Goal: Task Accomplishment & Management: Manage account settings

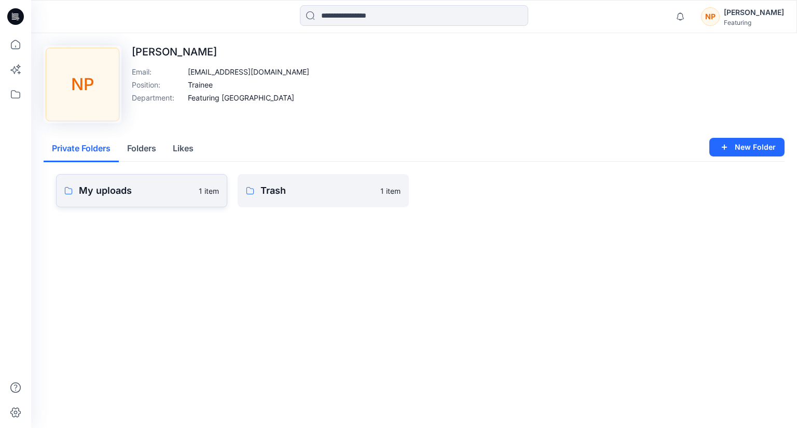
click at [168, 194] on p "My uploads" at bounding box center [136, 191] width 114 height 15
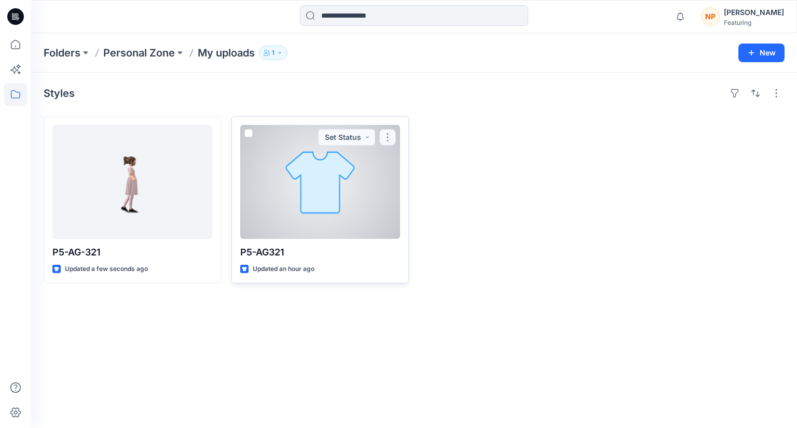
click at [387, 139] on button "button" at bounding box center [387, 137] width 17 height 17
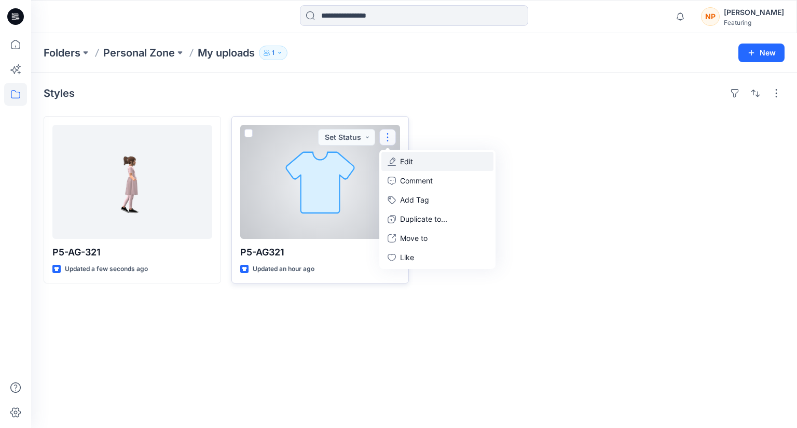
click at [407, 159] on p "Edit" at bounding box center [406, 161] width 13 height 11
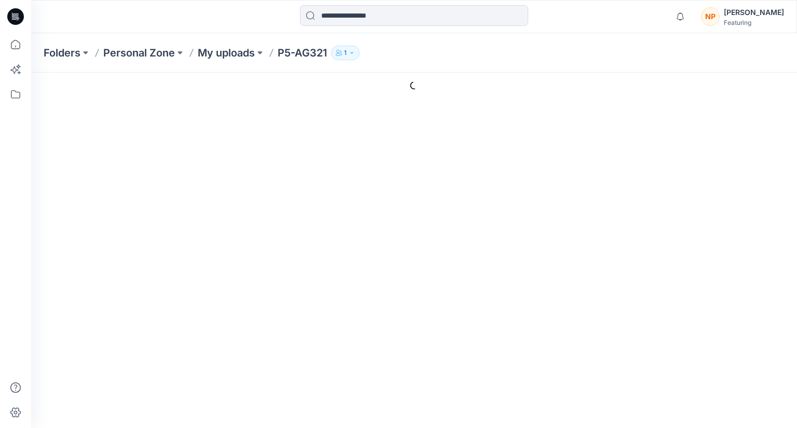
type input "********"
type input "**********"
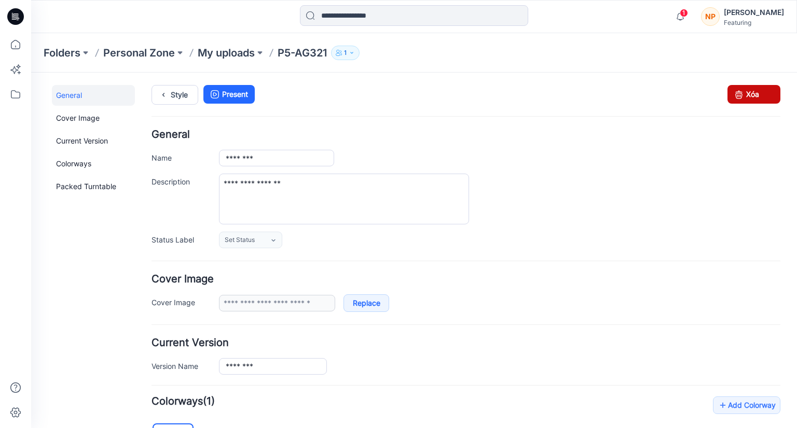
click at [731, 94] on icon at bounding box center [738, 94] width 15 height 19
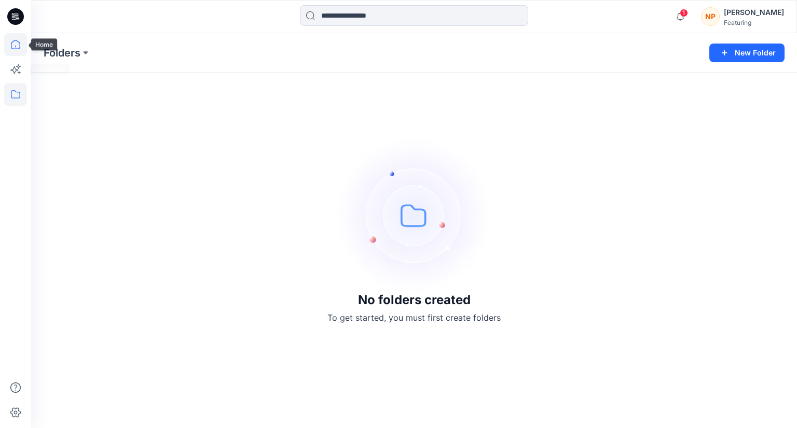
click at [15, 46] on icon at bounding box center [15, 47] width 1 height 2
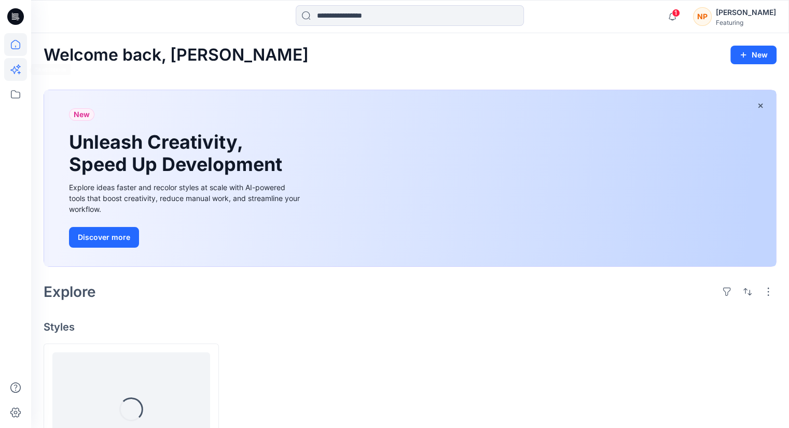
click at [17, 66] on icon at bounding box center [15, 69] width 23 height 23
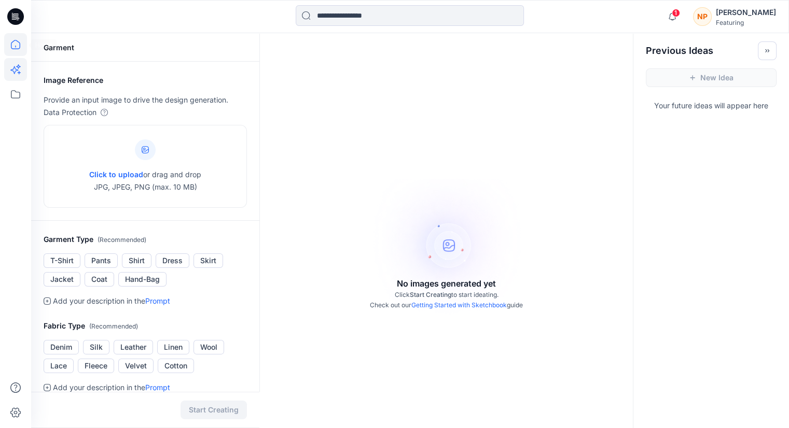
click at [13, 46] on icon at bounding box center [15, 44] width 23 height 23
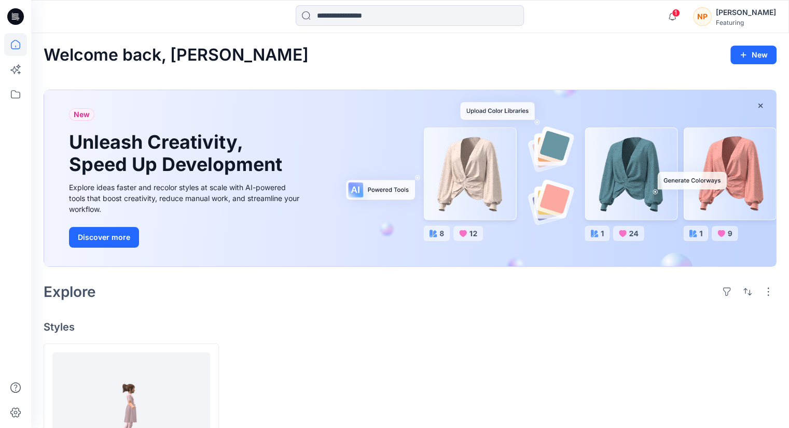
scroll to position [94, 0]
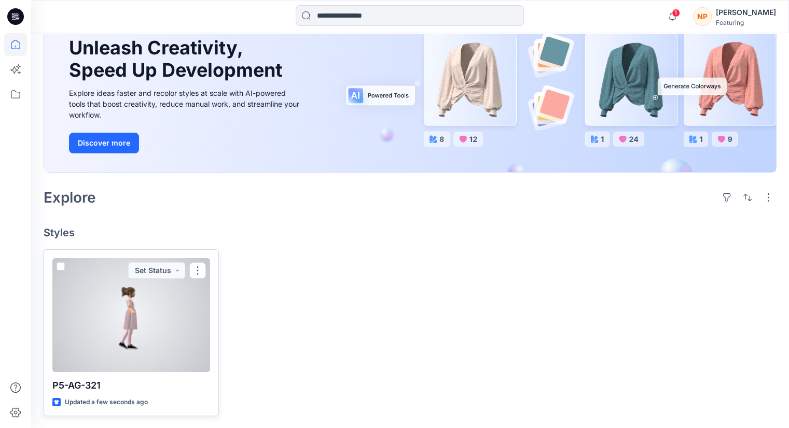
click at [145, 311] on div at bounding box center [131, 315] width 158 height 114
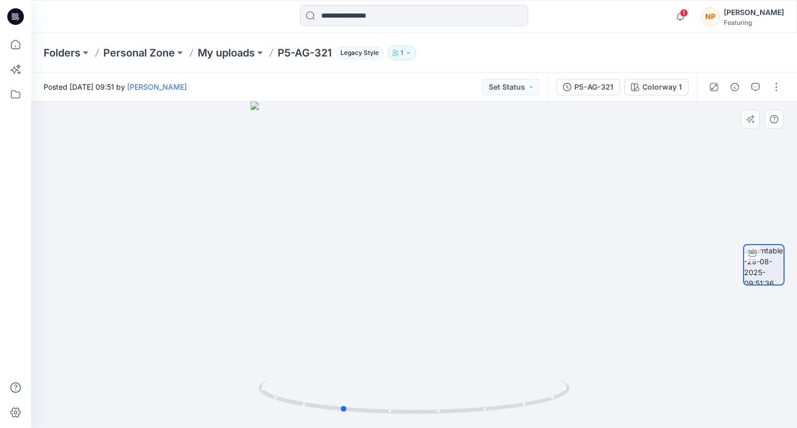
drag, startPoint x: 417, startPoint y: 416, endPoint x: 656, endPoint y: 378, distance: 241.6
click at [656, 378] on div at bounding box center [413, 265] width 765 height 327
click at [763, 222] on div at bounding box center [763, 265] width 41 height 200
click at [770, 318] on div at bounding box center [763, 265] width 41 height 200
click at [665, 91] on div "Colorway 1" at bounding box center [661, 86] width 39 height 11
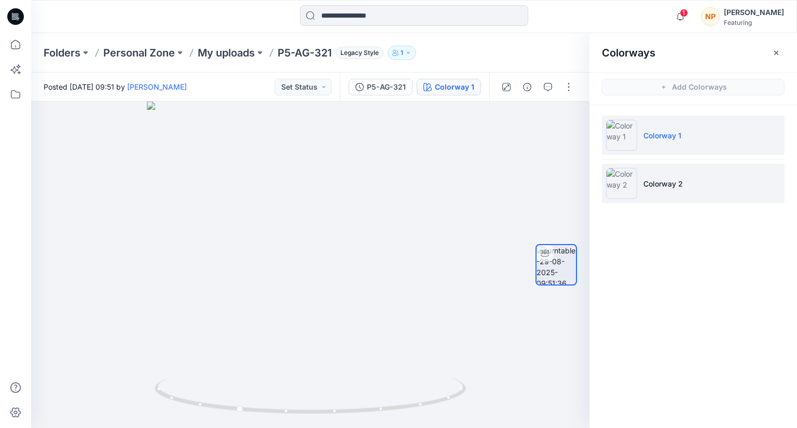
click at [665, 185] on p "Colorway 2" at bounding box center [662, 183] width 39 height 11
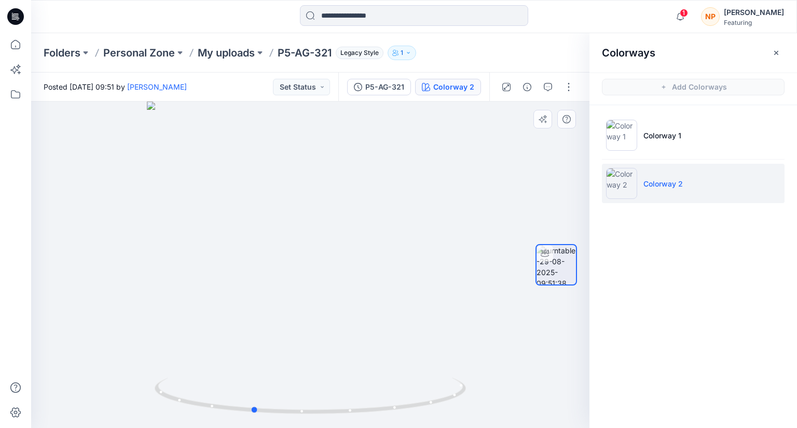
drag, startPoint x: 361, startPoint y: 329, endPoint x: 311, endPoint y: 354, distance: 55.7
click at [311, 354] on div at bounding box center [310, 265] width 558 height 327
drag, startPoint x: 371, startPoint y: 299, endPoint x: 383, endPoint y: 304, distance: 12.8
click at [383, 304] on img at bounding box center [310, 241] width 438 height 374
drag, startPoint x: 267, startPoint y: 413, endPoint x: 565, endPoint y: 388, distance: 299.7
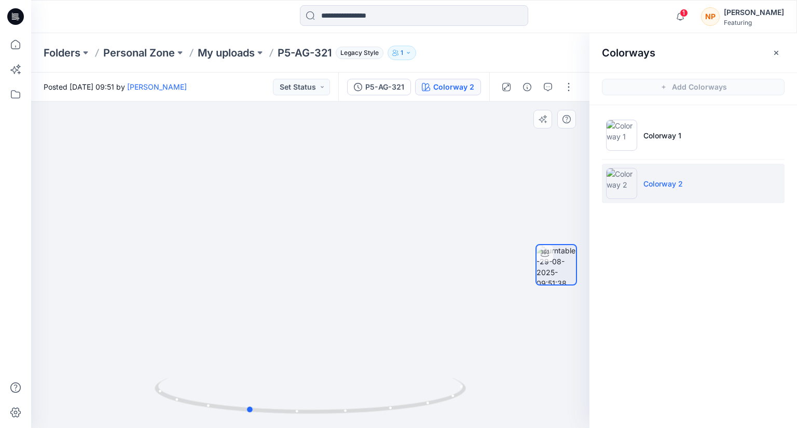
click at [565, 388] on div at bounding box center [310, 265] width 558 height 327
drag, startPoint x: 249, startPoint y: 411, endPoint x: 261, endPoint y: 364, distance: 48.7
click at [261, 364] on div at bounding box center [310, 265] width 558 height 327
drag, startPoint x: 398, startPoint y: 341, endPoint x: 329, endPoint y: 344, distance: 69.0
click at [329, 344] on img at bounding box center [310, 240] width 438 height 376
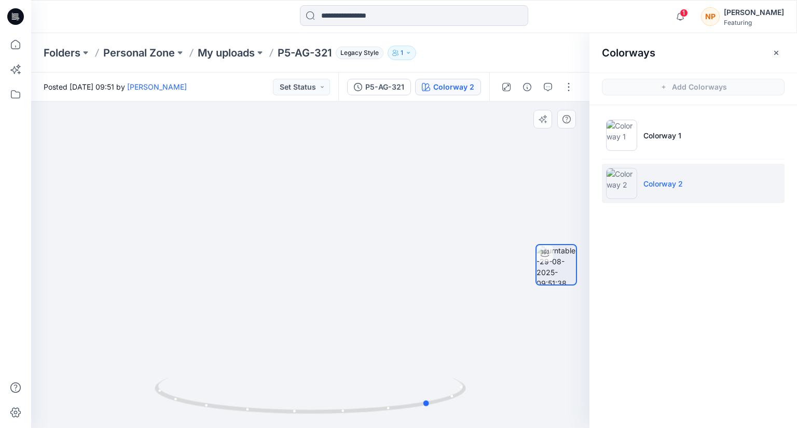
drag, startPoint x: 262, startPoint y: 415, endPoint x: 137, endPoint y: 397, distance: 126.8
click at [123, 416] on div at bounding box center [310, 265] width 558 height 327
drag, startPoint x: 299, startPoint y: 413, endPoint x: 680, endPoint y: 380, distance: 383.1
click at [680, 380] on div "Colorway 2 Loading... Material Properties Loading... Colorways Add Colorways Co…" at bounding box center [413, 265] width 765 height 327
click at [774, 51] on icon "button" at bounding box center [776, 52] width 4 height 4
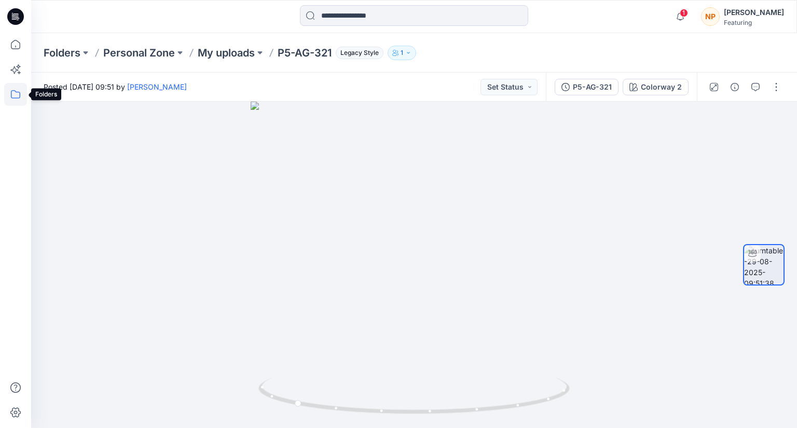
click at [12, 94] on icon at bounding box center [15, 94] width 23 height 23
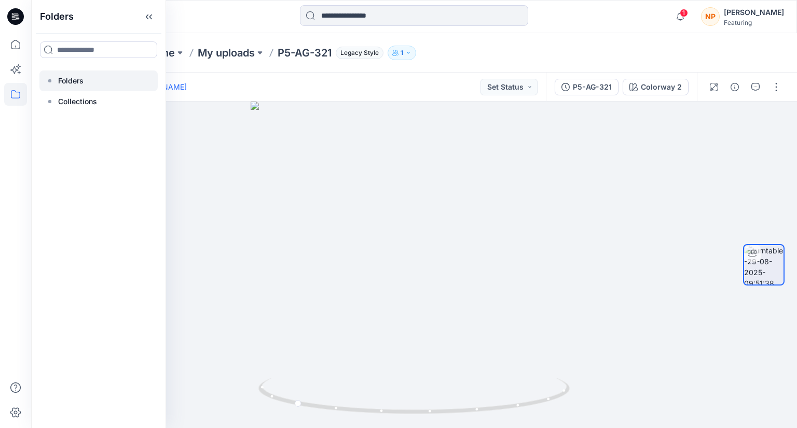
click at [86, 76] on div at bounding box center [98, 81] width 118 height 21
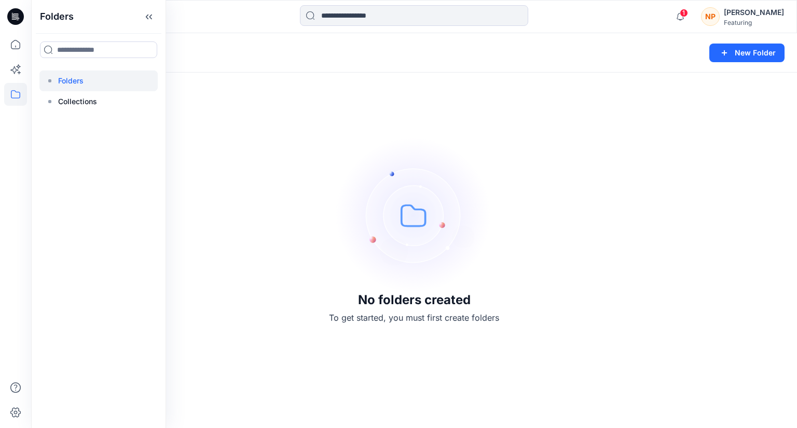
click at [258, 174] on div "No folders created To get started, you must first create folders" at bounding box center [413, 230] width 765 height 395
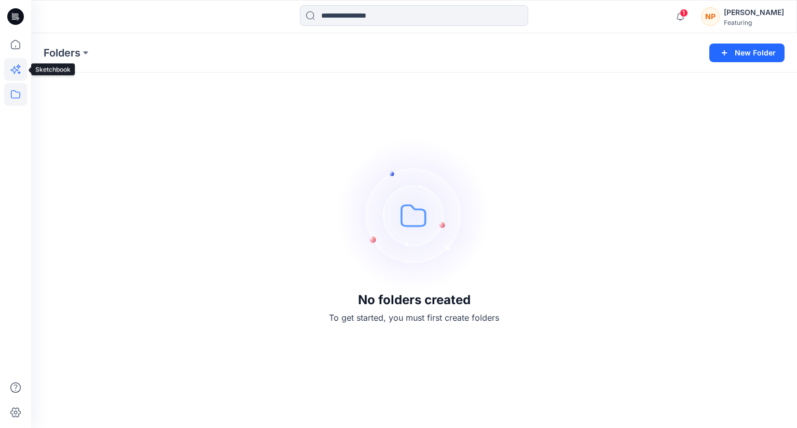
click at [19, 68] on icon at bounding box center [15, 69] width 23 height 23
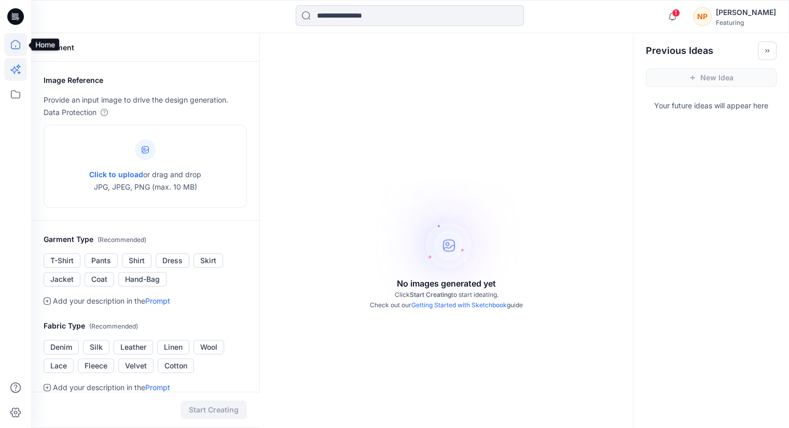
click at [17, 46] on icon at bounding box center [15, 44] width 23 height 23
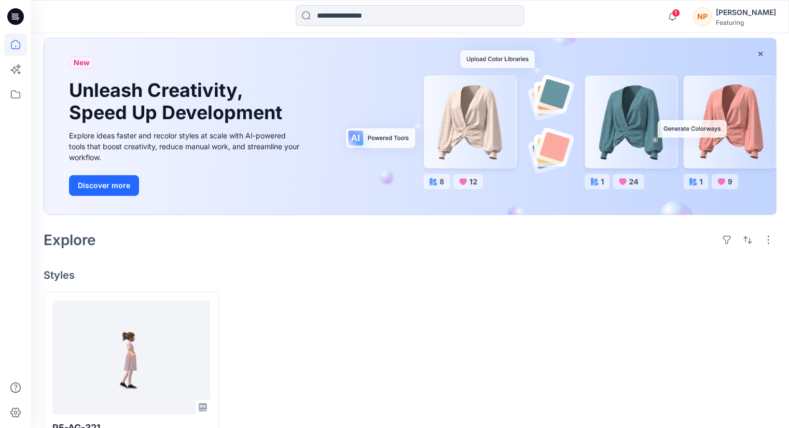
scroll to position [94, 0]
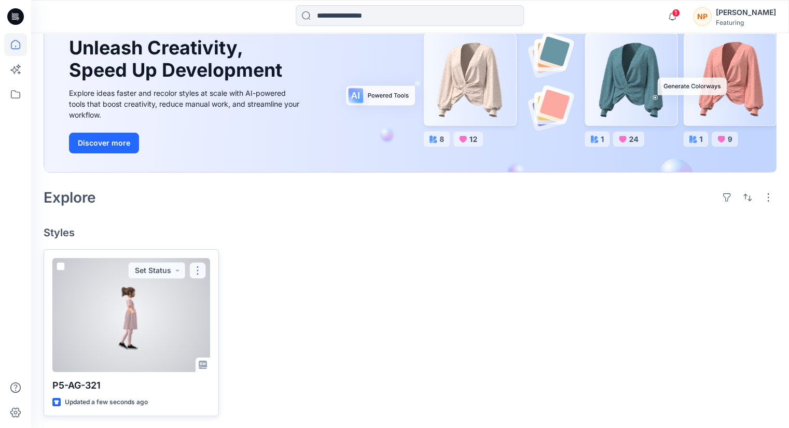
click at [198, 268] on button "button" at bounding box center [197, 270] width 17 height 17
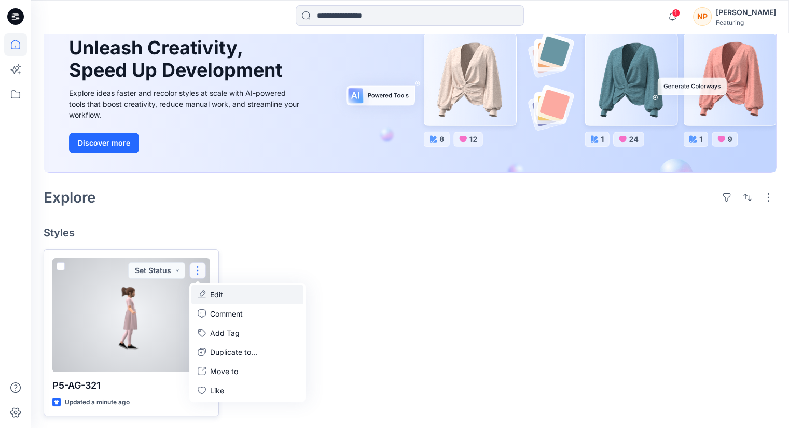
click at [221, 289] on p "Edit" at bounding box center [216, 294] width 13 height 11
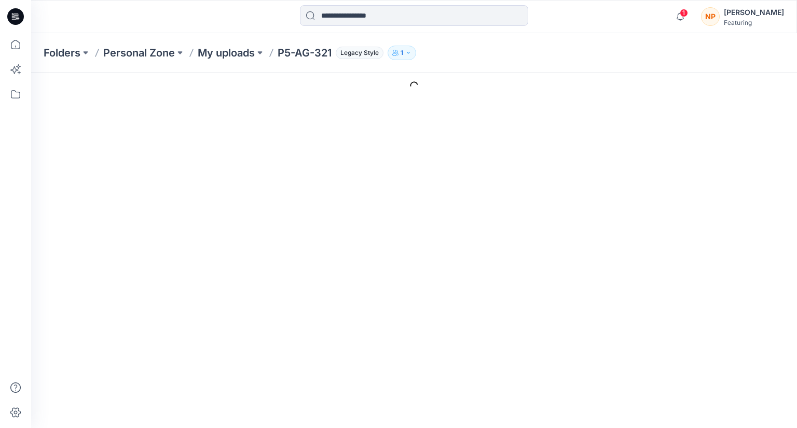
type input "*********"
type input "**********"
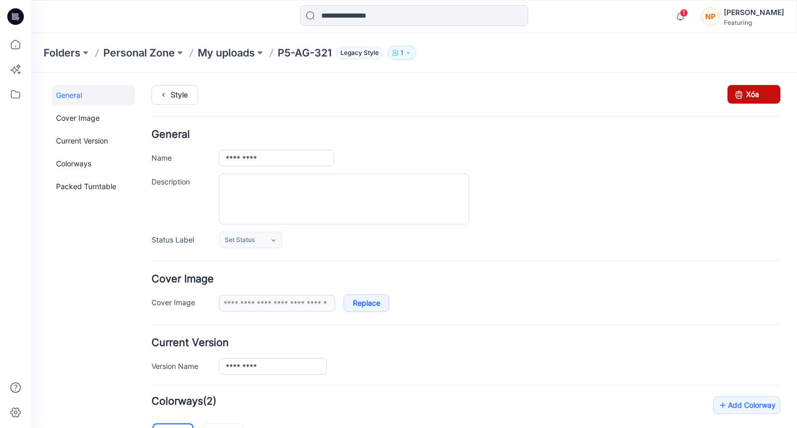
click at [737, 97] on icon at bounding box center [738, 94] width 15 height 19
drag, startPoint x: 757, startPoint y: 96, endPoint x: 475, endPoint y: 129, distance: 284.1
click at [757, 96] on link "Xóa" at bounding box center [753, 94] width 53 height 19
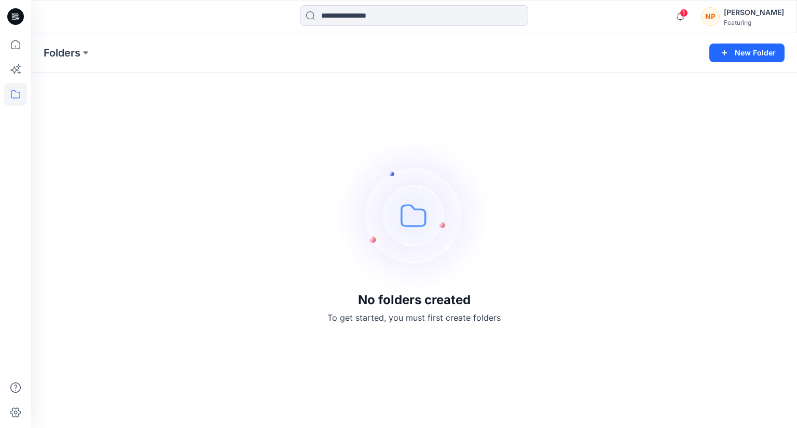
click at [524, 197] on div "No folders created To get started, you must first create folders" at bounding box center [413, 230] width 765 height 395
click at [13, 48] on icon at bounding box center [15, 44] width 9 height 9
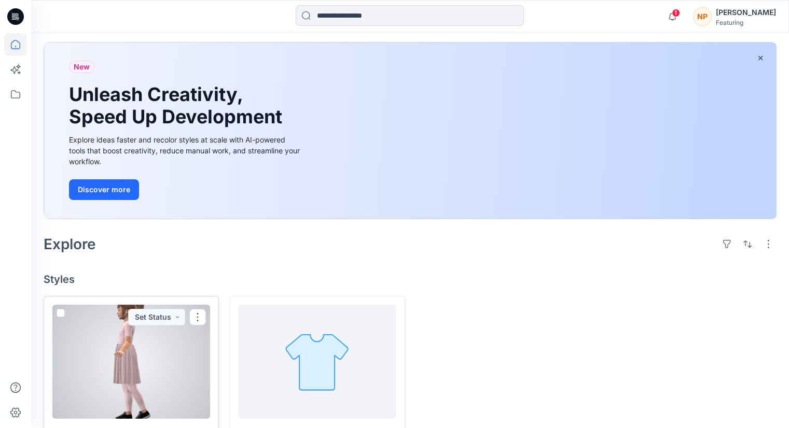
scroll to position [94, 0]
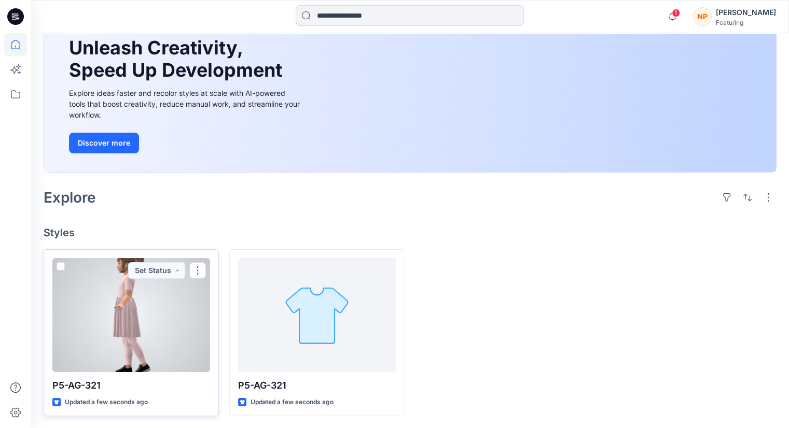
click at [151, 364] on div at bounding box center [131, 315] width 158 height 114
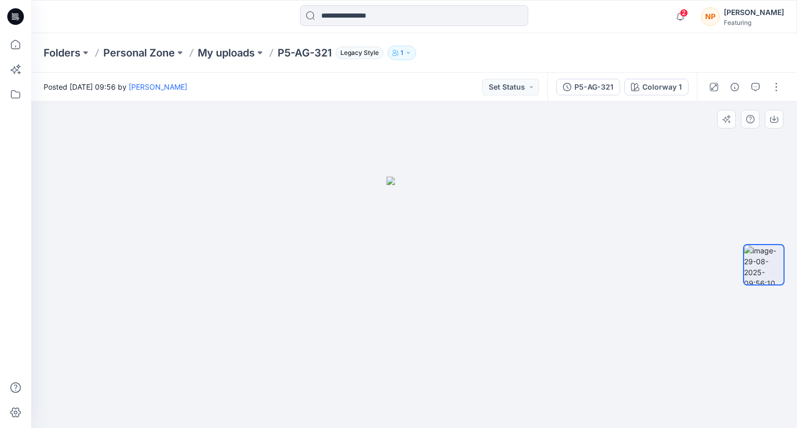
click at [360, 368] on div at bounding box center [413, 265] width 765 height 327
drag, startPoint x: 346, startPoint y: 383, endPoint x: 481, endPoint y: 378, distance: 135.4
click at [476, 379] on div at bounding box center [413, 265] width 765 height 327
click at [673, 90] on div "Colorway 1" at bounding box center [661, 86] width 39 height 11
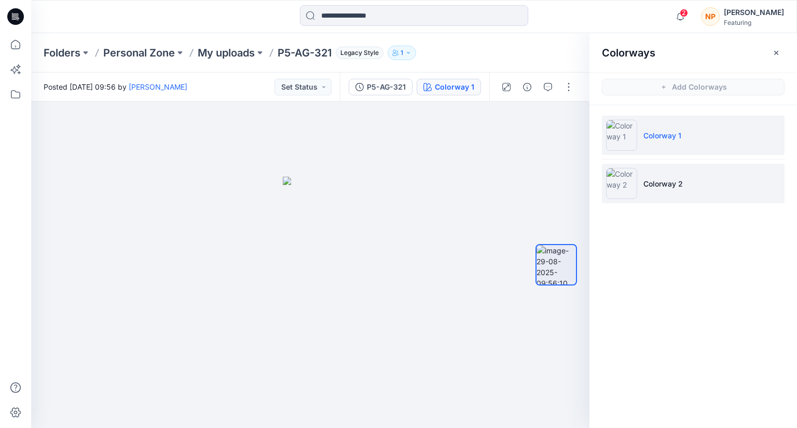
click at [653, 177] on li "Colorway 2" at bounding box center [693, 183] width 183 height 39
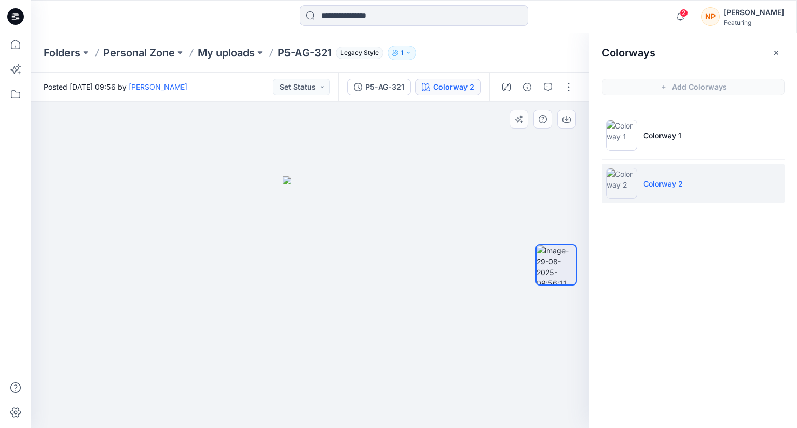
drag, startPoint x: 294, startPoint y: 316, endPoint x: 250, endPoint y: 321, distance: 43.9
click at [250, 321] on div at bounding box center [310, 265] width 558 height 327
click at [167, 353] on div at bounding box center [310, 265] width 558 height 327
drag, startPoint x: 332, startPoint y: 249, endPoint x: 284, endPoint y: 254, distance: 47.9
click at [284, 254] on div at bounding box center [310, 265] width 558 height 327
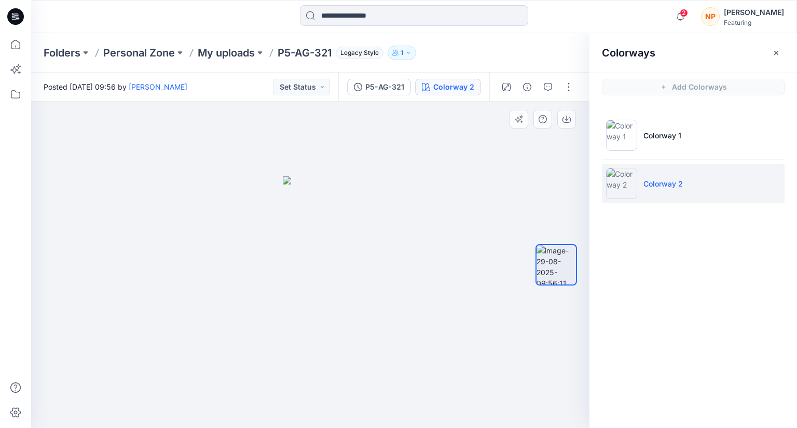
drag, startPoint x: 339, startPoint y: 248, endPoint x: 328, endPoint y: 252, distance: 11.8
click at [328, 252] on div at bounding box center [310, 265] width 558 height 327
drag, startPoint x: 340, startPoint y: 246, endPoint x: 295, endPoint y: 254, distance: 46.3
click at [295, 254] on div at bounding box center [310, 265] width 558 height 327
click at [327, 340] on img at bounding box center [310, 302] width 55 height 252
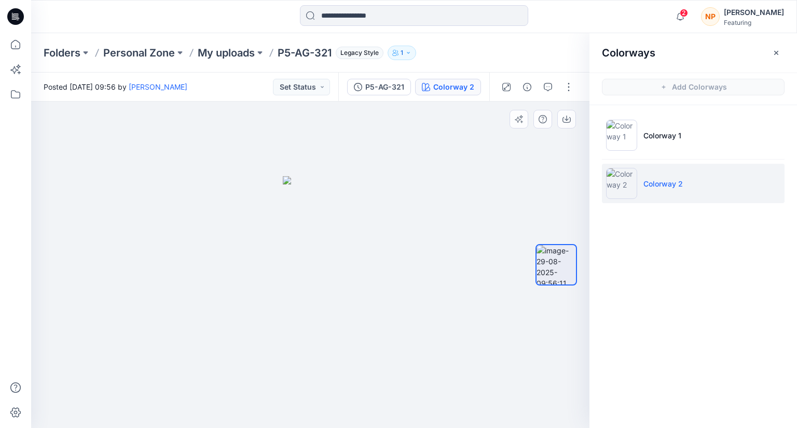
click at [325, 303] on img at bounding box center [310, 302] width 55 height 252
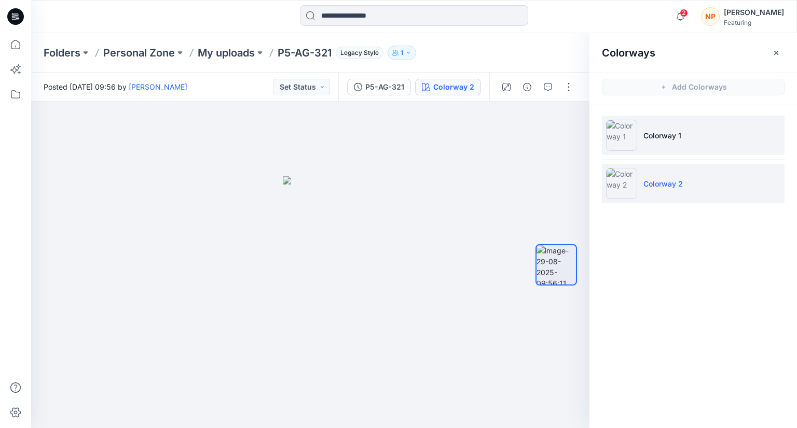
click at [669, 146] on li "Colorway 1" at bounding box center [693, 135] width 183 height 39
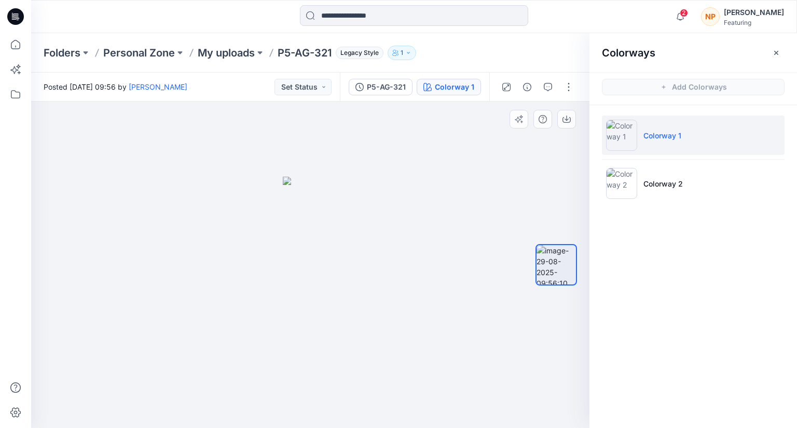
click at [315, 196] on img at bounding box center [310, 303] width 55 height 252
click at [241, 248] on div at bounding box center [310, 265] width 558 height 327
click at [772, 51] on icon "button" at bounding box center [776, 53] width 8 height 8
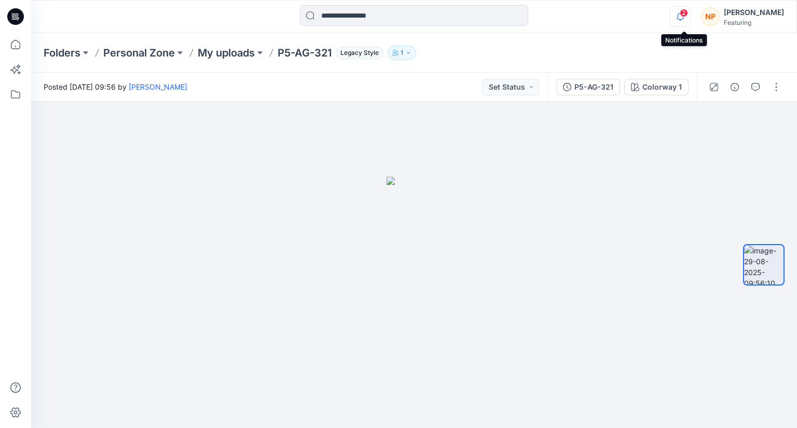
click at [685, 17] on icon "button" at bounding box center [680, 16] width 20 height 21
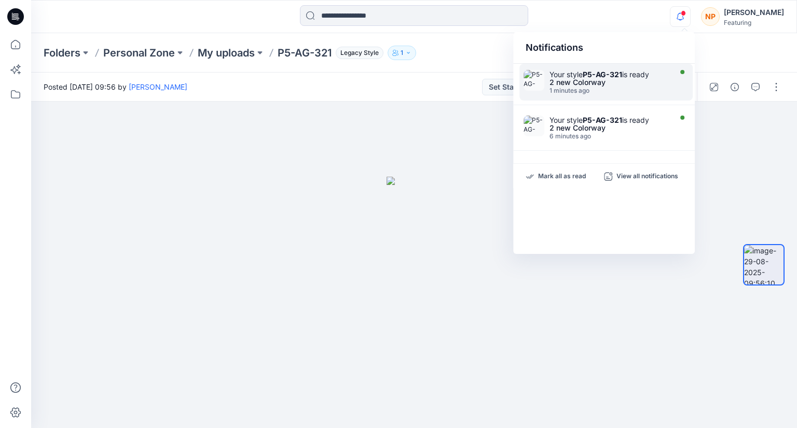
click at [639, 81] on div "2 new Colorway" at bounding box center [608, 82] width 119 height 7
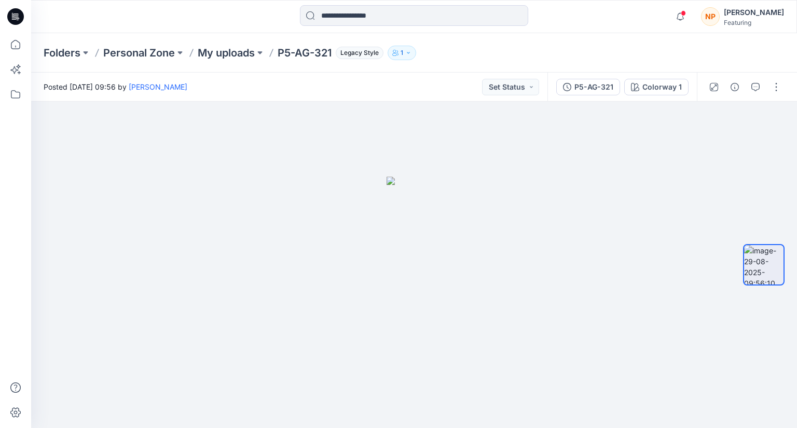
click at [741, 22] on div "Featuring" at bounding box center [753, 23] width 60 height 8
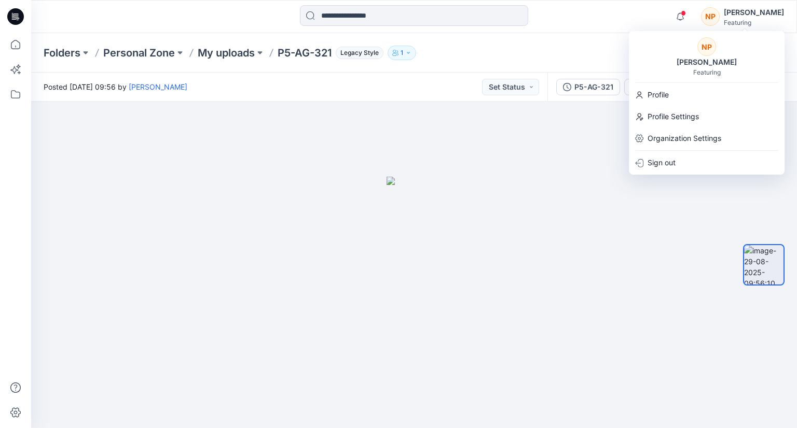
click at [613, 195] on div at bounding box center [413, 265] width 765 height 327
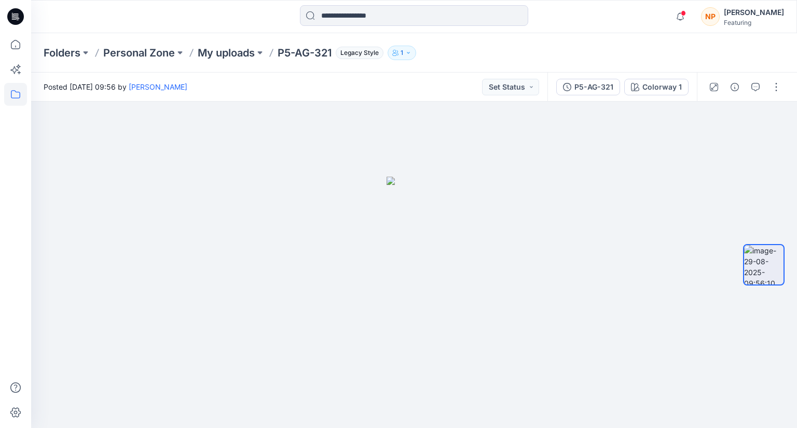
click at [17, 89] on icon at bounding box center [15, 94] width 23 height 23
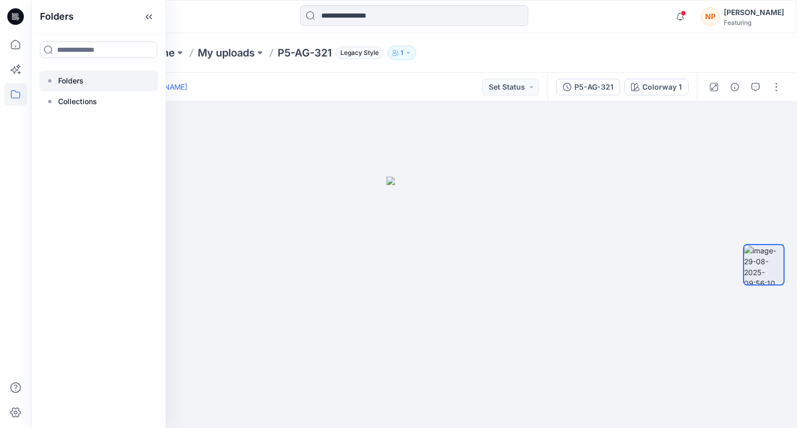
click at [69, 88] on div at bounding box center [98, 81] width 118 height 21
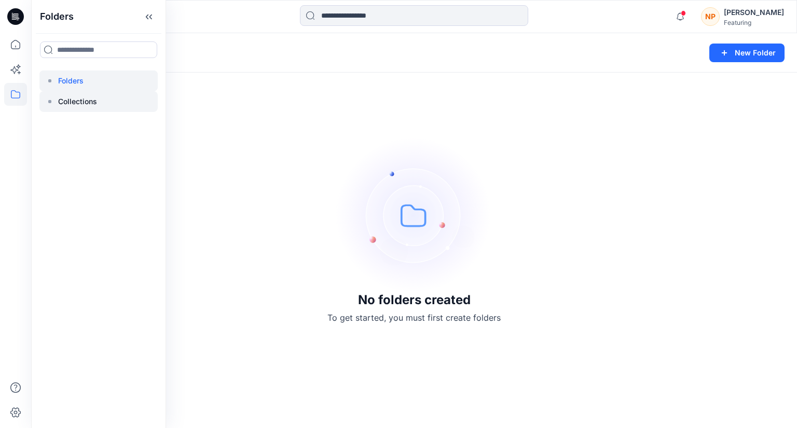
click at [72, 102] on p "Collections" at bounding box center [77, 101] width 39 height 12
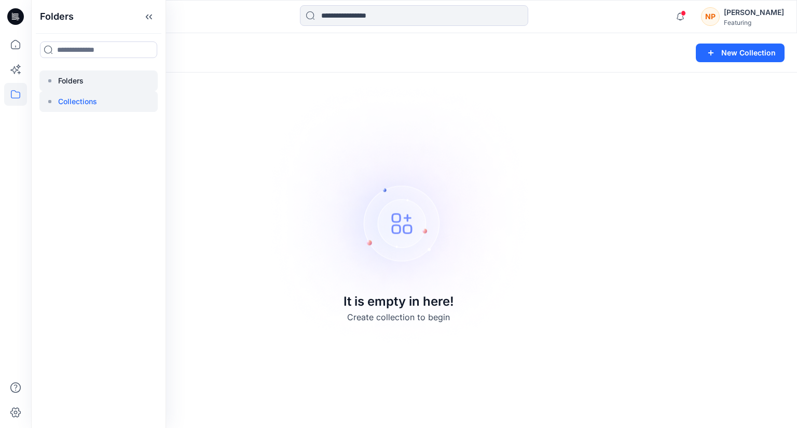
click at [66, 74] on div at bounding box center [98, 81] width 118 height 21
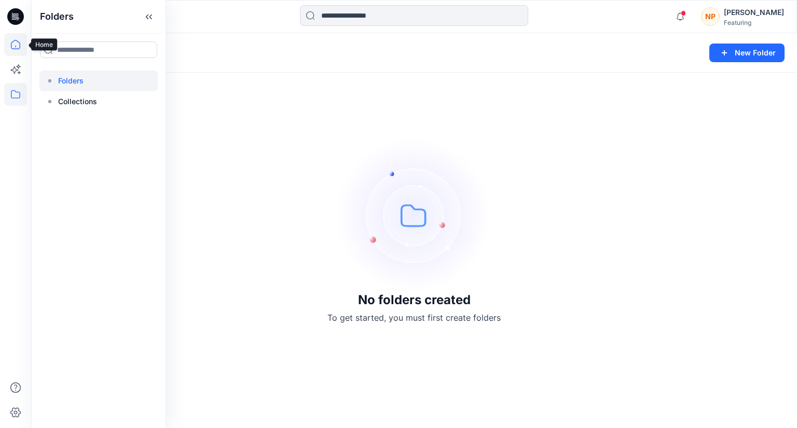
click at [18, 45] on icon at bounding box center [15, 44] width 23 height 23
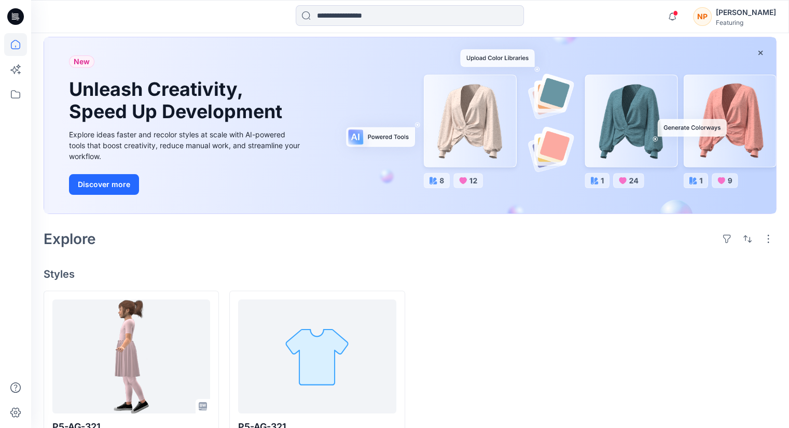
scroll to position [94, 0]
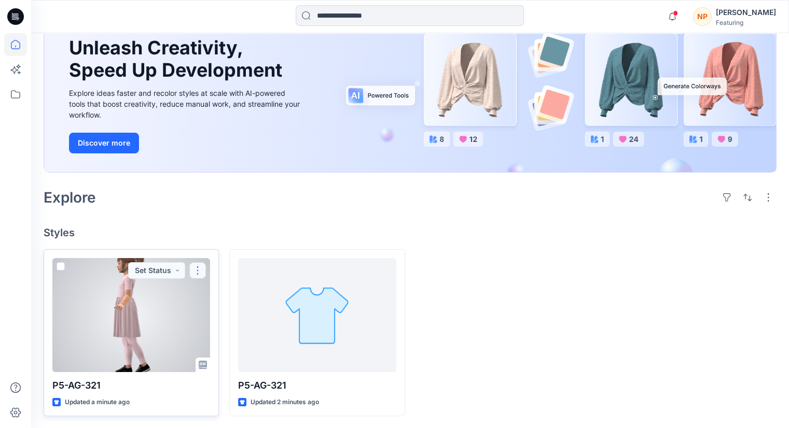
click at [200, 270] on button "button" at bounding box center [197, 270] width 17 height 17
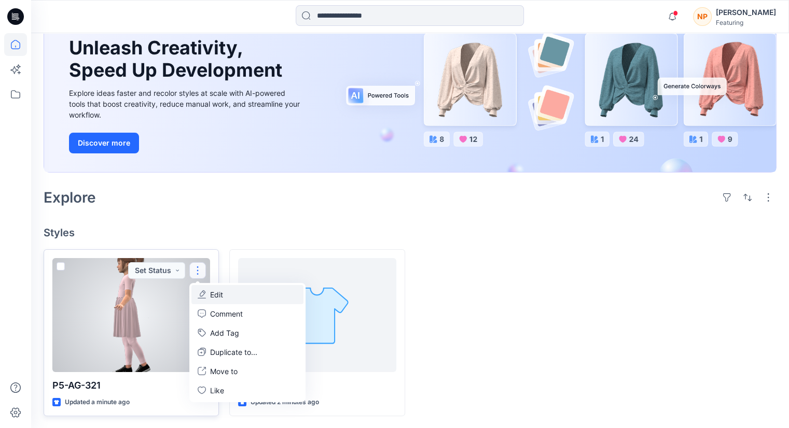
click at [226, 297] on button "Edit" at bounding box center [247, 294] width 112 height 19
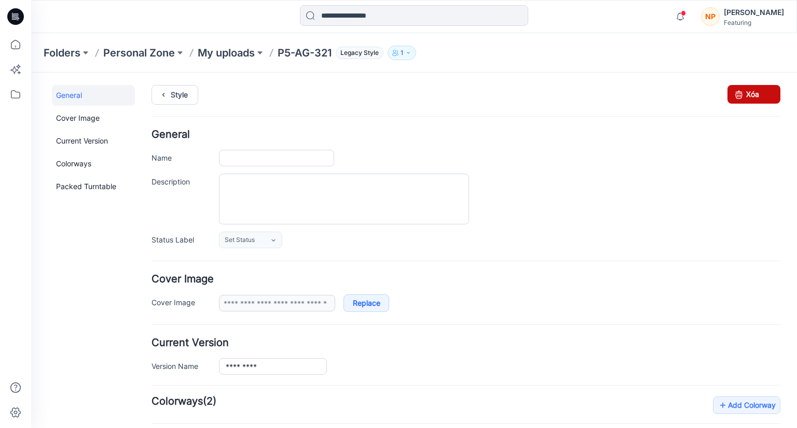
type input "*********"
type input "**********"
drag, startPoint x: 750, startPoint y: 96, endPoint x: 479, endPoint y: 131, distance: 273.4
click at [750, 96] on link "Xóa" at bounding box center [753, 94] width 53 height 19
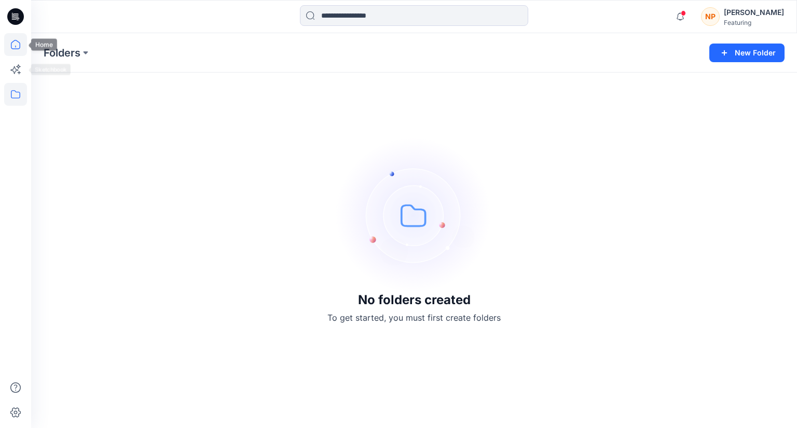
click at [15, 48] on icon at bounding box center [15, 44] width 23 height 23
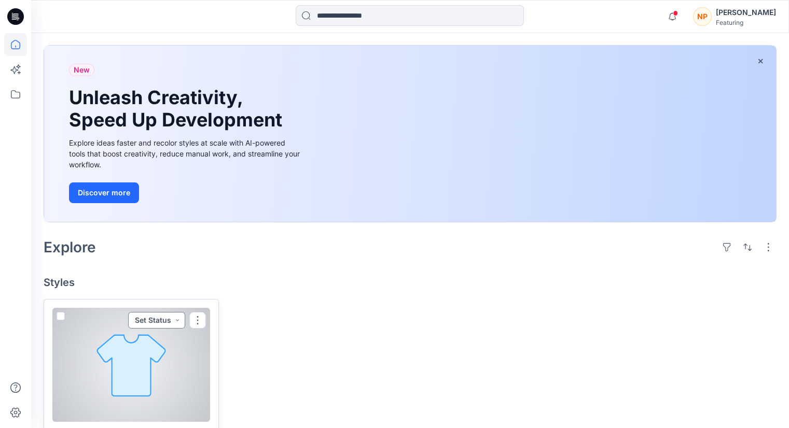
scroll to position [94, 0]
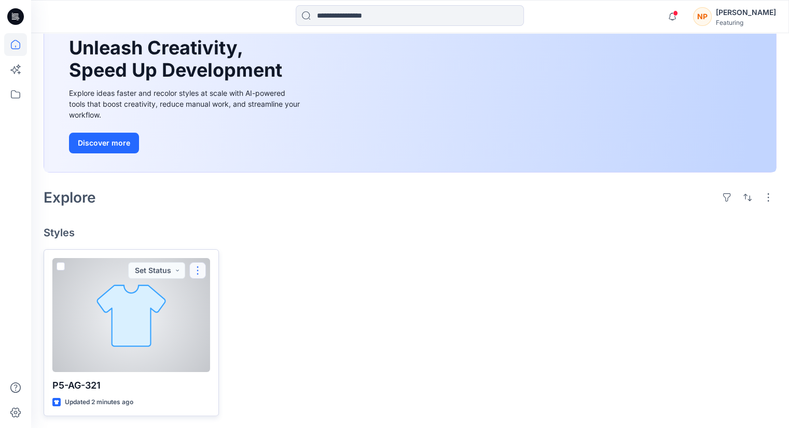
click at [197, 272] on button "button" at bounding box center [197, 270] width 17 height 17
click at [217, 295] on p "Edit" at bounding box center [216, 294] width 13 height 11
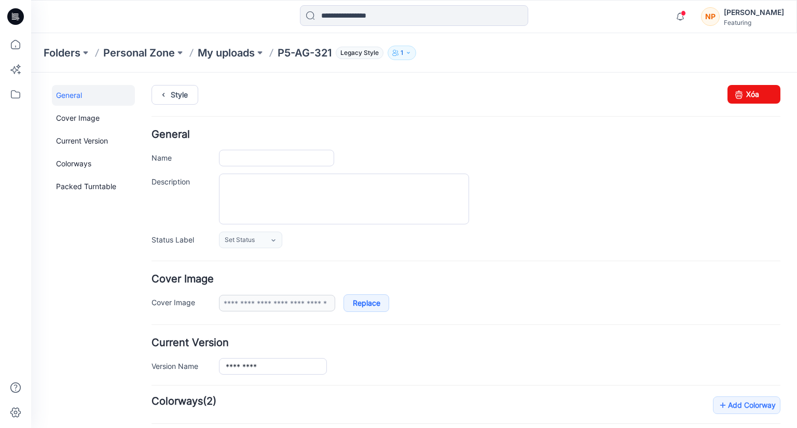
type input "*********"
type input "**********"
click at [748, 96] on link "Xóa" at bounding box center [753, 94] width 53 height 19
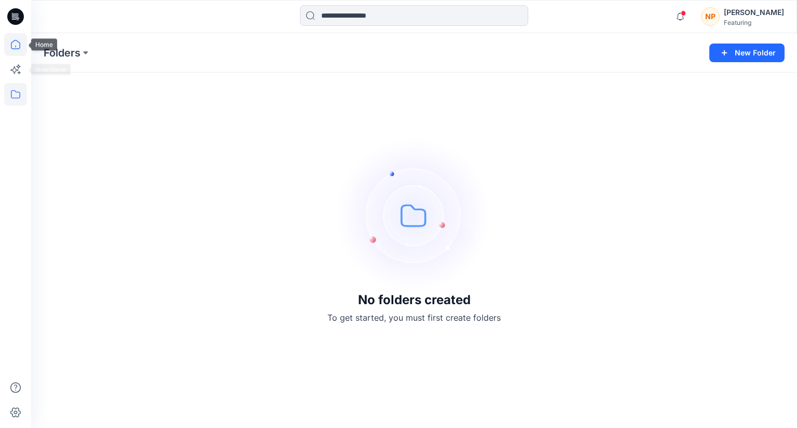
click at [20, 50] on icon at bounding box center [15, 44] width 23 height 23
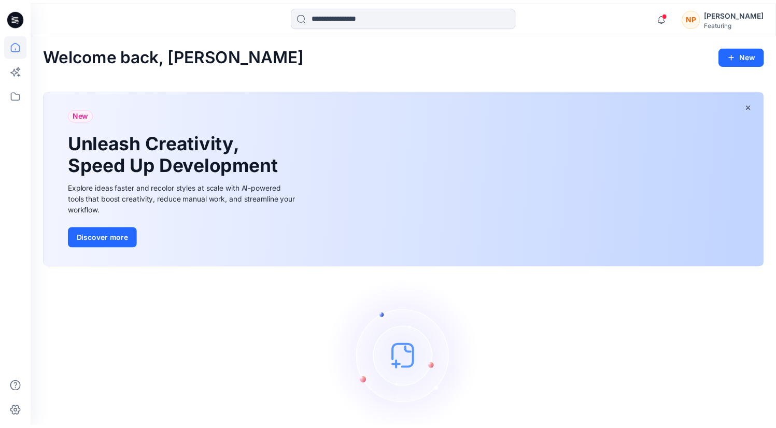
scroll to position [50, 0]
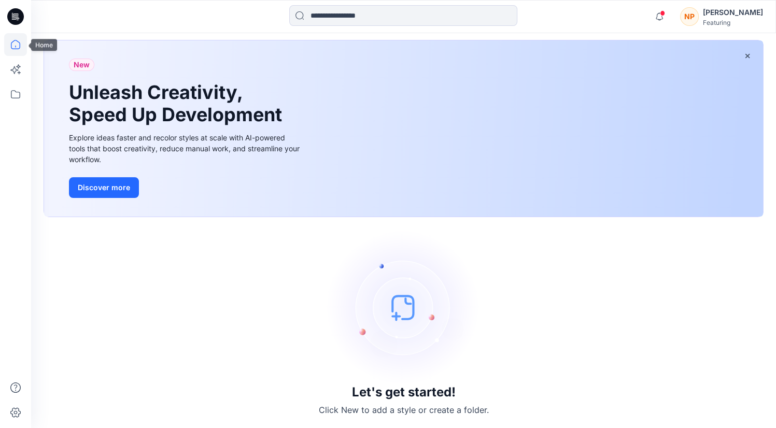
click at [10, 40] on icon at bounding box center [15, 44] width 23 height 23
click at [15, 46] on icon at bounding box center [15, 44] width 23 height 23
click at [15, 91] on icon at bounding box center [15, 94] width 9 height 8
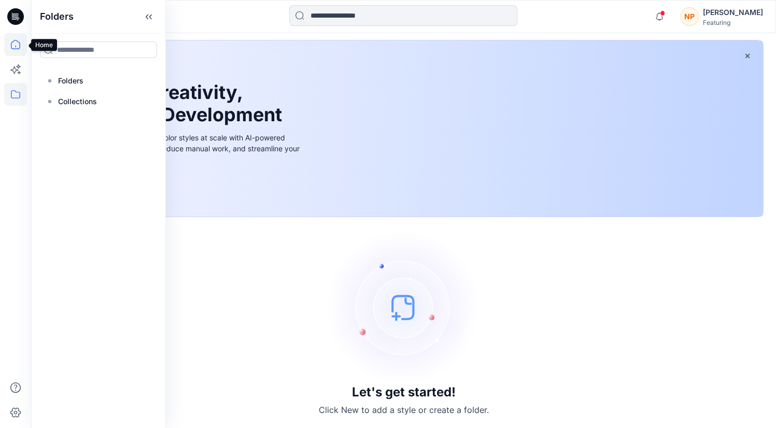
click at [19, 48] on icon at bounding box center [15, 44] width 9 height 9
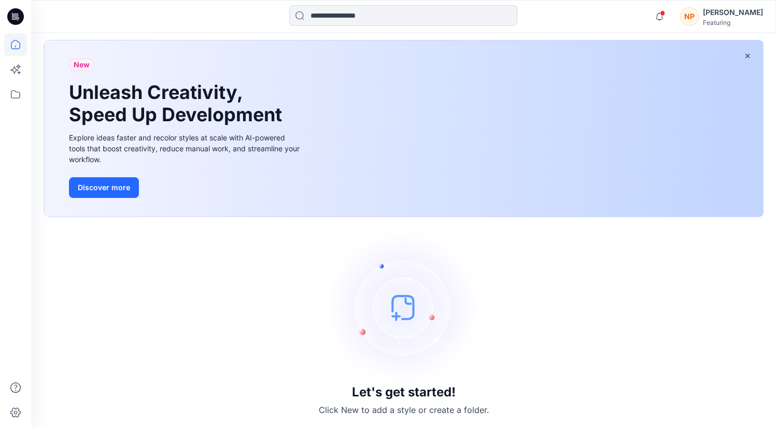
click at [500, 343] on div "Let's get started! Click New to add a style or create a folder." at bounding box center [404, 323] width 720 height 187
click at [22, 42] on icon at bounding box center [15, 44] width 23 height 23
click at [19, 63] on icon at bounding box center [15, 69] width 23 height 23
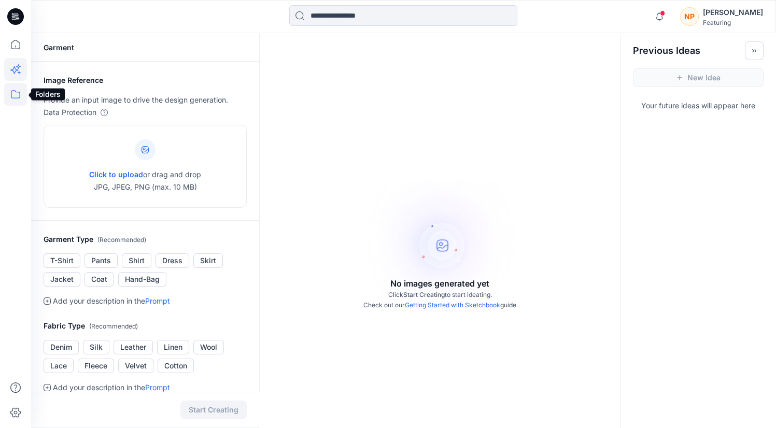
click at [15, 90] on icon at bounding box center [15, 94] width 23 height 23
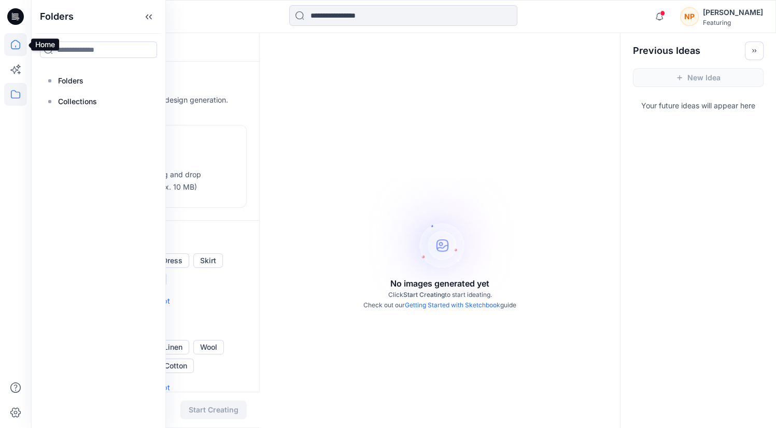
click at [12, 53] on icon at bounding box center [15, 44] width 23 height 23
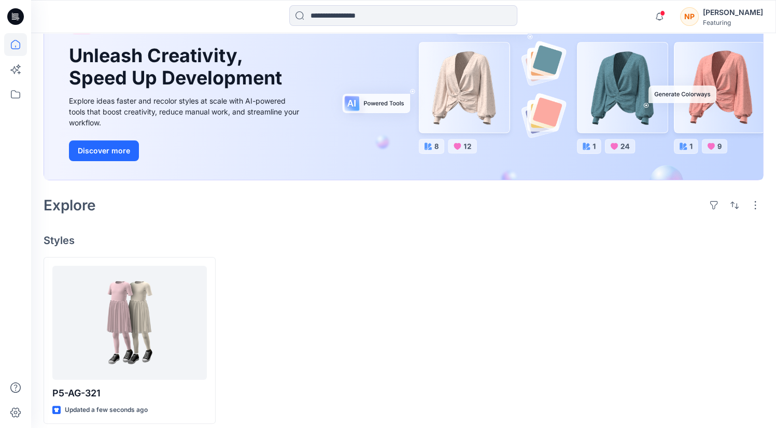
scroll to position [94, 0]
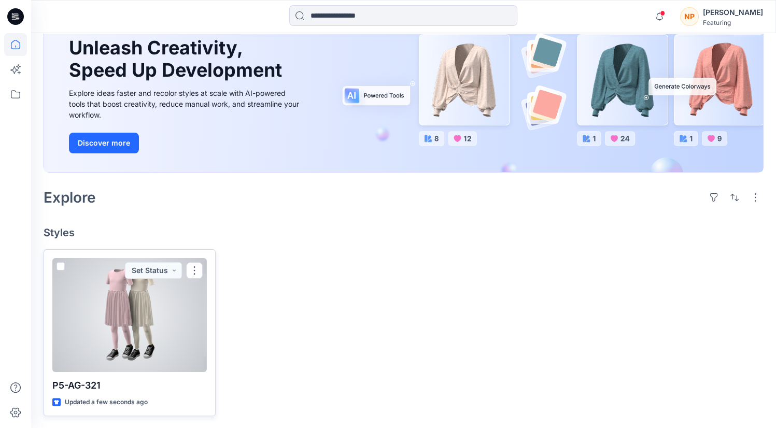
click at [138, 318] on div at bounding box center [129, 315] width 155 height 114
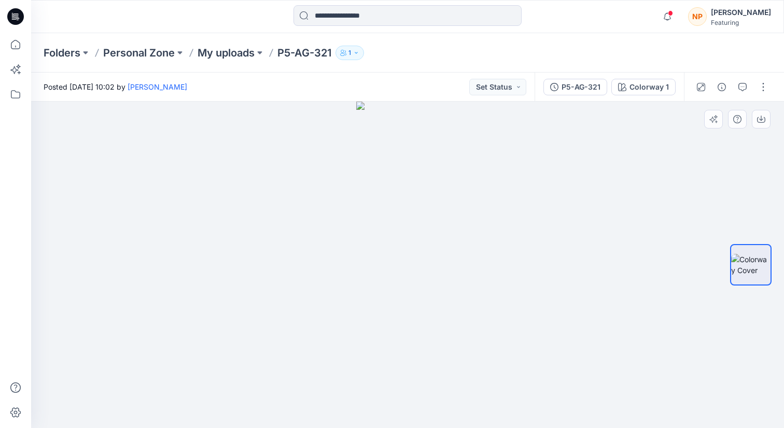
drag, startPoint x: 447, startPoint y: 322, endPoint x: 365, endPoint y: 327, distance: 82.1
click at [365, 327] on img at bounding box center [407, 265] width 103 height 327
click at [763, 90] on button "button" at bounding box center [763, 87] width 17 height 17
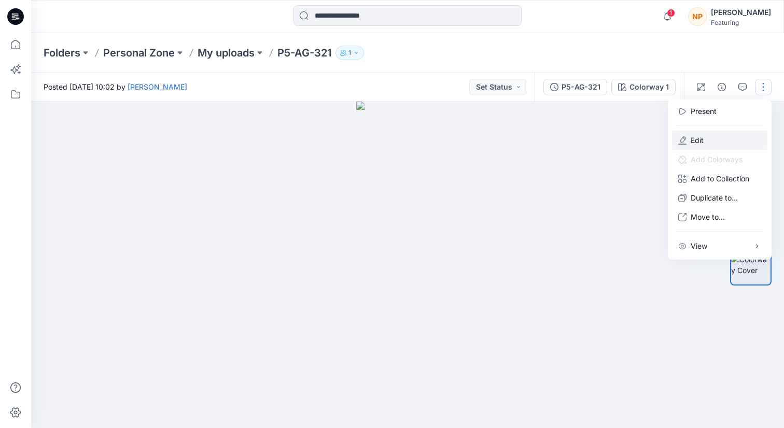
click at [705, 142] on button "Edit" at bounding box center [719, 140] width 95 height 19
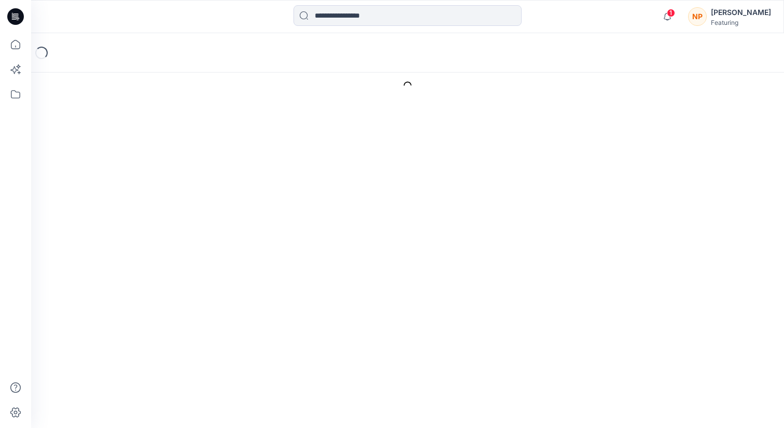
type input "*********"
type input "**********"
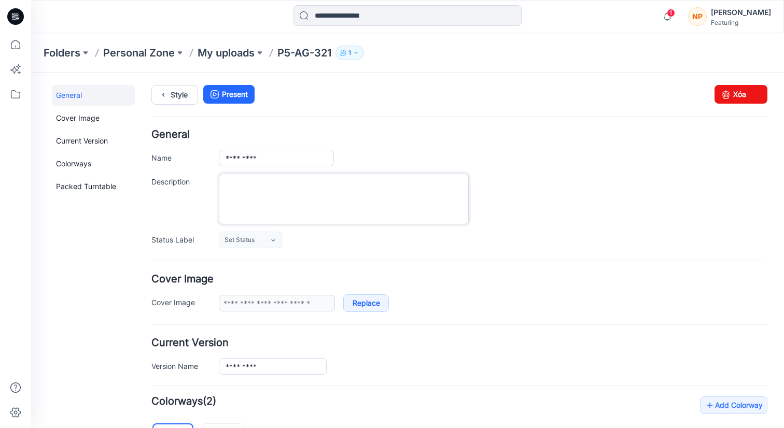
click at [274, 217] on textarea "Description" at bounding box center [344, 199] width 250 height 51
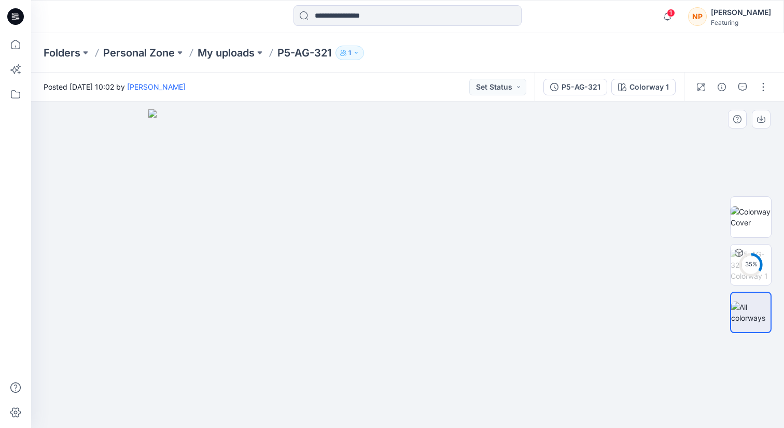
drag, startPoint x: 403, startPoint y: 301, endPoint x: 419, endPoint y: 301, distance: 16.1
click at [419, 301] on img at bounding box center [407, 268] width 519 height 319
drag, startPoint x: 428, startPoint y: 301, endPoint x: 465, endPoint y: 303, distance: 37.4
click at [465, 303] on img at bounding box center [407, 268] width 519 height 319
click at [752, 266] on img at bounding box center [751, 265] width 40 height 33
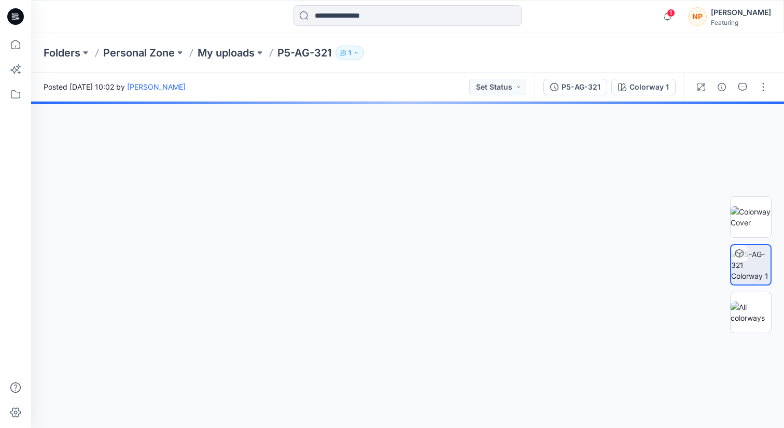
click at [432, 328] on div at bounding box center [407, 265] width 753 height 327
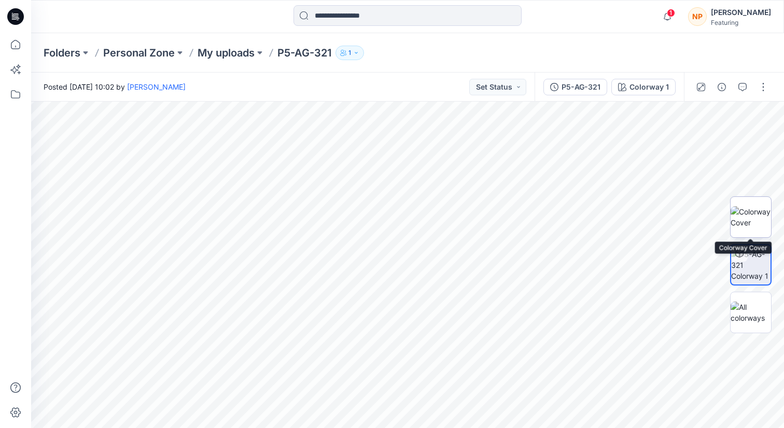
click at [746, 218] on img at bounding box center [751, 217] width 40 height 22
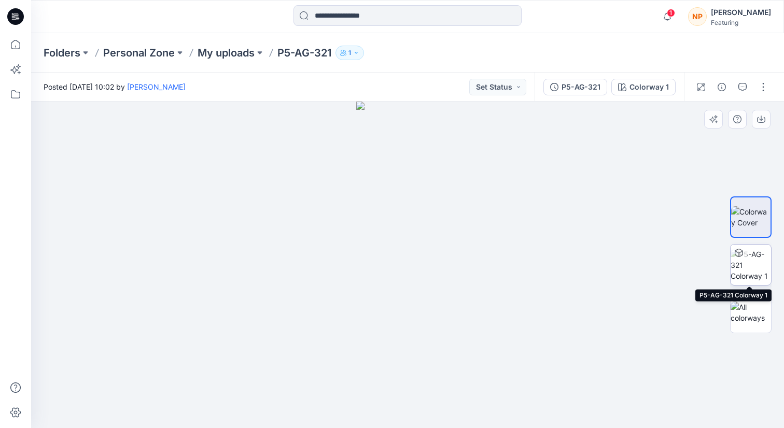
click at [754, 264] on img at bounding box center [751, 265] width 40 height 33
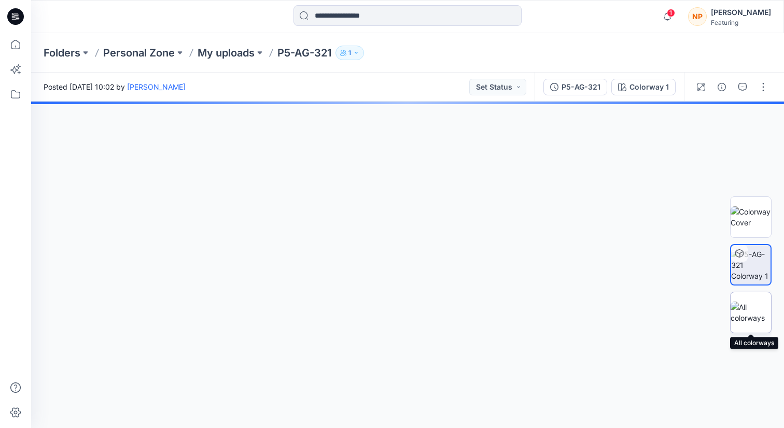
click at [754, 317] on img at bounding box center [751, 313] width 40 height 22
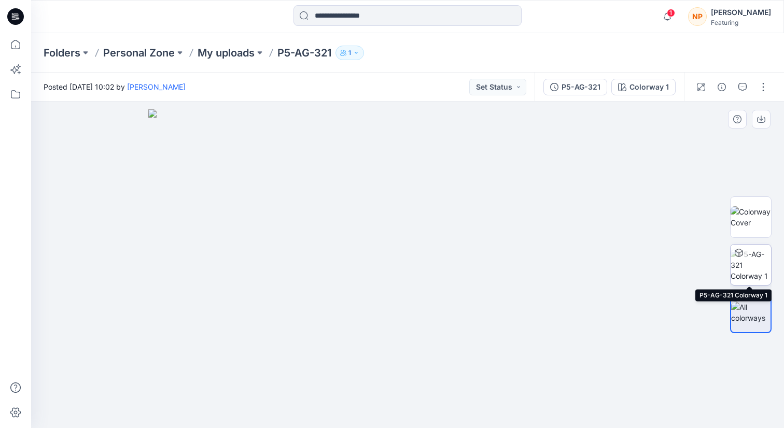
click at [759, 271] on img at bounding box center [751, 265] width 40 height 33
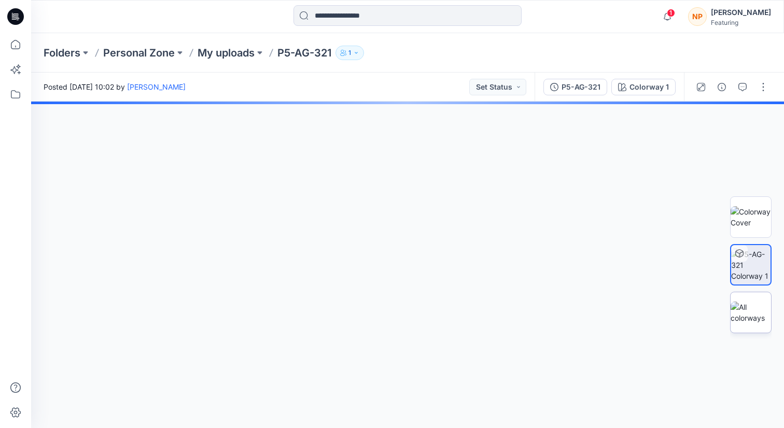
click at [758, 309] on img at bounding box center [751, 313] width 40 height 22
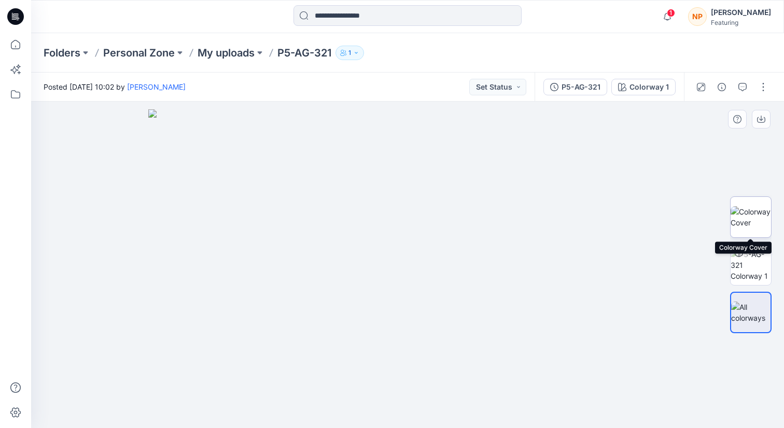
click at [752, 227] on img at bounding box center [751, 217] width 40 height 22
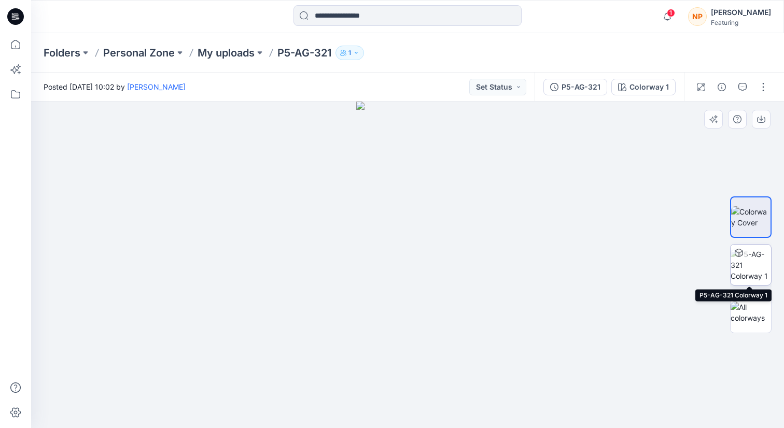
click at [764, 264] on img at bounding box center [751, 265] width 40 height 33
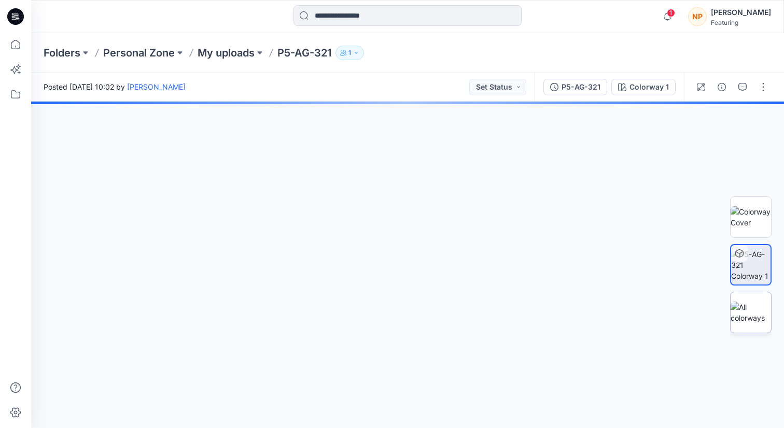
click at [761, 312] on img at bounding box center [751, 313] width 40 height 22
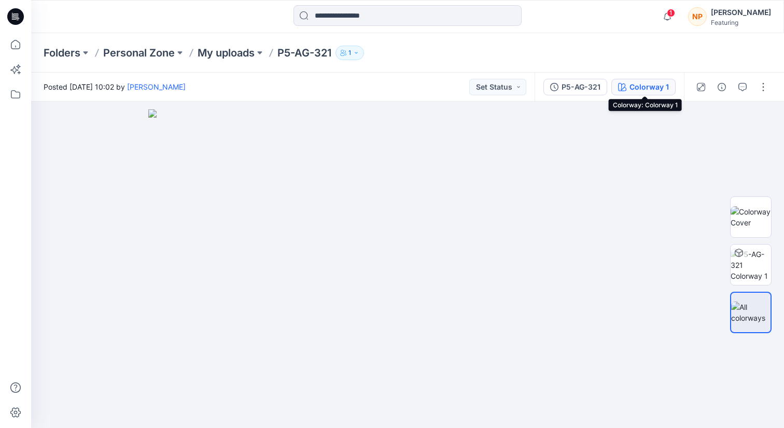
click at [645, 88] on div "Colorway 1" at bounding box center [649, 86] width 39 height 11
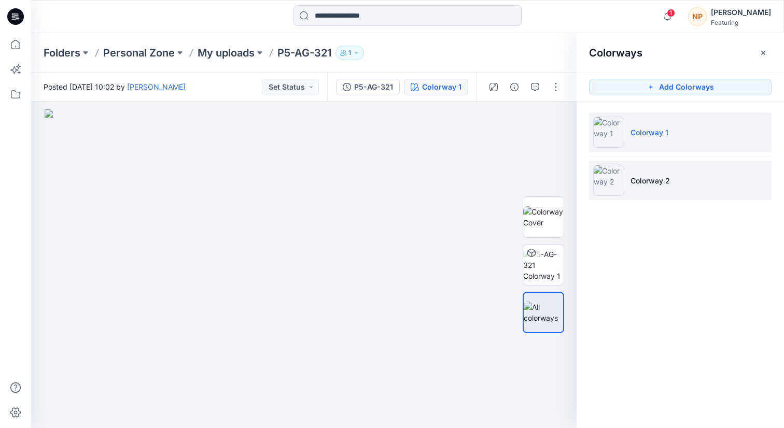
click at [641, 173] on li "Colorway 2" at bounding box center [680, 180] width 183 height 39
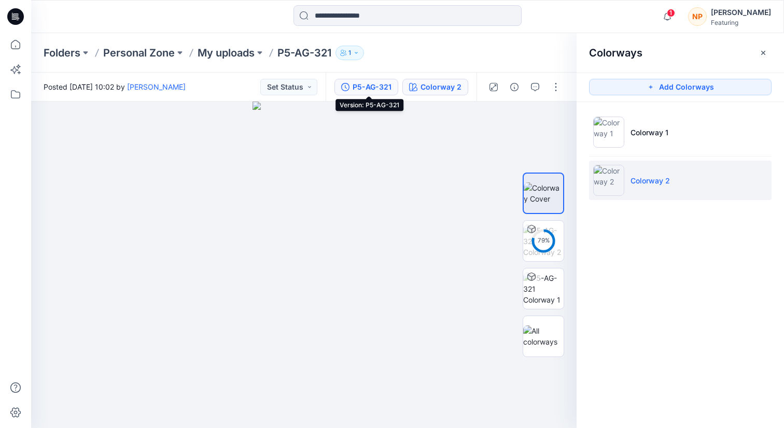
click at [371, 89] on div "P5-AG-321" at bounding box center [372, 86] width 39 height 11
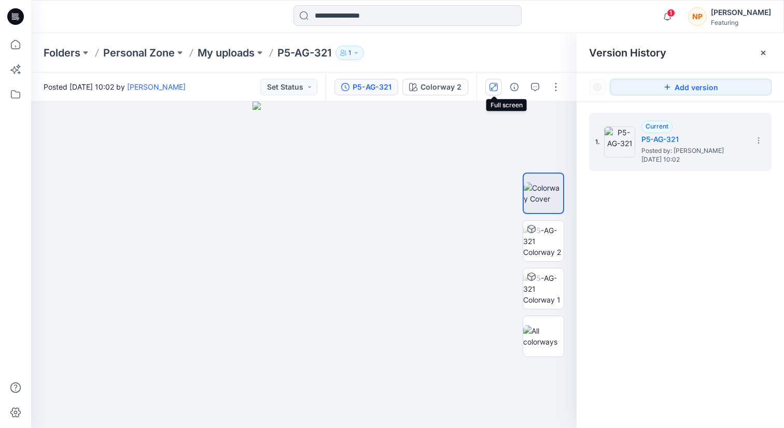
click at [494, 87] on icon "button" at bounding box center [493, 86] width 5 height 5
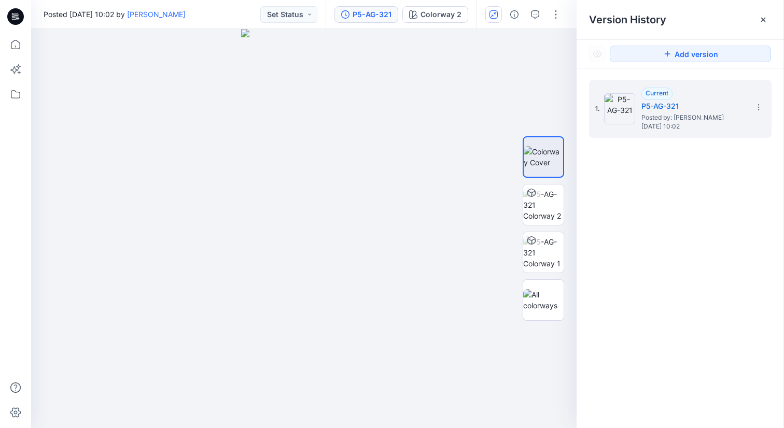
click at [468, 149] on div at bounding box center [304, 228] width 546 height 399
click at [157, 277] on div at bounding box center [304, 228] width 546 height 399
click at [546, 303] on img at bounding box center [543, 300] width 40 height 22
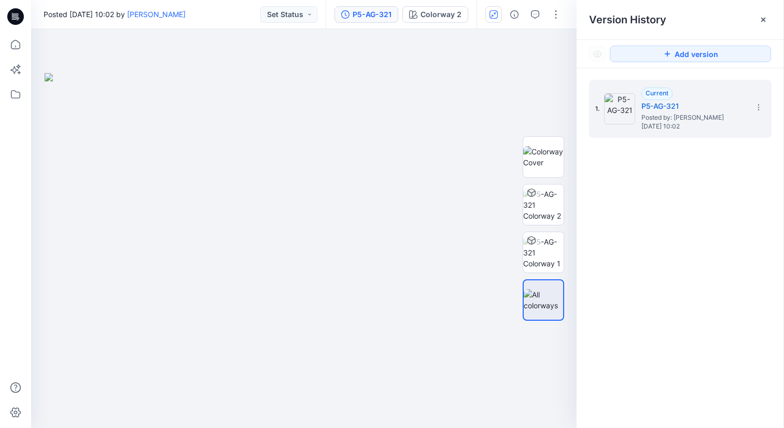
click at [320, 229] on img at bounding box center [304, 250] width 519 height 355
drag, startPoint x: 333, startPoint y: 220, endPoint x: 372, endPoint y: 213, distance: 39.6
click at [372, 213] on img at bounding box center [304, 250] width 519 height 355
click at [551, 250] on img at bounding box center [543, 252] width 40 height 33
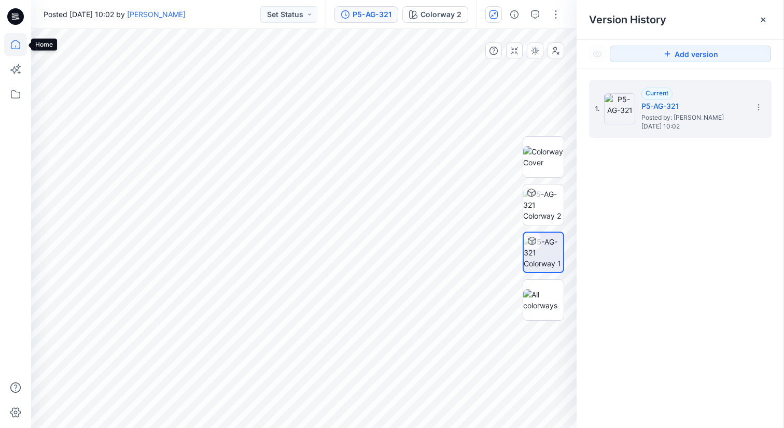
click at [15, 44] on icon at bounding box center [15, 44] width 23 height 23
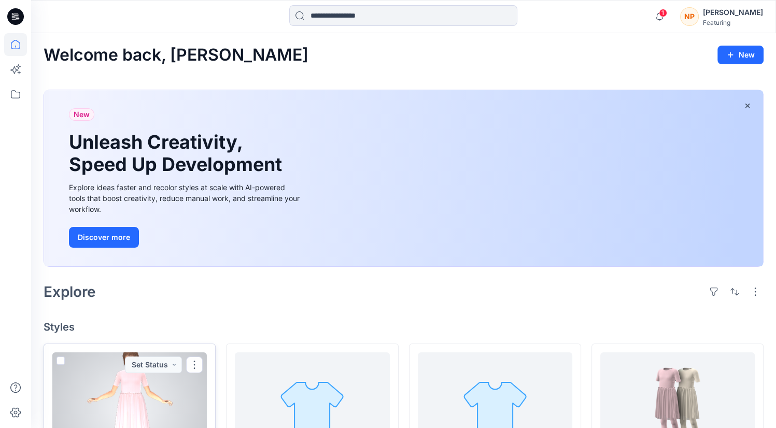
scroll to position [94, 0]
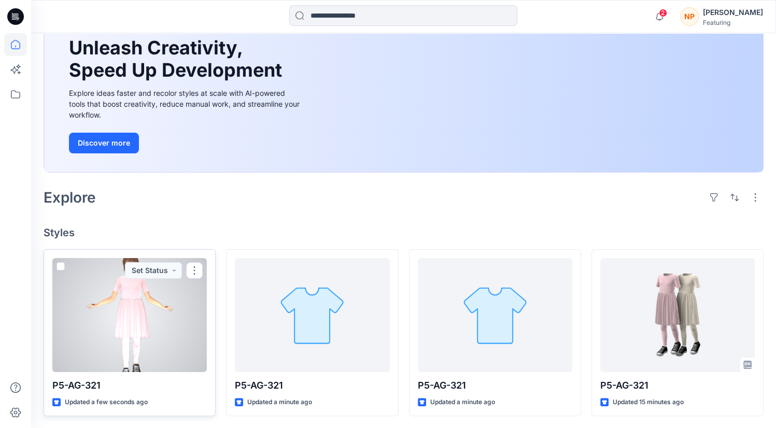
click at [170, 329] on div at bounding box center [129, 315] width 155 height 114
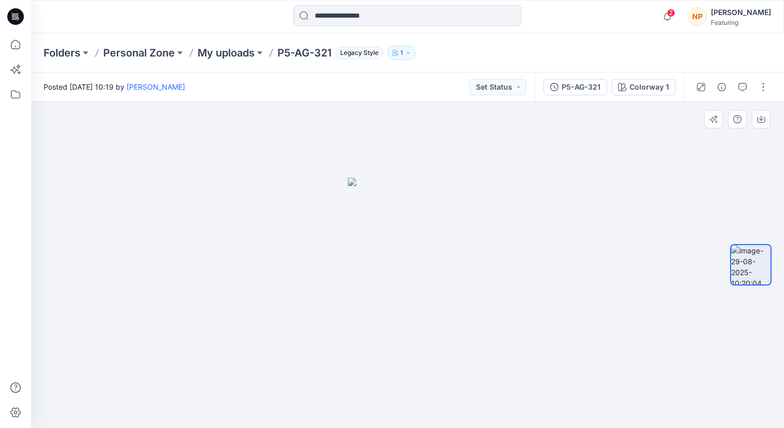
click at [596, 299] on div at bounding box center [407, 265] width 753 height 327
click at [17, 97] on icon at bounding box center [15, 94] width 23 height 23
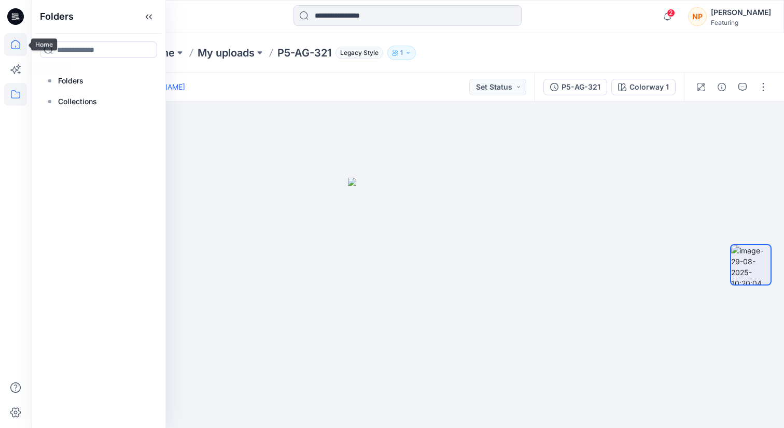
click at [19, 53] on icon at bounding box center [15, 44] width 23 height 23
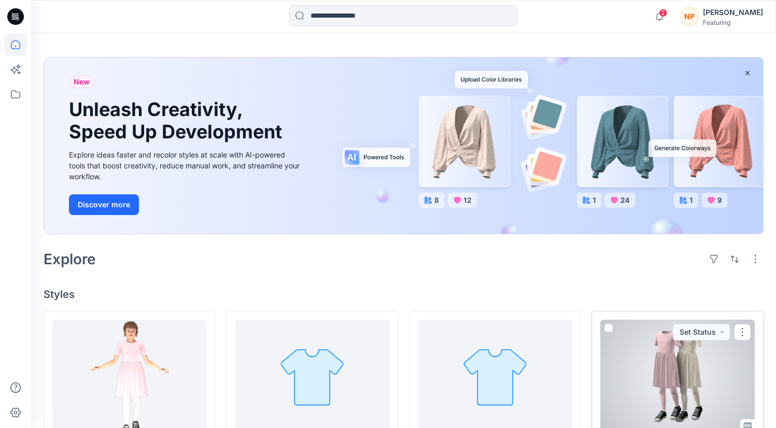
scroll to position [94, 0]
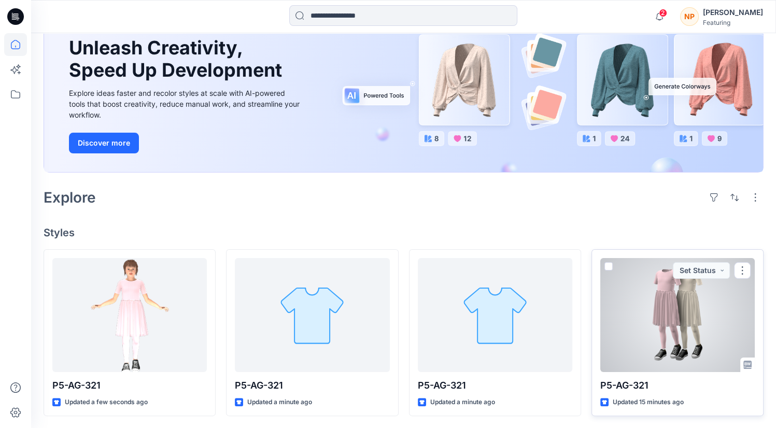
click at [636, 343] on div at bounding box center [678, 315] width 155 height 114
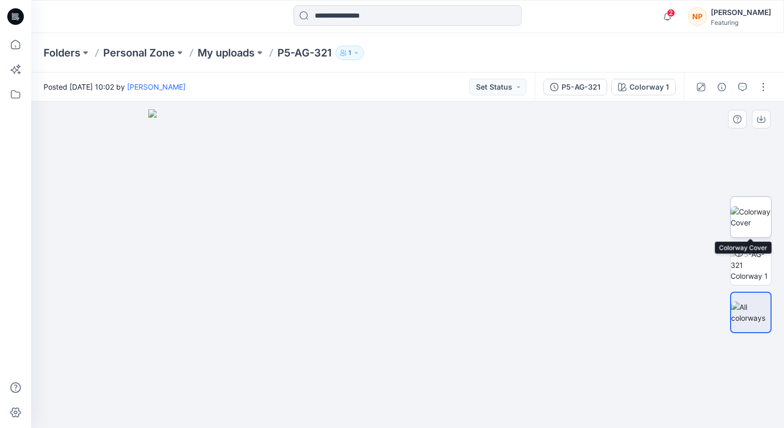
click at [748, 215] on img at bounding box center [751, 217] width 40 height 22
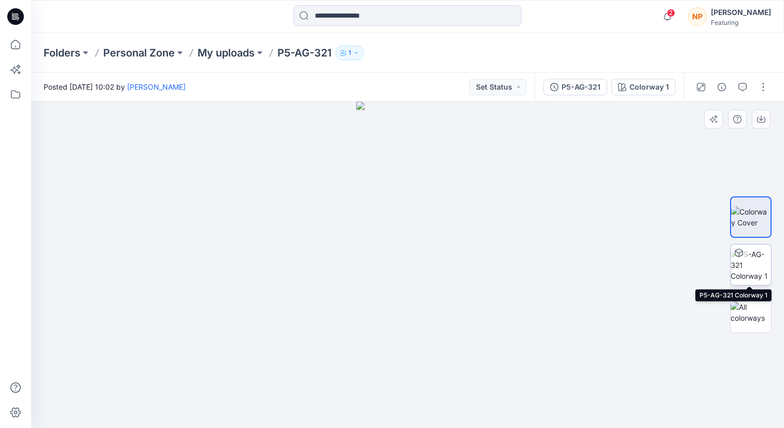
click at [761, 260] on img at bounding box center [751, 265] width 40 height 33
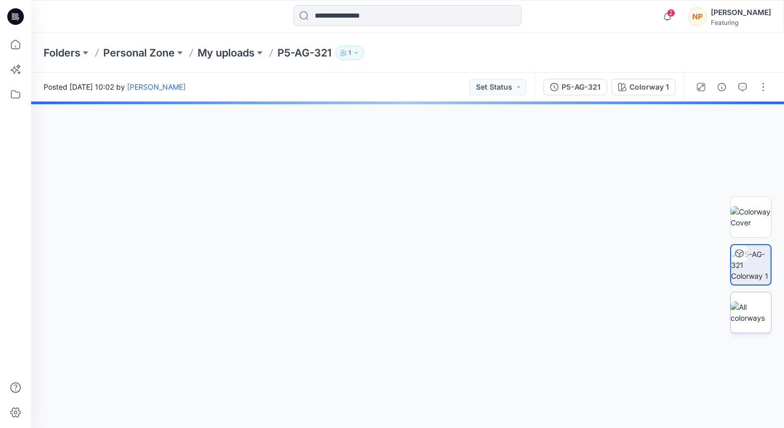
click at [758, 314] on img at bounding box center [751, 313] width 40 height 22
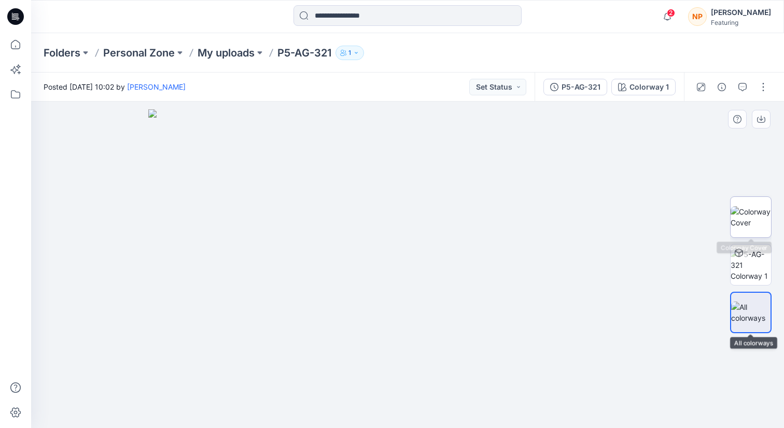
click at [757, 228] on img at bounding box center [751, 217] width 40 height 22
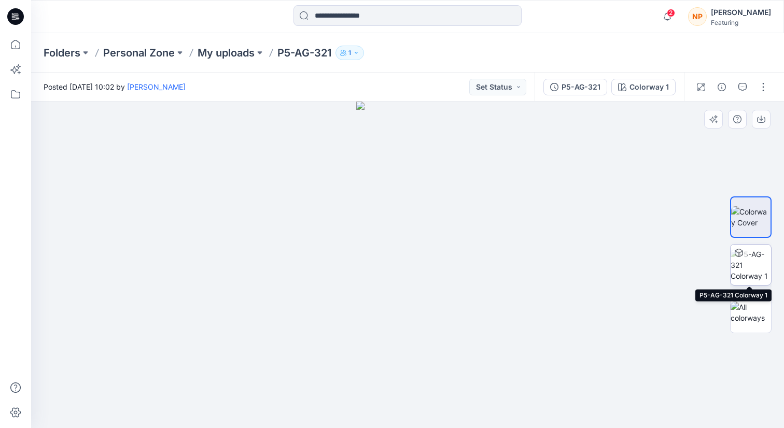
click at [757, 257] on img at bounding box center [751, 265] width 40 height 33
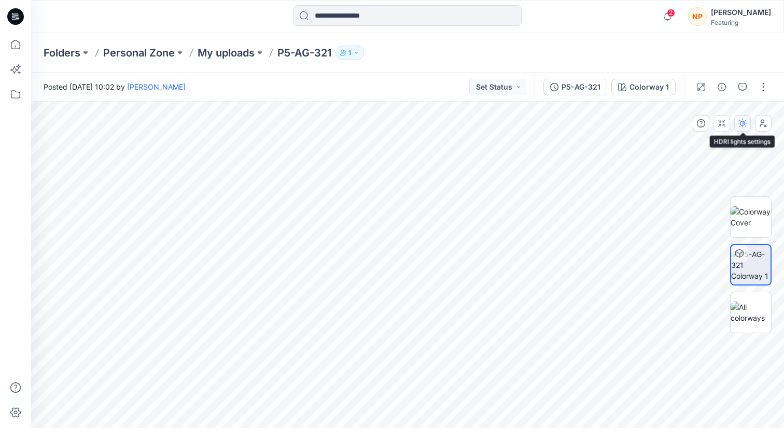
click at [744, 124] on icon "button" at bounding box center [742, 123] width 8 height 8
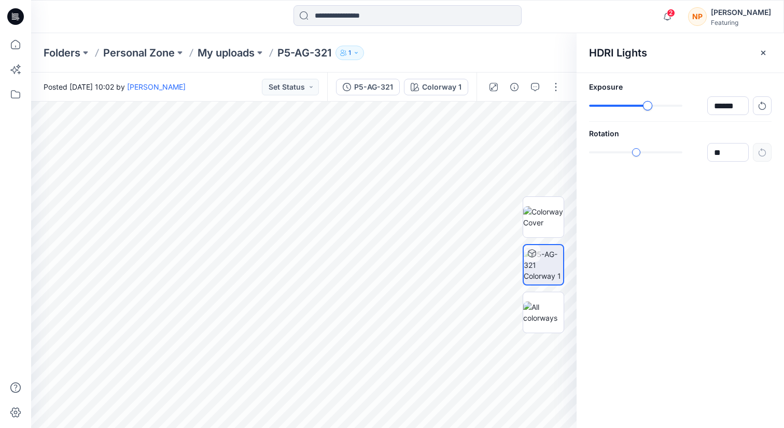
type input "******"
click at [648, 105] on div "slider-ex-1" at bounding box center [648, 105] width 9 height 9
click at [633, 161] on div "******" at bounding box center [680, 152] width 183 height 19
type input "***"
click at [639, 158] on div "***" at bounding box center [680, 152] width 183 height 19
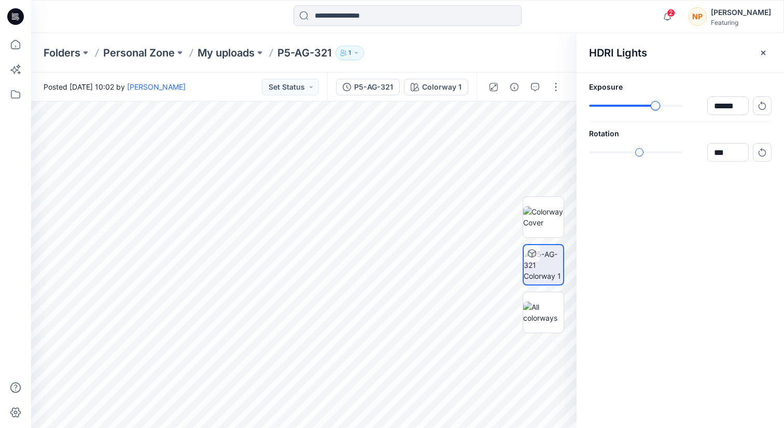
type input "******"
click at [657, 108] on div "slider-ex-1" at bounding box center [656, 105] width 9 height 9
type input "*****"
click at [655, 158] on div "*****" at bounding box center [680, 152] width 183 height 19
click at [542, 315] on img at bounding box center [543, 313] width 40 height 22
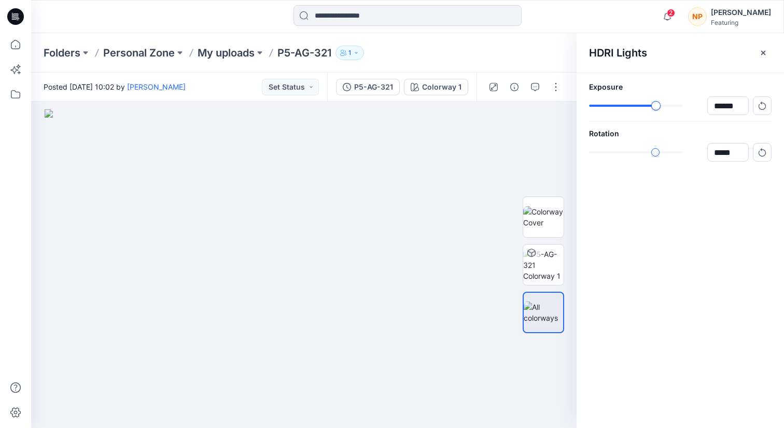
type input "******"
click at [644, 109] on div "slider-ex-1" at bounding box center [643, 105] width 9 height 9
type input "*****"
click at [644, 154] on div "slider-ex-1" at bounding box center [644, 152] width 9 height 9
click at [546, 218] on img at bounding box center [543, 217] width 40 height 22
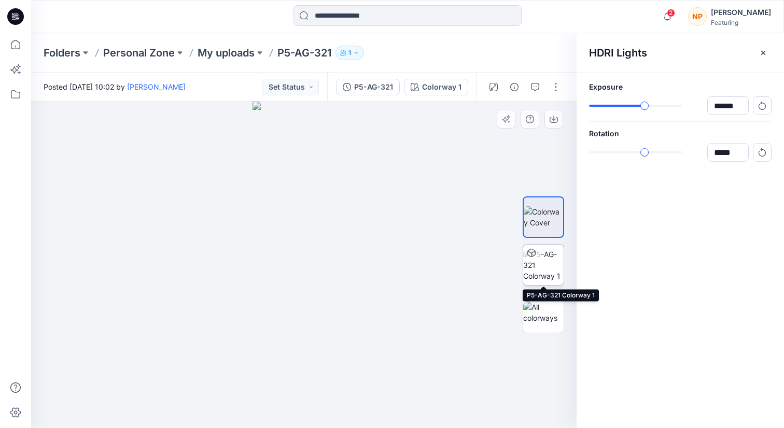
click at [546, 261] on img at bounding box center [543, 265] width 40 height 33
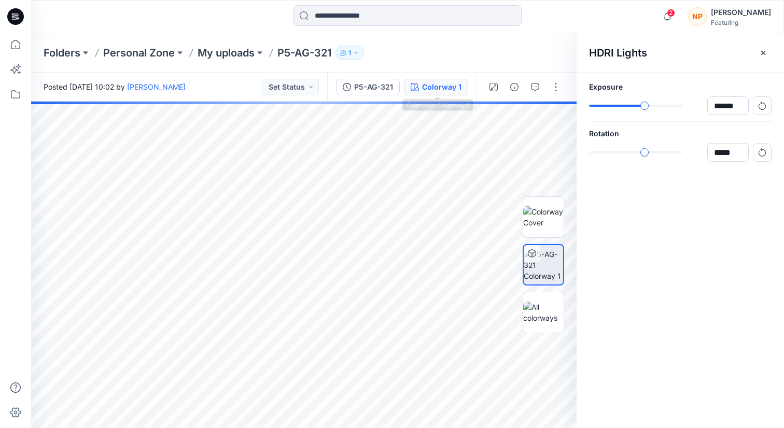
click at [449, 94] on button "Colorway 1" at bounding box center [436, 87] width 64 height 17
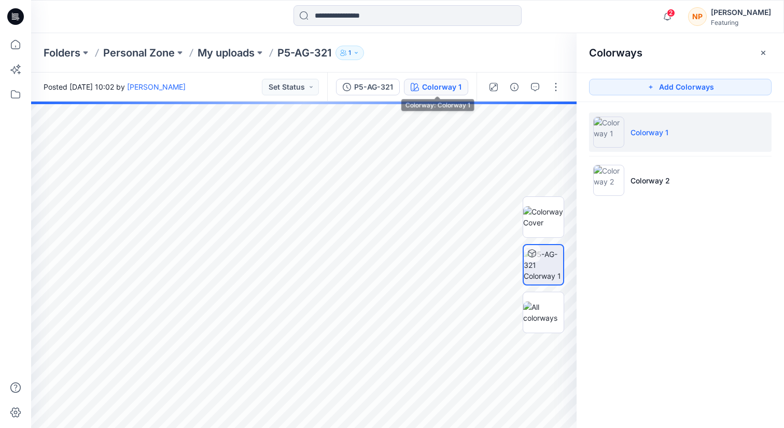
click at [453, 92] on button "Colorway 1" at bounding box center [436, 87] width 64 height 17
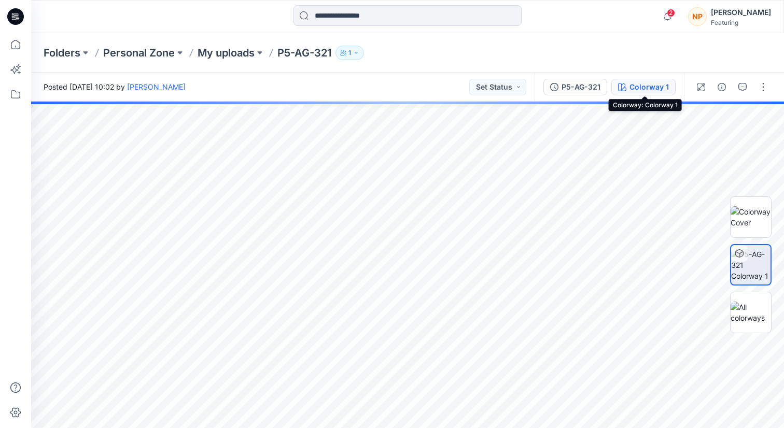
click at [643, 90] on div "Colorway 1" at bounding box center [649, 86] width 39 height 11
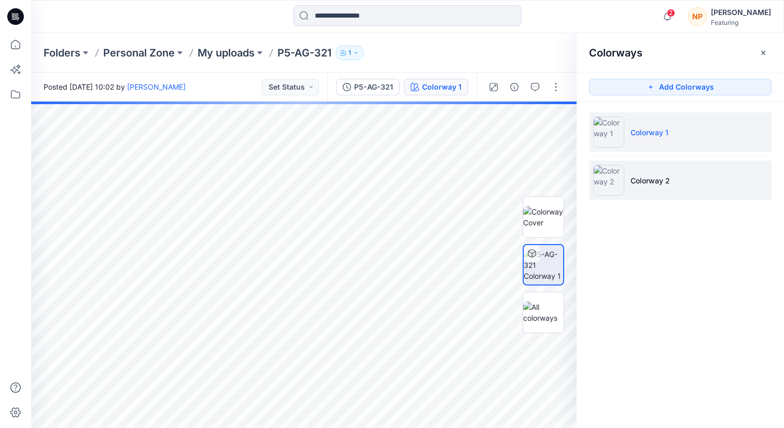
click at [658, 180] on p "Colorway 2" at bounding box center [650, 180] width 39 height 11
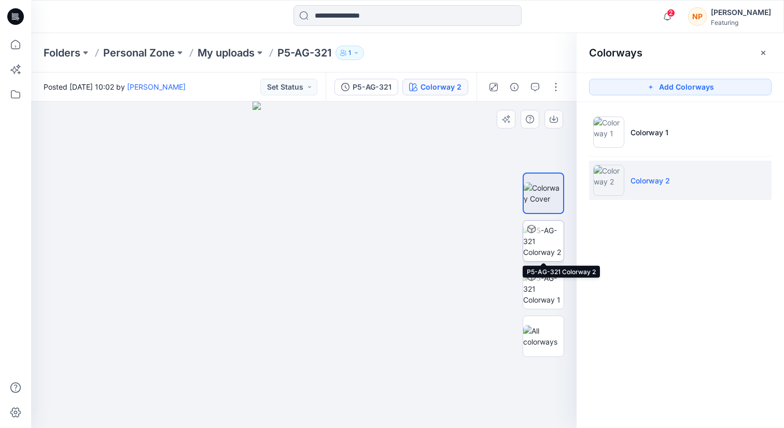
click at [548, 249] on img at bounding box center [543, 241] width 40 height 33
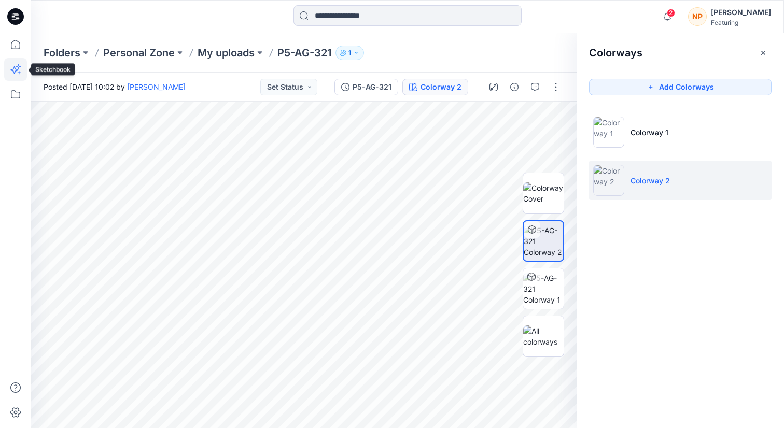
click at [17, 80] on icon at bounding box center [15, 69] width 23 height 23
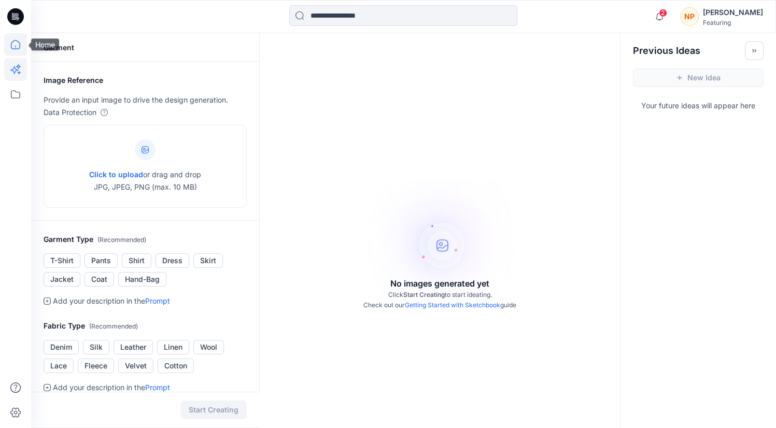
click at [16, 49] on icon at bounding box center [15, 44] width 9 height 9
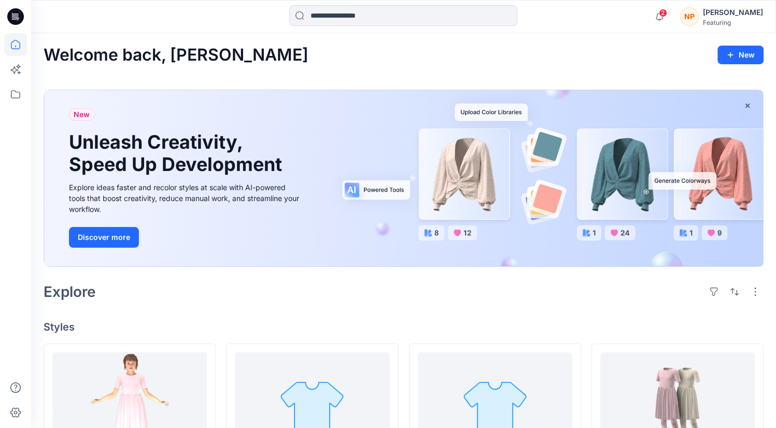
scroll to position [94, 0]
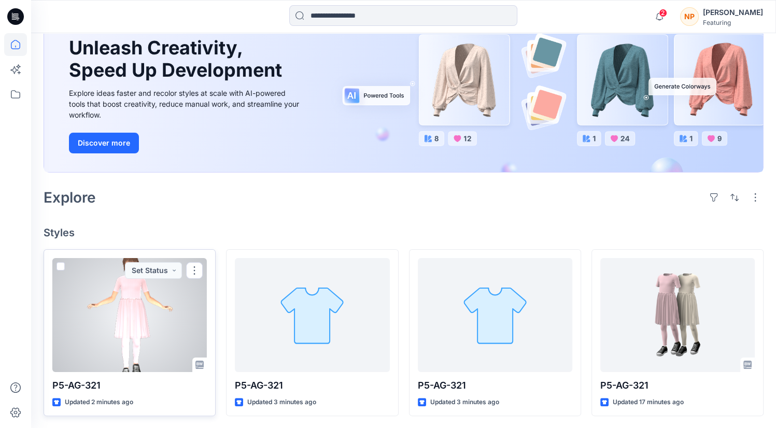
click at [57, 268] on span at bounding box center [61, 266] width 8 height 8
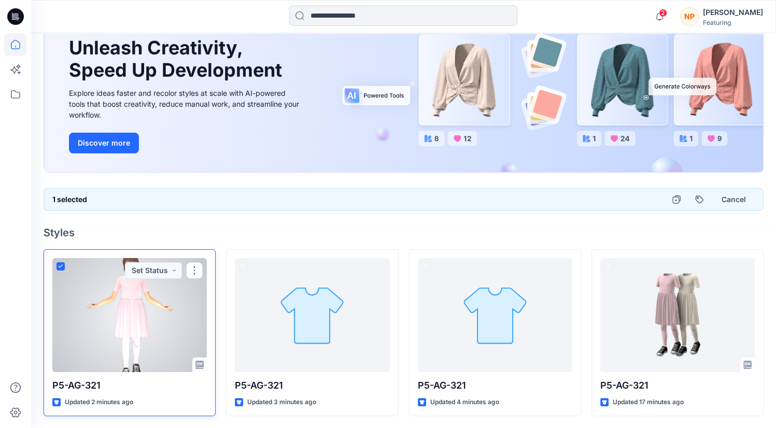
scroll to position [94, 0]
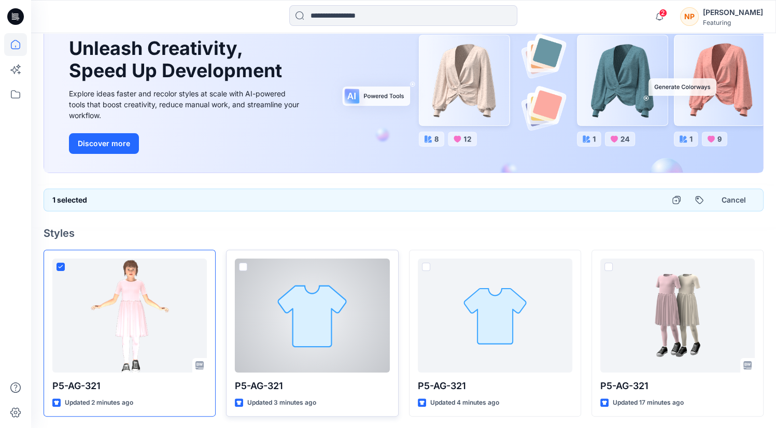
click at [239, 263] on label at bounding box center [243, 267] width 8 height 8
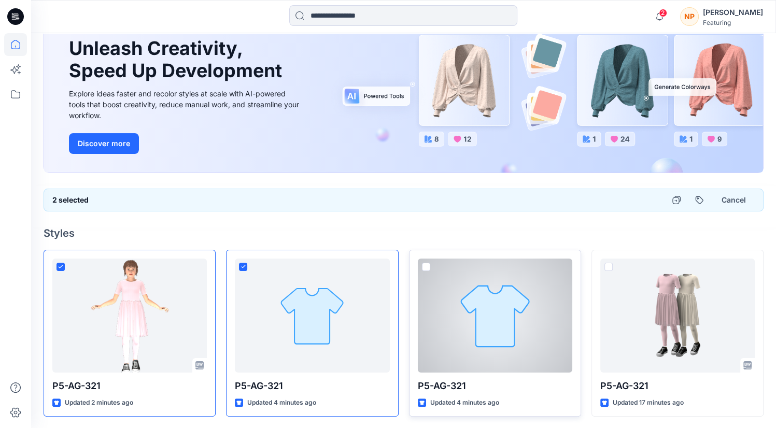
click at [427, 266] on span at bounding box center [426, 267] width 8 height 8
drag, startPoint x: 455, startPoint y: 340, endPoint x: 372, endPoint y: 241, distance: 128.9
click at [372, 241] on div "Welcome back, Nguyen New New Unleash Creativity, Speed Up Development Explore i…" at bounding box center [403, 184] width 745 height 490
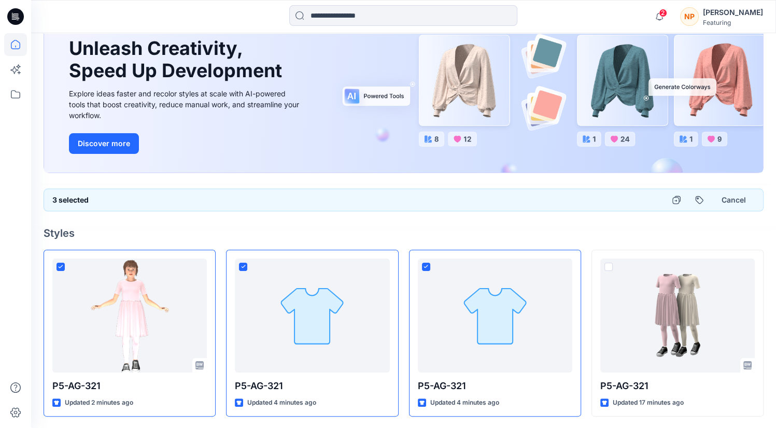
click at [745, 12] on div "[PERSON_NAME]" at bounding box center [733, 12] width 60 height 12
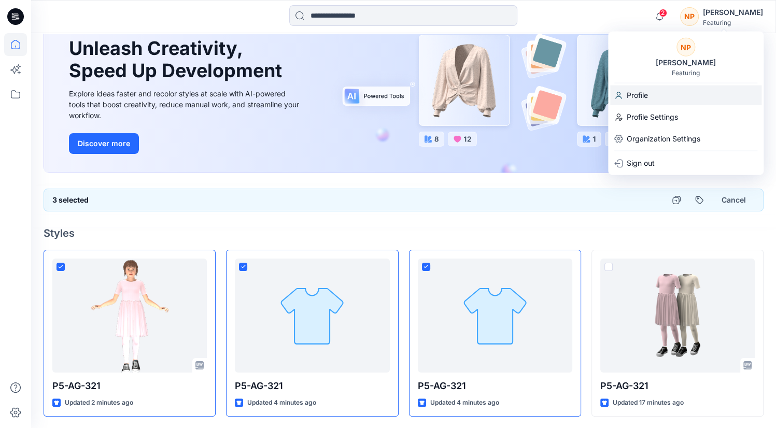
click at [660, 98] on div "Profile" at bounding box center [685, 96] width 151 height 20
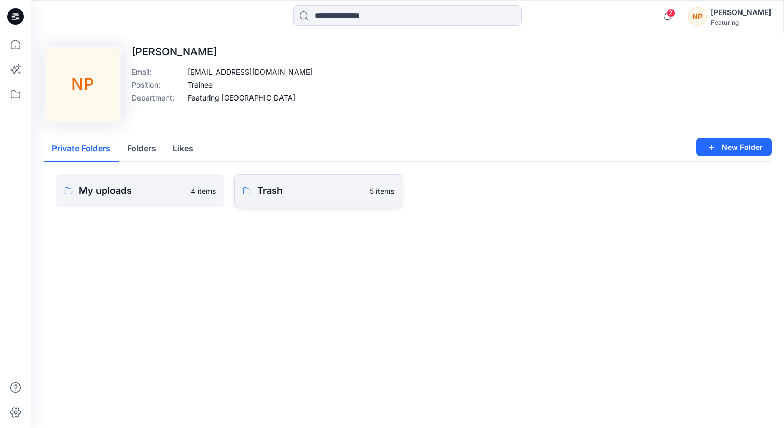
click at [296, 203] on link "Trash 5 items" at bounding box center [318, 190] width 168 height 33
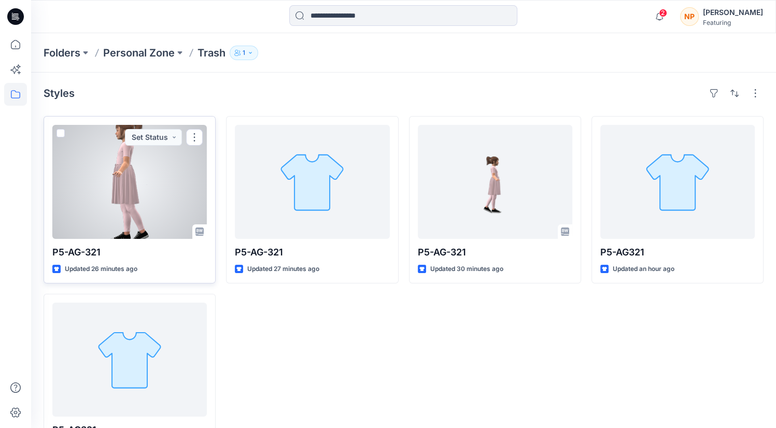
click at [63, 130] on span at bounding box center [61, 133] width 8 height 8
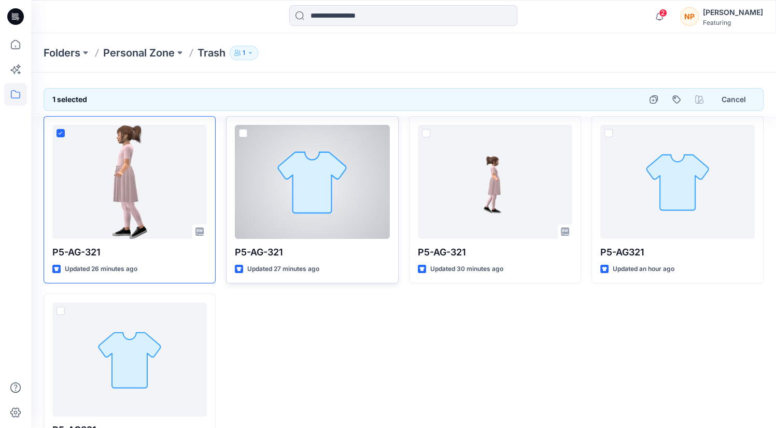
click at [246, 136] on span at bounding box center [243, 133] width 8 height 8
click at [239, 133] on div at bounding box center [312, 182] width 155 height 114
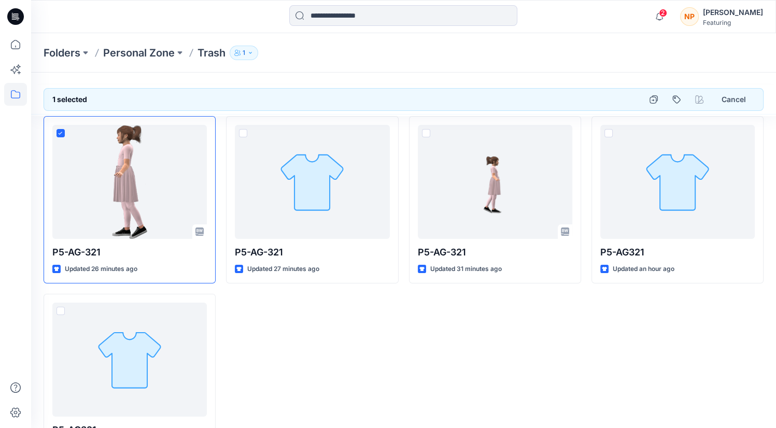
click at [364, 301] on div "P5-AG-321 Updated 27 minutes ago" at bounding box center [312, 288] width 172 height 345
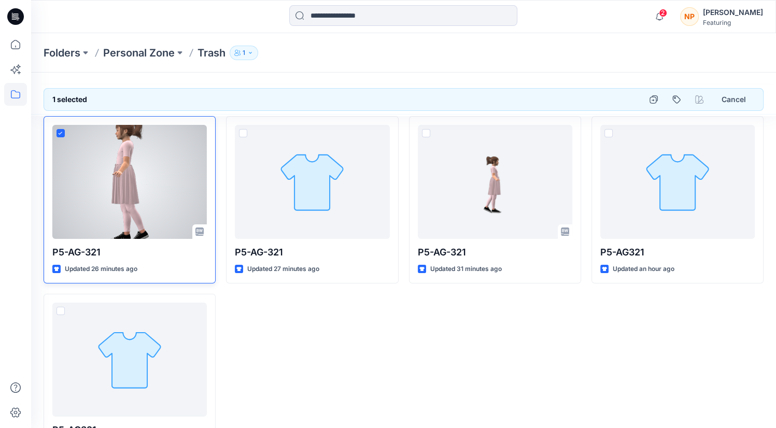
click at [62, 132] on icon at bounding box center [61, 133] width 4 height 3
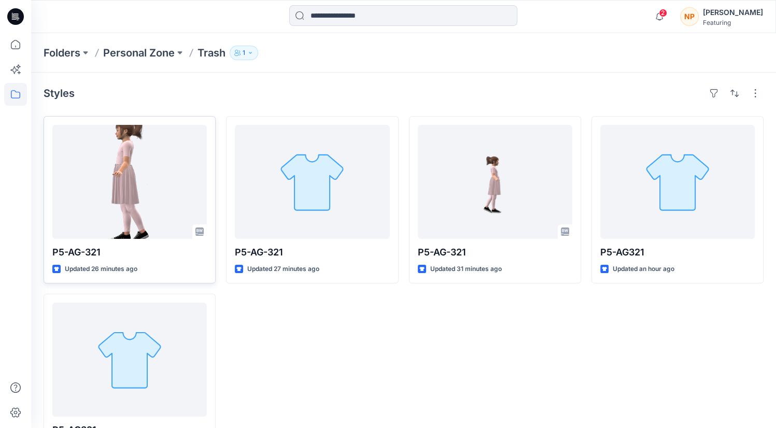
click at [445, 366] on div "P5-AG-321 Updated 31 minutes ago" at bounding box center [495, 288] width 172 height 345
click at [755, 96] on button "button" at bounding box center [755, 93] width 17 height 17
click at [570, 318] on div "P5-AG-321 Updated 31 minutes ago" at bounding box center [495, 288] width 172 height 345
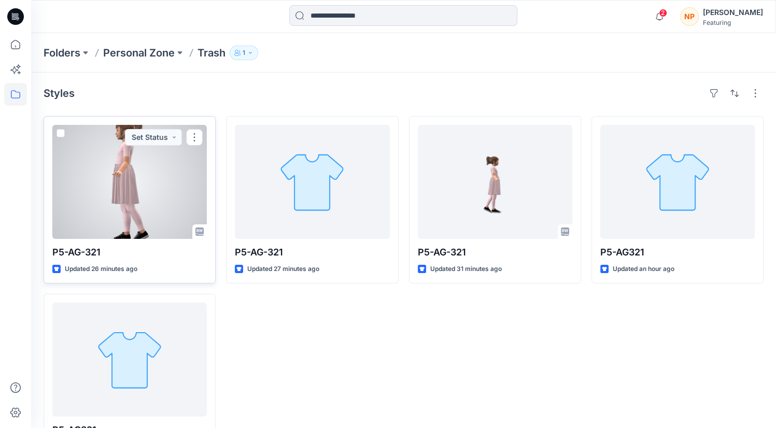
click at [131, 177] on div at bounding box center [129, 182] width 155 height 114
click at [175, 137] on button "Set Status" at bounding box center [153, 137] width 57 height 17
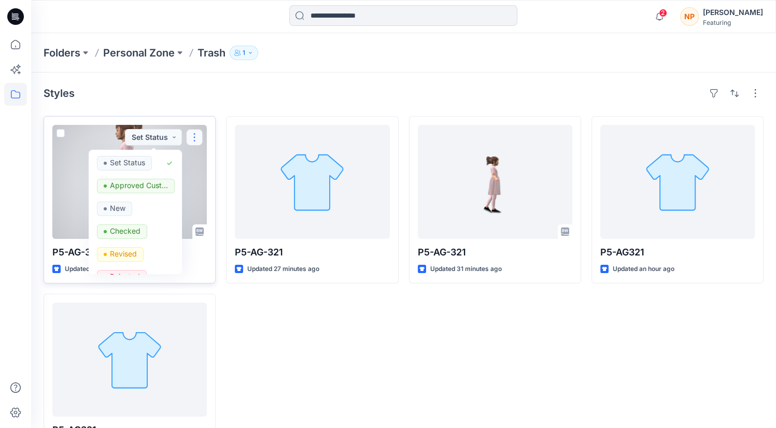
click at [195, 135] on button "button" at bounding box center [194, 137] width 17 height 17
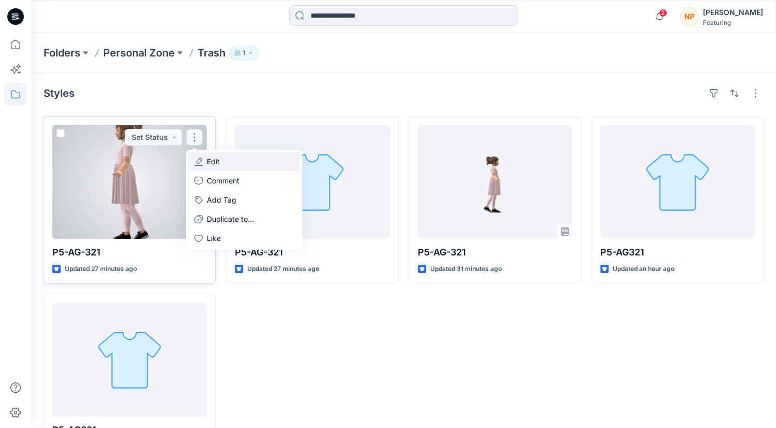
click at [223, 162] on button "Edit" at bounding box center [244, 161] width 112 height 19
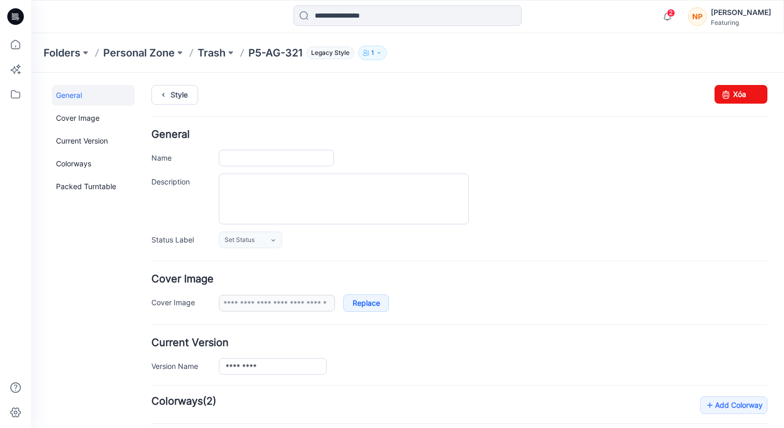
type input "*********"
type input "**********"
click at [747, 93] on link "Xóa" at bounding box center [741, 94] width 53 height 19
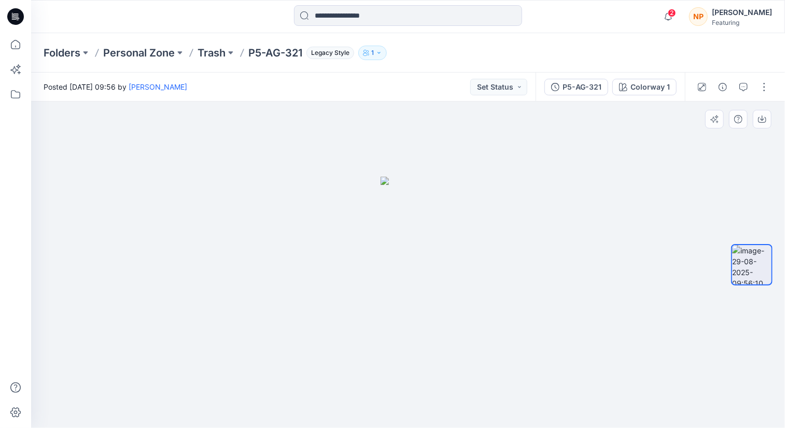
click at [447, 231] on div at bounding box center [408, 265] width 754 height 327
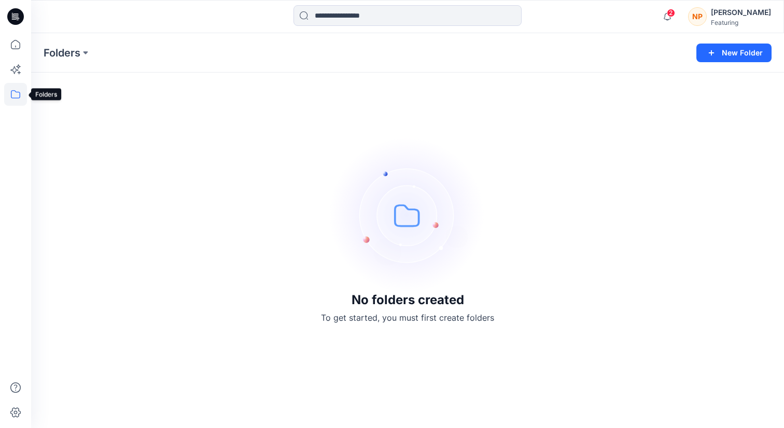
click at [15, 90] on icon at bounding box center [15, 94] width 9 height 8
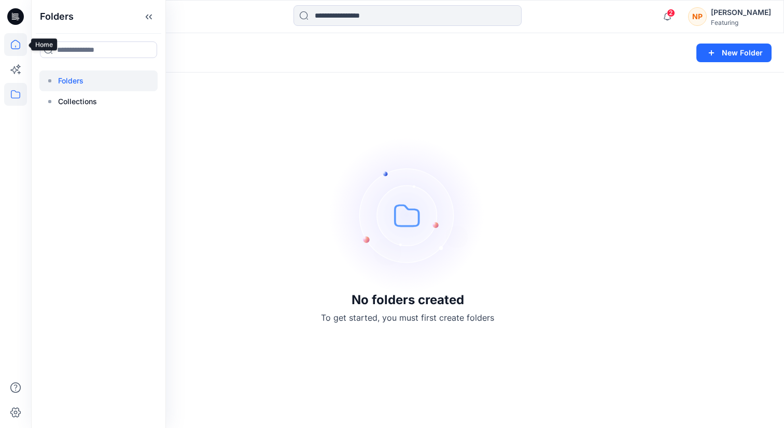
click at [18, 50] on icon at bounding box center [15, 44] width 23 height 23
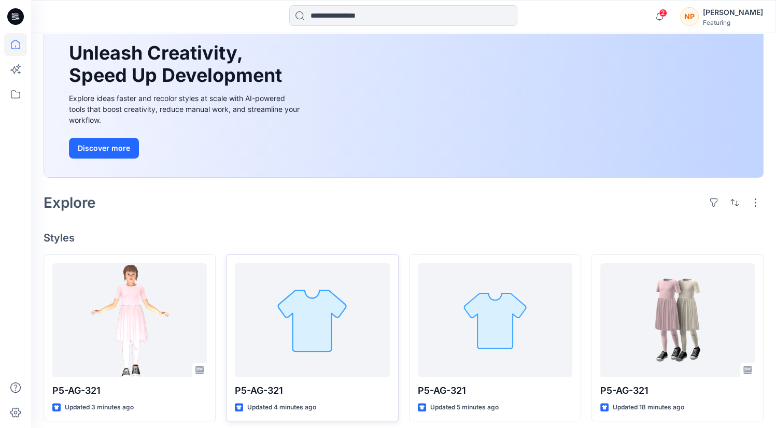
scroll to position [94, 0]
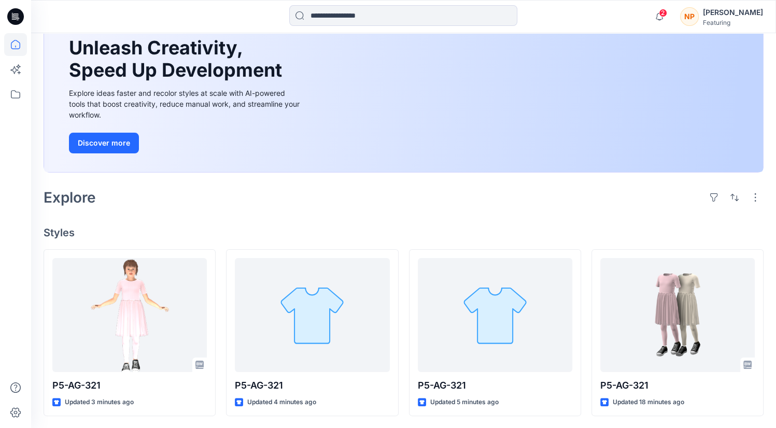
click at [731, 9] on div "[PERSON_NAME]" at bounding box center [733, 12] width 60 height 12
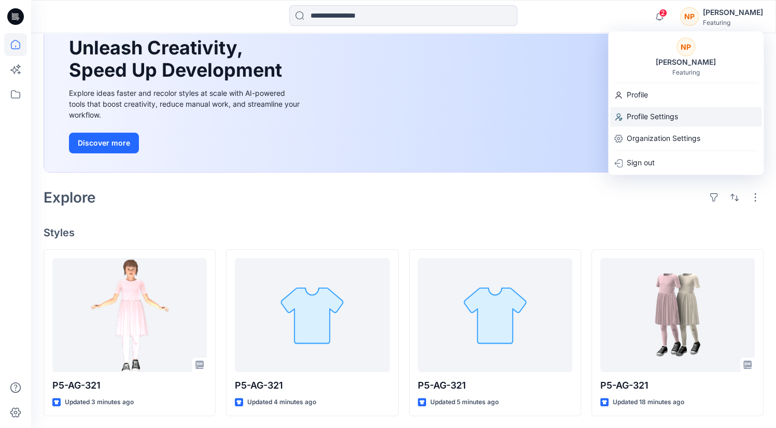
click at [662, 113] on p "Profile Settings" at bounding box center [652, 117] width 51 height 20
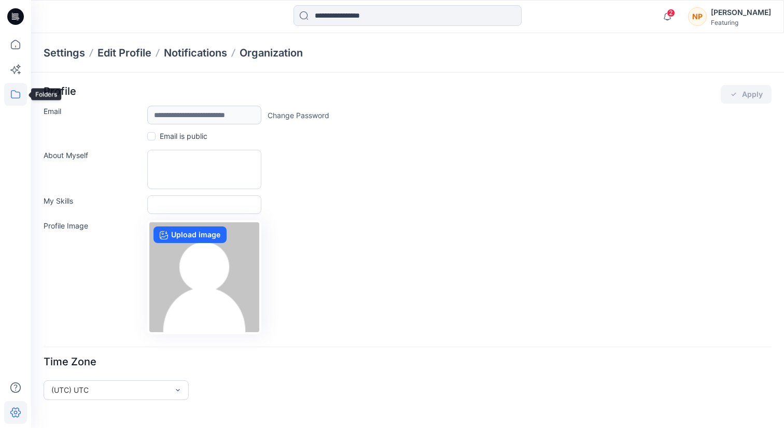
click at [17, 99] on icon at bounding box center [15, 94] width 23 height 23
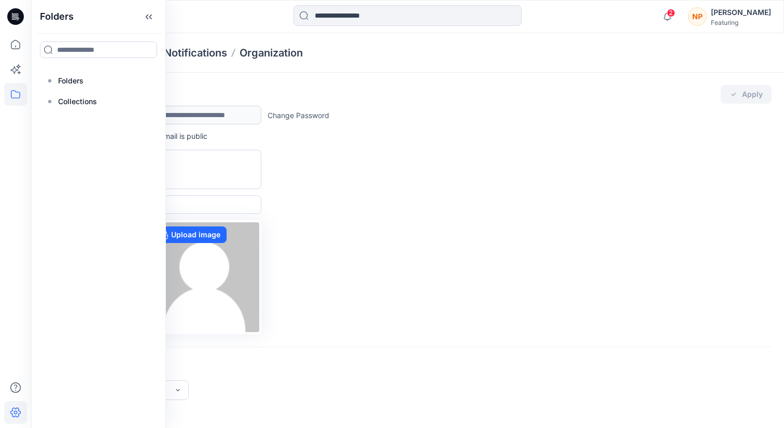
click at [753, 19] on div "Featuring" at bounding box center [741, 23] width 60 height 8
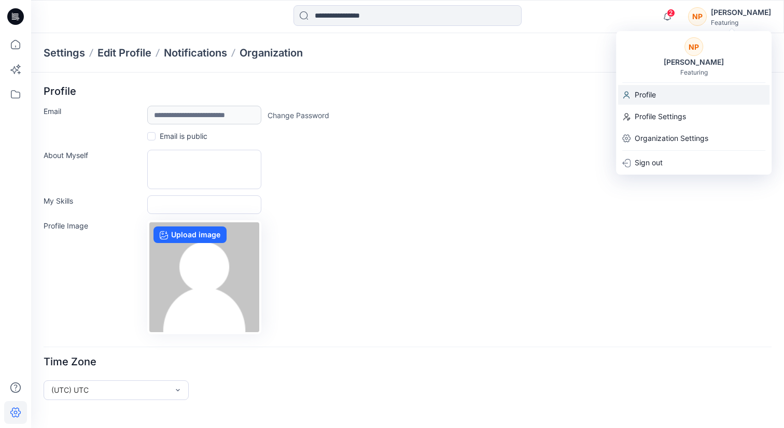
click at [668, 99] on div "Profile" at bounding box center [693, 95] width 151 height 20
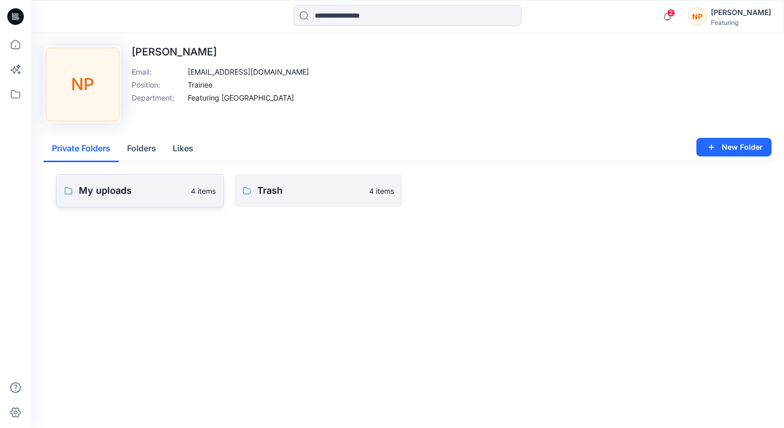
click at [139, 198] on link "My uploads 4 items" at bounding box center [140, 190] width 168 height 33
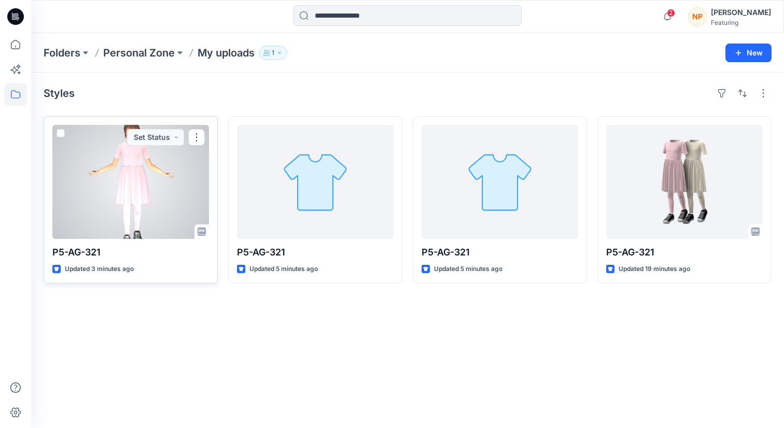
click at [61, 134] on span at bounding box center [61, 133] width 8 height 8
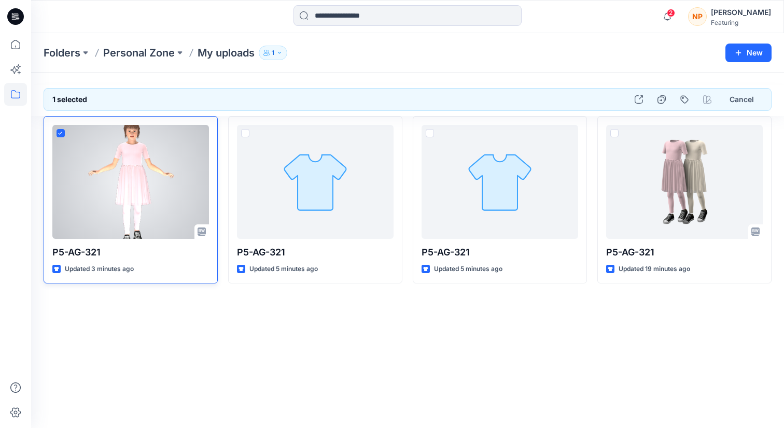
click at [180, 187] on div at bounding box center [130, 182] width 157 height 114
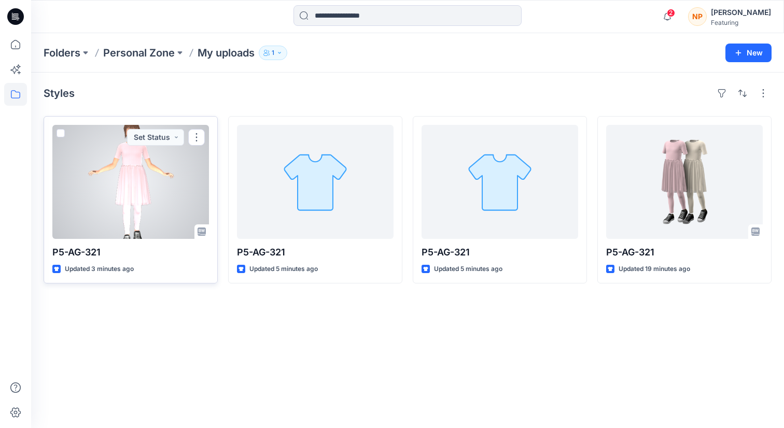
click at [116, 204] on div at bounding box center [130, 182] width 157 height 114
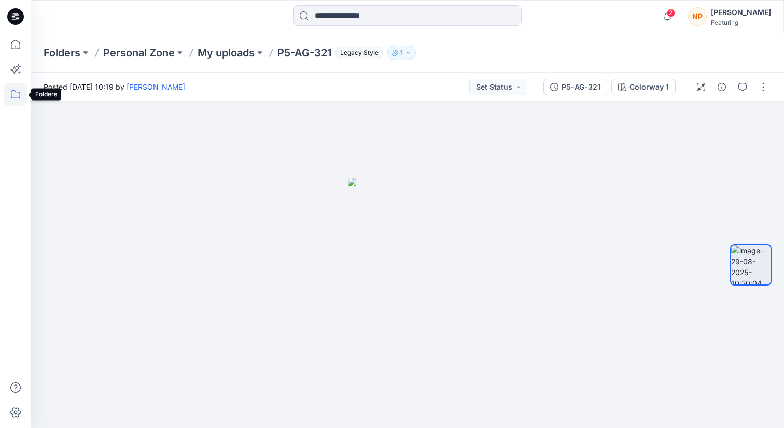
click at [14, 86] on icon at bounding box center [15, 94] width 23 height 23
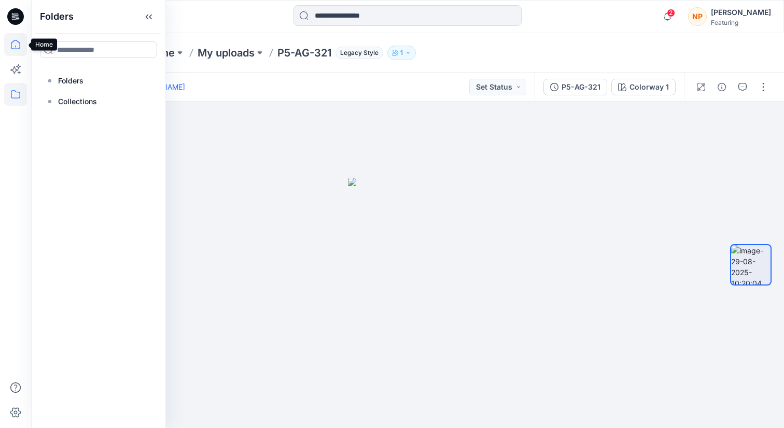
click at [13, 54] on icon at bounding box center [15, 44] width 23 height 23
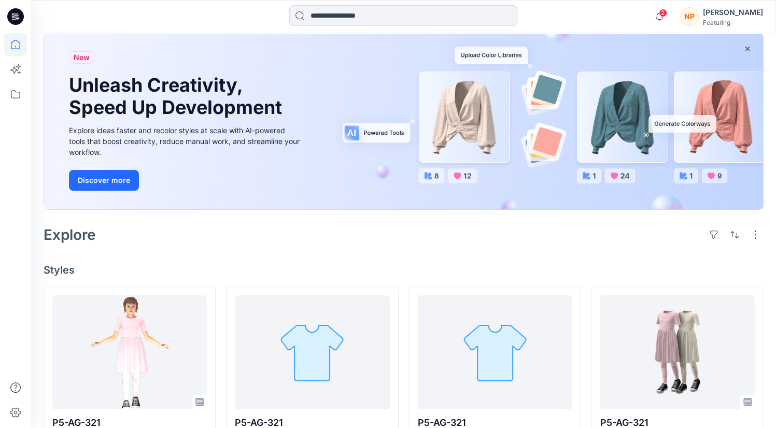
scroll to position [94, 0]
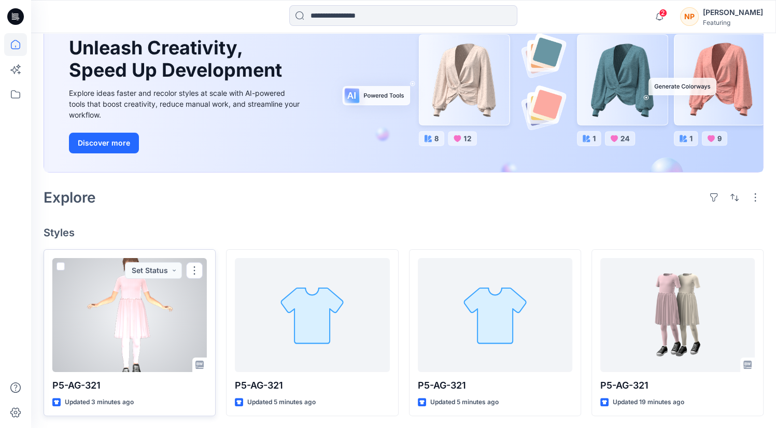
click at [59, 267] on span at bounding box center [61, 266] width 8 height 8
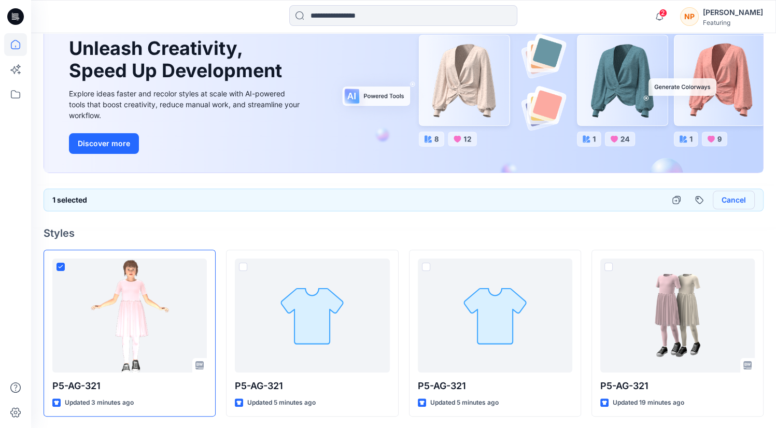
click at [732, 202] on button "Cancel" at bounding box center [734, 200] width 42 height 19
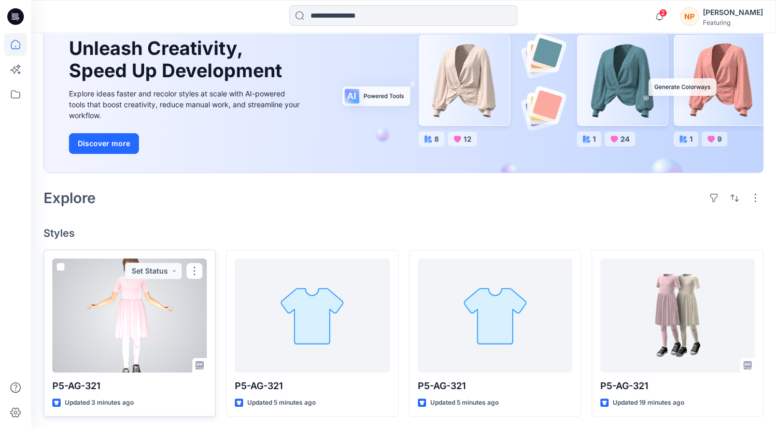
click at [59, 265] on span at bounding box center [61, 267] width 8 height 8
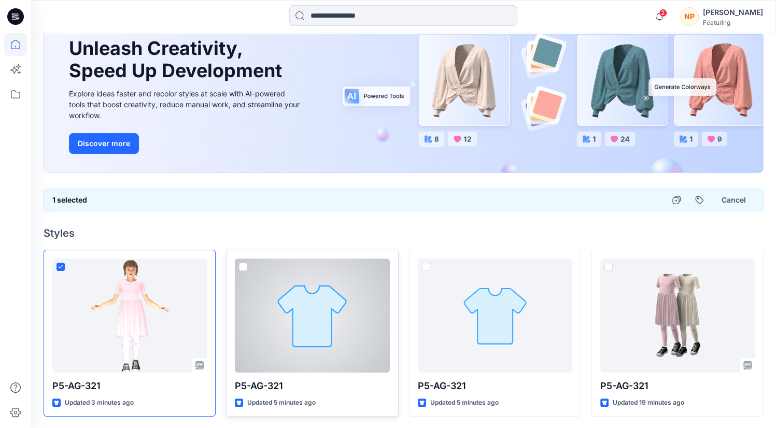
click at [242, 267] on span at bounding box center [243, 267] width 8 height 8
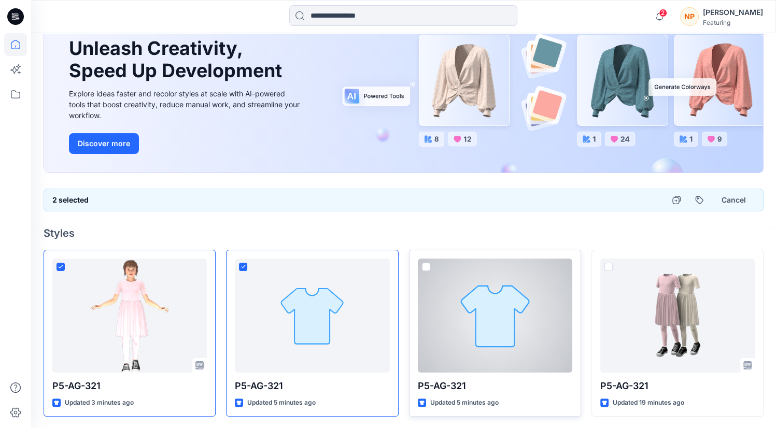
click at [428, 266] on span at bounding box center [426, 267] width 8 height 8
drag, startPoint x: 428, startPoint y: 266, endPoint x: 441, endPoint y: 301, distance: 38.1
drag, startPoint x: 441, startPoint y: 301, endPoint x: 186, endPoint y: 231, distance: 264.7
click at [186, 231] on h4 "Styles" at bounding box center [404, 233] width 720 height 12
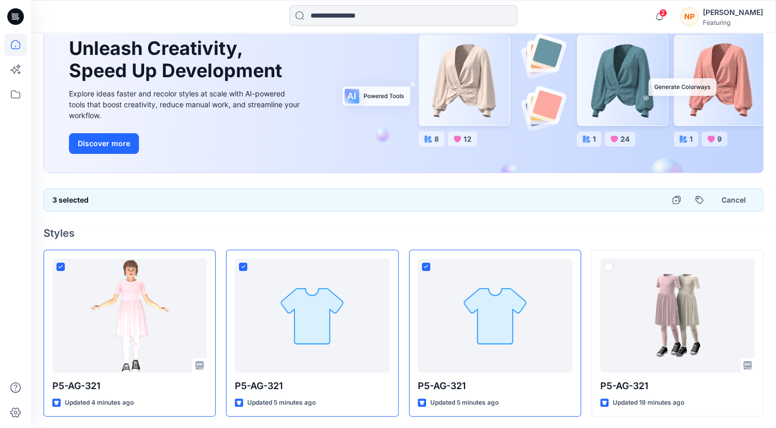
click at [183, 232] on h4 "Styles" at bounding box center [404, 233] width 720 height 12
click at [18, 63] on icon at bounding box center [15, 69] width 23 height 23
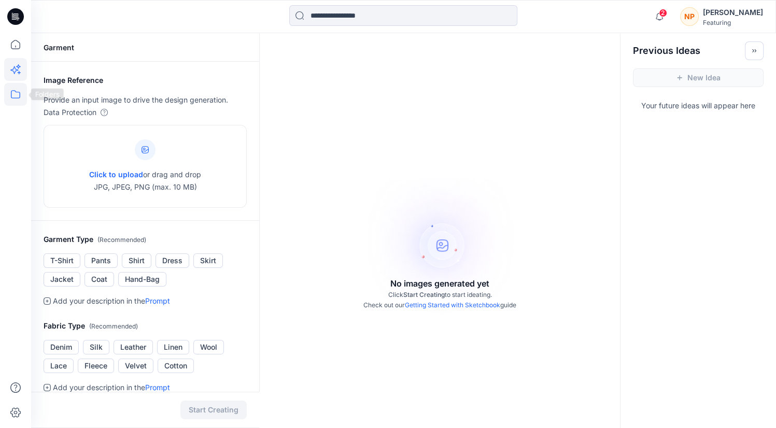
click at [11, 99] on icon at bounding box center [15, 94] width 23 height 23
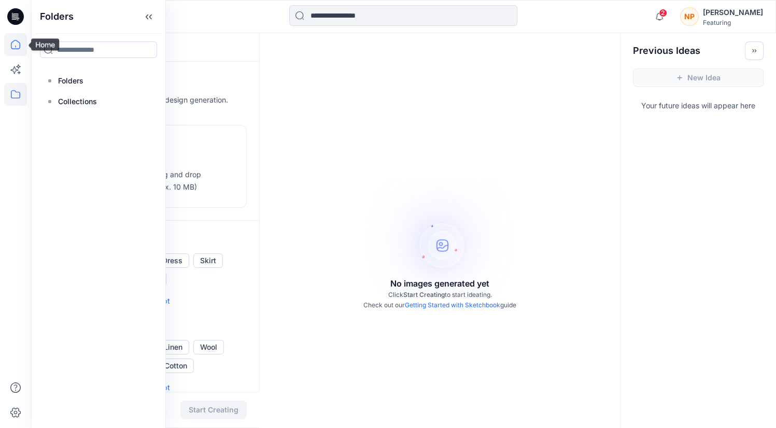
click at [22, 49] on icon at bounding box center [15, 44] width 23 height 23
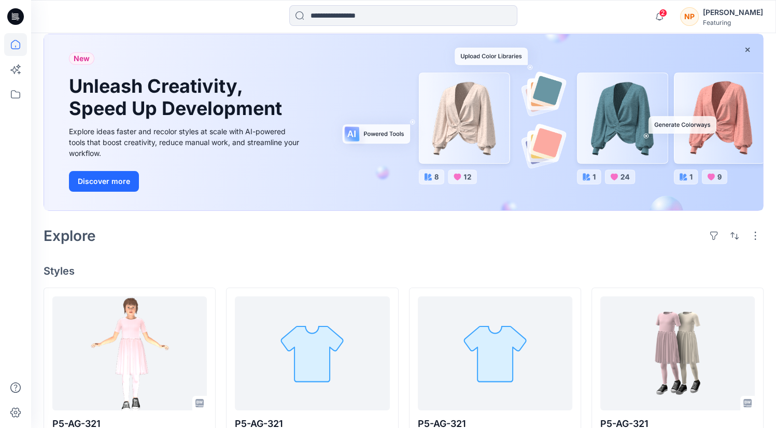
scroll to position [94, 0]
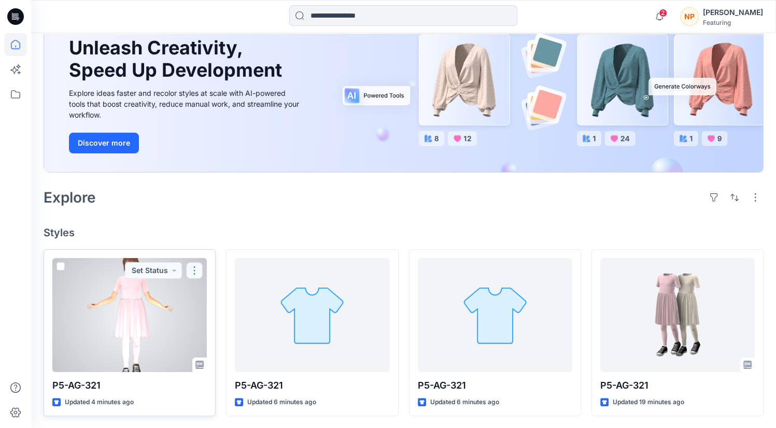
click at [191, 272] on button "button" at bounding box center [194, 270] width 17 height 17
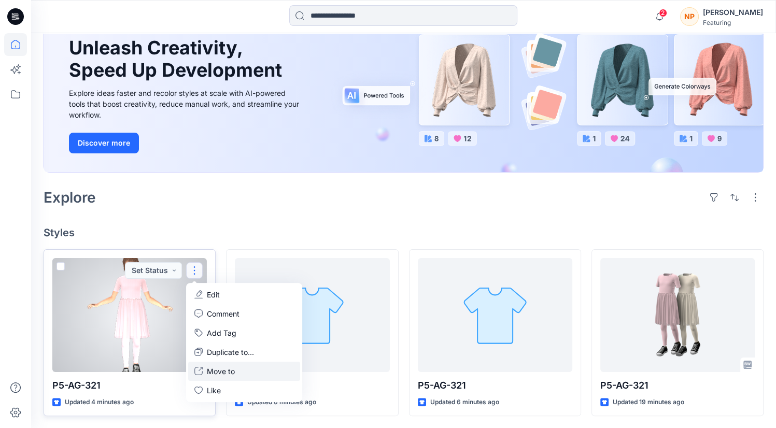
click at [245, 371] on button "Move to" at bounding box center [244, 371] width 112 height 19
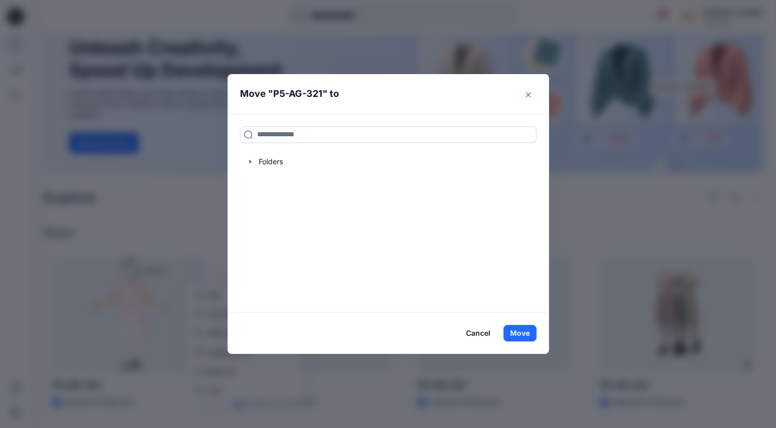
click at [529, 91] on button "Close" at bounding box center [528, 95] width 17 height 17
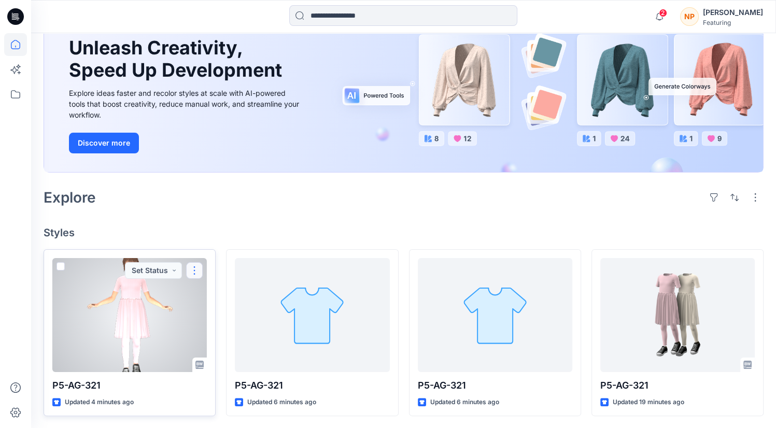
click at [196, 267] on button "button" at bounding box center [194, 270] width 17 height 17
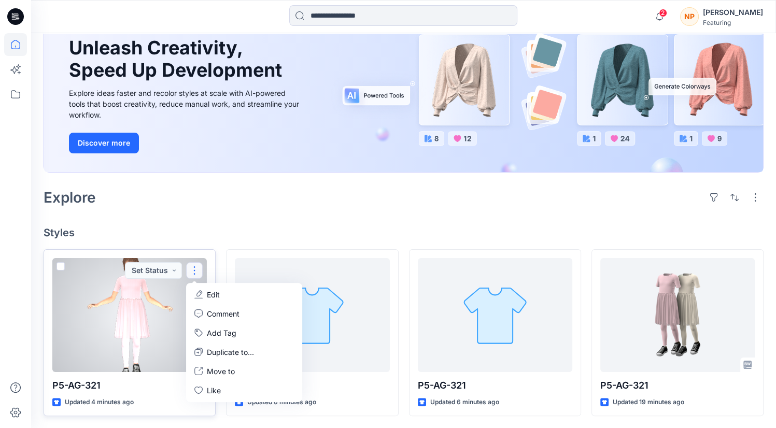
click at [215, 297] on p "Edit" at bounding box center [213, 294] width 13 height 11
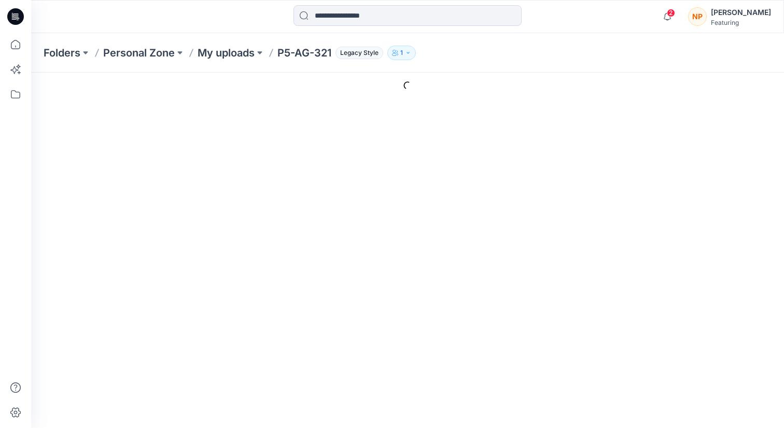
type input "*********"
type input "**********"
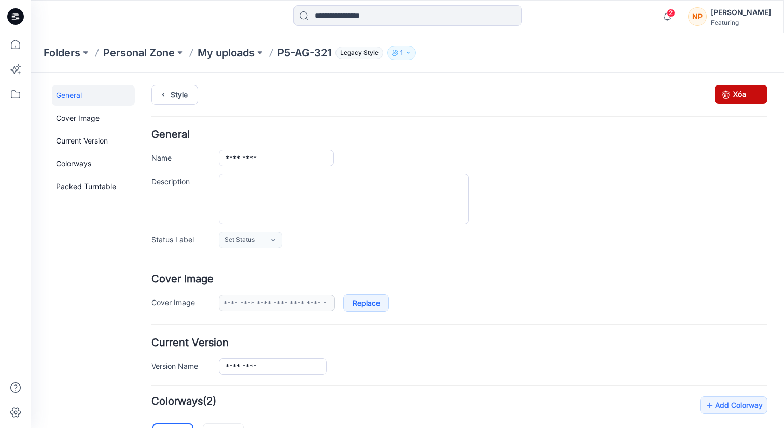
drag, startPoint x: 726, startPoint y: 96, endPoint x: 467, endPoint y: 129, distance: 261.4
click at [726, 96] on link "Xóa" at bounding box center [741, 94] width 53 height 19
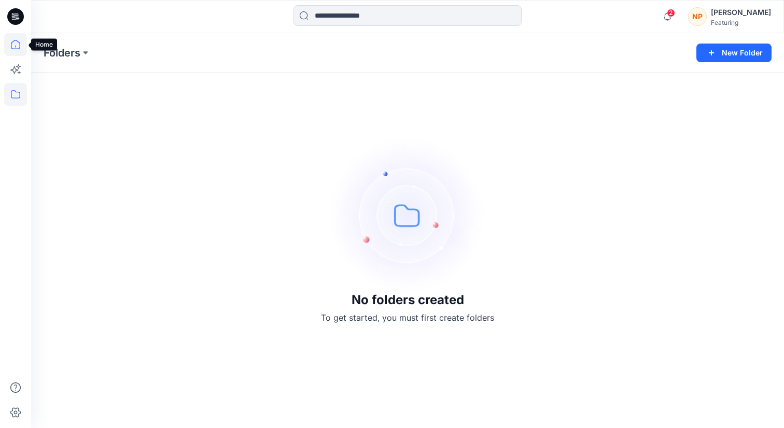
click at [10, 48] on icon at bounding box center [15, 44] width 23 height 23
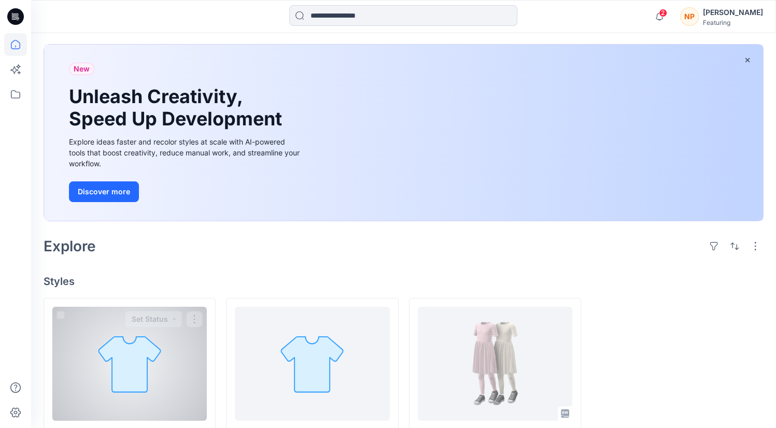
scroll to position [94, 0]
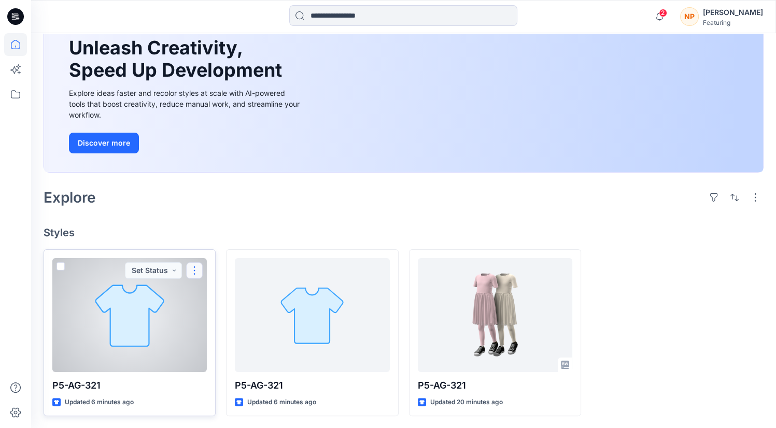
click at [193, 273] on button "button" at bounding box center [194, 270] width 17 height 17
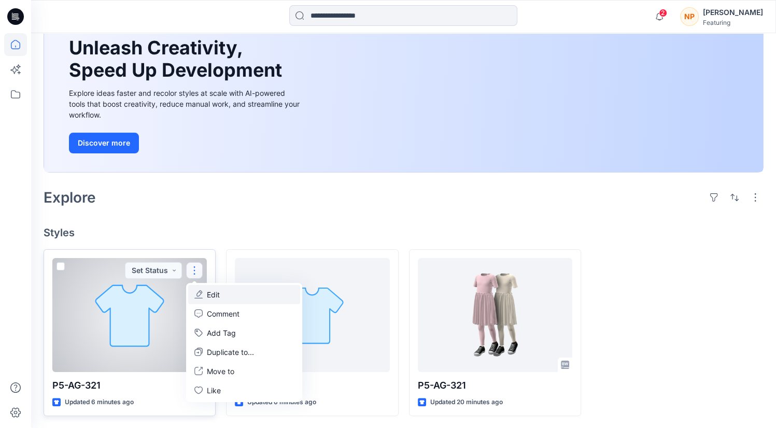
click at [227, 291] on button "Edit" at bounding box center [244, 294] width 112 height 19
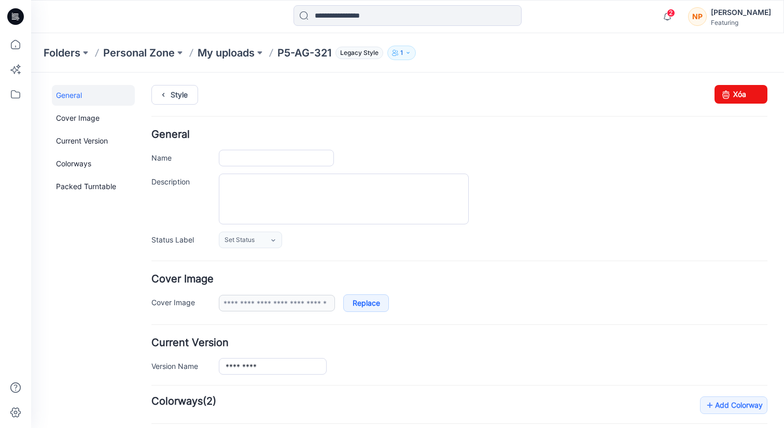
type input "*********"
type input "**********"
drag, startPoint x: 745, startPoint y: 94, endPoint x: 467, endPoint y: 129, distance: 280.2
click at [745, 94] on link "Xóa" at bounding box center [741, 94] width 53 height 19
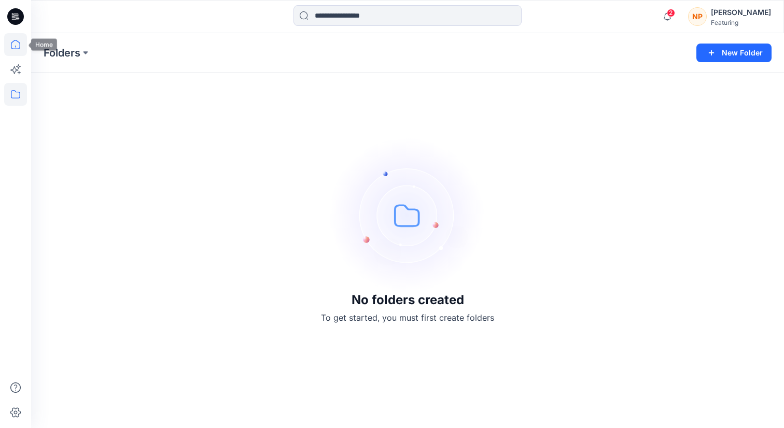
click at [19, 49] on icon at bounding box center [15, 44] width 23 height 23
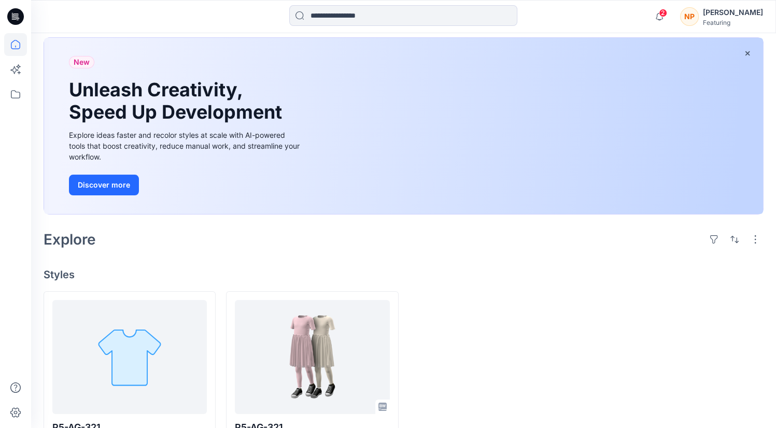
scroll to position [94, 0]
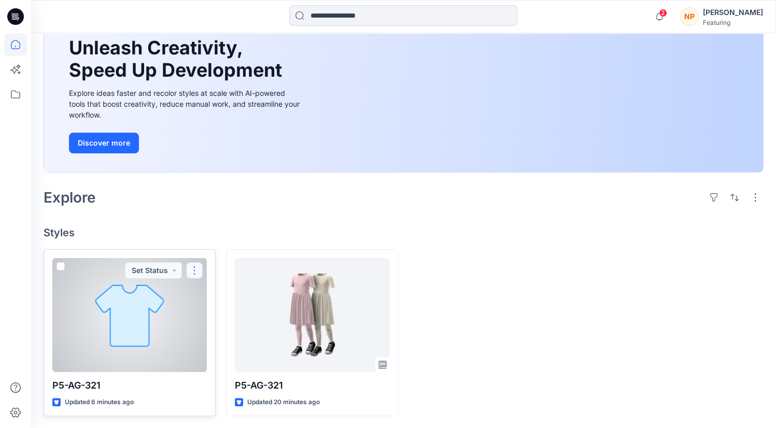
click at [196, 273] on button "button" at bounding box center [194, 270] width 17 height 17
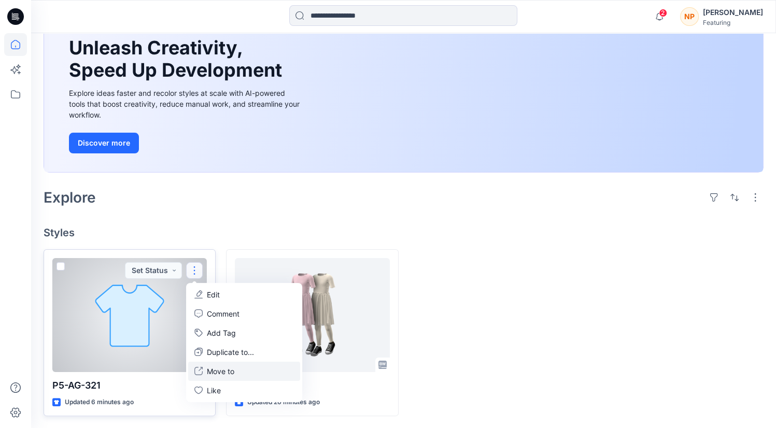
click at [212, 373] on p "Move to" at bounding box center [220, 371] width 27 height 11
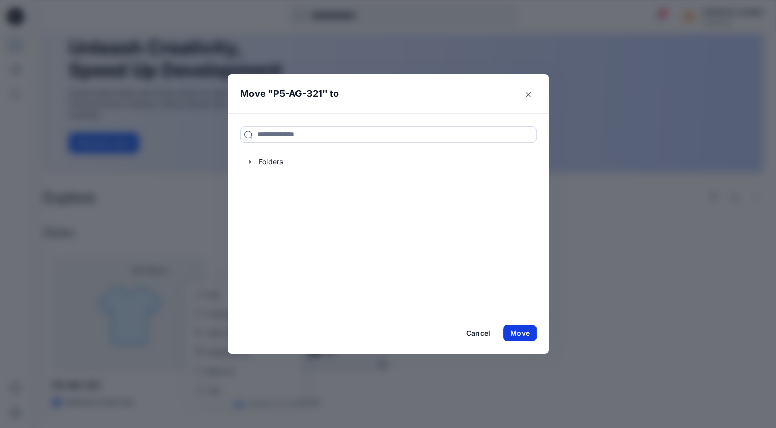
click at [513, 338] on button "Move" at bounding box center [520, 333] width 33 height 17
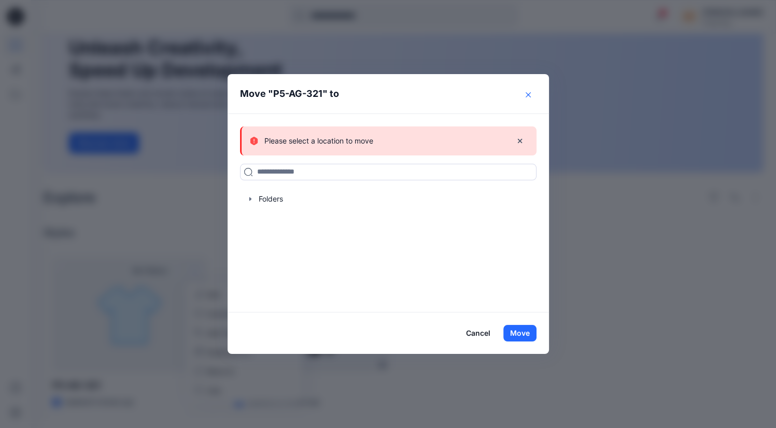
click at [533, 97] on button "Close" at bounding box center [528, 95] width 17 height 17
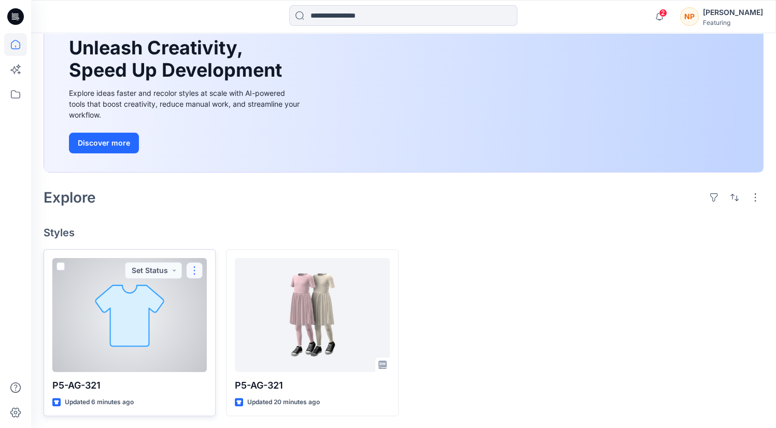
click at [188, 268] on button "button" at bounding box center [194, 270] width 17 height 17
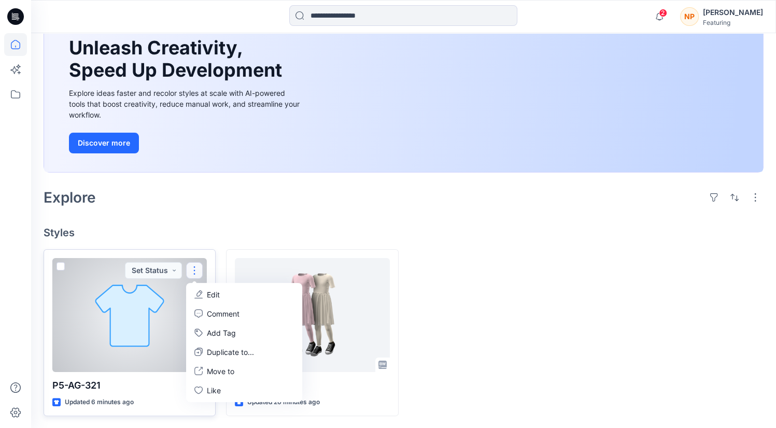
click at [216, 293] on p "Edit" at bounding box center [213, 294] width 13 height 11
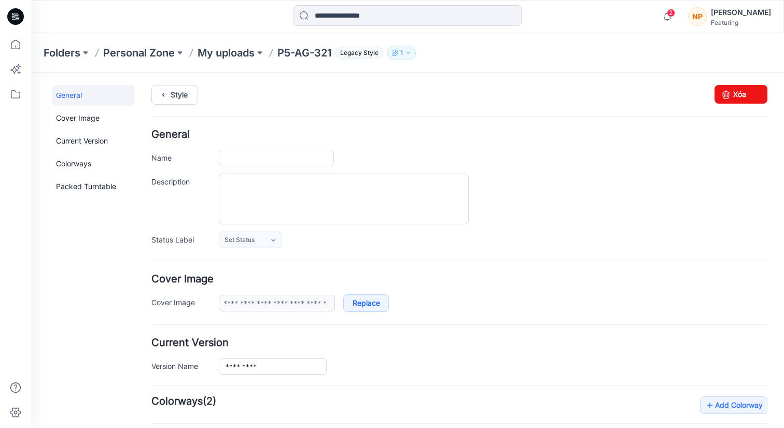
type input "*********"
type input "**********"
click at [729, 95] on link "Xóa" at bounding box center [741, 94] width 53 height 19
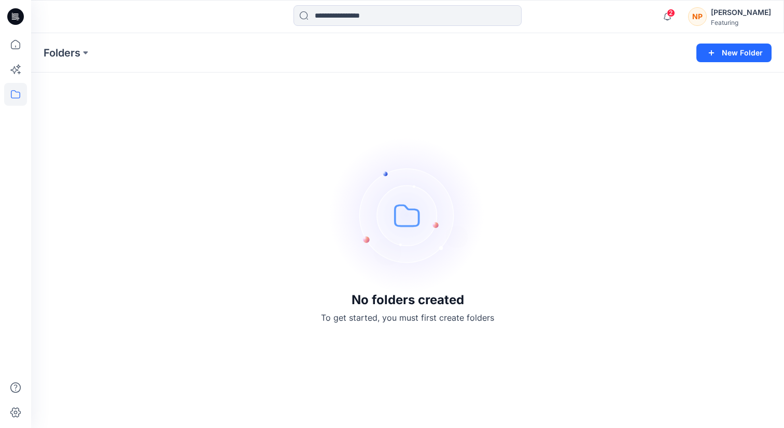
click at [673, 105] on div "No folders created To get started, you must first create folders" at bounding box center [407, 230] width 753 height 395
click at [19, 43] on icon at bounding box center [15, 44] width 23 height 23
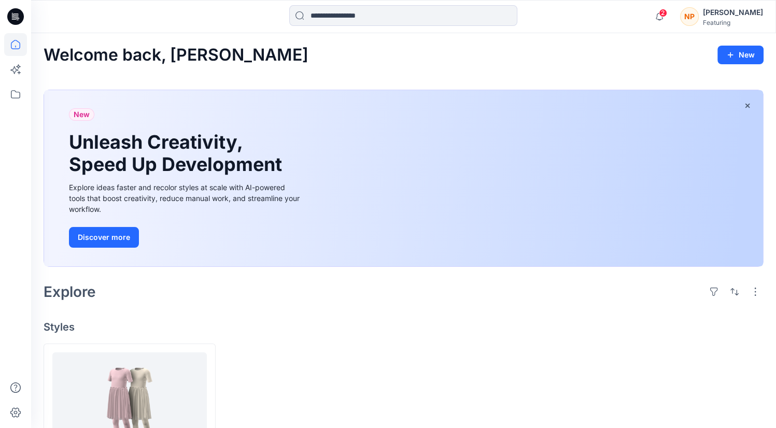
click at [725, 21] on div "Featuring" at bounding box center [733, 23] width 60 height 8
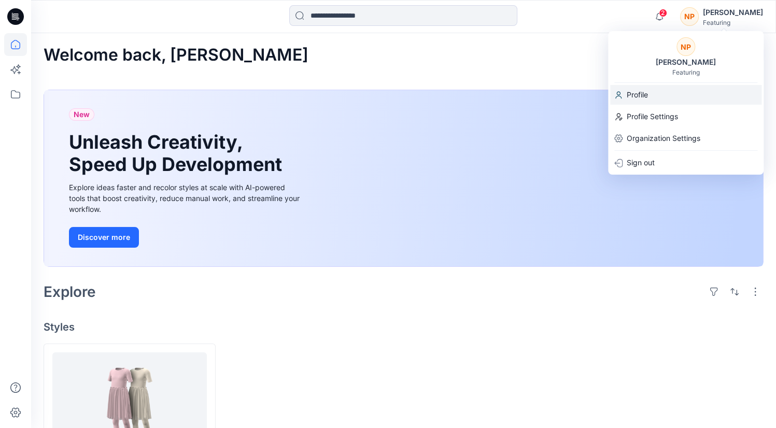
click at [655, 93] on div "Profile" at bounding box center [685, 95] width 151 height 20
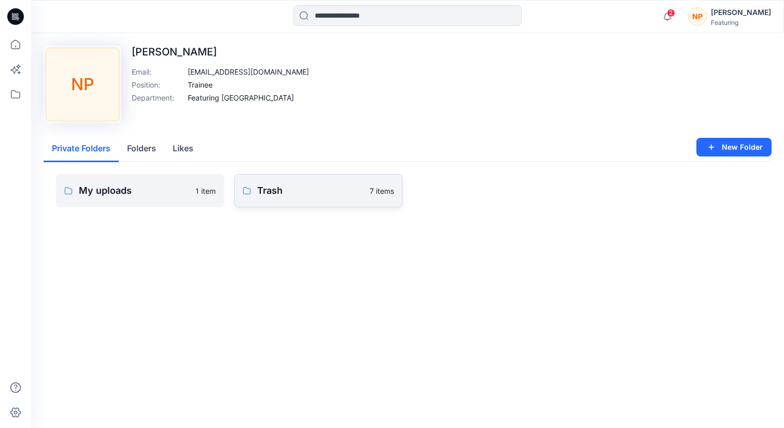
drag, startPoint x: 312, startPoint y: 193, endPoint x: 294, endPoint y: 191, distance: 18.8
click at [294, 191] on p "Trash" at bounding box center [310, 191] width 106 height 15
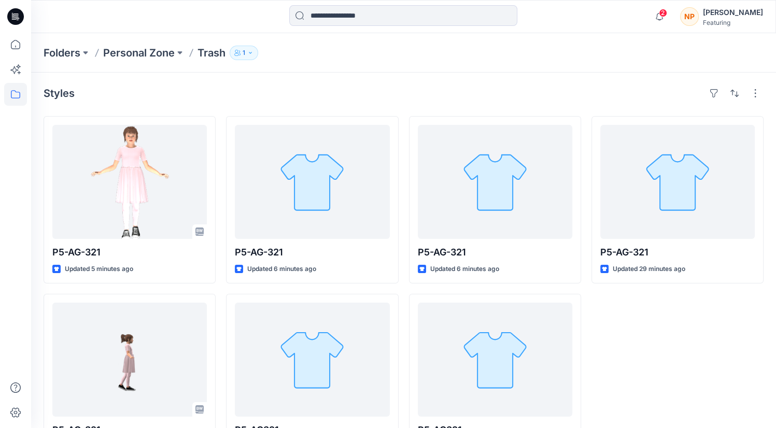
click at [249, 54] on icon "button" at bounding box center [250, 53] width 6 height 6
click at [167, 106] on div "Styles P5-AG-321 Updated 5 minutes ago P5-AG-321 Updated 33 minutes ago P5-AG-3…" at bounding box center [403, 273] width 745 height 401
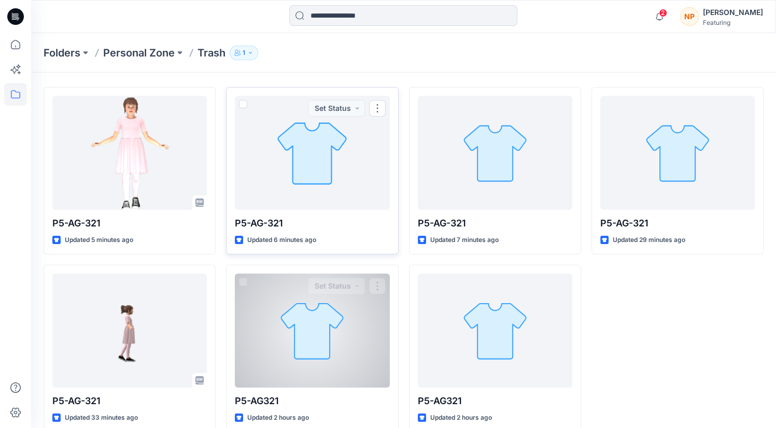
scroll to position [45, 0]
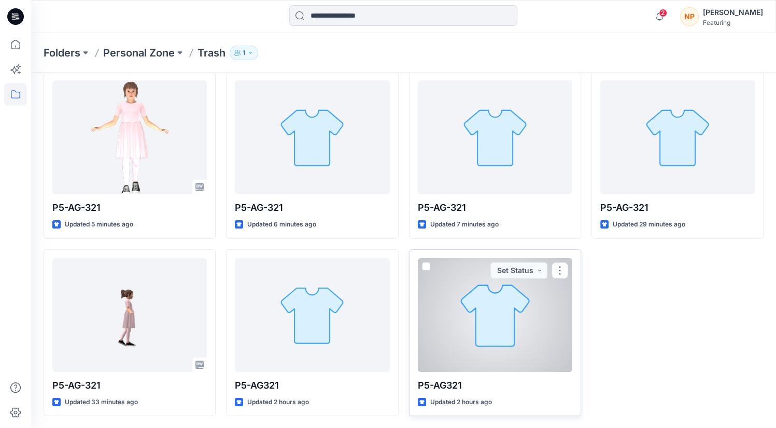
click at [495, 308] on div at bounding box center [495, 315] width 155 height 114
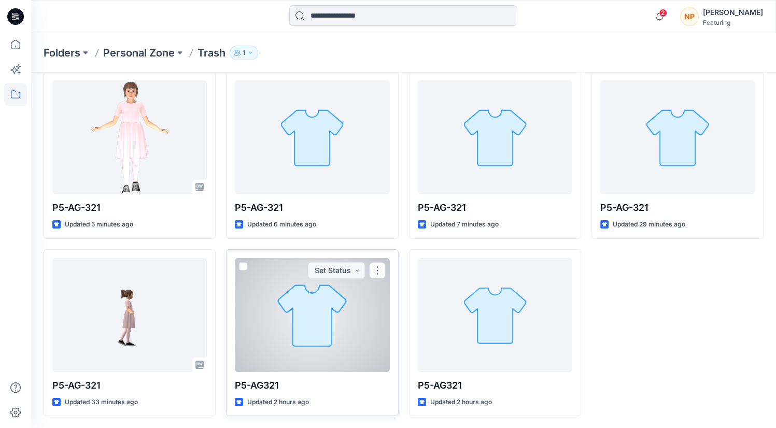
click at [373, 309] on div at bounding box center [312, 315] width 155 height 114
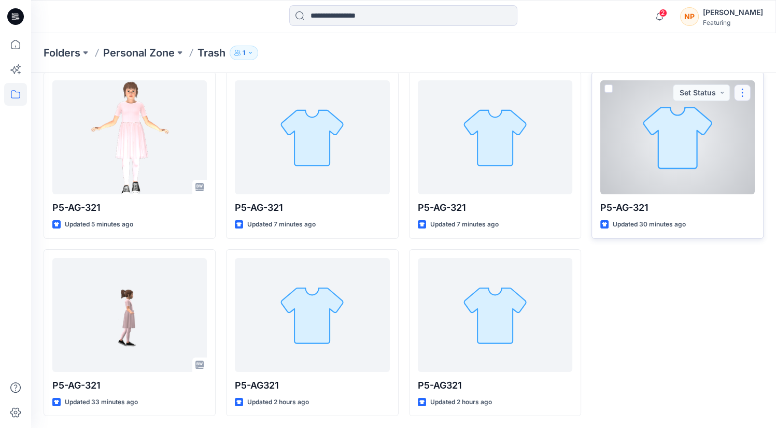
click at [741, 90] on button "button" at bounding box center [742, 93] width 17 height 17
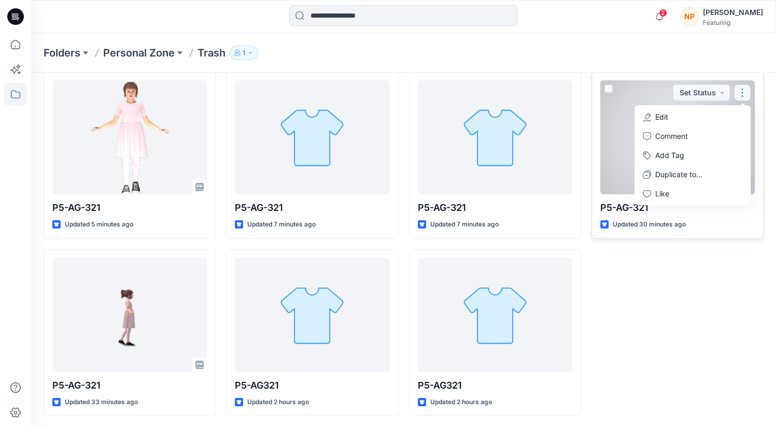
click at [714, 115] on button "Edit" at bounding box center [693, 116] width 112 height 19
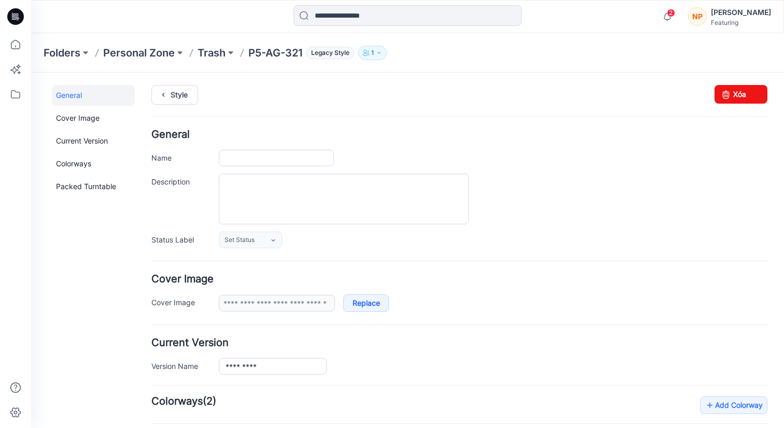
type input "*********"
type input "**********"
drag, startPoint x: 716, startPoint y: 102, endPoint x: 479, endPoint y: 131, distance: 238.8
click at [719, 102] on icon at bounding box center [726, 94] width 15 height 19
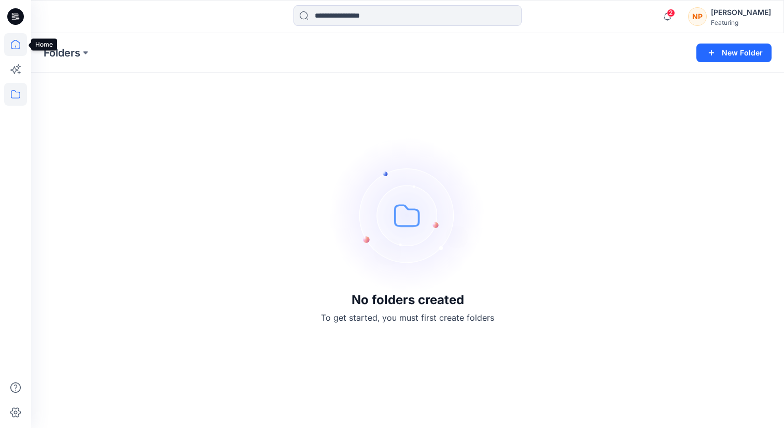
click at [17, 46] on icon at bounding box center [15, 44] width 23 height 23
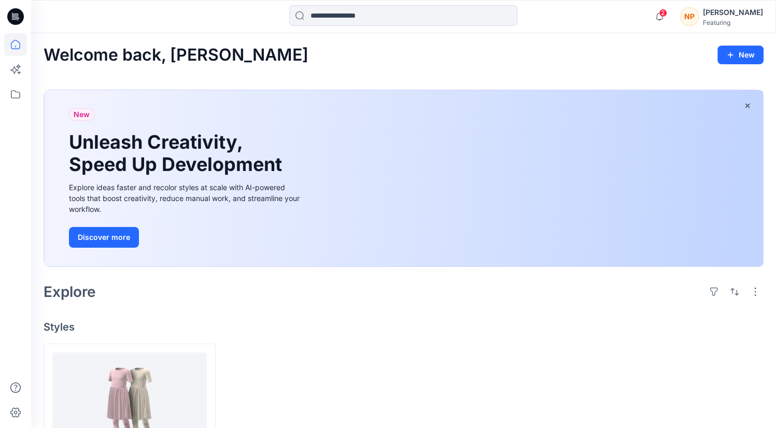
click at [741, 6] on div "[PERSON_NAME]" at bounding box center [733, 12] width 60 height 12
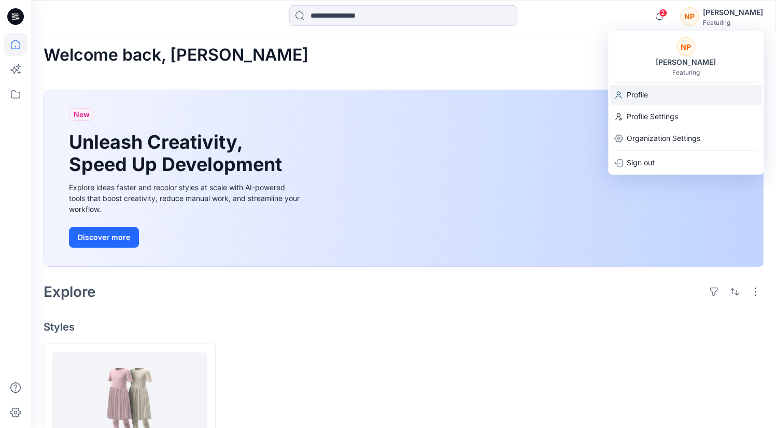
click at [650, 94] on div "Profile" at bounding box center [685, 95] width 151 height 20
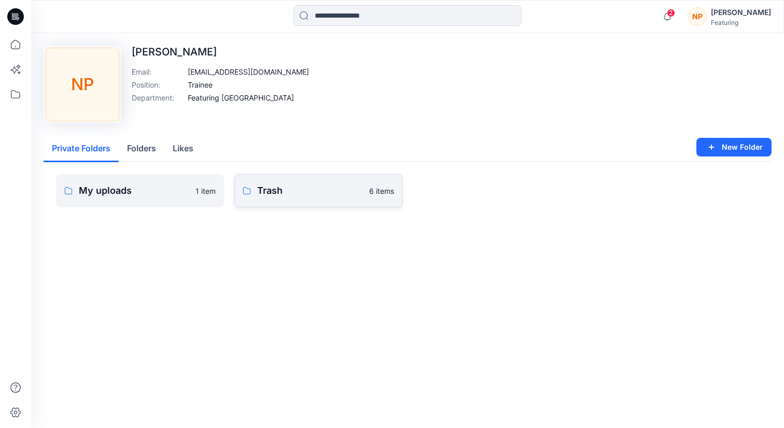
click at [319, 198] on link "Trash 6 items" at bounding box center [318, 190] width 168 height 33
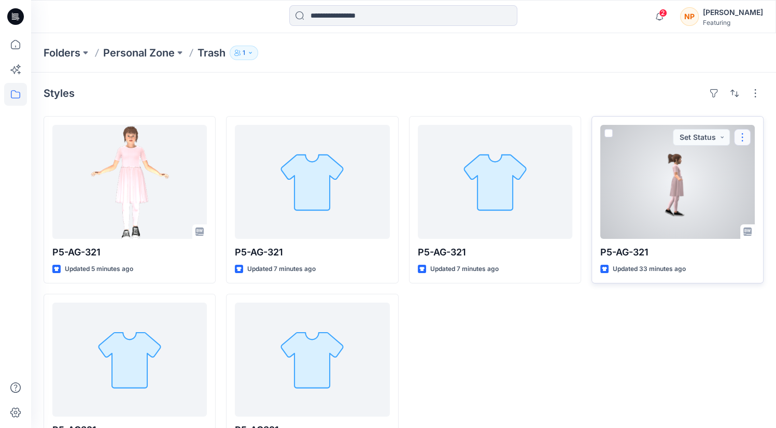
click at [746, 134] on button "button" at bounding box center [742, 137] width 17 height 17
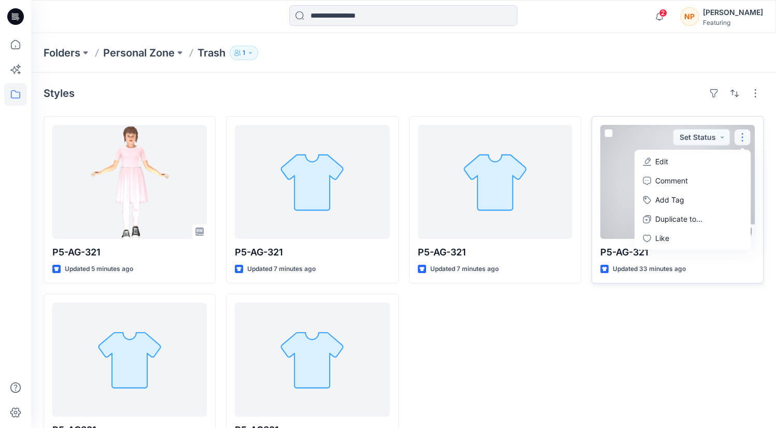
click at [692, 162] on button "Edit" at bounding box center [693, 161] width 112 height 19
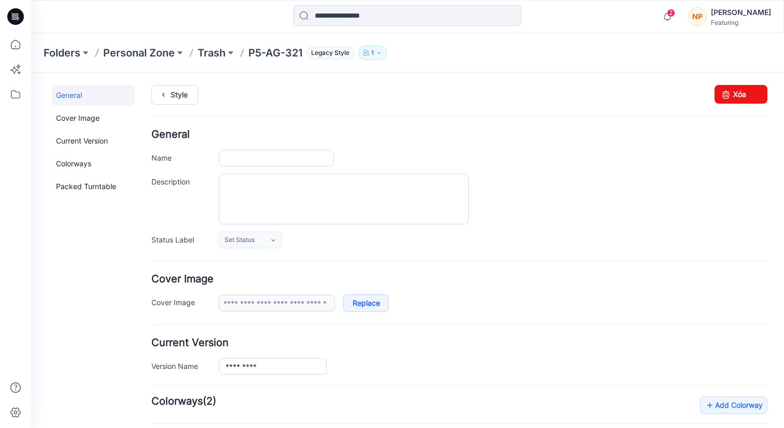
type input "*********"
type input "**********"
click at [737, 92] on link "Xóa" at bounding box center [741, 94] width 53 height 19
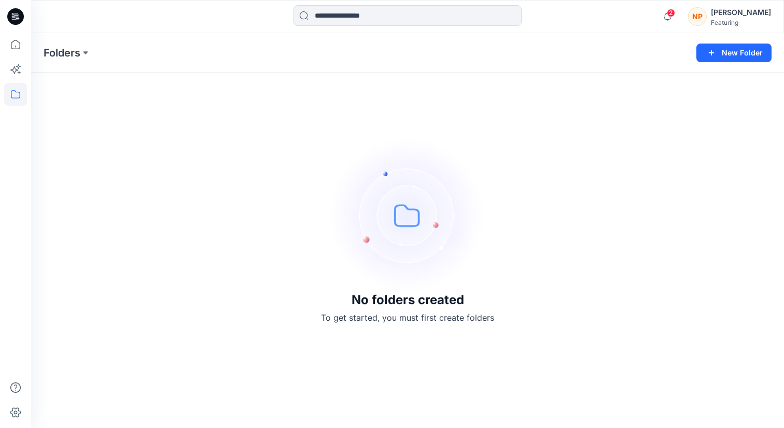
click at [730, 17] on div "[PERSON_NAME]" at bounding box center [741, 12] width 60 height 12
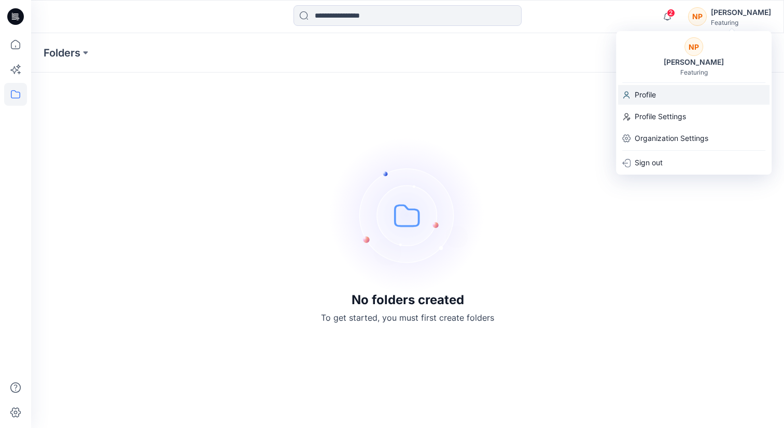
click at [663, 94] on div "Profile" at bounding box center [693, 95] width 151 height 20
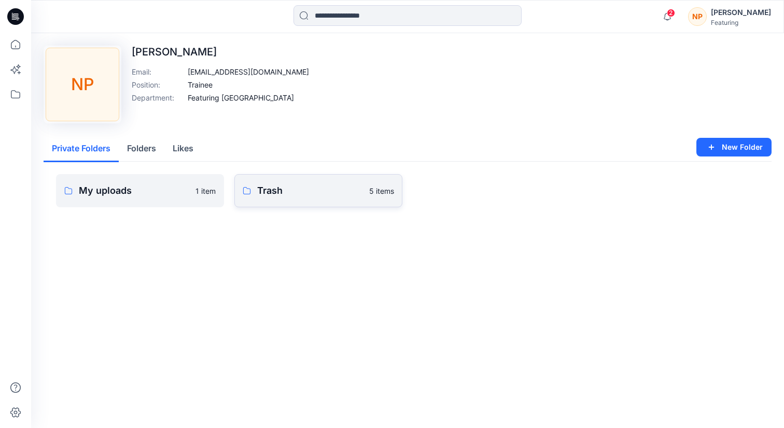
click at [381, 188] on p "5 items" at bounding box center [381, 191] width 25 height 11
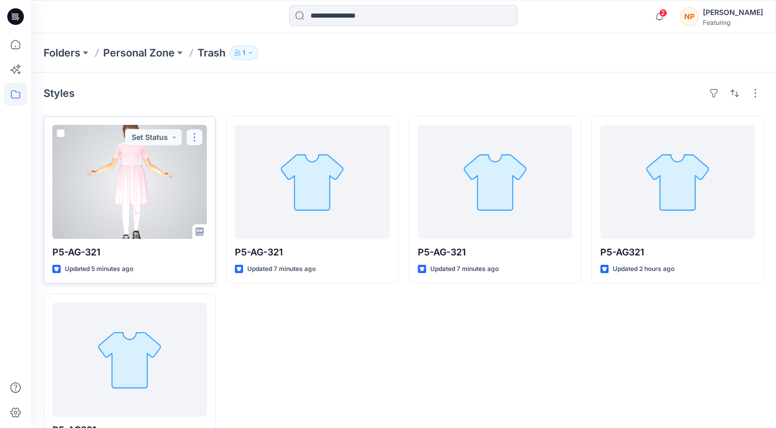
click at [196, 133] on button "button" at bounding box center [194, 137] width 17 height 17
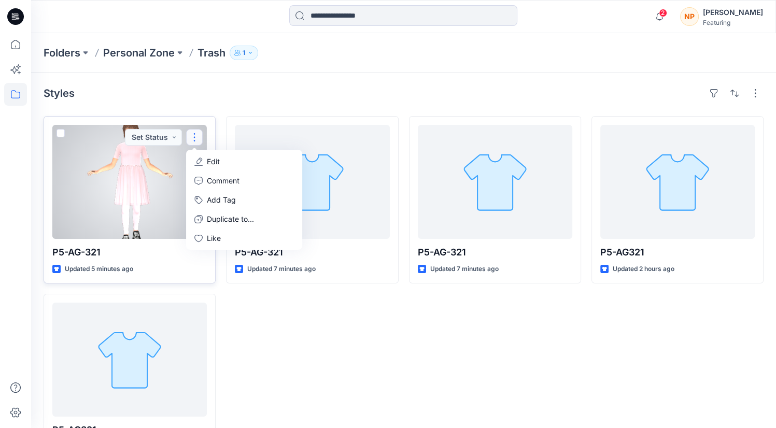
click at [218, 163] on p "Edit" at bounding box center [213, 161] width 13 height 11
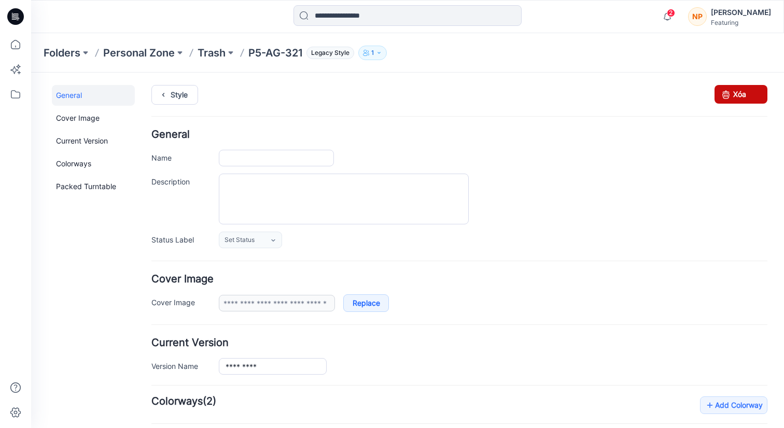
type input "*********"
type input "**********"
click at [732, 98] on link "Xóa" at bounding box center [741, 94] width 53 height 19
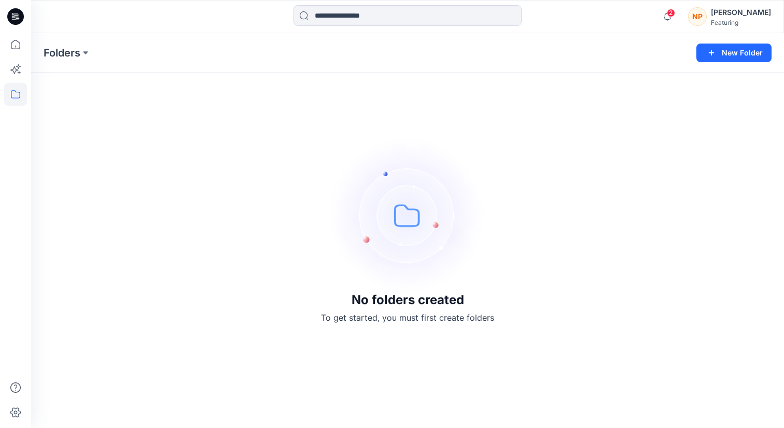
click at [736, 15] on div "[PERSON_NAME]" at bounding box center [741, 12] width 60 height 12
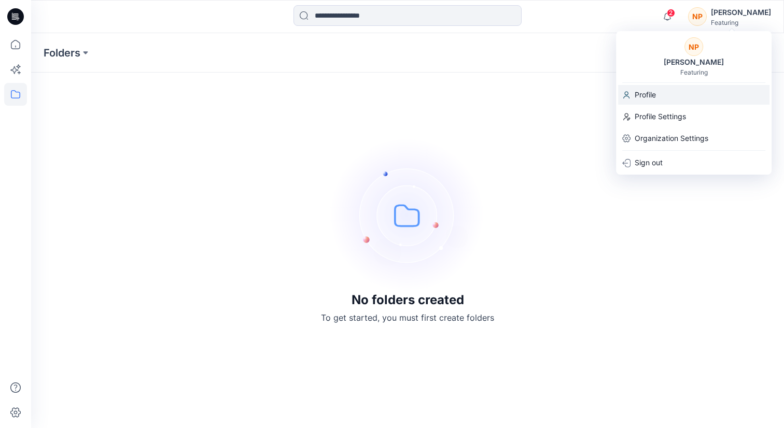
click at [654, 96] on p "Profile" at bounding box center [645, 95] width 21 height 20
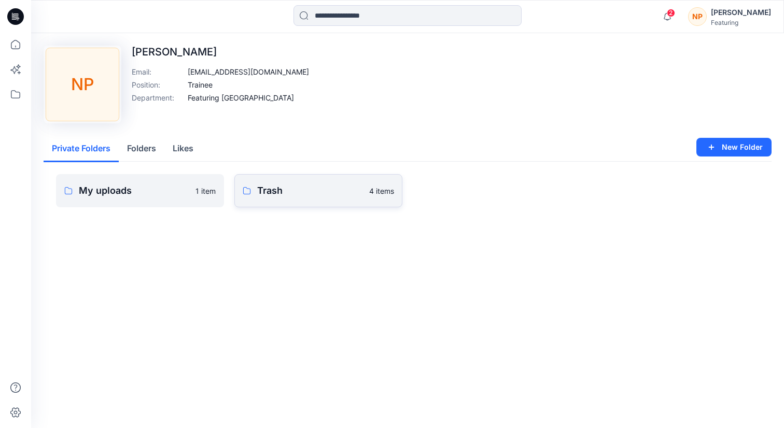
click at [291, 186] on p "Trash" at bounding box center [310, 191] width 106 height 15
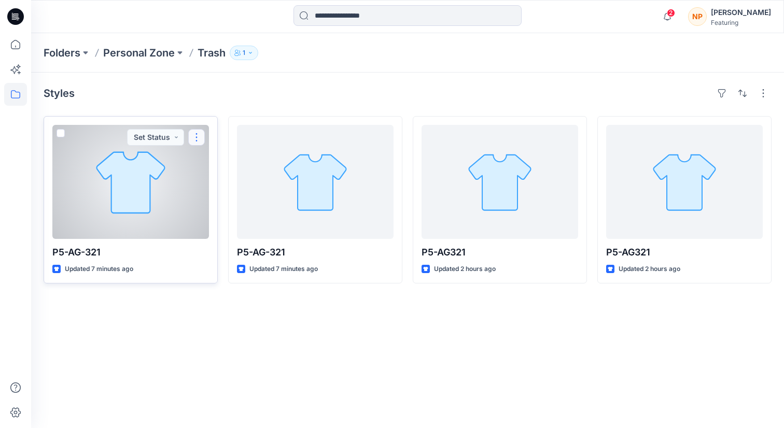
click at [203, 133] on button "button" at bounding box center [196, 137] width 17 height 17
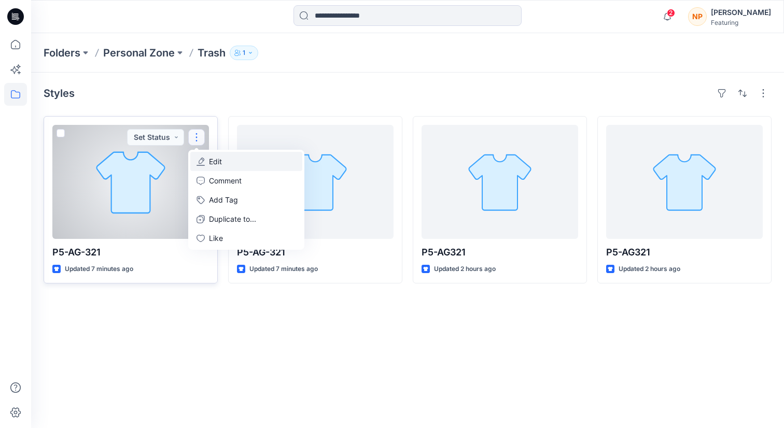
click at [224, 163] on button "Edit" at bounding box center [246, 161] width 112 height 19
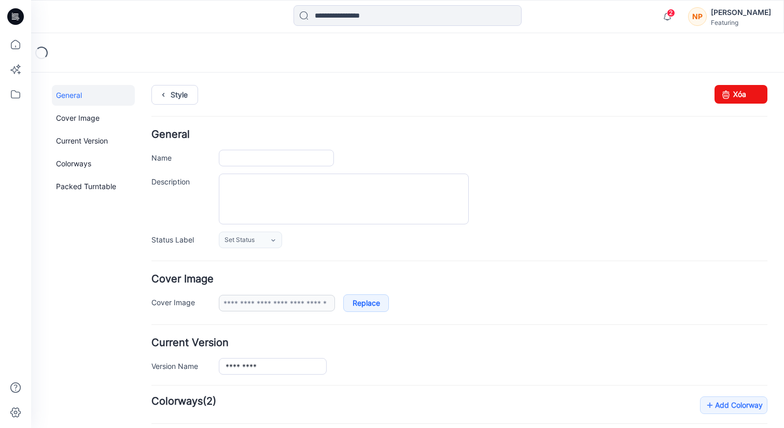
type input "*********"
type input "**********"
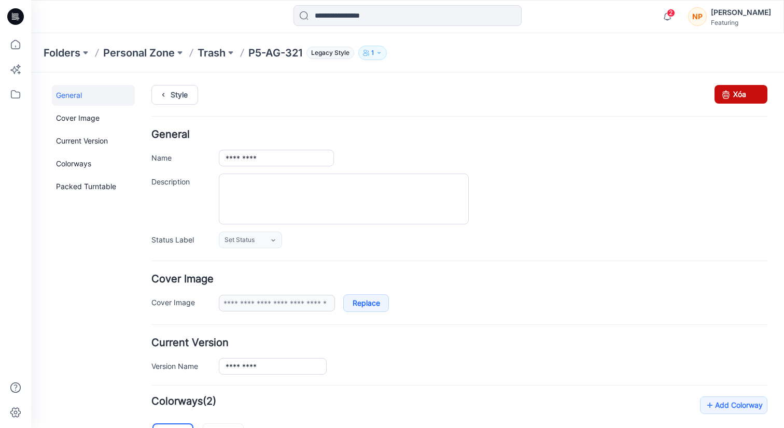
drag, startPoint x: 724, startPoint y: 97, endPoint x: 472, endPoint y: 131, distance: 254.9
click at [724, 97] on icon at bounding box center [726, 94] width 15 height 19
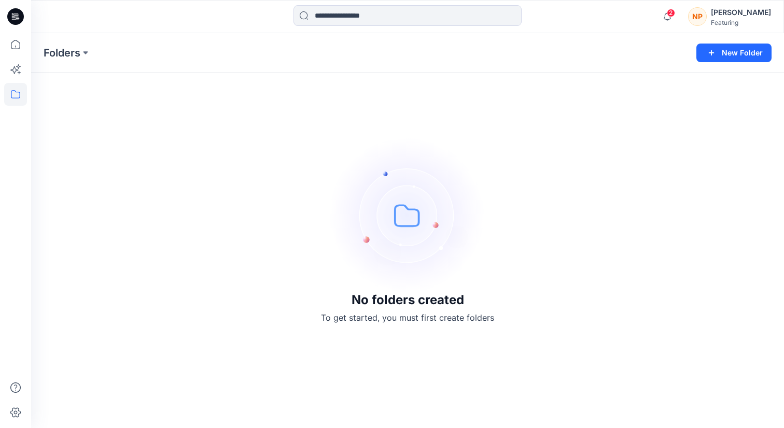
click at [724, 12] on div "[PERSON_NAME]" at bounding box center [741, 12] width 60 height 12
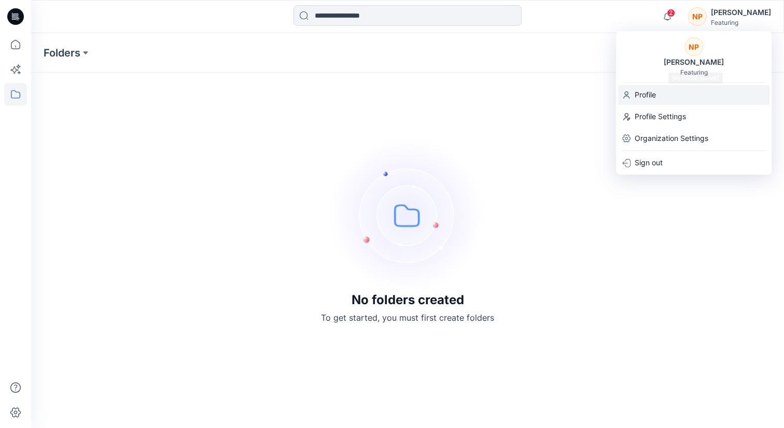
click at [664, 91] on div "Profile" at bounding box center [693, 95] width 151 height 20
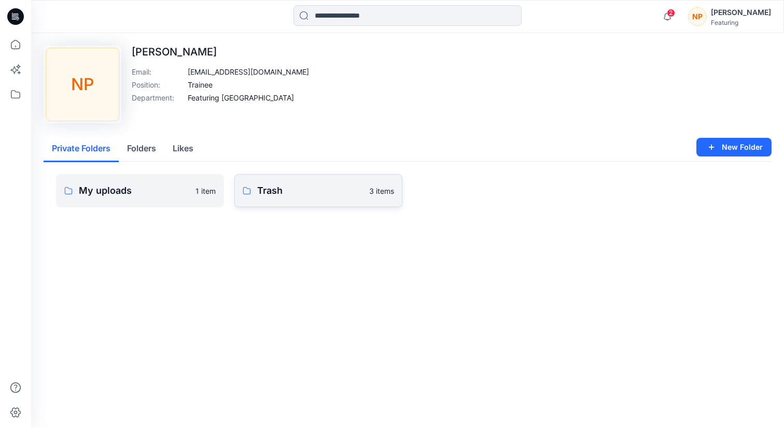
click at [297, 186] on p "Trash" at bounding box center [310, 191] width 106 height 15
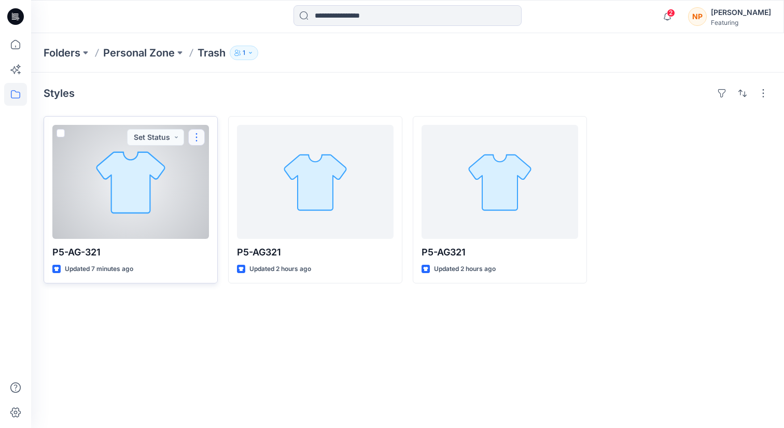
click at [203, 133] on button "button" at bounding box center [196, 137] width 17 height 17
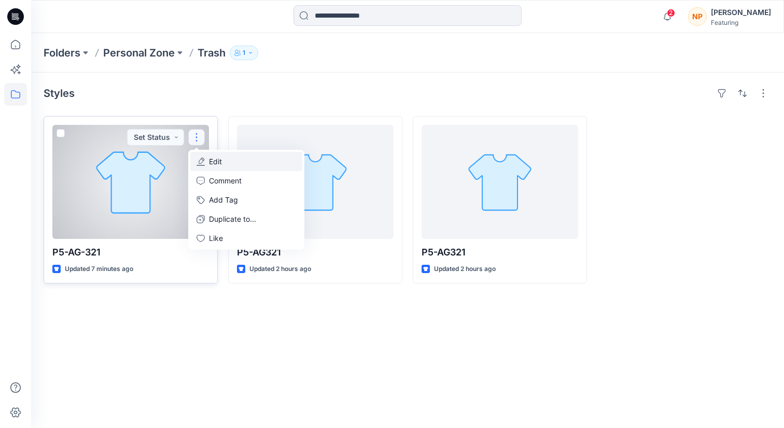
click at [234, 158] on button "Edit" at bounding box center [246, 161] width 112 height 19
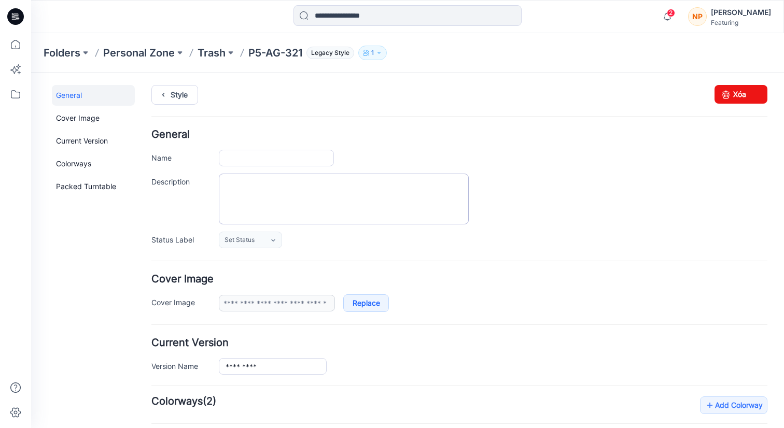
type input "*********"
type input "**********"
drag, startPoint x: 730, startPoint y: 99, endPoint x: 466, endPoint y: 134, distance: 266.8
click at [730, 99] on link "Xóa" at bounding box center [741, 94] width 53 height 19
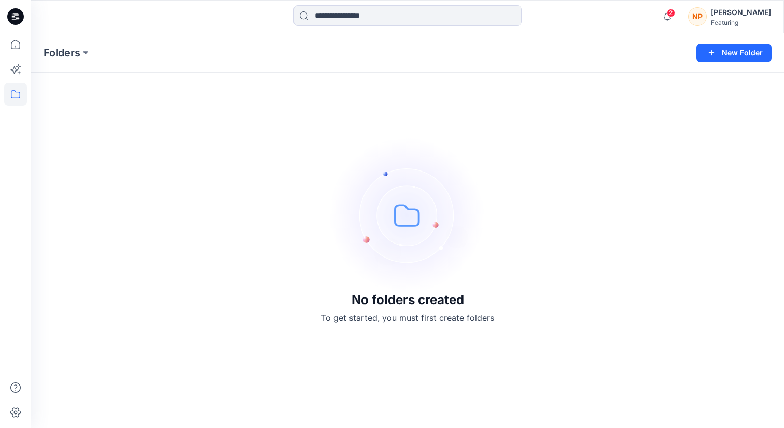
click at [743, 11] on div "[PERSON_NAME]" at bounding box center [741, 12] width 60 height 12
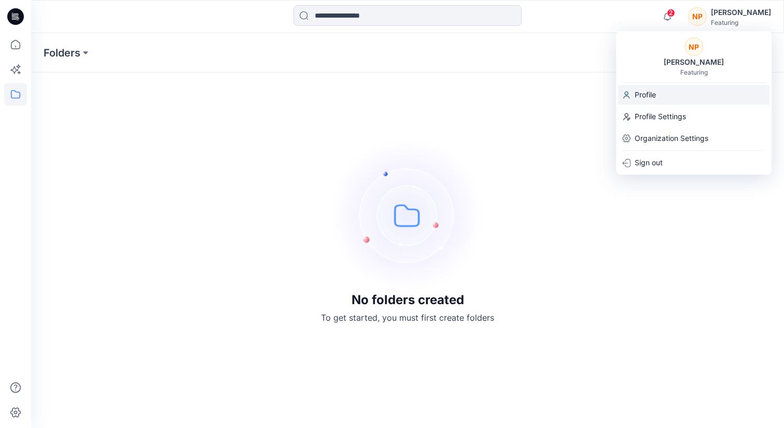
click at [654, 96] on p "Profile" at bounding box center [645, 95] width 21 height 20
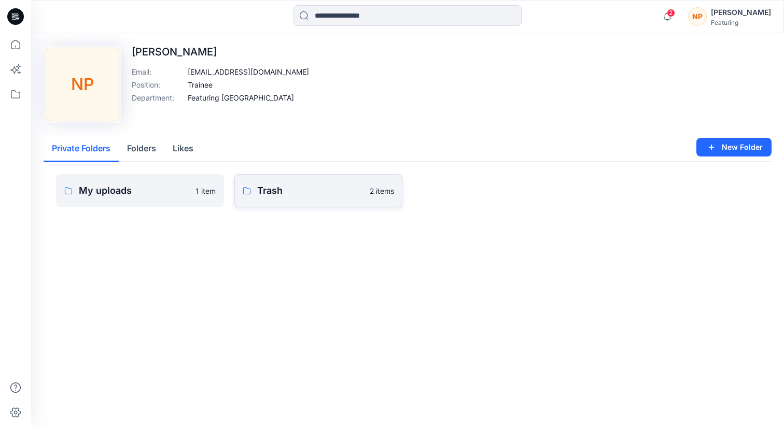
click at [355, 189] on p "Trash" at bounding box center [310, 191] width 106 height 15
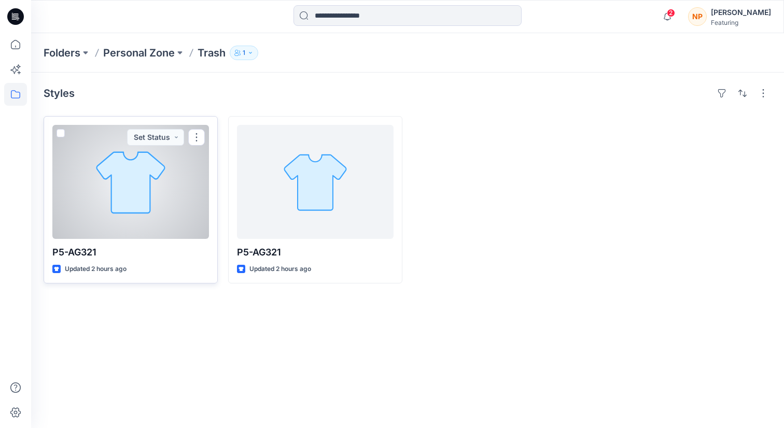
click at [206, 137] on div at bounding box center [130, 182] width 157 height 114
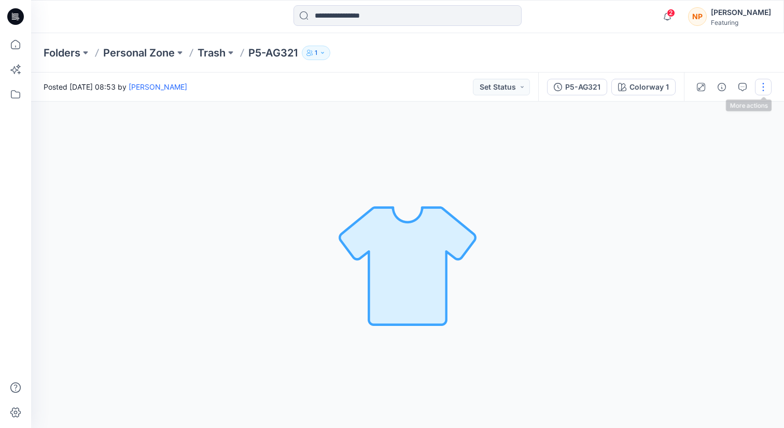
click at [759, 83] on button "button" at bounding box center [763, 87] width 17 height 17
click at [715, 142] on button "Edit" at bounding box center [719, 140] width 95 height 19
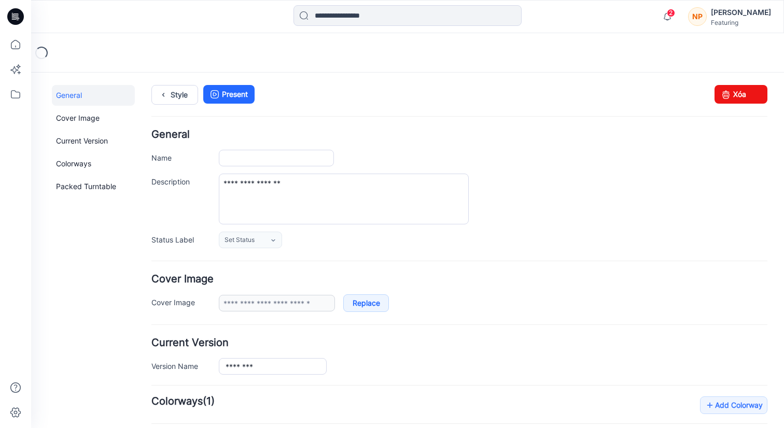
type input "********"
type input "**********"
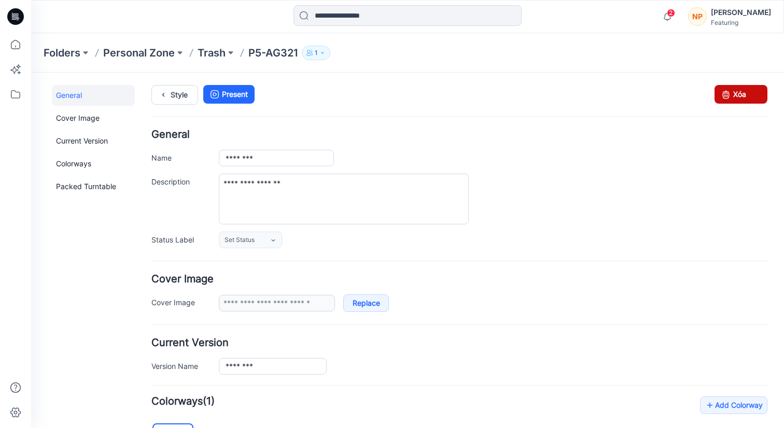
drag, startPoint x: 734, startPoint y: 96, endPoint x: 477, endPoint y: 127, distance: 259.1
click at [734, 96] on link "Xóa" at bounding box center [741, 94] width 53 height 19
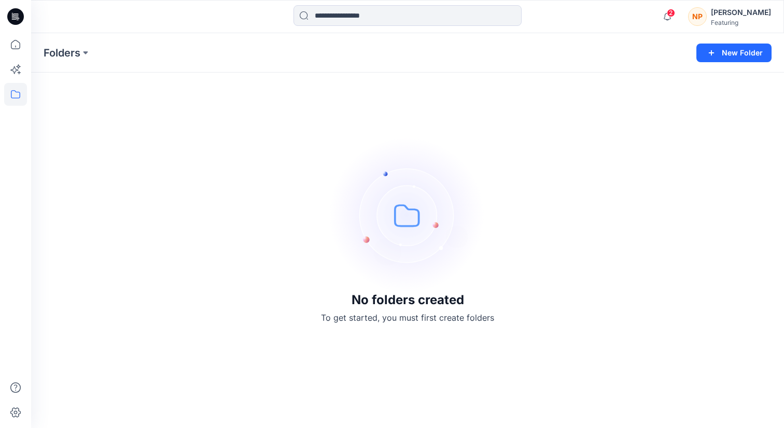
click at [757, 13] on div "[PERSON_NAME]" at bounding box center [741, 12] width 60 height 12
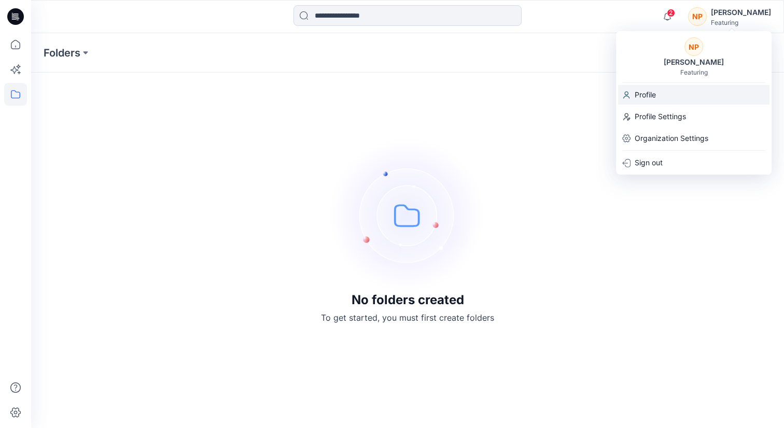
click at [668, 96] on div "Profile" at bounding box center [693, 95] width 151 height 20
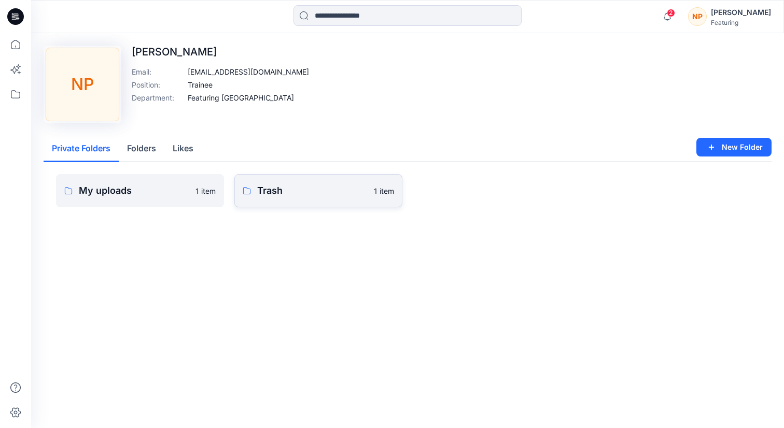
click at [384, 187] on p "1 item" at bounding box center [384, 191] width 20 height 11
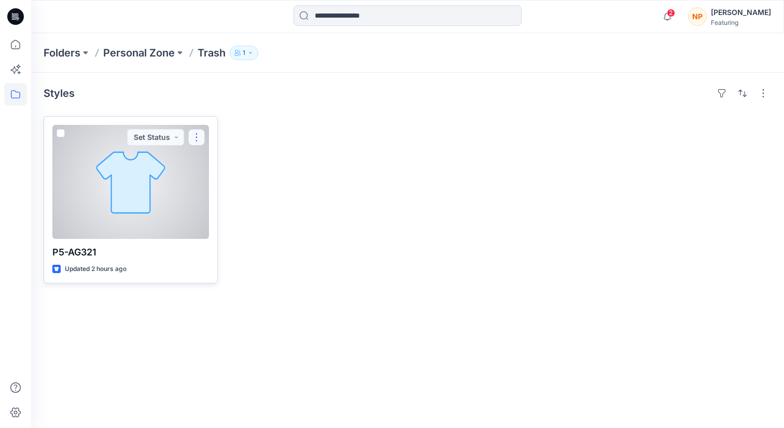
click at [191, 137] on button "button" at bounding box center [196, 137] width 17 height 17
click at [215, 161] on p "Edit" at bounding box center [215, 161] width 13 height 11
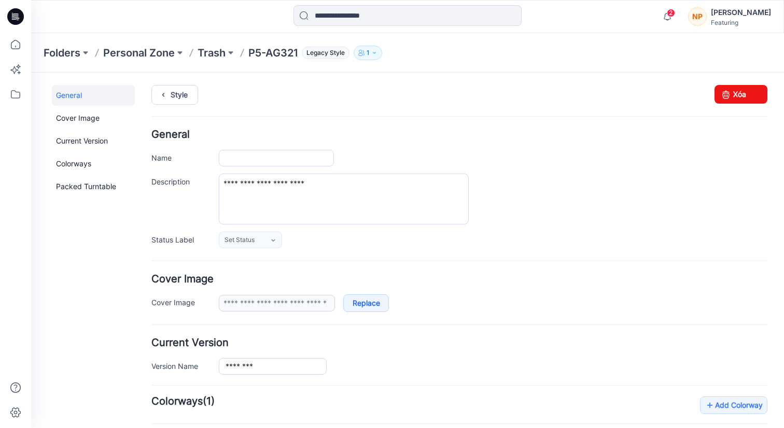
type input "********"
type input "**********"
drag, startPoint x: 730, startPoint y: 93, endPoint x: 469, endPoint y: 127, distance: 263.6
click at [730, 93] on link "Xóa" at bounding box center [741, 94] width 53 height 19
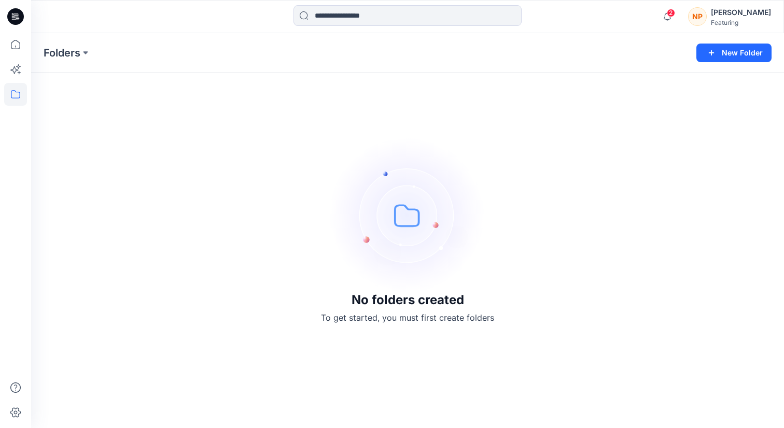
click at [740, 12] on div "[PERSON_NAME]" at bounding box center [741, 12] width 60 height 12
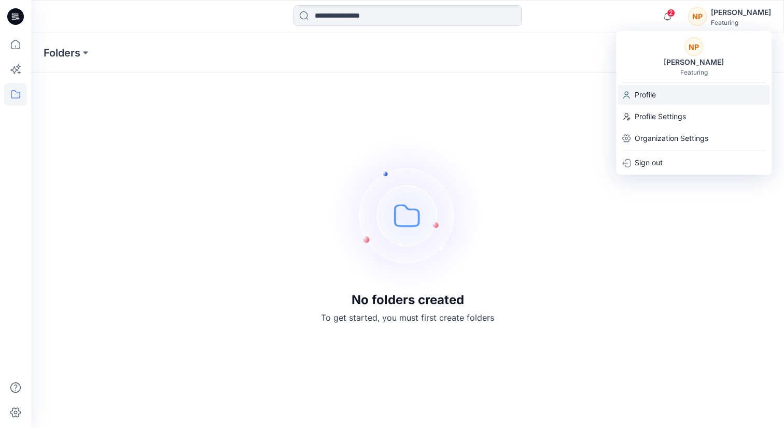
click at [678, 102] on div "Profile" at bounding box center [693, 95] width 151 height 20
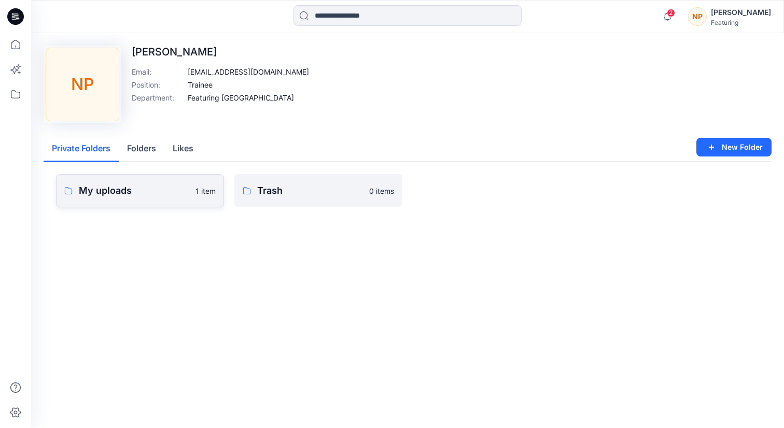
click at [118, 190] on p "My uploads" at bounding box center [134, 191] width 110 height 15
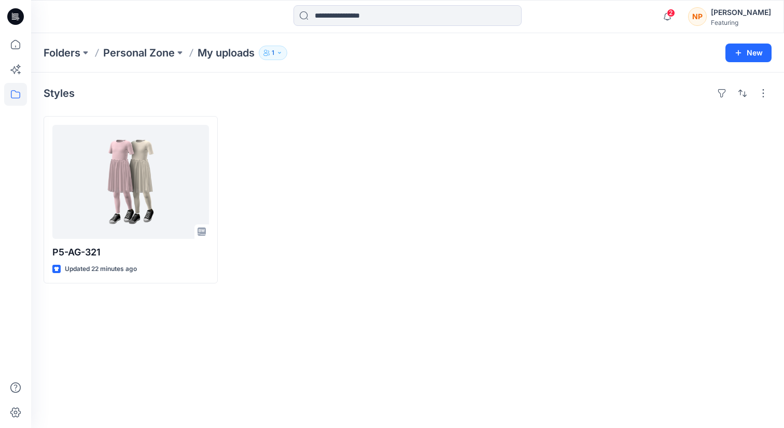
click at [17, 89] on icon at bounding box center [15, 94] width 23 height 23
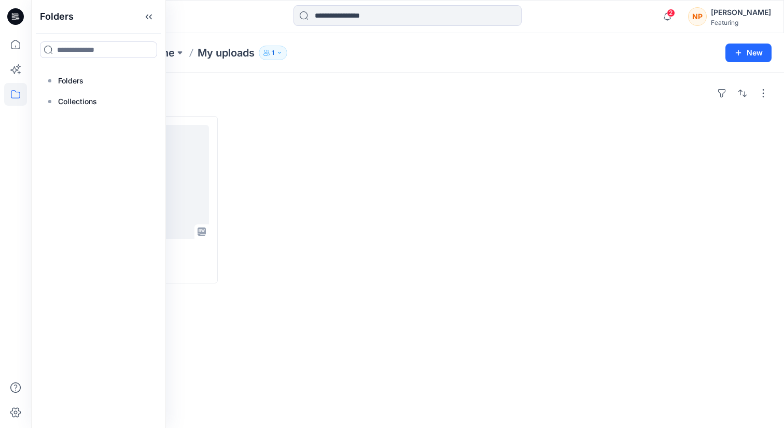
click at [339, 163] on div at bounding box center [315, 200] width 174 height 168
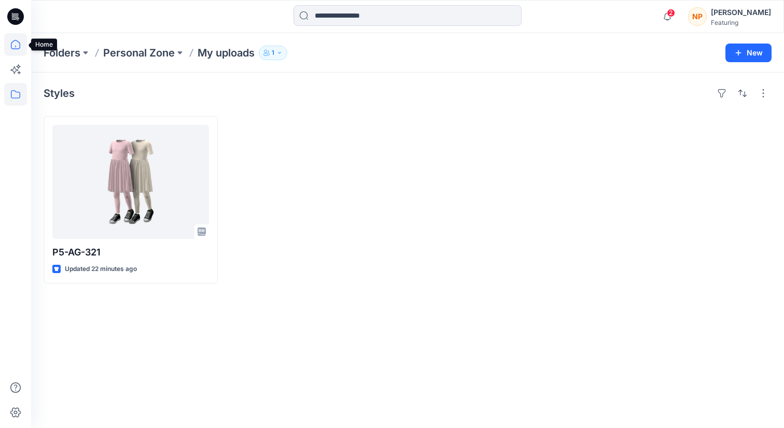
click at [17, 46] on icon at bounding box center [15, 44] width 23 height 23
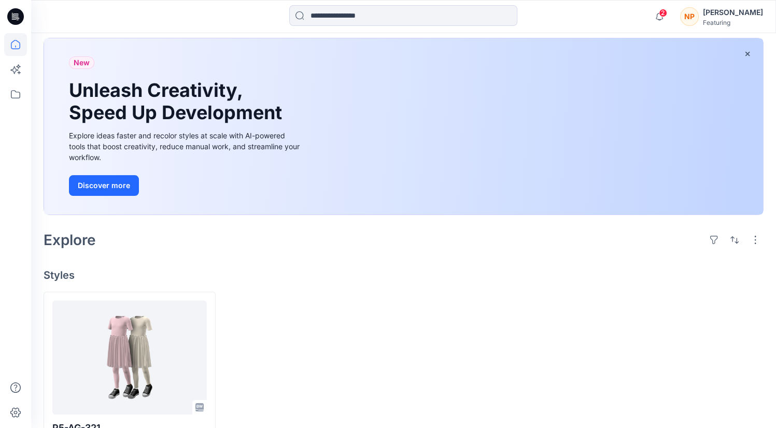
scroll to position [94, 0]
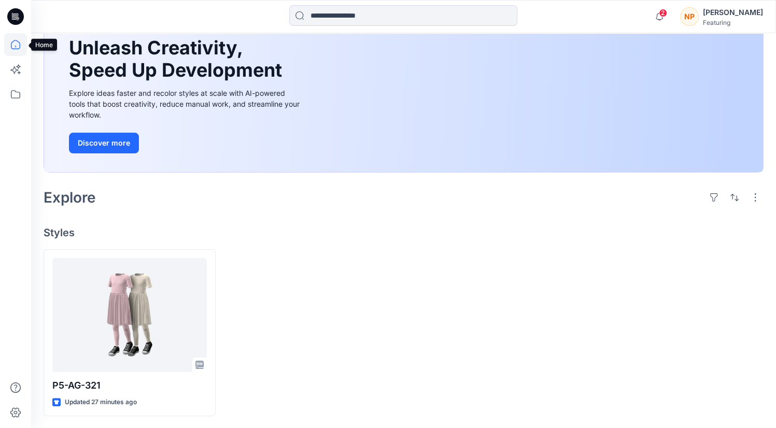
click at [20, 48] on icon at bounding box center [15, 44] width 23 height 23
click at [15, 104] on icon at bounding box center [15, 94] width 23 height 23
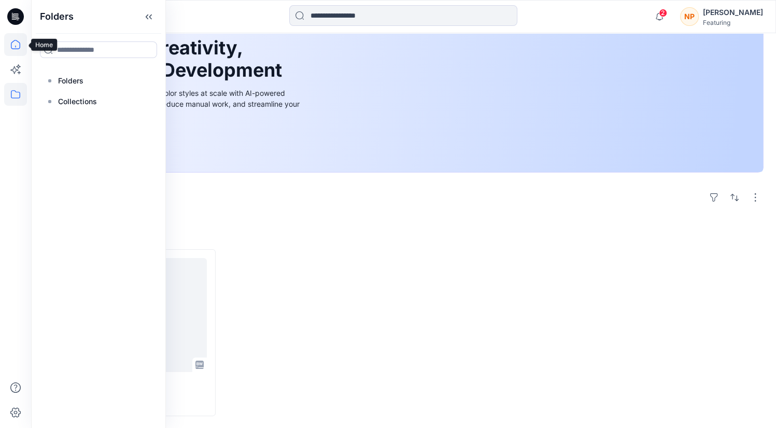
click at [15, 49] on icon at bounding box center [15, 44] width 23 height 23
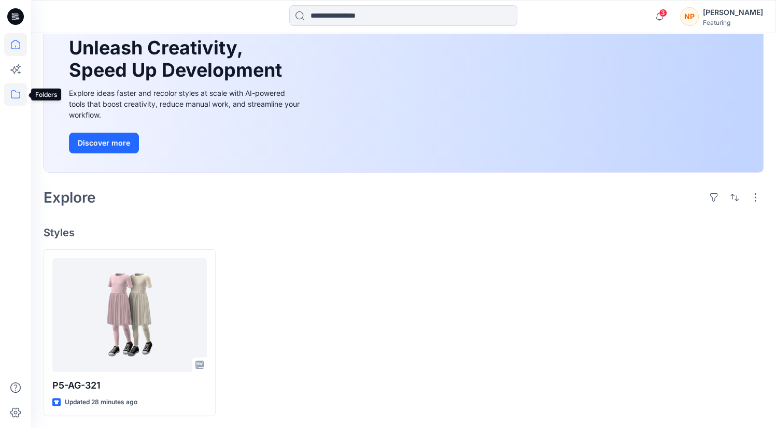
click at [10, 98] on icon at bounding box center [15, 94] width 23 height 23
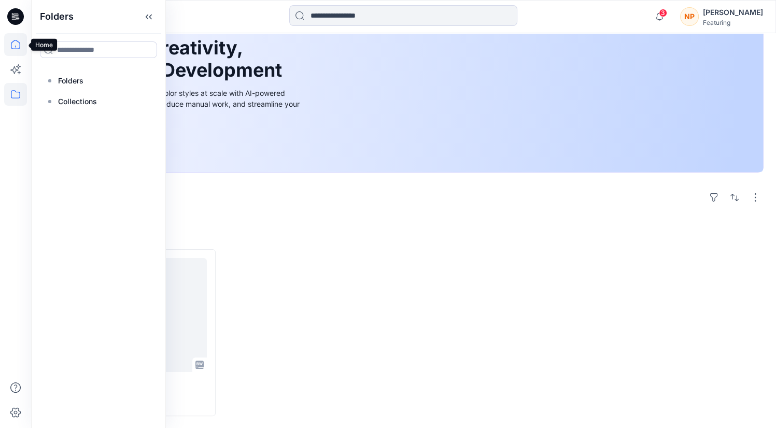
click at [15, 46] on icon at bounding box center [15, 44] width 23 height 23
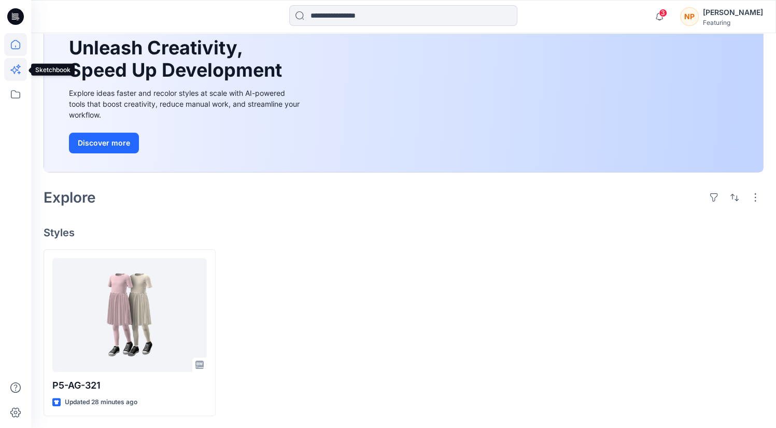
click at [21, 66] on icon at bounding box center [15, 69] width 23 height 23
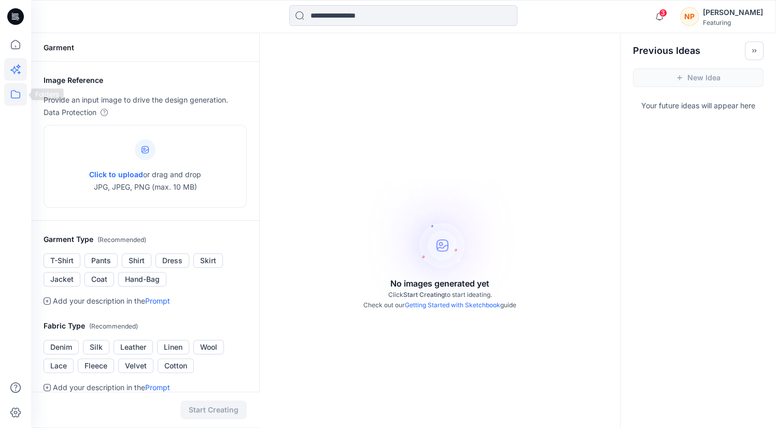
click at [20, 92] on icon at bounding box center [15, 94] width 23 height 23
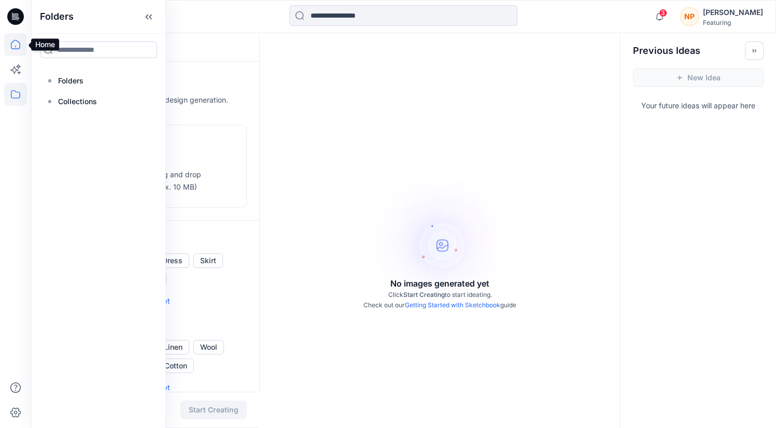
click at [12, 49] on icon at bounding box center [15, 44] width 23 height 23
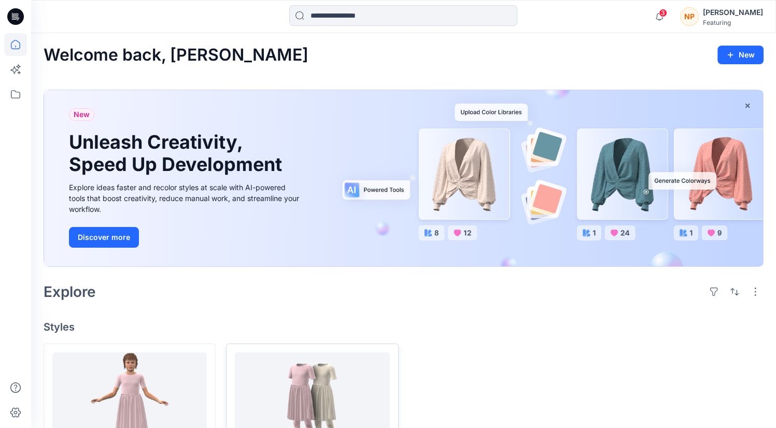
scroll to position [94, 0]
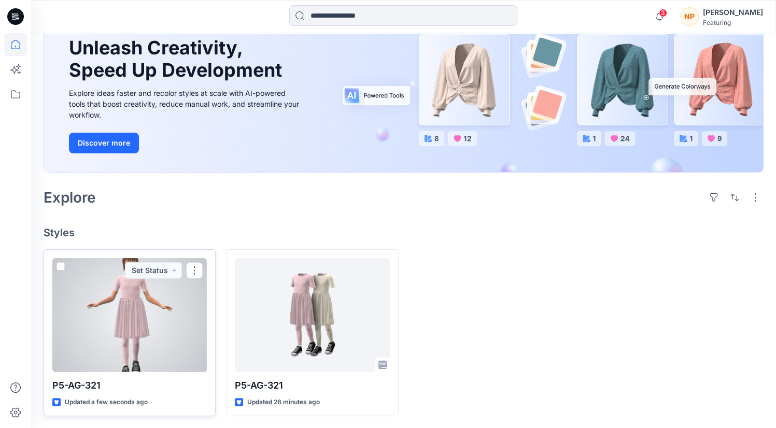
click at [152, 333] on div at bounding box center [129, 315] width 155 height 114
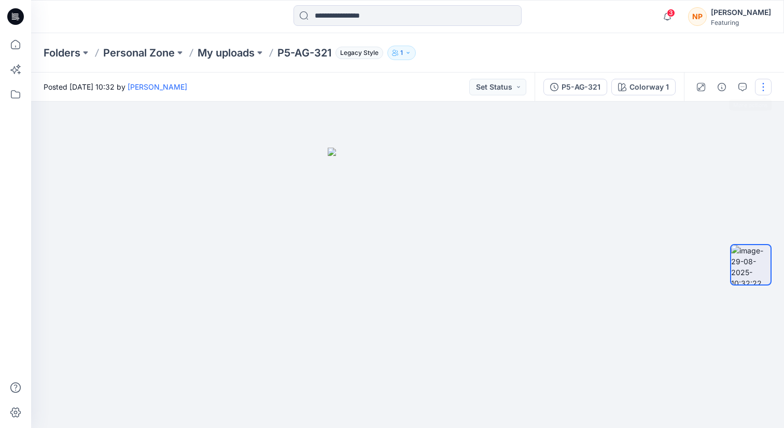
click at [761, 88] on button "button" at bounding box center [763, 87] width 17 height 17
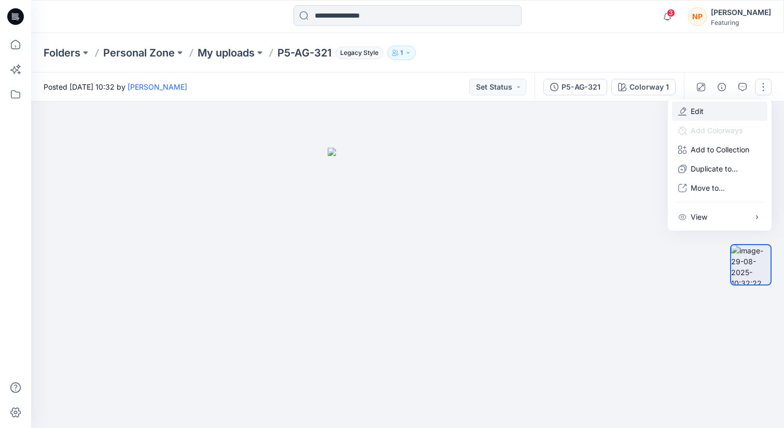
click at [716, 107] on button "Edit" at bounding box center [719, 111] width 95 height 19
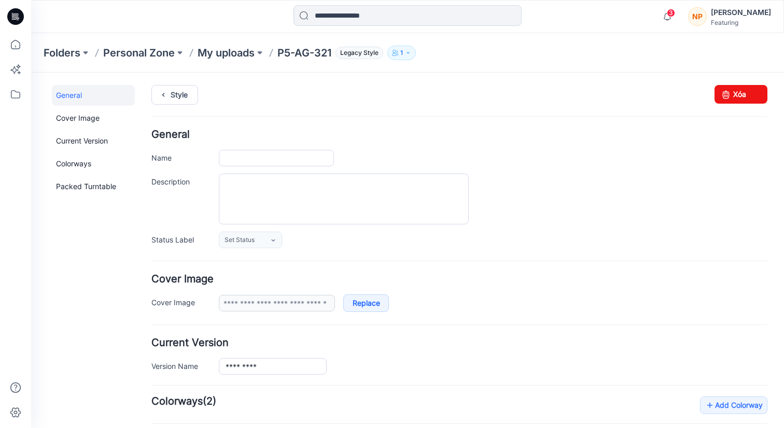
type input "*********"
type input "**********"
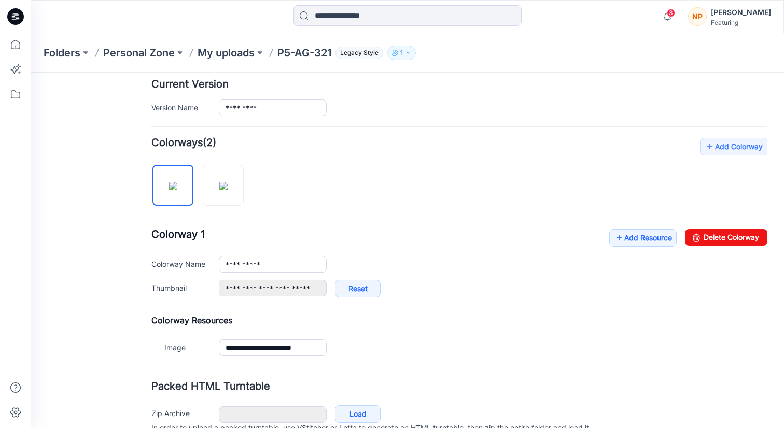
scroll to position [307, 0]
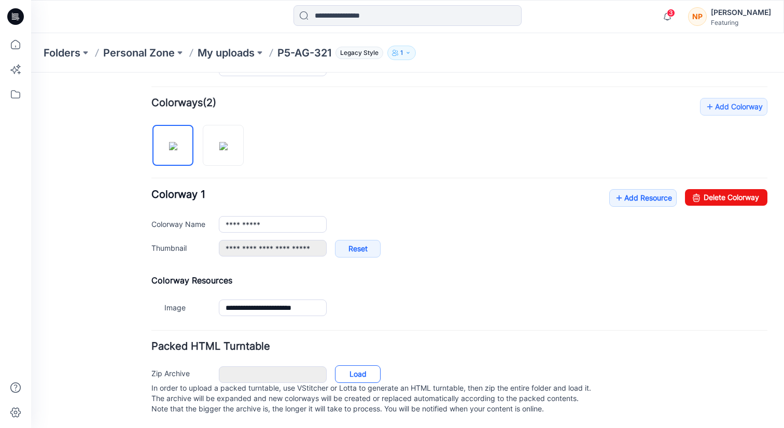
click at [358, 366] on link "Load" at bounding box center [358, 375] width 46 height 18
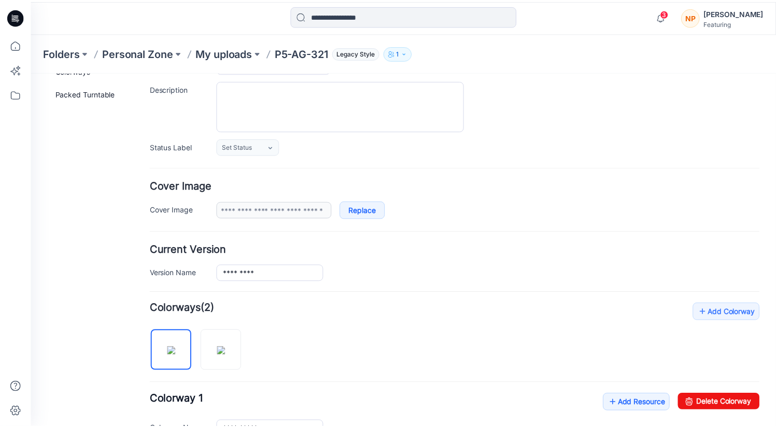
scroll to position [230, 0]
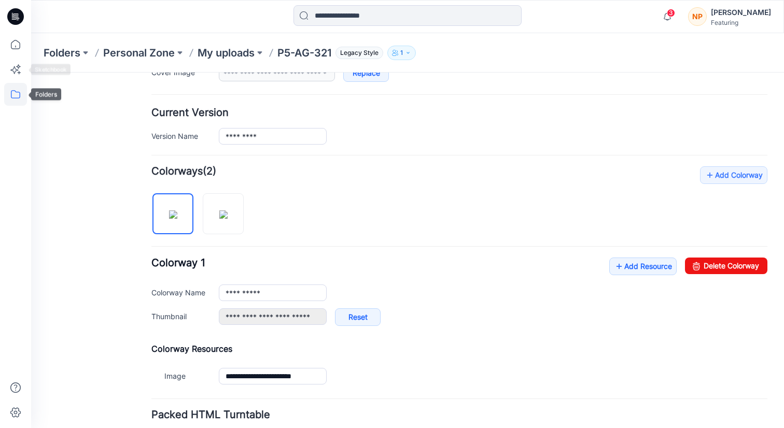
click at [12, 93] on icon at bounding box center [15, 94] width 23 height 23
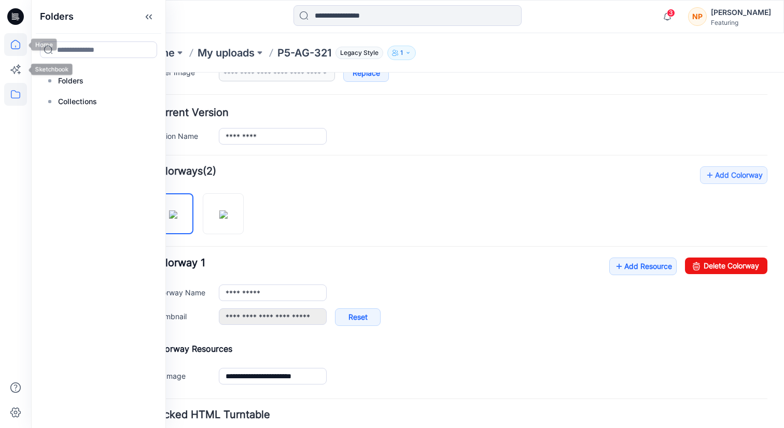
click at [10, 48] on icon at bounding box center [15, 44] width 23 height 23
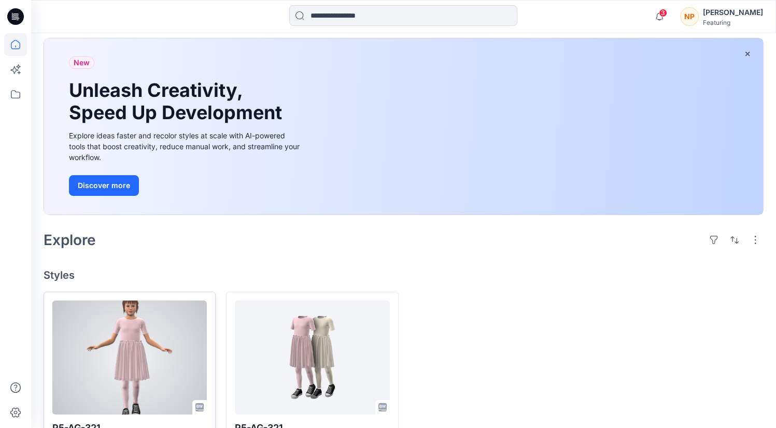
scroll to position [94, 0]
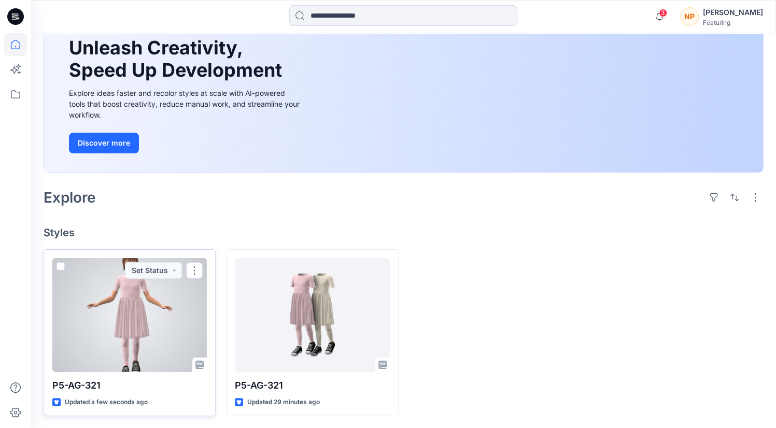
click at [120, 295] on div at bounding box center [129, 315] width 155 height 114
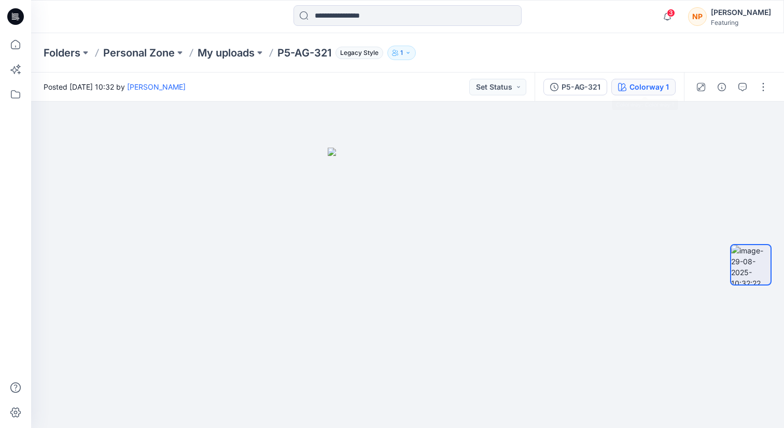
click at [635, 90] on div "Colorway 1" at bounding box center [649, 86] width 39 height 11
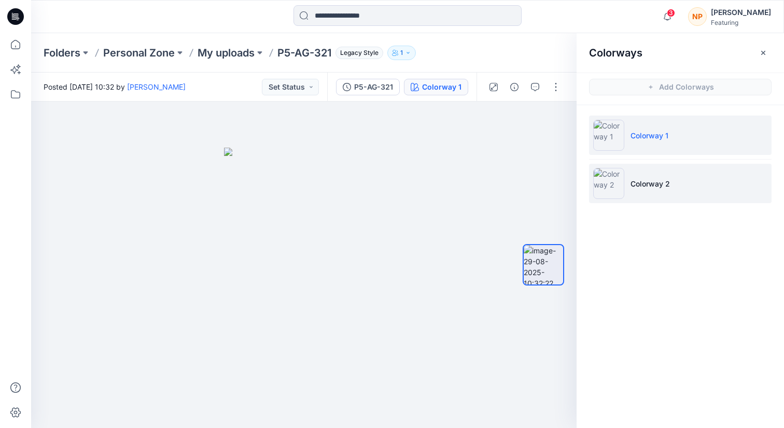
click at [647, 189] on li "Colorway 2" at bounding box center [680, 183] width 183 height 39
click at [643, 133] on p "Colorway 1" at bounding box center [650, 135] width 38 height 11
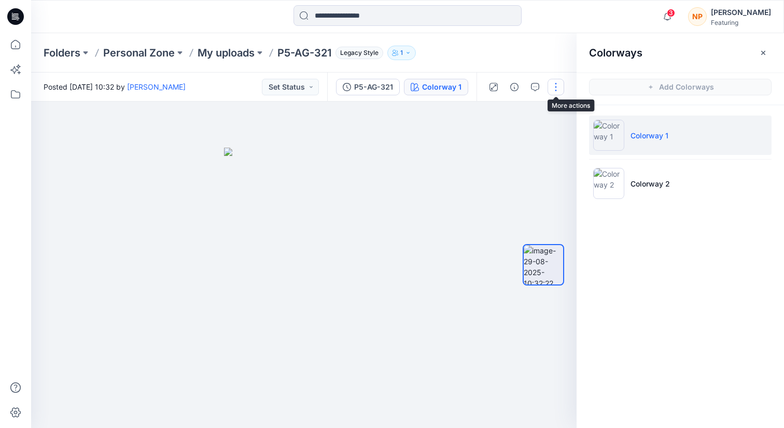
click at [554, 86] on button "button" at bounding box center [556, 87] width 17 height 17
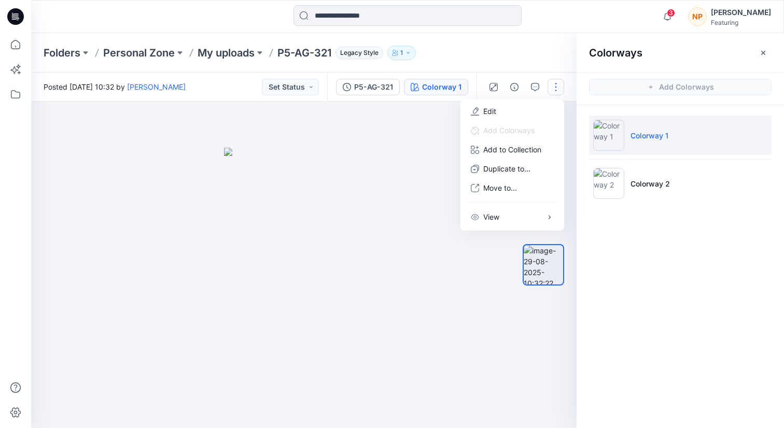
click at [395, 200] on div at bounding box center [304, 265] width 546 height 327
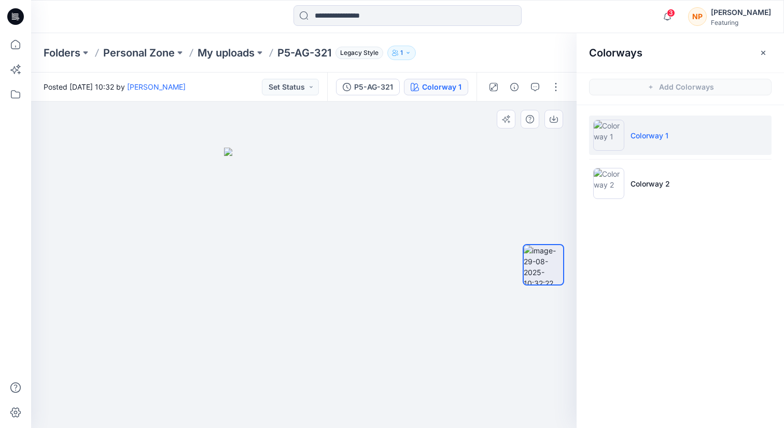
drag, startPoint x: 366, startPoint y: 295, endPoint x: 270, endPoint y: 295, distance: 95.4
click at [270, 295] on div at bounding box center [304, 265] width 546 height 327
drag, startPoint x: 334, startPoint y: 306, endPoint x: 250, endPoint y: 305, distance: 83.5
click at [250, 305] on img at bounding box center [304, 288] width 160 height 281
drag, startPoint x: 268, startPoint y: 303, endPoint x: 303, endPoint y: 303, distance: 35.3
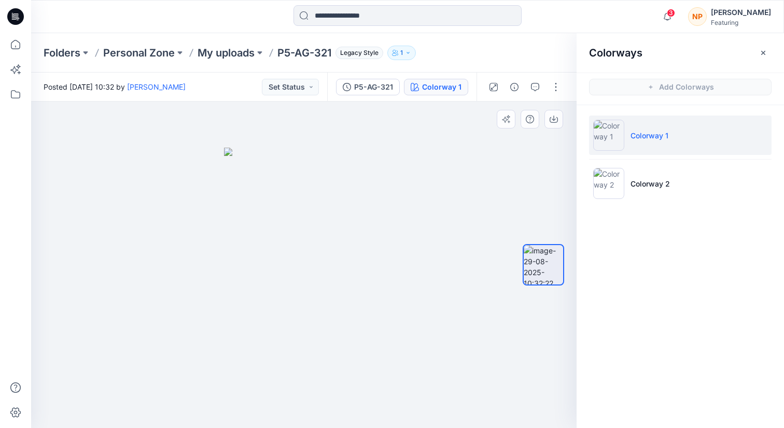
click at [299, 303] on img at bounding box center [304, 288] width 160 height 281
click at [15, 52] on icon at bounding box center [15, 44] width 23 height 23
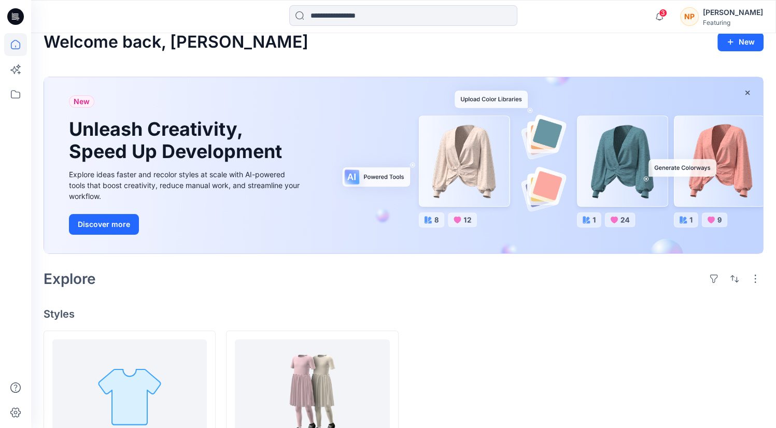
scroll to position [94, 0]
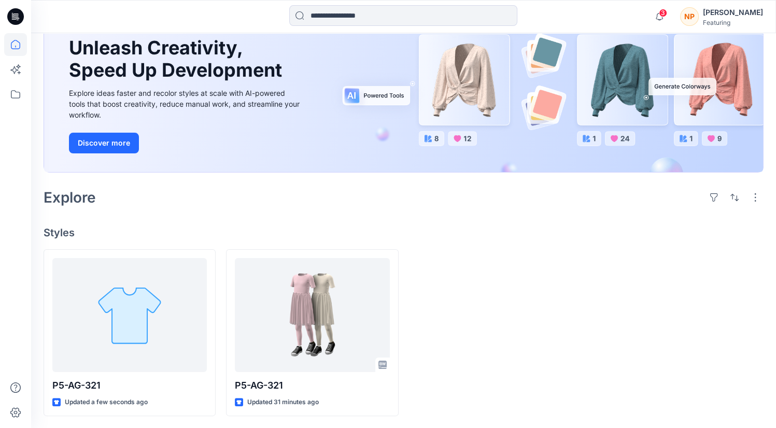
click at [444, 314] on div at bounding box center [495, 333] width 172 height 168
click at [149, 233] on h4 "Styles" at bounding box center [404, 233] width 720 height 12
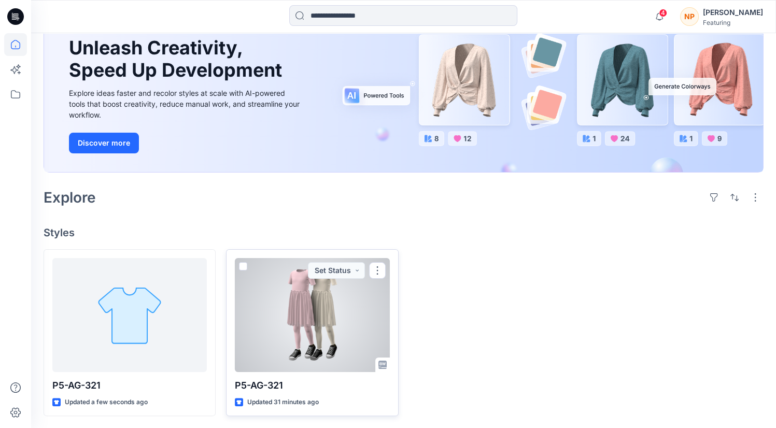
click at [335, 327] on div at bounding box center [312, 315] width 155 height 114
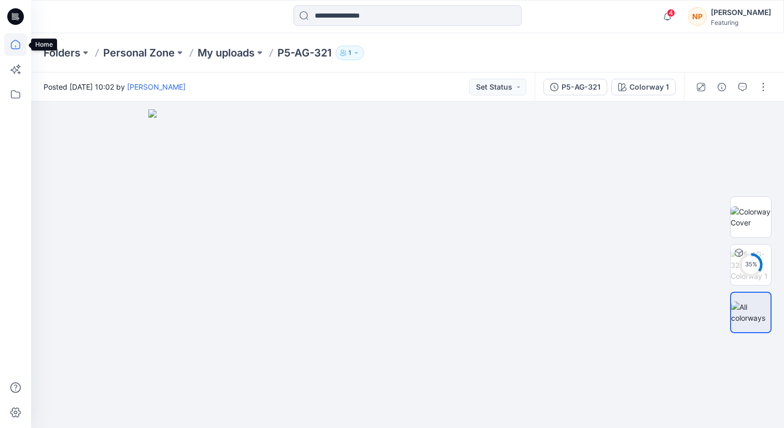
click at [17, 39] on icon at bounding box center [15, 44] width 23 height 23
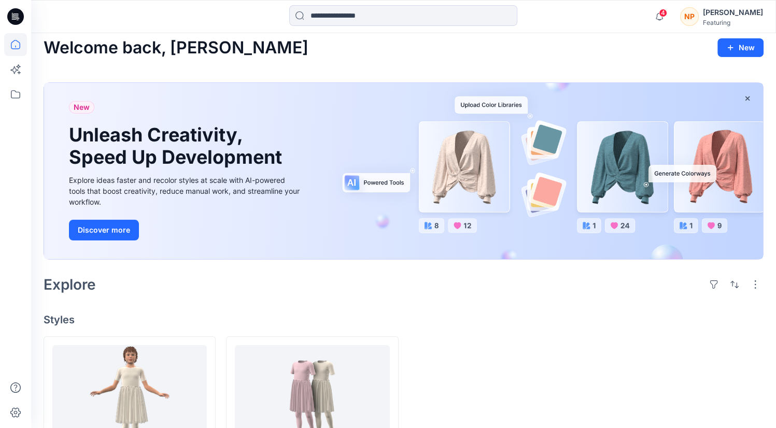
scroll to position [94, 0]
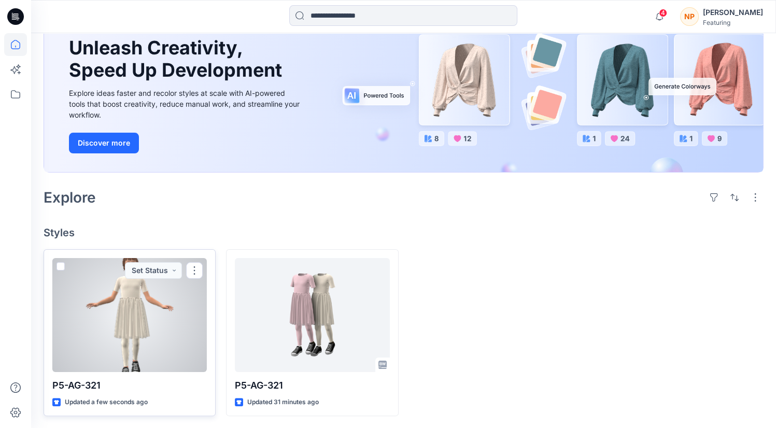
click at [158, 357] on div at bounding box center [129, 315] width 155 height 114
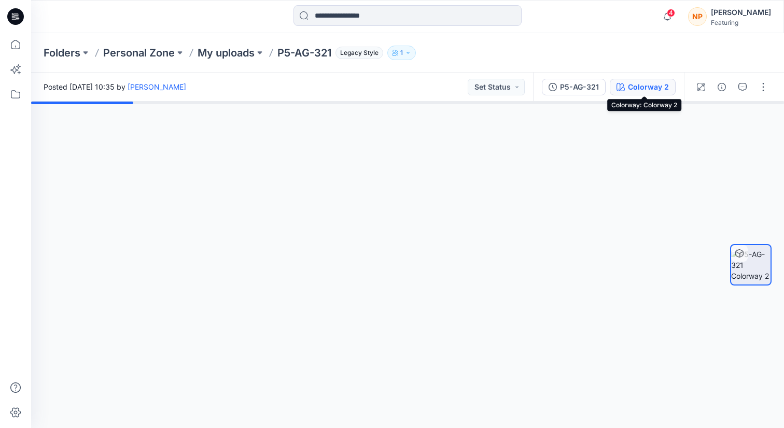
click at [651, 90] on div "Colorway 2" at bounding box center [648, 86] width 41 height 11
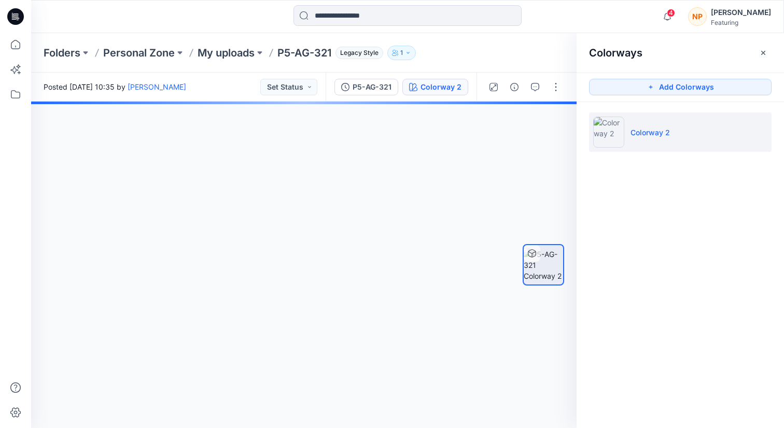
click at [631, 253] on div "Colorways Add Colorways Colorway 2" at bounding box center [680, 230] width 207 height 395
click at [545, 273] on img at bounding box center [543, 265] width 39 height 33
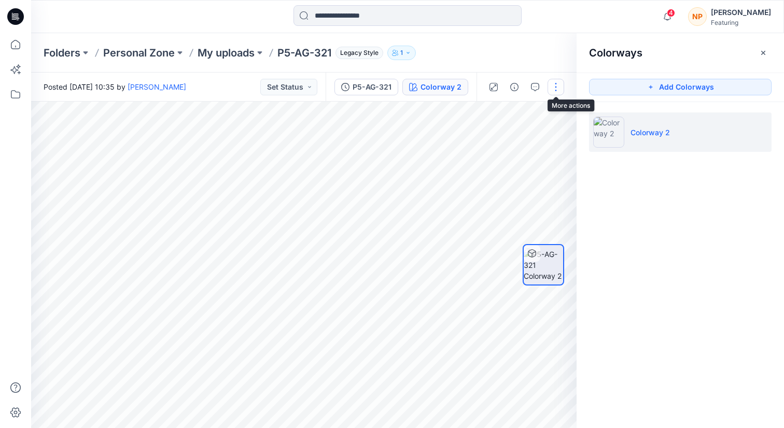
click at [554, 92] on button "button" at bounding box center [556, 87] width 17 height 17
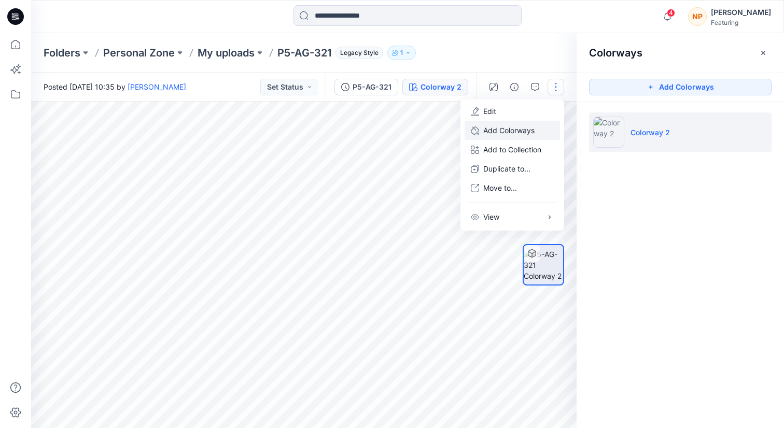
click at [510, 130] on p "Add Colorways" at bounding box center [508, 130] width 51 height 11
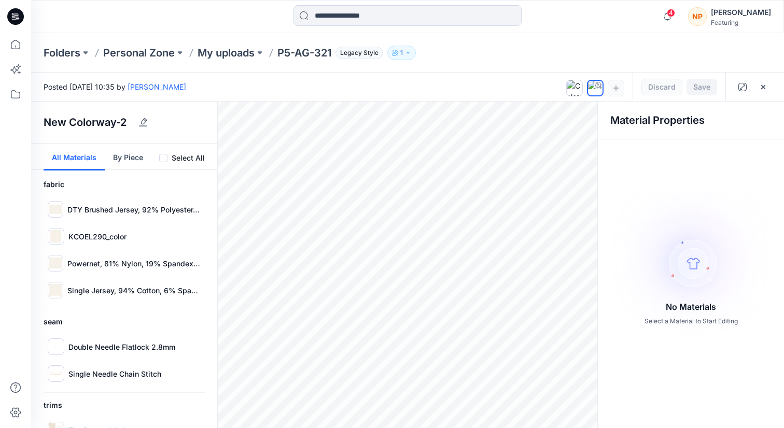
click at [132, 162] on button "By Piece" at bounding box center [128, 157] width 47 height 27
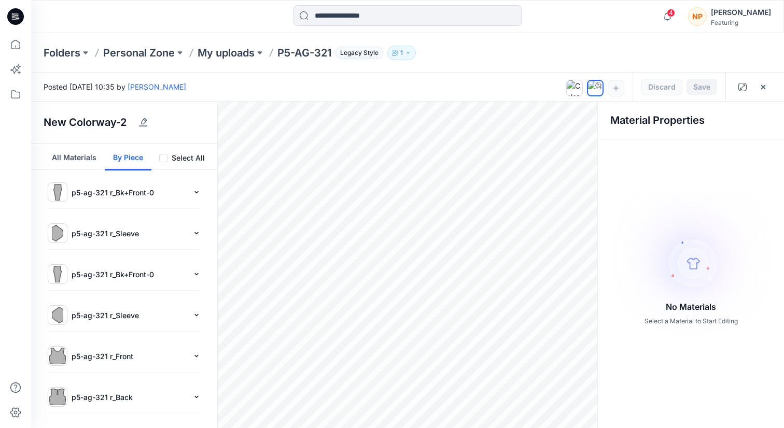
click at [163, 161] on span at bounding box center [163, 158] width 8 height 8
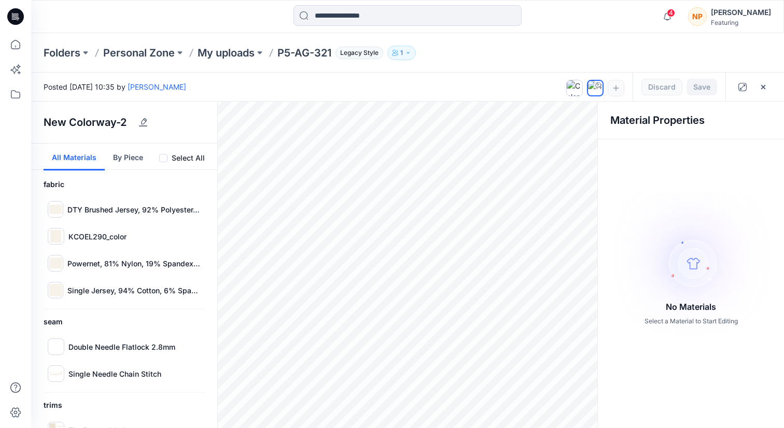
click at [162, 158] on span at bounding box center [163, 158] width 8 height 8
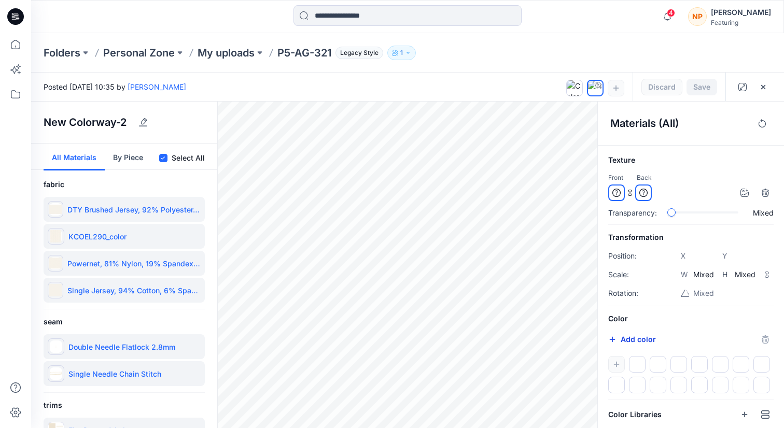
click at [613, 339] on icon "button" at bounding box center [613, 340] width 6 height 6
type input "*******"
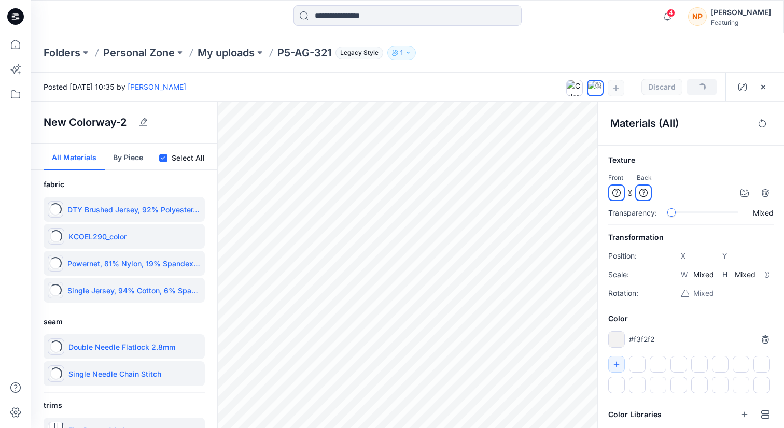
type input "*******"
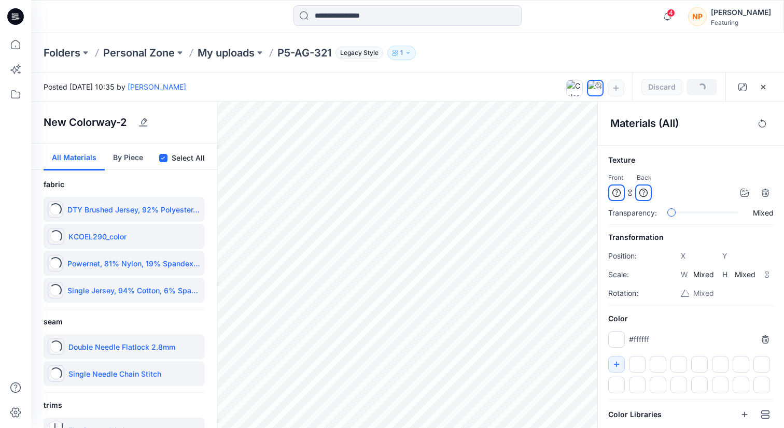
type input "*******"
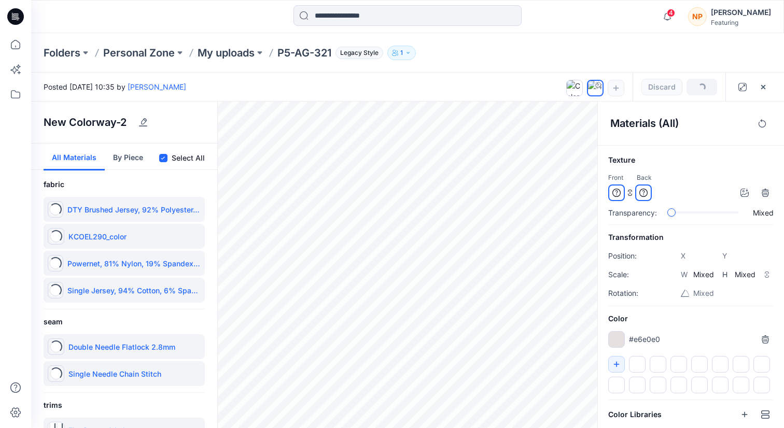
click at [646, 340] on p "#e6e0e0" at bounding box center [644, 339] width 31 height 11
drag, startPoint x: 658, startPoint y: 341, endPoint x: 639, endPoint y: 340, distance: 18.2
click at [639, 340] on p "#e6e0e0" at bounding box center [644, 339] width 31 height 11
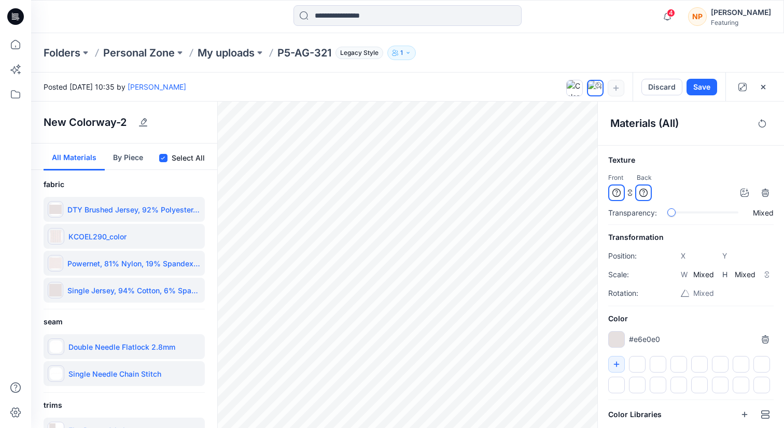
click at [633, 339] on input "*******" at bounding box center [628, 343] width 12 height 10
click at [652, 345] on div "#e6e0e0" at bounding box center [634, 339] width 52 height 17
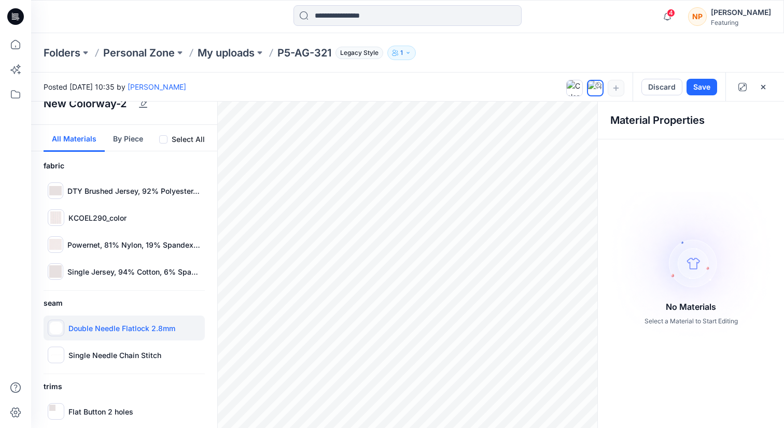
scroll to position [26, 0]
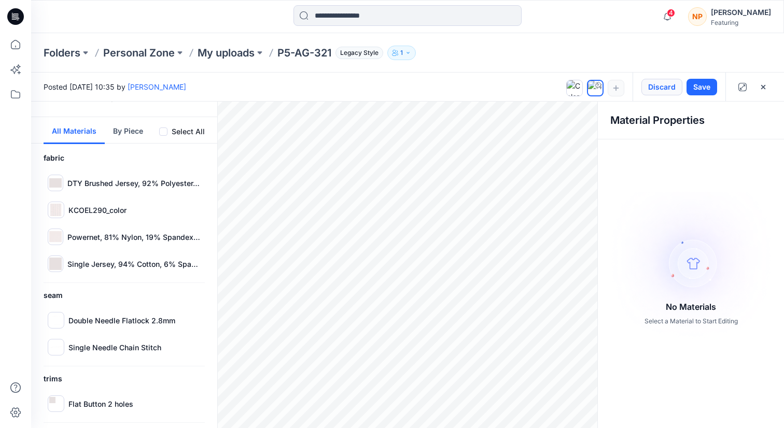
click at [673, 87] on button "Discard" at bounding box center [661, 87] width 41 height 17
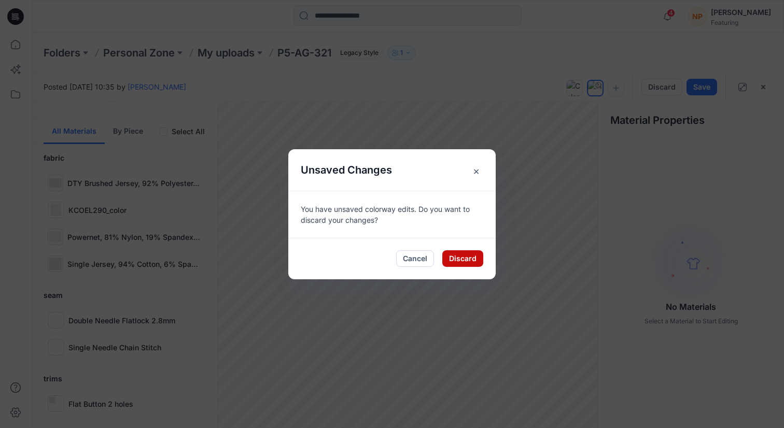
click at [471, 260] on button "Discard" at bounding box center [462, 258] width 41 height 17
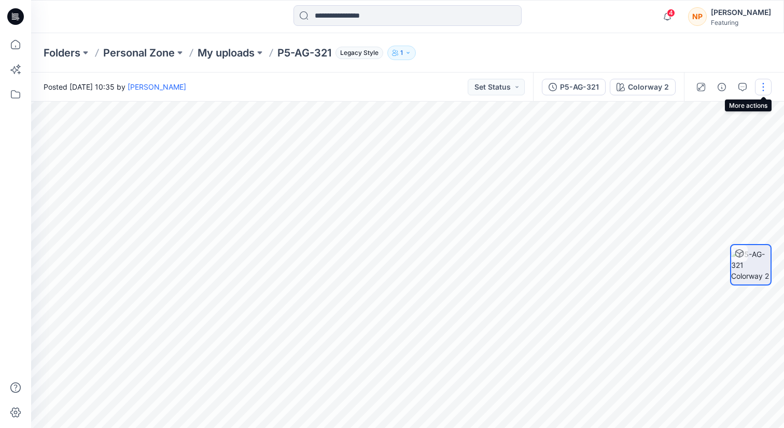
click at [765, 84] on button "button" at bounding box center [763, 87] width 17 height 17
click at [720, 108] on button "Edit" at bounding box center [719, 111] width 95 height 19
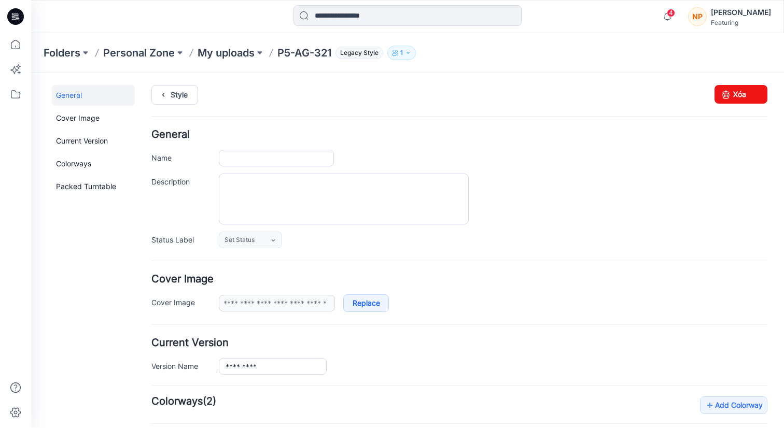
type input "*********"
type input "**********"
drag, startPoint x: 721, startPoint y: 100, endPoint x: 474, endPoint y: 130, distance: 249.2
click at [721, 100] on icon at bounding box center [726, 94] width 15 height 19
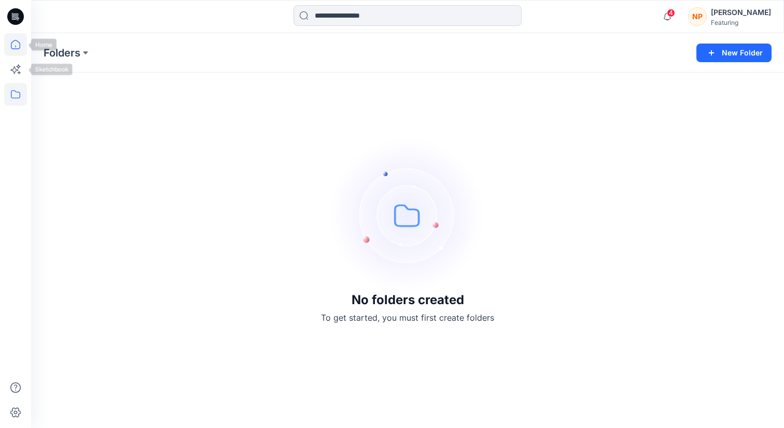
click at [14, 48] on icon at bounding box center [15, 44] width 9 height 9
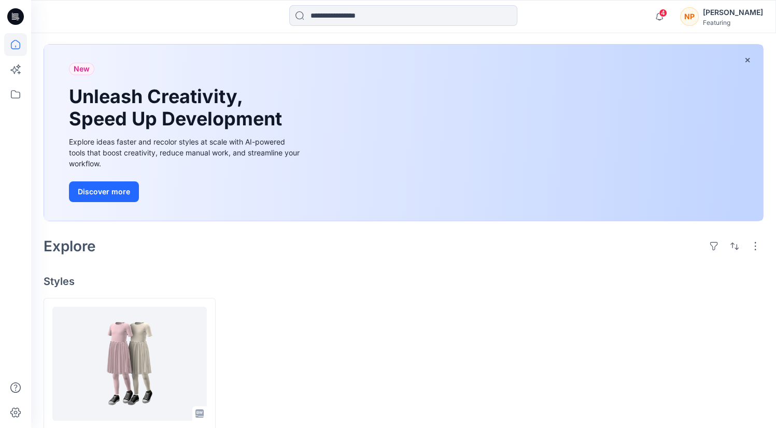
scroll to position [94, 0]
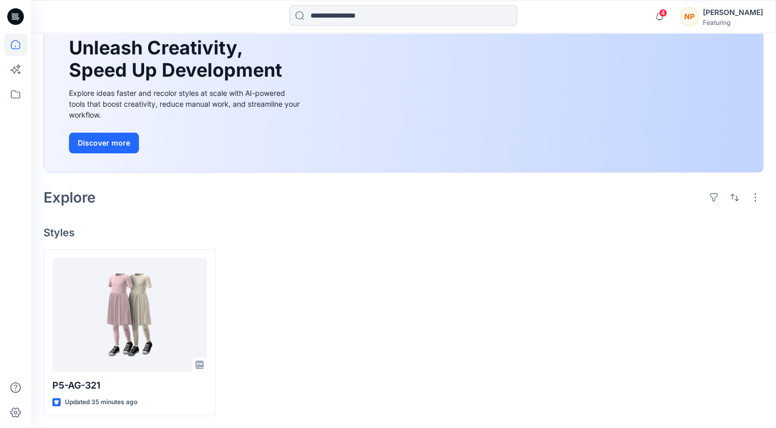
click at [278, 312] on div at bounding box center [312, 333] width 172 height 168
click at [667, 16] on span "4" at bounding box center [663, 13] width 8 height 8
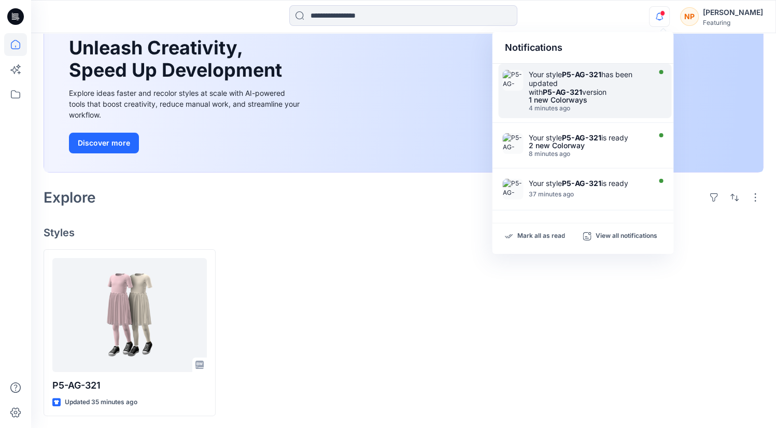
click at [645, 97] on div "1 new Colorways" at bounding box center [587, 99] width 119 height 7
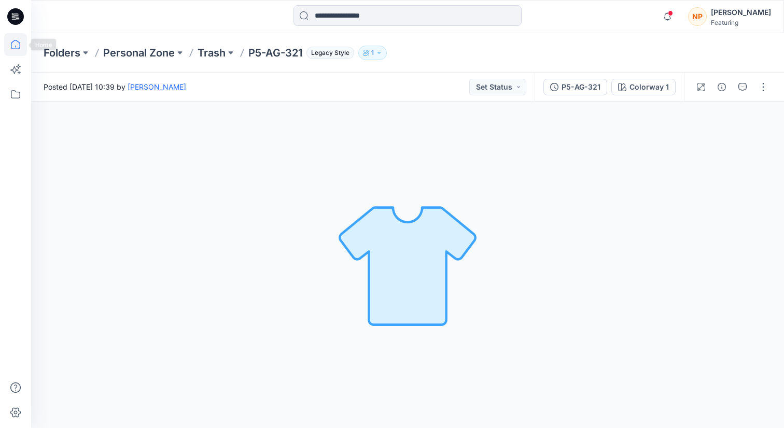
click at [19, 40] on icon at bounding box center [15, 44] width 23 height 23
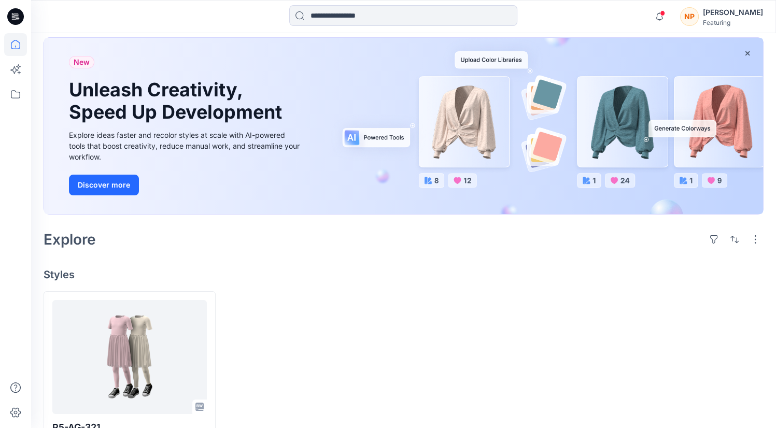
scroll to position [94, 0]
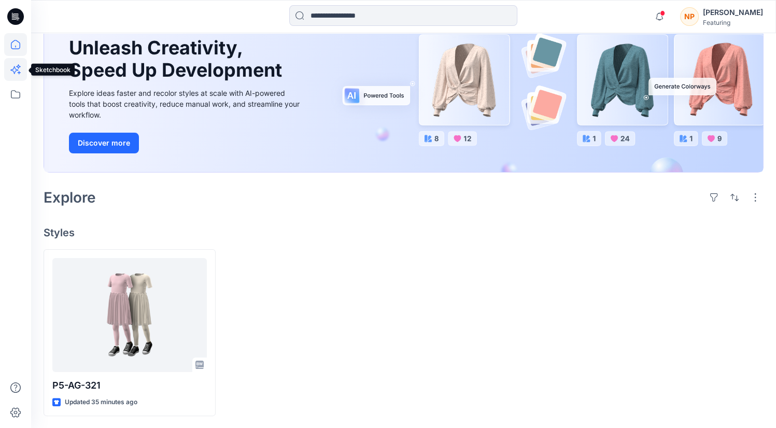
click at [15, 69] on icon at bounding box center [15, 69] width 23 height 23
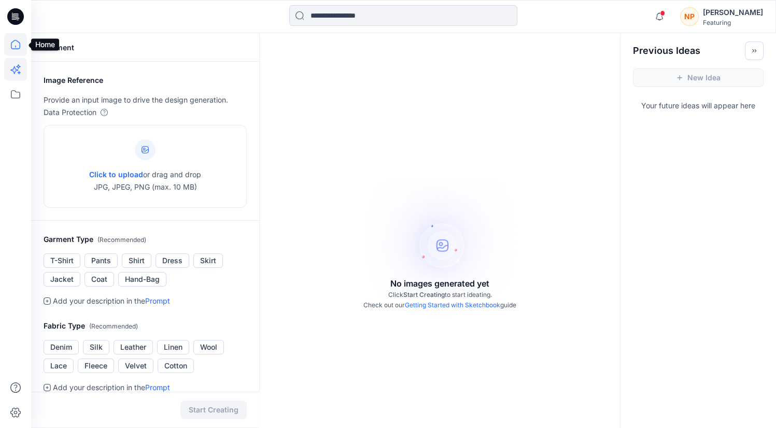
click at [16, 48] on icon at bounding box center [15, 44] width 23 height 23
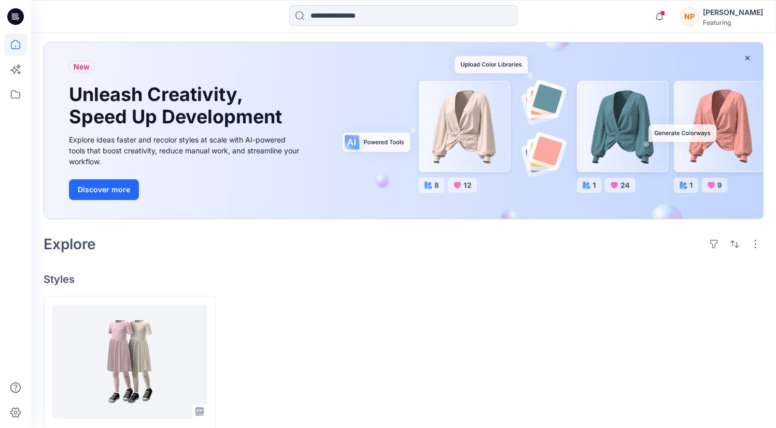
scroll to position [94, 0]
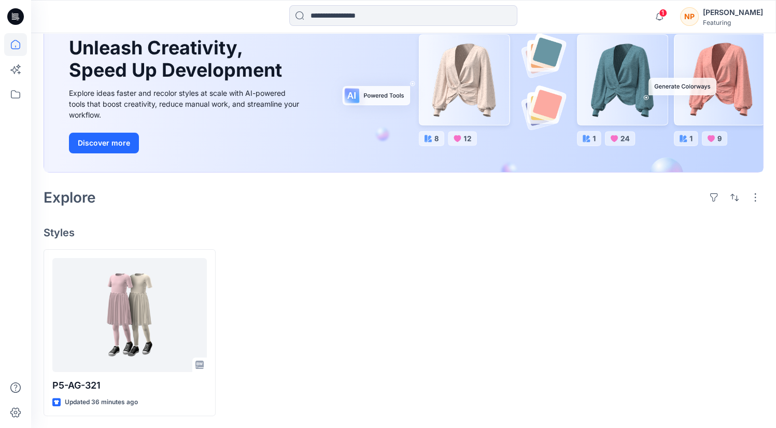
click at [368, 243] on div "Welcome back, Nguyen New New Unleash Creativity, Speed Up Development Explore i…" at bounding box center [403, 184] width 745 height 490
click at [662, 11] on icon "button" at bounding box center [660, 16] width 20 height 21
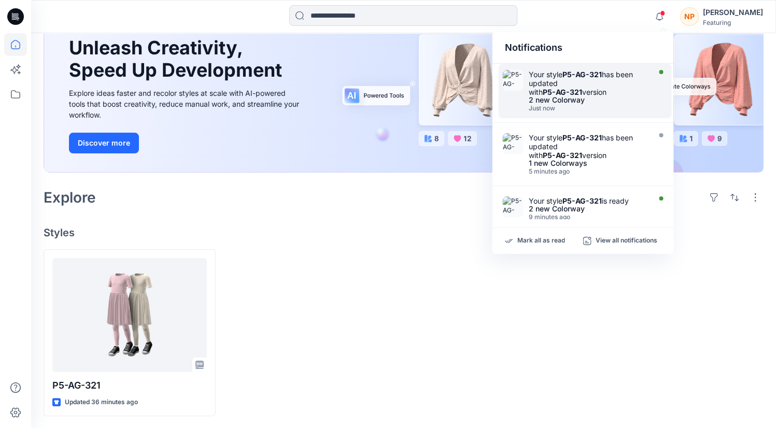
click at [623, 84] on div "Your style P5-AG-321 has been updated with P5-AG-321 version" at bounding box center [587, 83] width 119 height 26
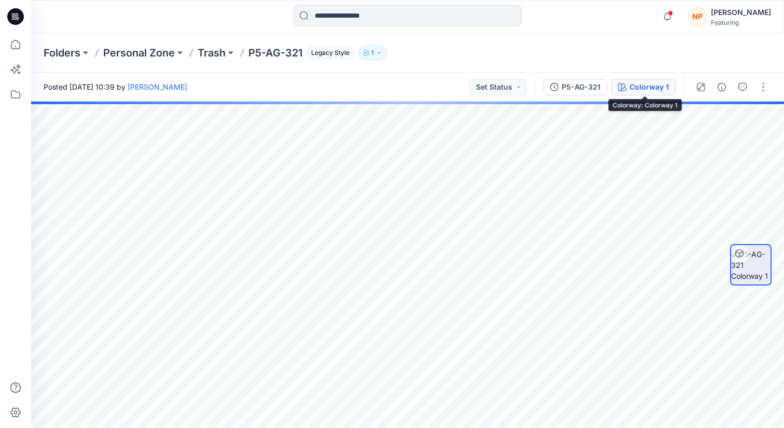
click at [647, 89] on div "Colorway 1" at bounding box center [649, 86] width 39 height 11
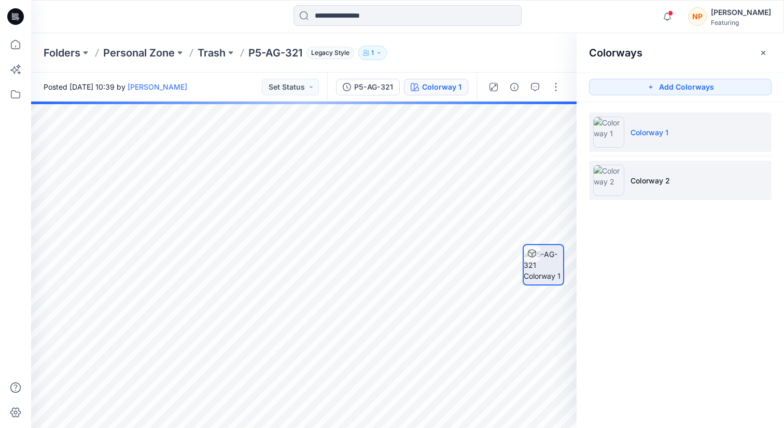
click at [644, 175] on p "Colorway 2" at bounding box center [650, 180] width 39 height 11
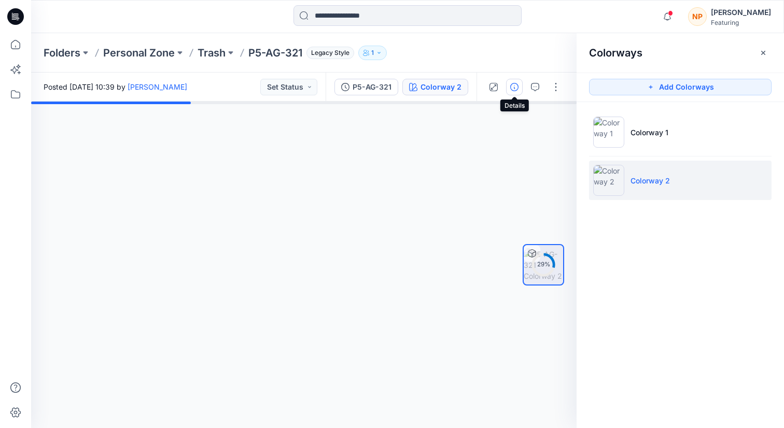
click at [511, 91] on button "button" at bounding box center [514, 87] width 17 height 17
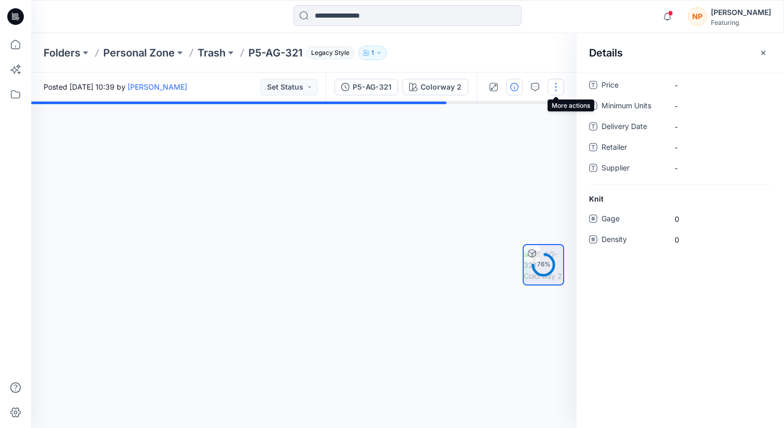
click at [552, 91] on button "button" at bounding box center [556, 87] width 17 height 17
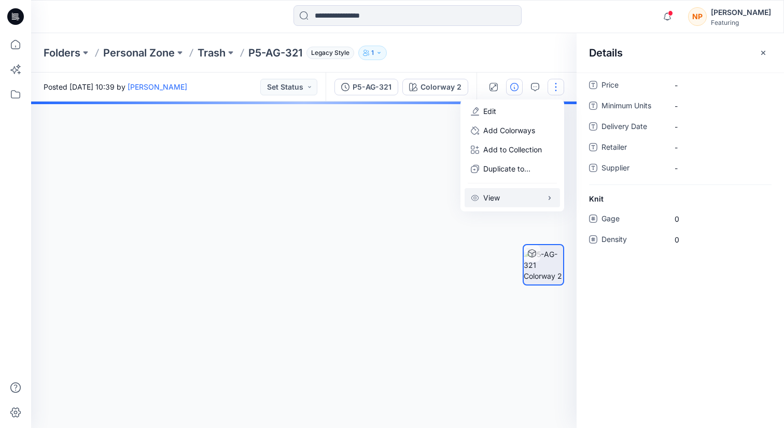
click at [531, 202] on button "View" at bounding box center [512, 197] width 95 height 19
click at [539, 202] on button "View" at bounding box center [512, 197] width 95 height 19
click at [556, 220] on div at bounding box center [543, 265] width 41 height 200
click at [766, 52] on icon "button" at bounding box center [763, 53] width 8 height 8
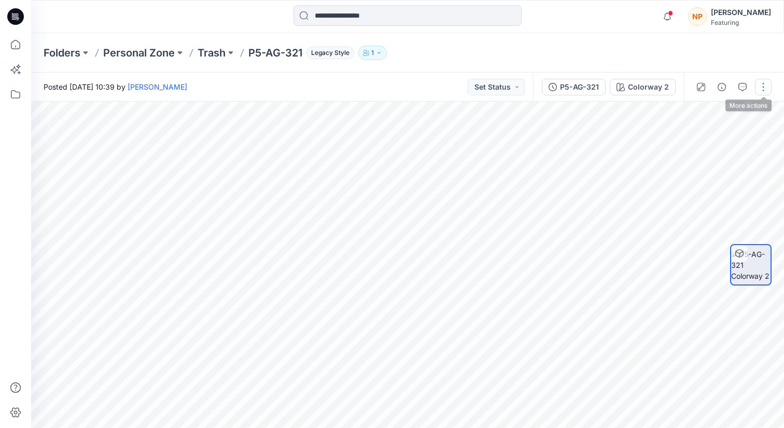
click at [761, 91] on button "button" at bounding box center [763, 87] width 17 height 17
click at [731, 116] on button "Edit" at bounding box center [719, 111] width 95 height 19
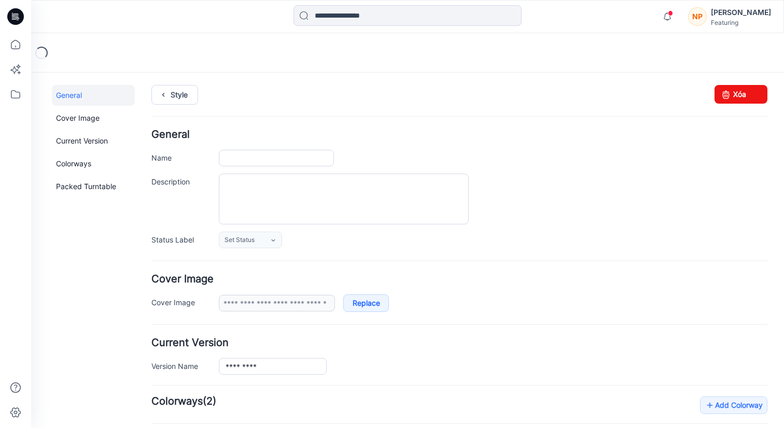
type input "*********"
type input "**********"
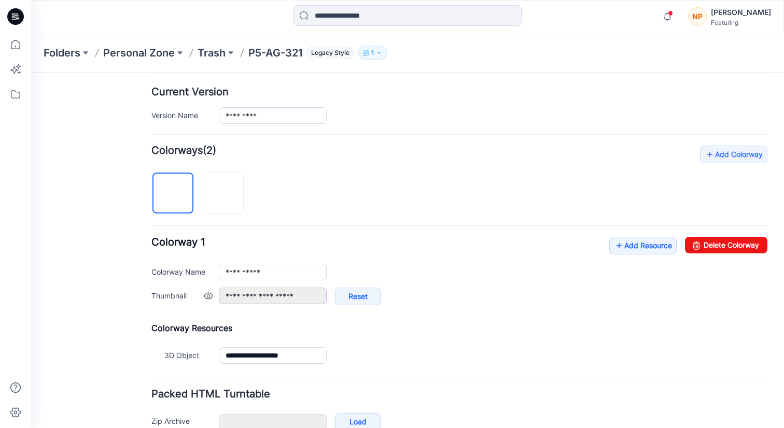
scroll to position [307, 0]
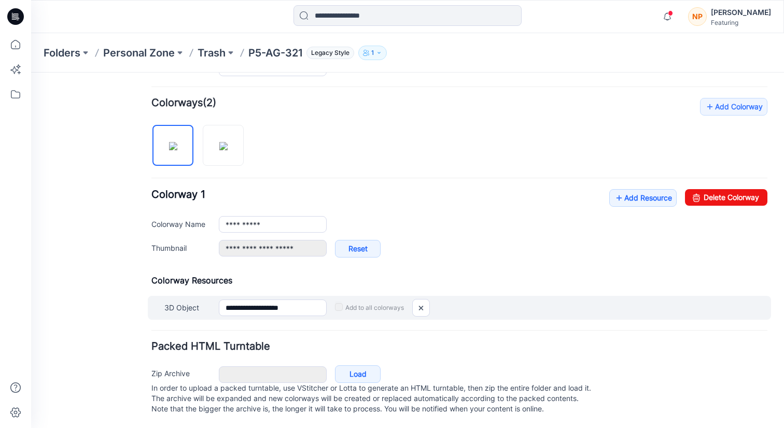
click at [379, 300] on label "Add to all colorways" at bounding box center [369, 308] width 69 height 17
click at [291, 300] on input "**********" at bounding box center [273, 308] width 108 height 17
click at [343, 300] on label "Add to all colorways" at bounding box center [369, 308] width 69 height 17
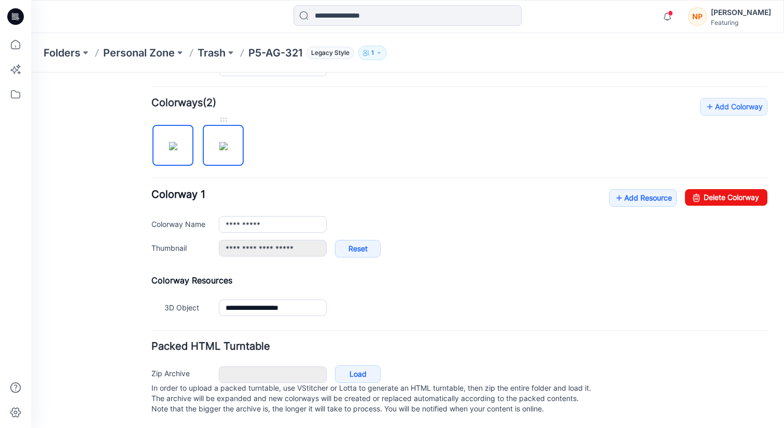
click at [220, 142] on img at bounding box center [223, 146] width 8 height 8
type input "**********"
click at [357, 366] on link "Load" at bounding box center [358, 375] width 46 height 18
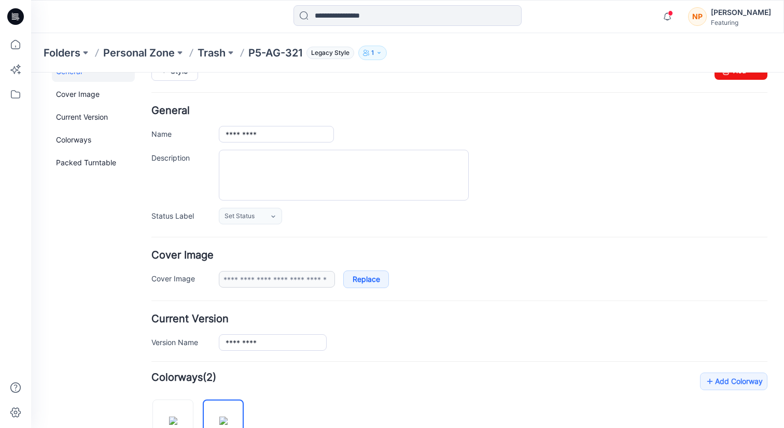
scroll to position [0, 0]
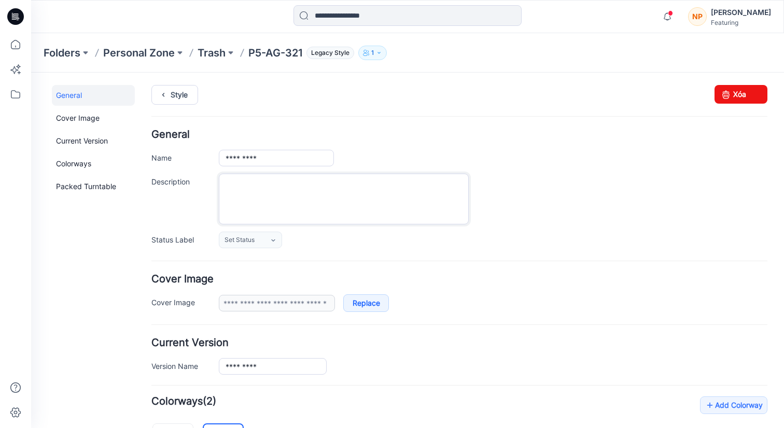
click at [317, 198] on textarea "Description" at bounding box center [344, 199] width 250 height 51
type textarea "*"
type textarea "**********"
click at [342, 239] on div "Set Status Set Status Approved Customer New Checked Revised Rejected Design App…" at bounding box center [493, 240] width 549 height 17
click at [270, 238] on icon at bounding box center [273, 240] width 8 height 8
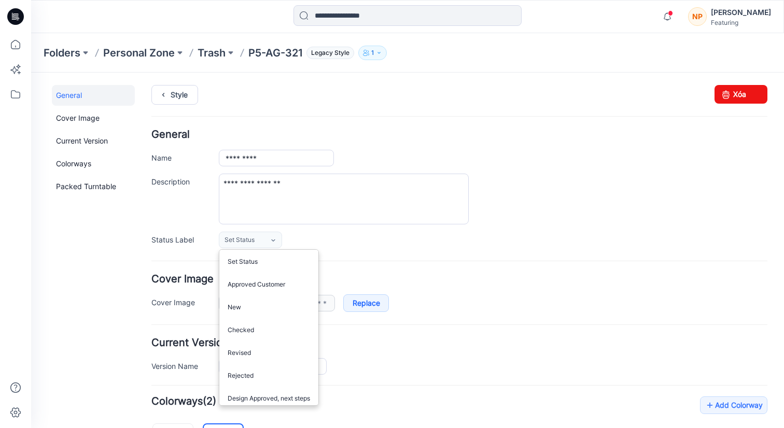
click at [367, 249] on form "**********" at bounding box center [459, 390] width 616 height 521
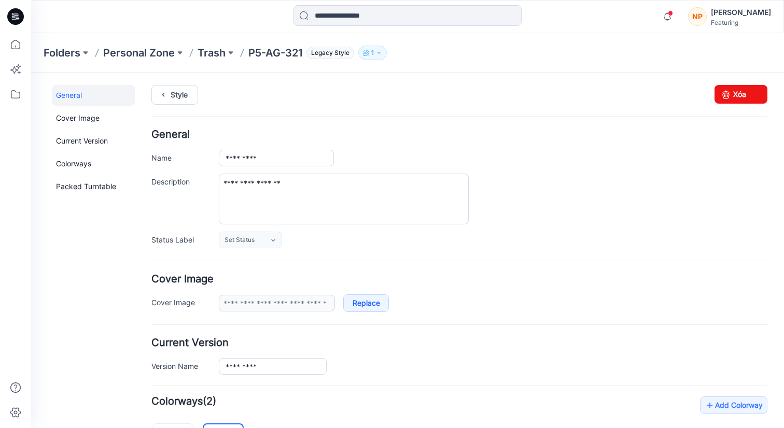
scroll to position [230, 0]
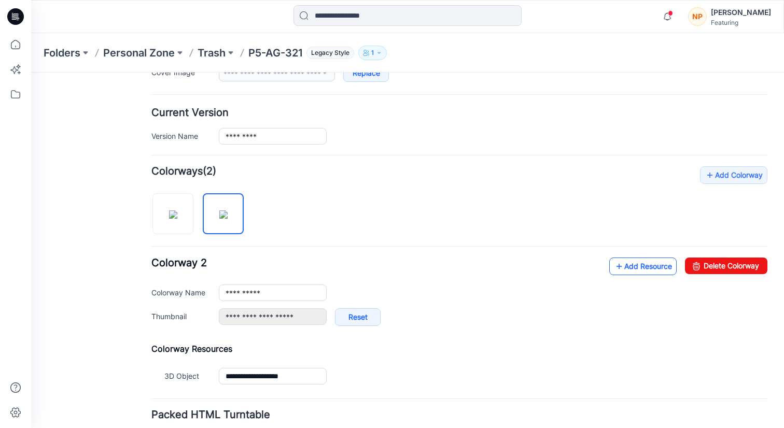
click at [625, 267] on link "Add Resource" at bounding box center [642, 267] width 67 height 18
click at [469, 336] on div "**********" at bounding box center [459, 277] width 616 height 222
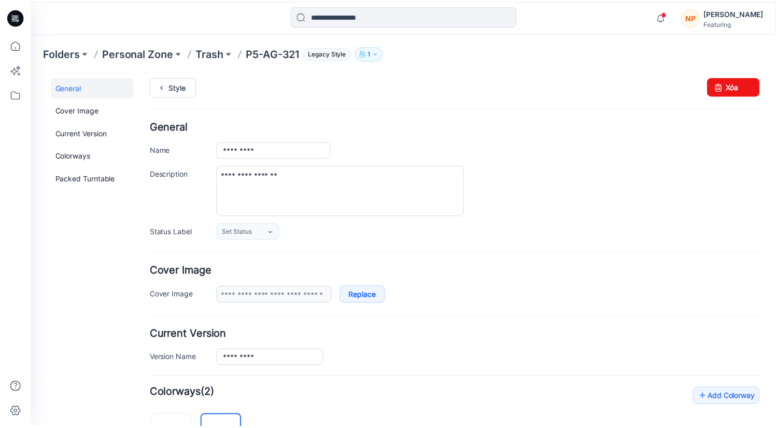
scroll to position [0, 0]
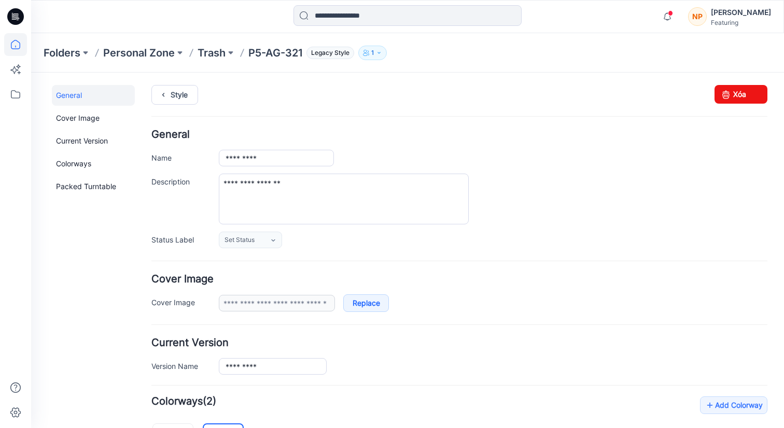
click at [11, 46] on icon at bounding box center [15, 44] width 9 height 9
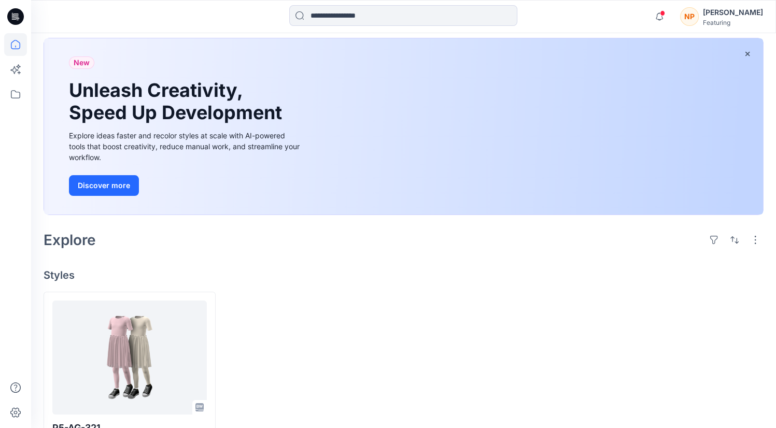
scroll to position [94, 0]
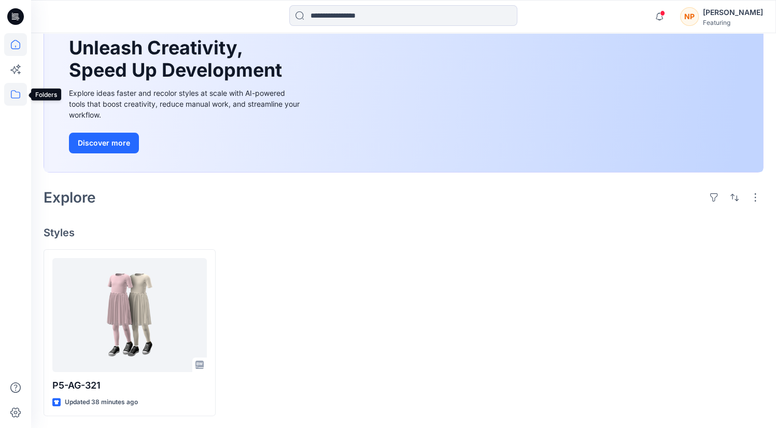
click at [23, 100] on icon at bounding box center [15, 94] width 23 height 23
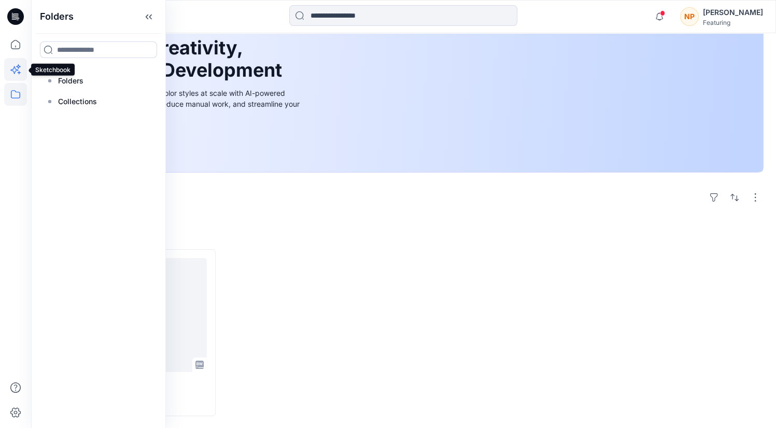
click at [19, 72] on icon at bounding box center [15, 69] width 23 height 23
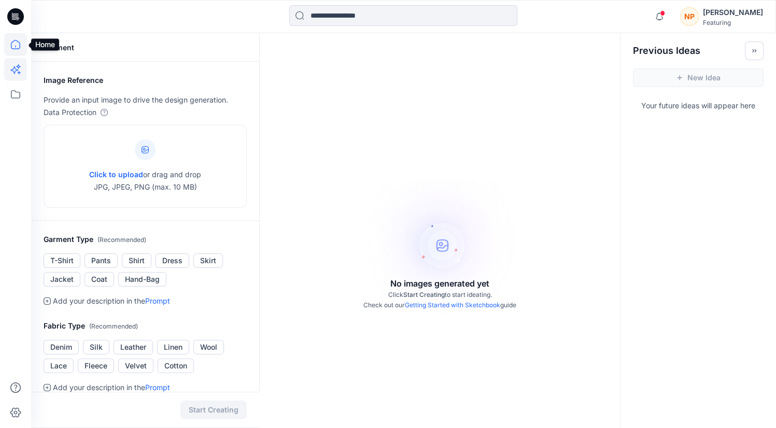
click at [15, 52] on icon at bounding box center [15, 44] width 23 height 23
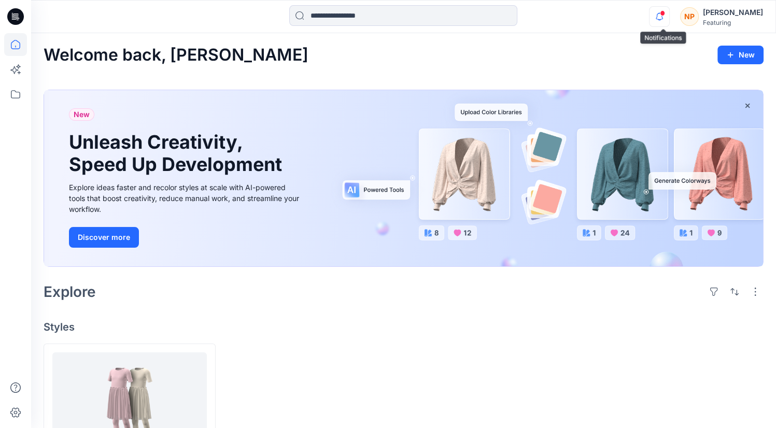
click at [665, 16] on icon "button" at bounding box center [660, 16] width 20 height 21
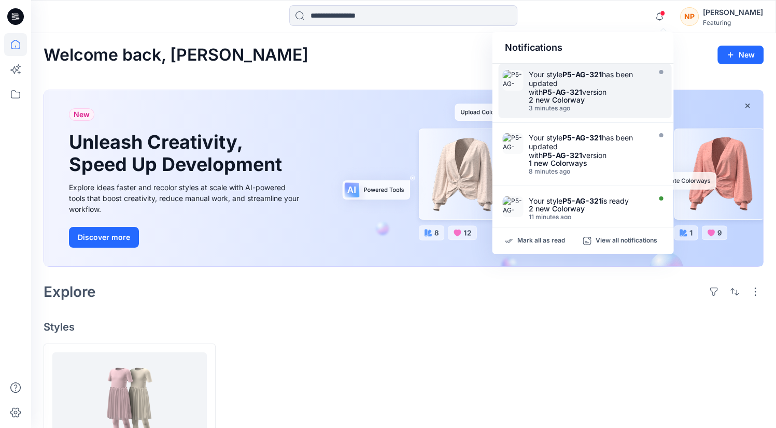
click at [593, 86] on div "Your style P5-AG-321 has been updated with P5-AG-321 version" at bounding box center [587, 83] width 119 height 26
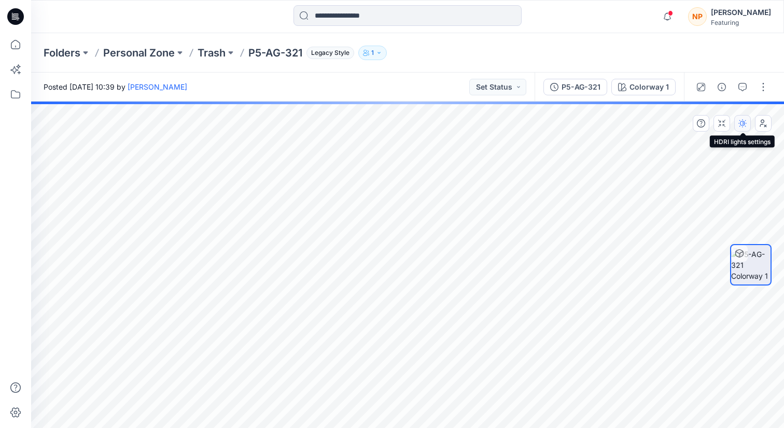
click at [746, 129] on button "button" at bounding box center [742, 123] width 17 height 17
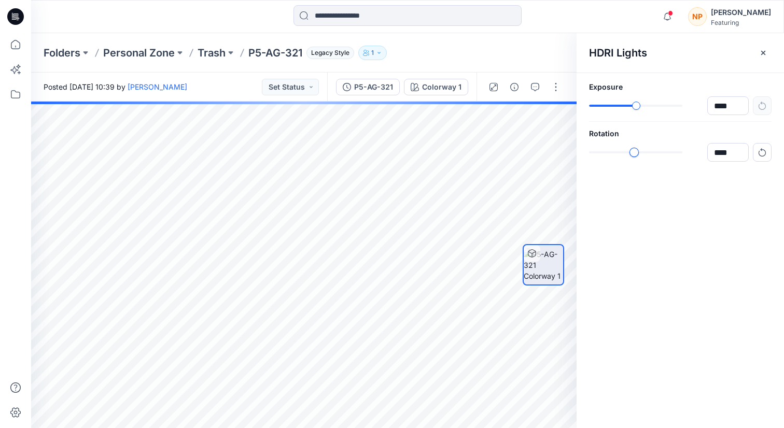
type input "****"
click at [638, 148] on div "slider-ex-1" at bounding box center [638, 152] width 9 height 9
type input "****"
click at [652, 107] on div "slider-ex-1" at bounding box center [652, 105] width 9 height 9
click at [633, 175] on div "HDRI Lights Exposure **** Rotation ****" at bounding box center [680, 230] width 207 height 395
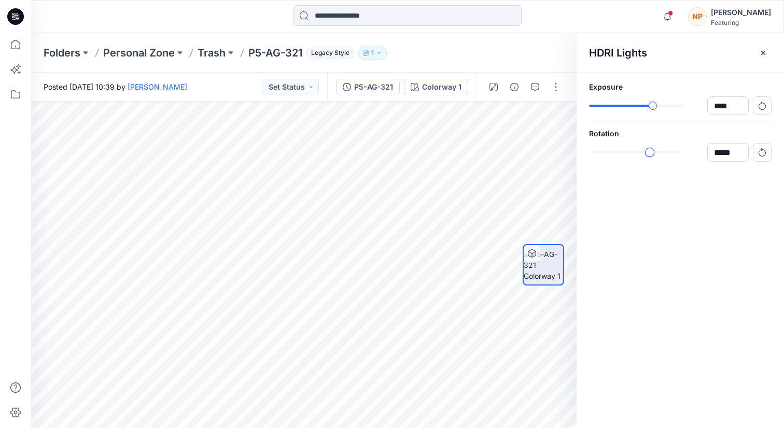
type input "*****"
click at [648, 155] on div "slider-ex-1" at bounding box center [648, 152] width 9 height 9
click at [465, 90] on button "Colorway 1" at bounding box center [436, 87] width 64 height 17
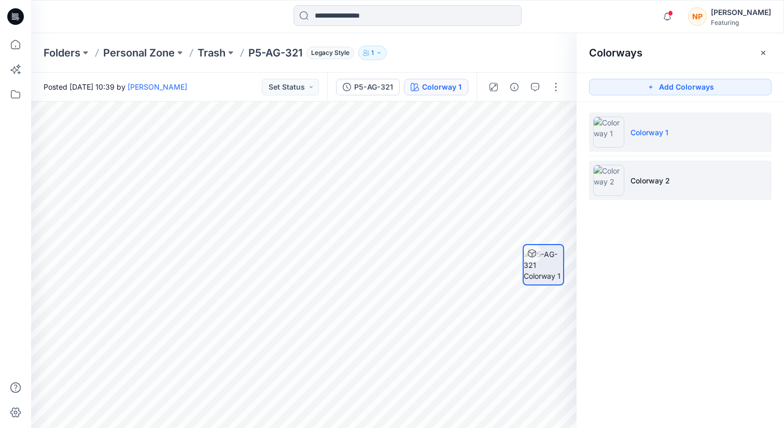
click at [651, 176] on p "Colorway 2" at bounding box center [650, 180] width 39 height 11
click at [643, 138] on li "Colorway 1" at bounding box center [680, 132] width 183 height 39
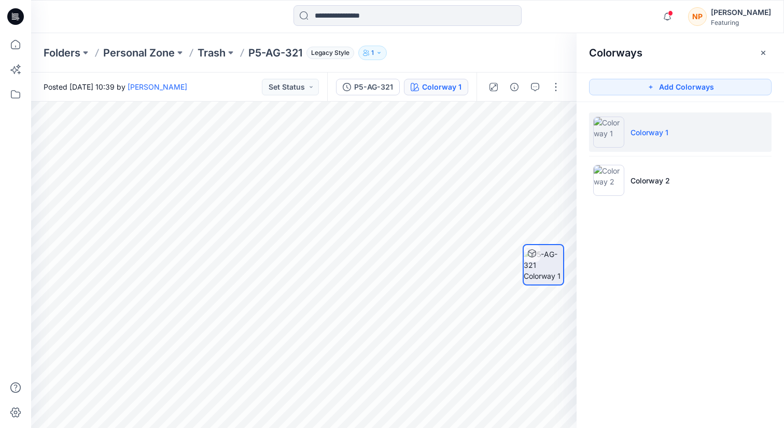
click at [726, 16] on div "[PERSON_NAME]" at bounding box center [741, 12] width 60 height 12
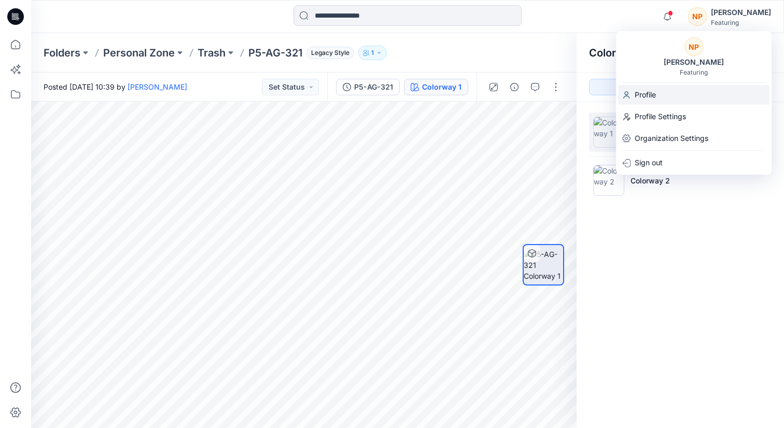
click at [665, 96] on div "Profile" at bounding box center [693, 95] width 151 height 20
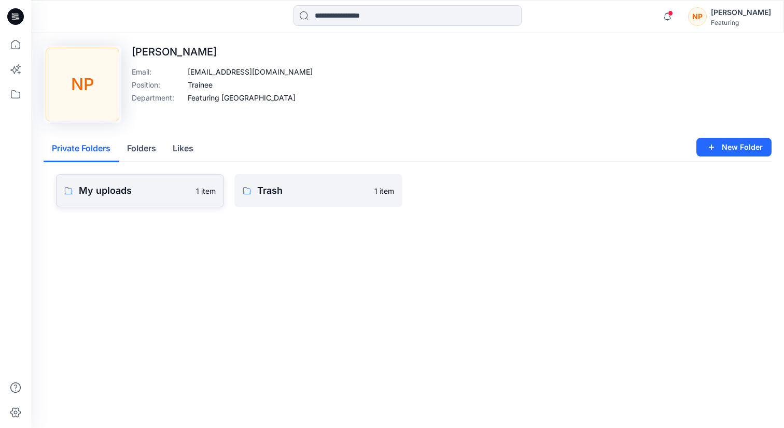
click at [149, 200] on link "My uploads 1 item" at bounding box center [140, 190] width 168 height 33
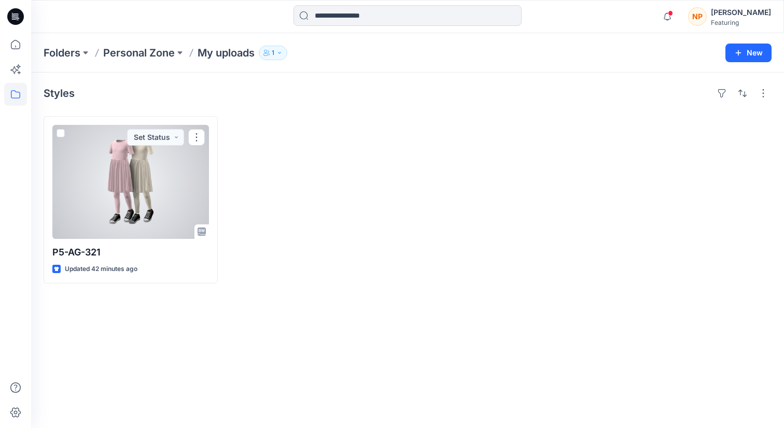
click at [149, 200] on div at bounding box center [130, 182] width 157 height 114
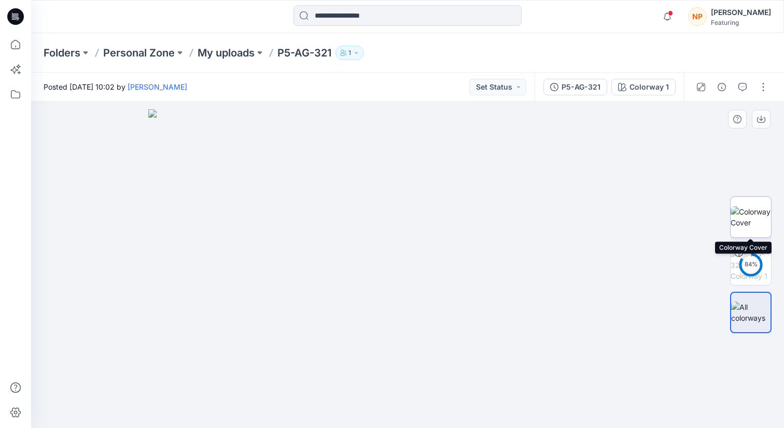
click at [747, 206] on img at bounding box center [751, 217] width 40 height 22
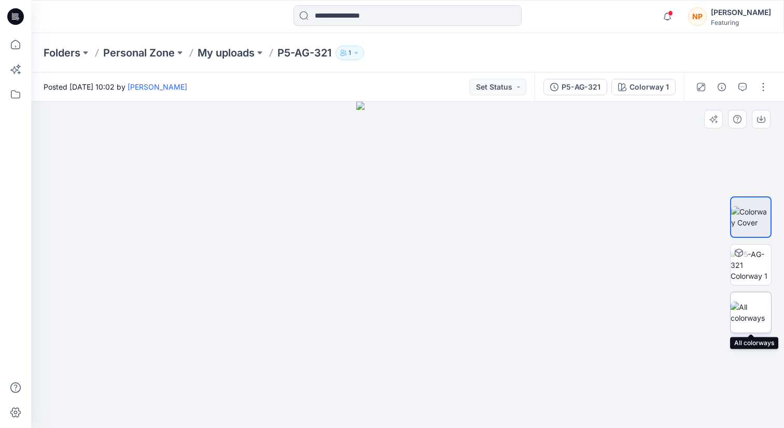
click at [749, 319] on img at bounding box center [751, 313] width 40 height 22
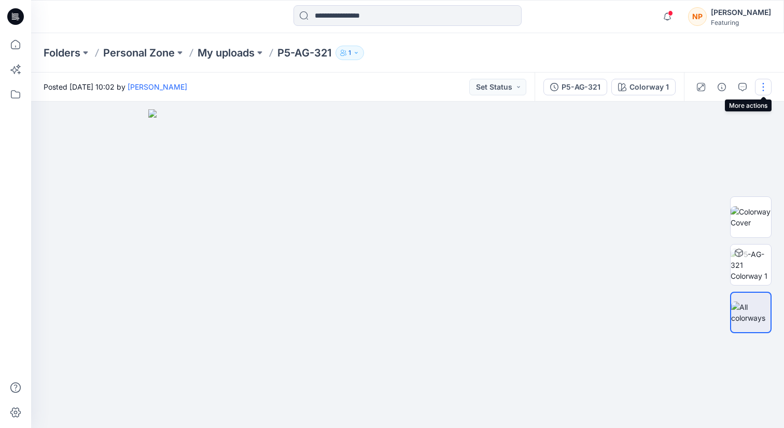
click at [760, 90] on button "button" at bounding box center [763, 87] width 17 height 17
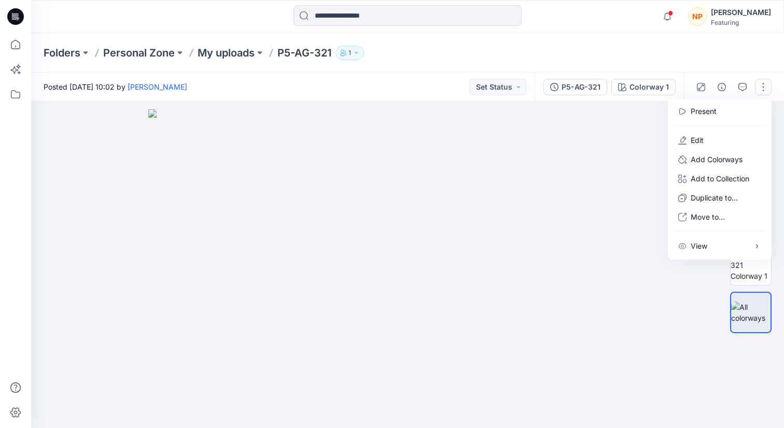
click at [760, 90] on button "button" at bounding box center [763, 87] width 17 height 17
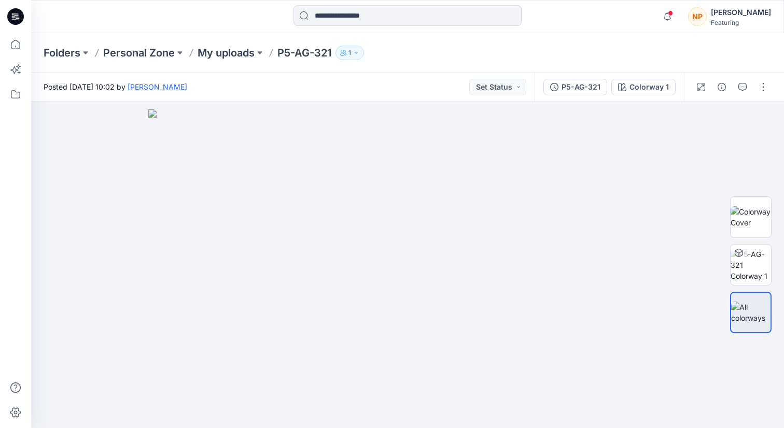
click at [403, 85] on div "Posted Friday, August 29, 2025 10:02 by Nguyen Phuong Set Status" at bounding box center [283, 87] width 504 height 29
click at [8, 41] on icon at bounding box center [15, 44] width 23 height 23
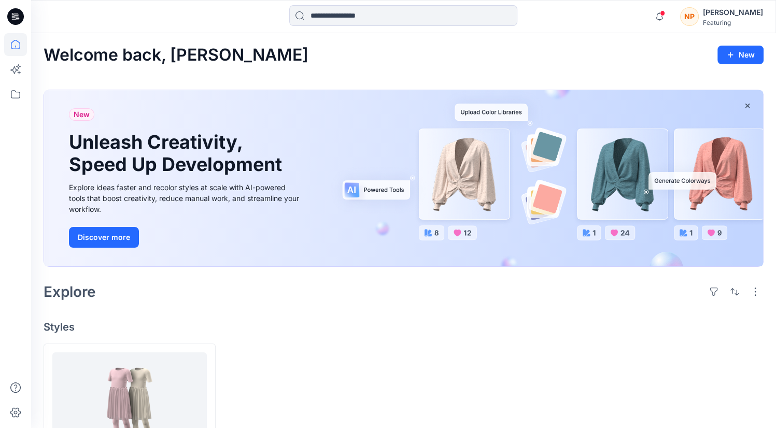
click at [734, 13] on div "[PERSON_NAME]" at bounding box center [733, 12] width 60 height 12
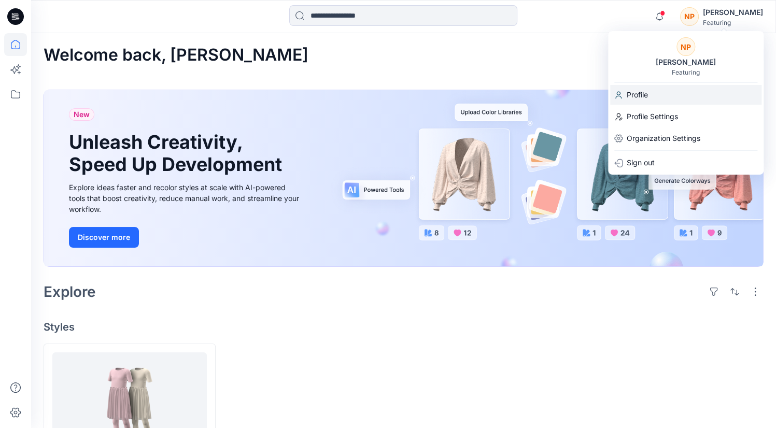
click at [676, 91] on div "Profile" at bounding box center [685, 95] width 151 height 20
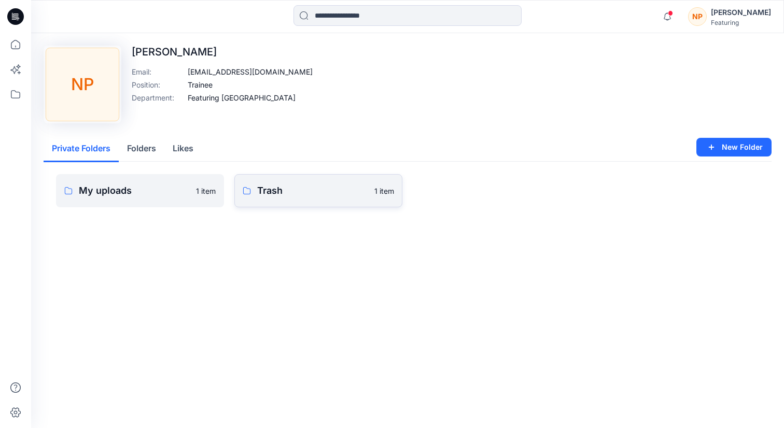
click at [309, 197] on p "Trash" at bounding box center [312, 191] width 111 height 15
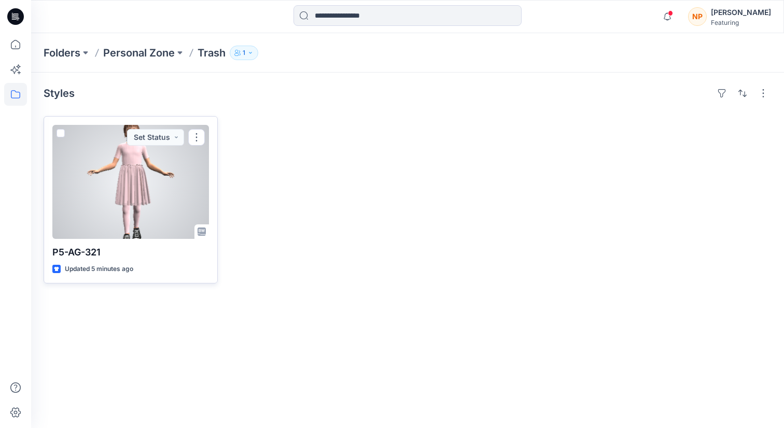
click at [124, 200] on div at bounding box center [130, 182] width 157 height 114
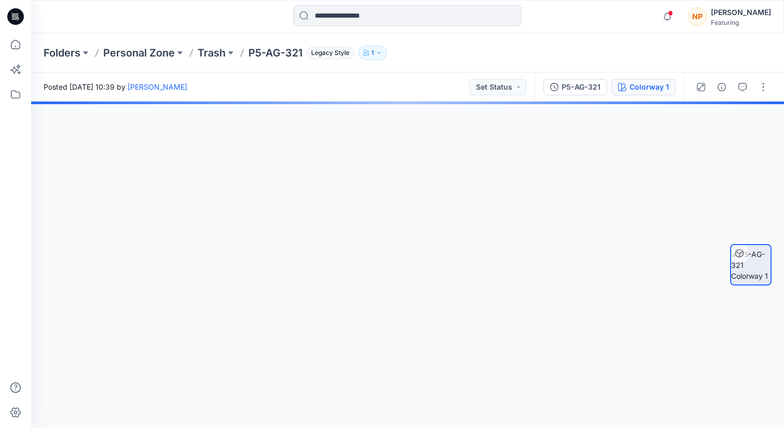
click at [650, 87] on div "Colorway 1" at bounding box center [649, 86] width 39 height 11
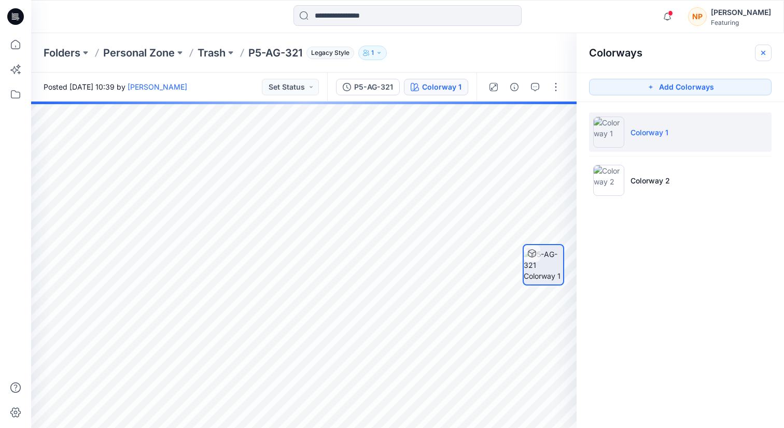
click at [761, 57] on button "button" at bounding box center [763, 53] width 17 height 17
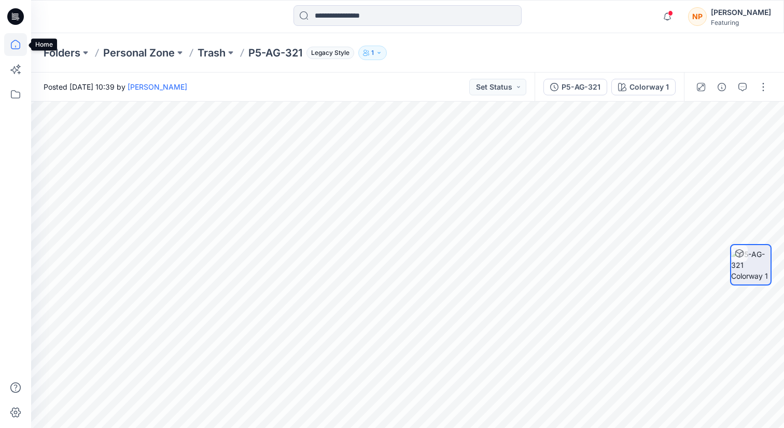
click at [13, 50] on icon at bounding box center [15, 44] width 23 height 23
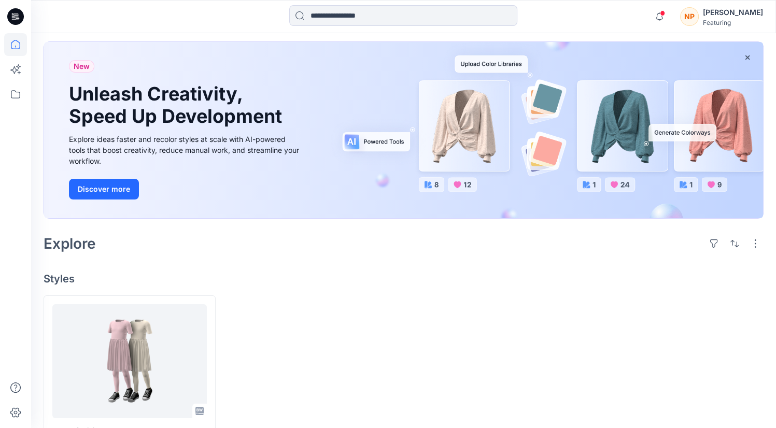
scroll to position [94, 0]
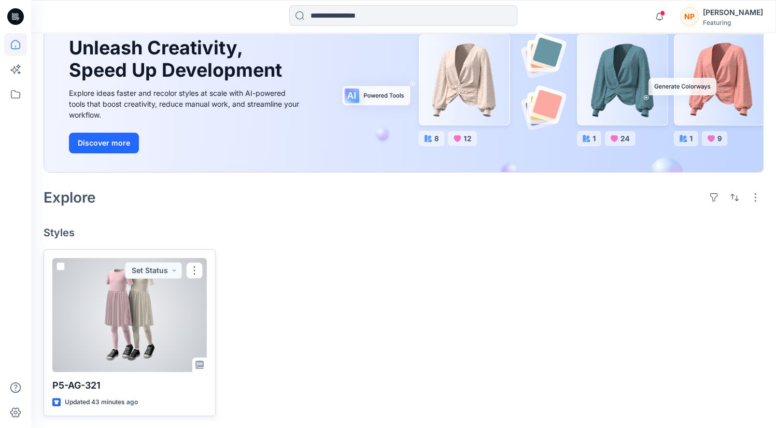
click at [119, 317] on div at bounding box center [129, 315] width 155 height 114
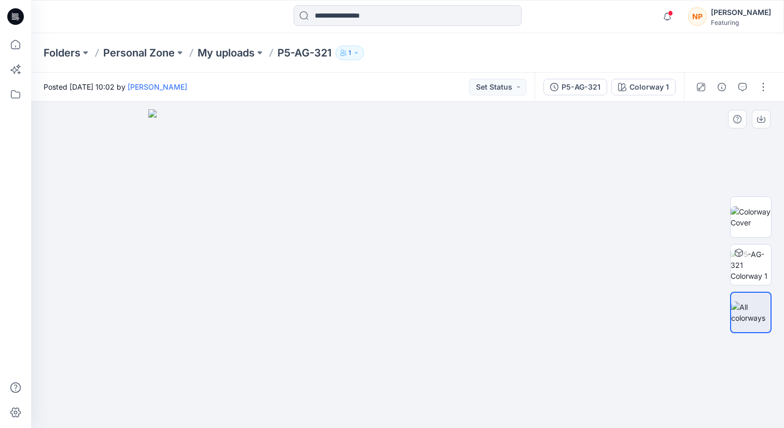
click at [310, 221] on img at bounding box center [407, 268] width 519 height 319
click at [357, 221] on img at bounding box center [407, 268] width 519 height 319
click at [748, 270] on img at bounding box center [751, 265] width 40 height 33
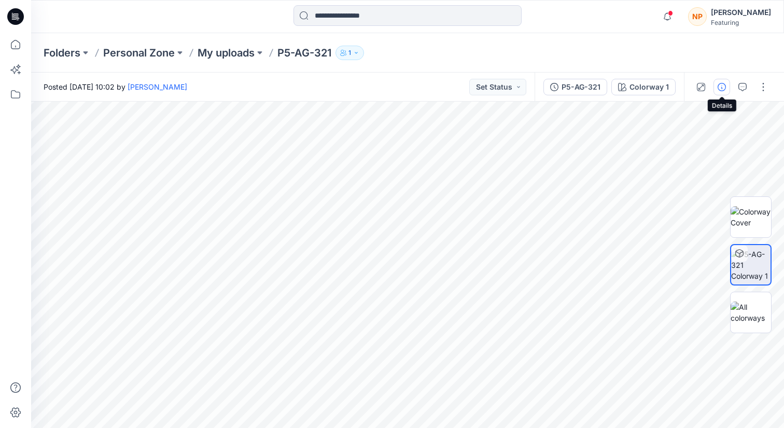
click at [722, 90] on icon "button" at bounding box center [722, 87] width 8 height 8
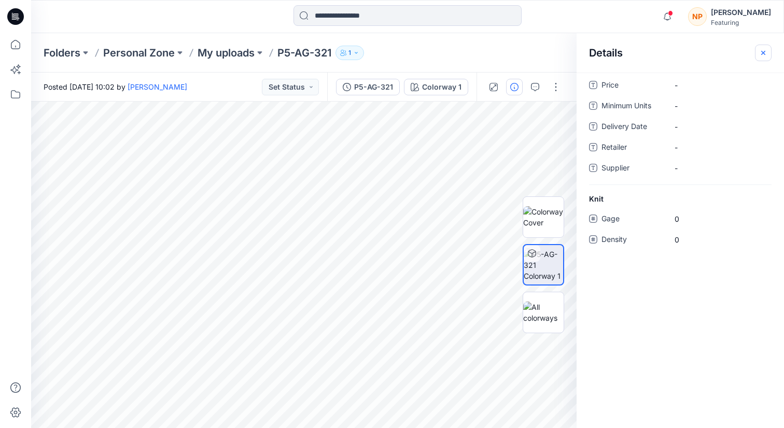
click at [765, 54] on icon "button" at bounding box center [763, 52] width 4 height 4
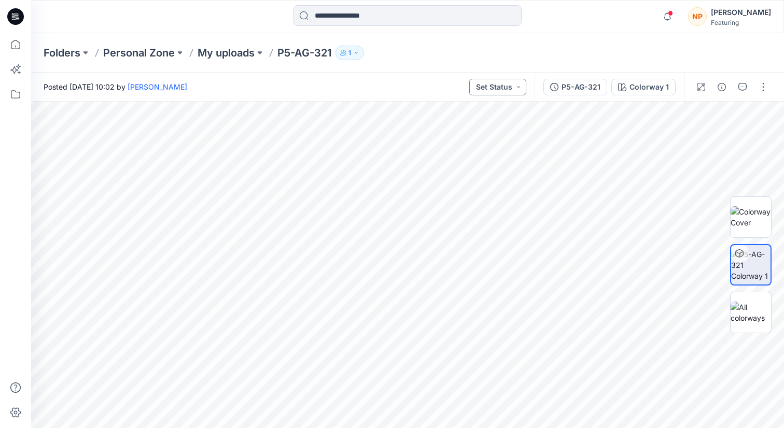
click at [516, 87] on button "Set Status" at bounding box center [497, 87] width 57 height 17
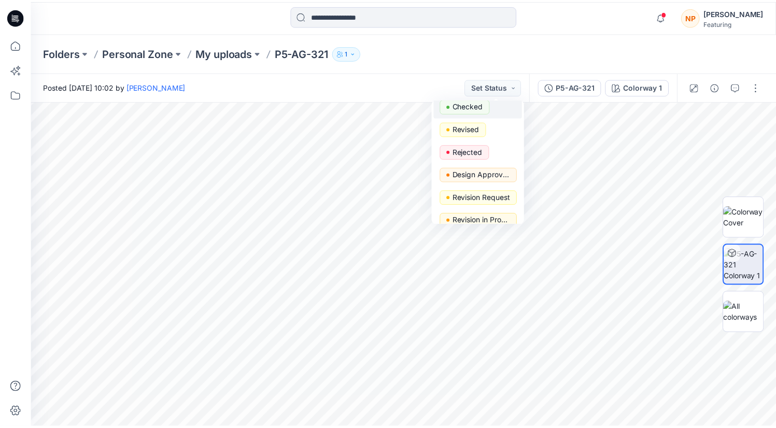
scroll to position [156, 0]
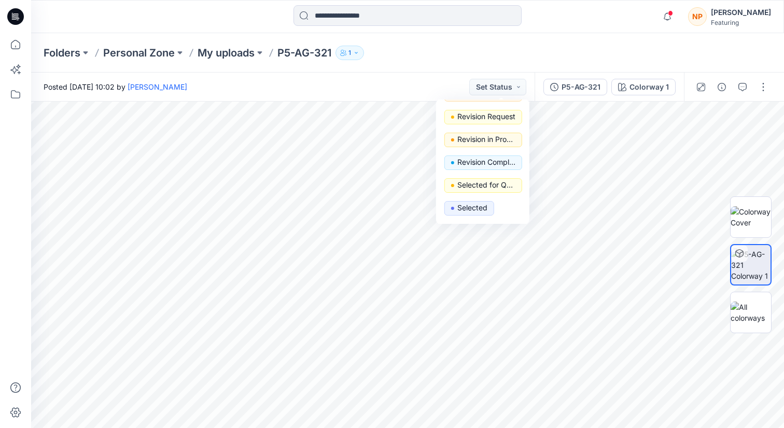
click at [361, 57] on button "1" at bounding box center [350, 53] width 29 height 15
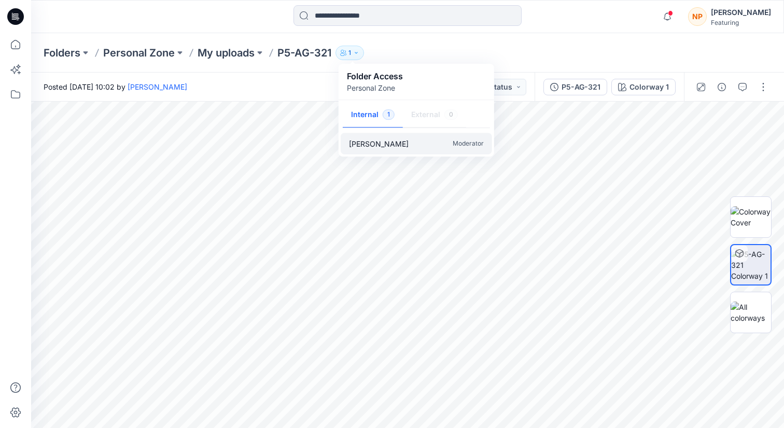
click at [450, 144] on div "Nguyen Phuong Moderator" at bounding box center [416, 144] width 151 height 22
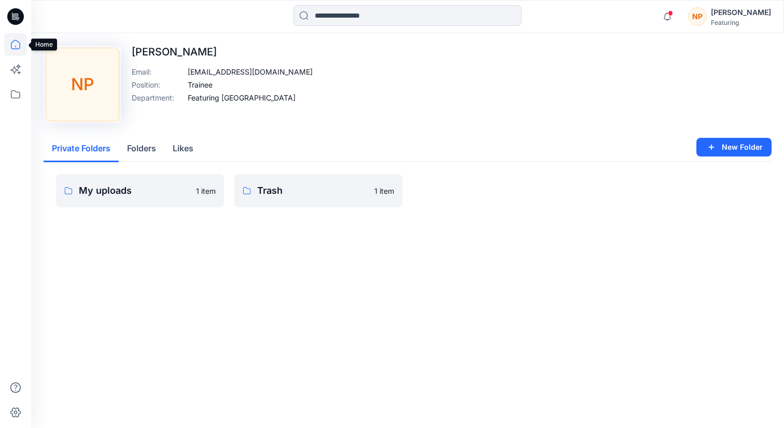
click at [17, 48] on icon at bounding box center [15, 44] width 23 height 23
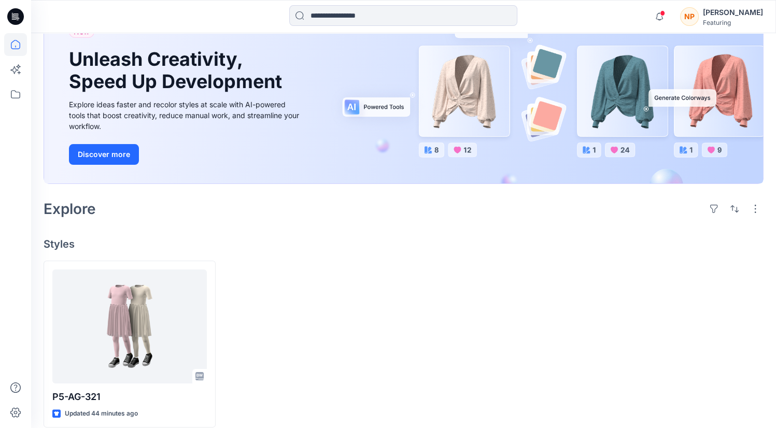
scroll to position [94, 0]
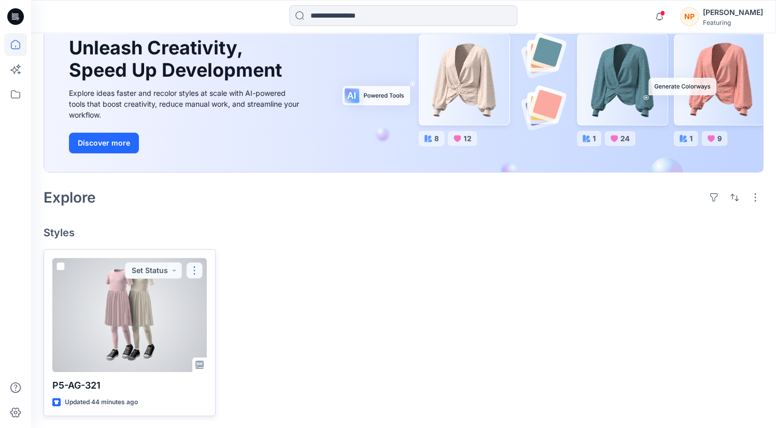
click at [196, 265] on button "button" at bounding box center [194, 270] width 17 height 17
click at [176, 270] on button "Set Status" at bounding box center [153, 270] width 57 height 17
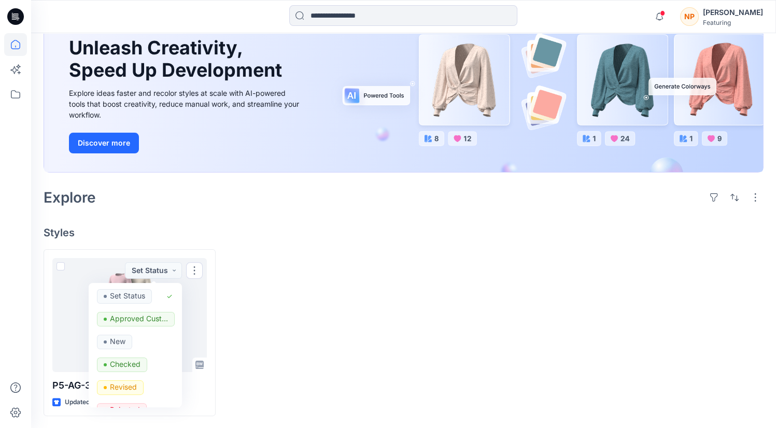
click at [723, 11] on div "[PERSON_NAME]" at bounding box center [733, 12] width 60 height 12
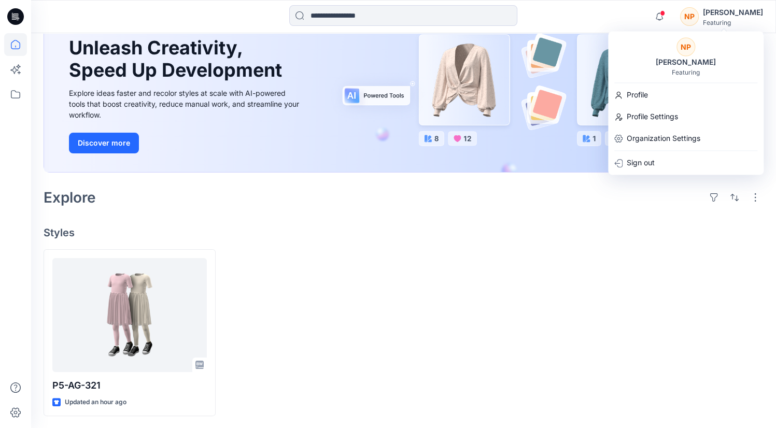
click at [493, 262] on div at bounding box center [495, 333] width 172 height 168
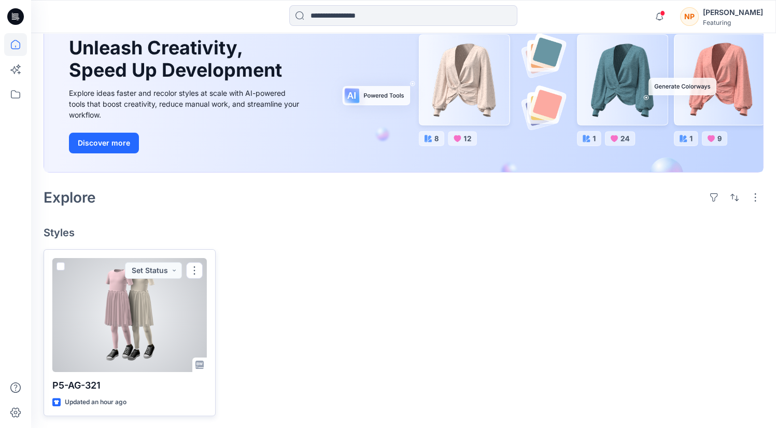
click at [143, 315] on div at bounding box center [129, 315] width 155 height 114
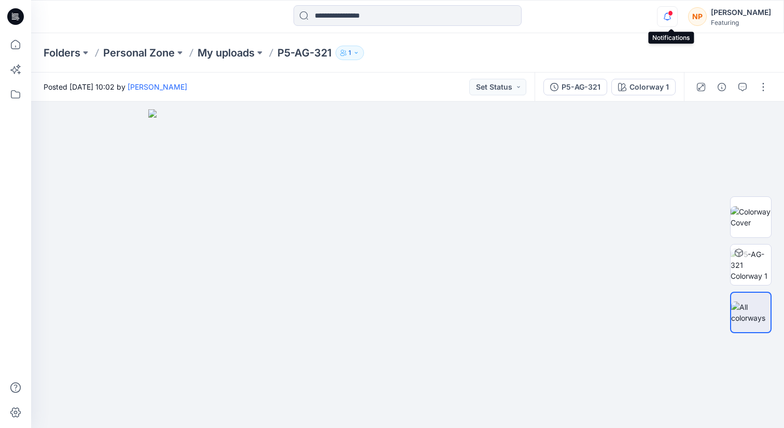
click at [667, 20] on icon "button" at bounding box center [668, 16] width 20 height 21
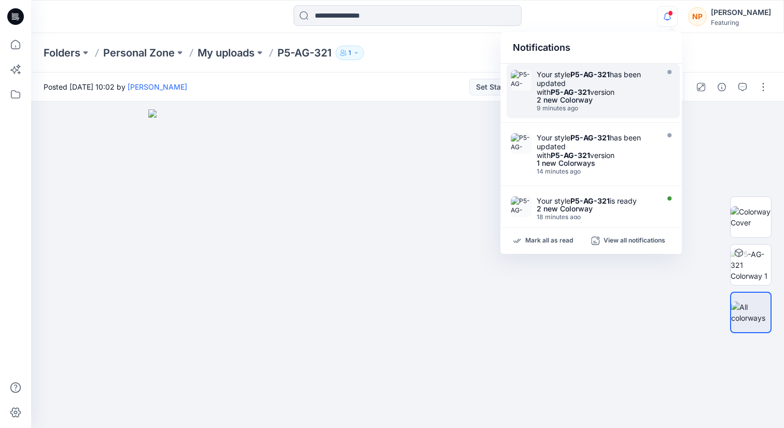
click at [584, 88] on strong "P5-AG-321" at bounding box center [570, 92] width 39 height 9
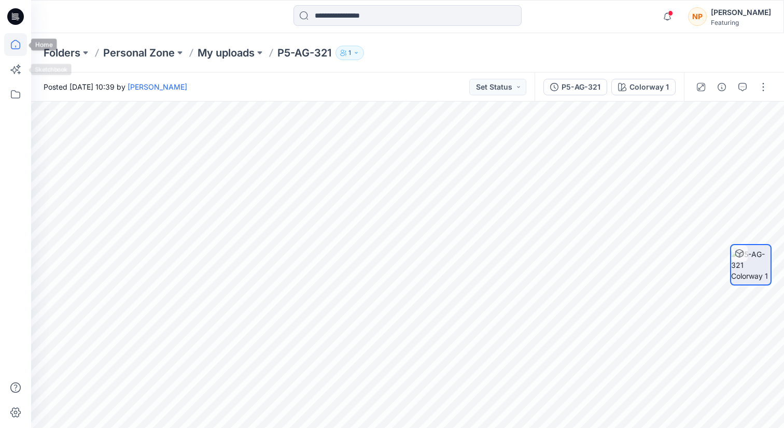
click at [16, 48] on icon at bounding box center [15, 44] width 23 height 23
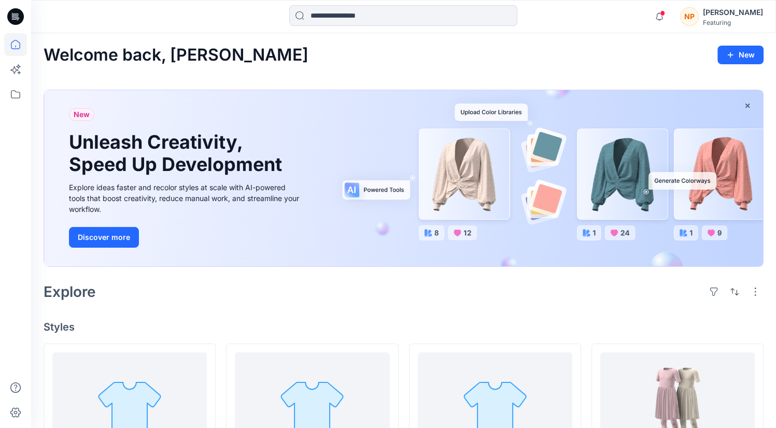
scroll to position [94, 0]
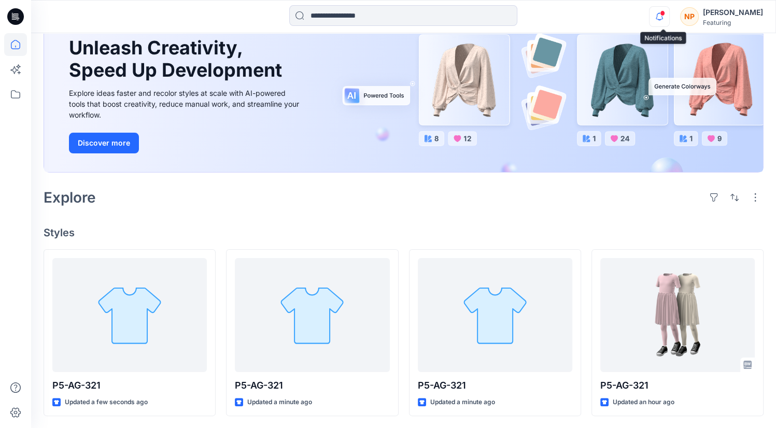
click at [655, 20] on icon "button" at bounding box center [660, 16] width 20 height 21
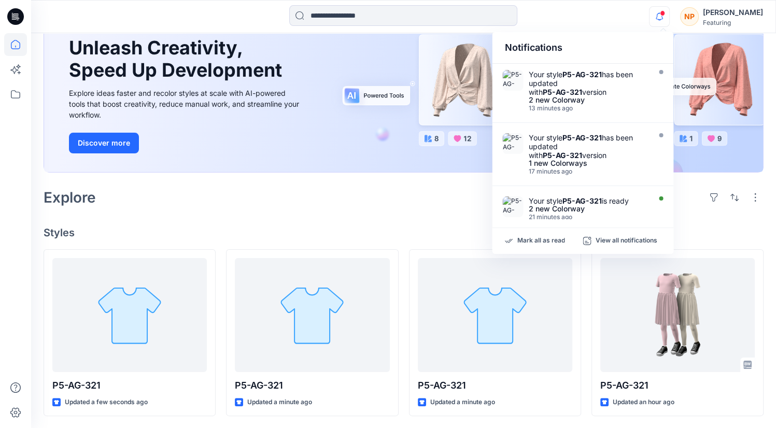
click at [662, 13] on icon "button" at bounding box center [660, 16] width 20 height 21
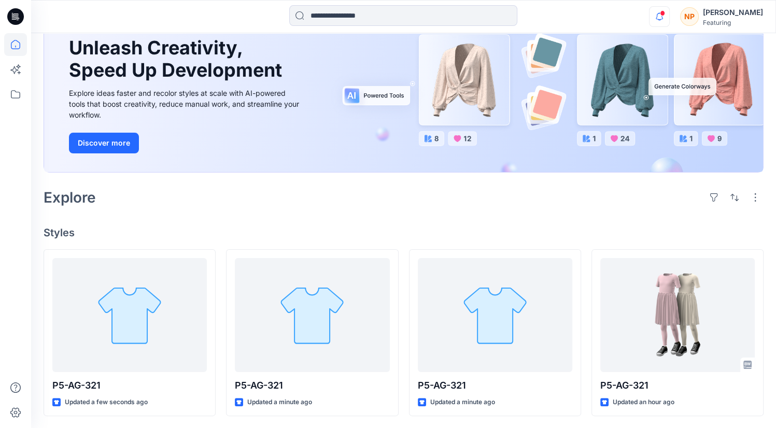
click at [662, 13] on icon "button" at bounding box center [660, 16] width 20 height 21
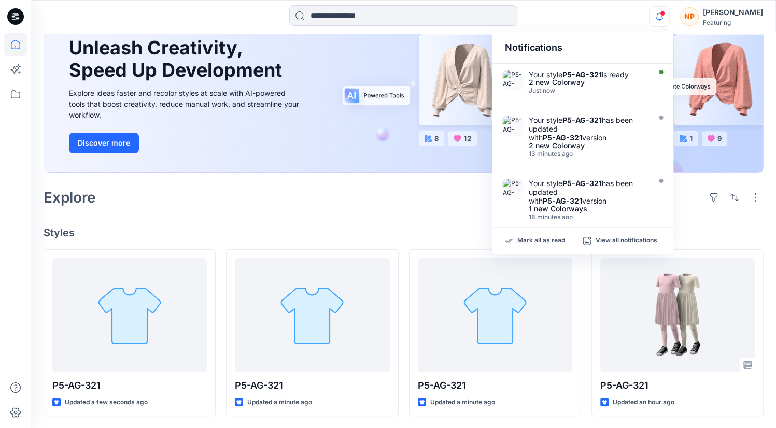
click at [662, 13] on icon "button" at bounding box center [660, 16] width 20 height 21
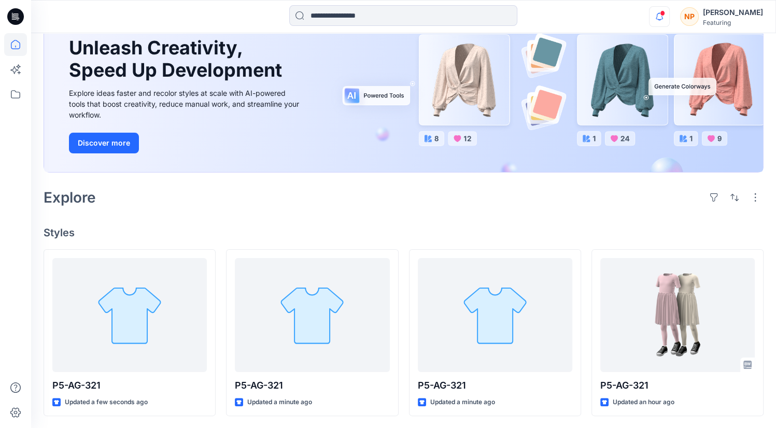
click at [662, 13] on icon "button" at bounding box center [660, 16] width 20 height 21
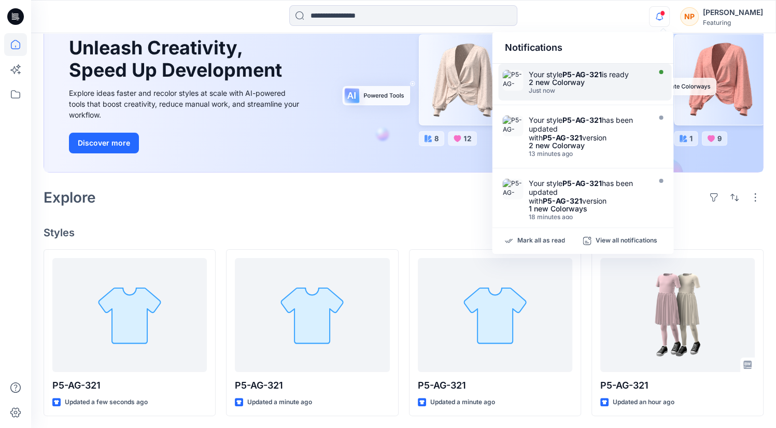
click at [602, 87] on div "Just now" at bounding box center [587, 90] width 119 height 7
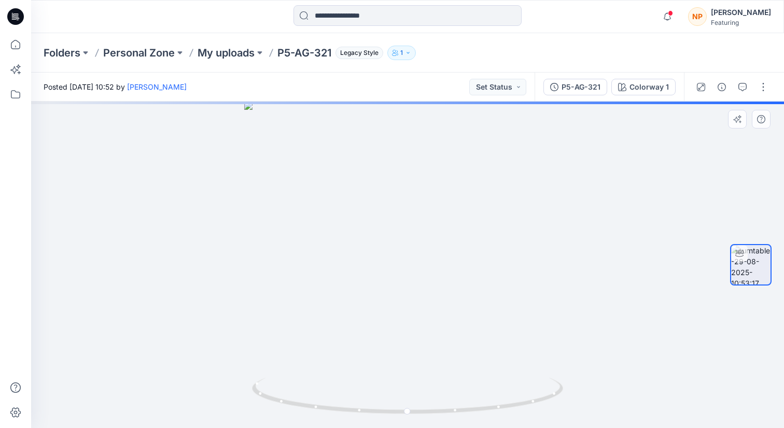
click at [517, 309] on div at bounding box center [407, 265] width 753 height 327
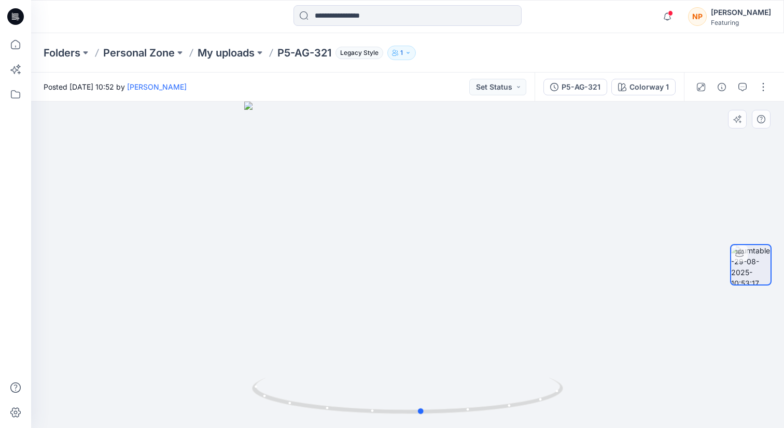
drag, startPoint x: 518, startPoint y: 309, endPoint x: 532, endPoint y: 347, distance: 40.8
click at [532, 347] on div at bounding box center [407, 265] width 753 height 327
click at [766, 93] on button "button" at bounding box center [763, 87] width 17 height 17
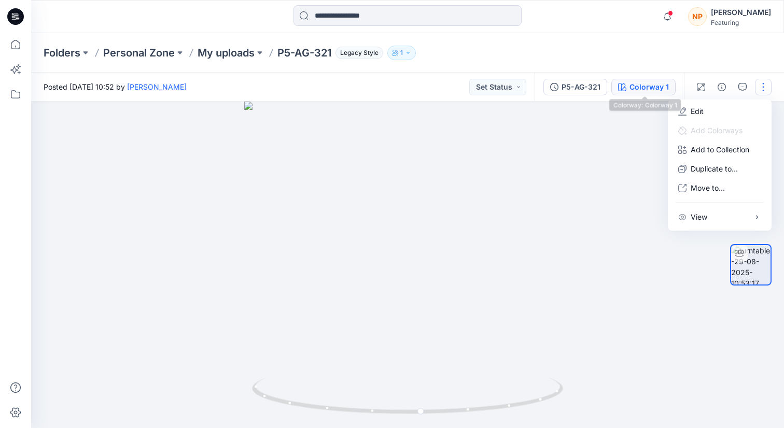
click at [663, 90] on div "Colorway 1" at bounding box center [649, 86] width 39 height 11
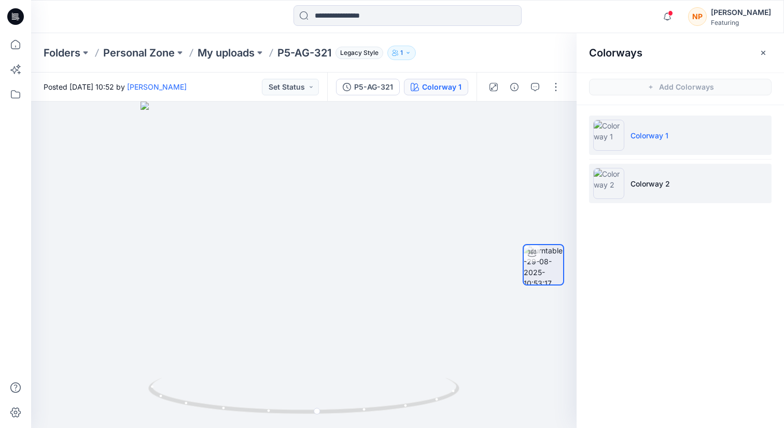
click at [640, 175] on li "Colorway 2" at bounding box center [680, 183] width 183 height 39
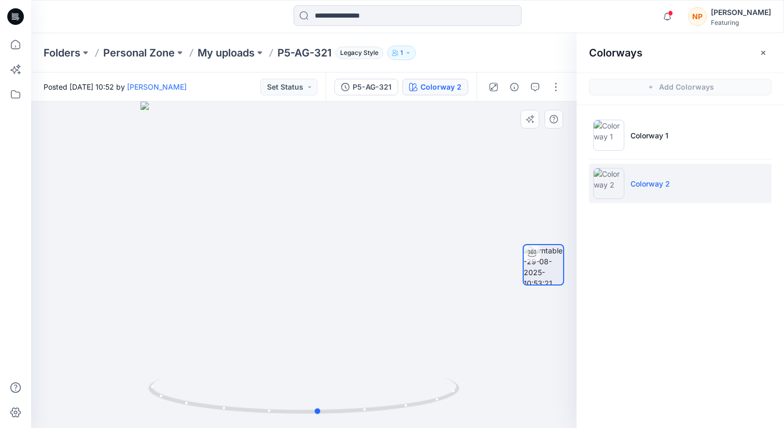
drag, startPoint x: 413, startPoint y: 326, endPoint x: 123, endPoint y: 356, distance: 290.9
click at [123, 356] on div at bounding box center [304, 265] width 546 height 327
click at [766, 49] on icon "button" at bounding box center [763, 53] width 8 height 8
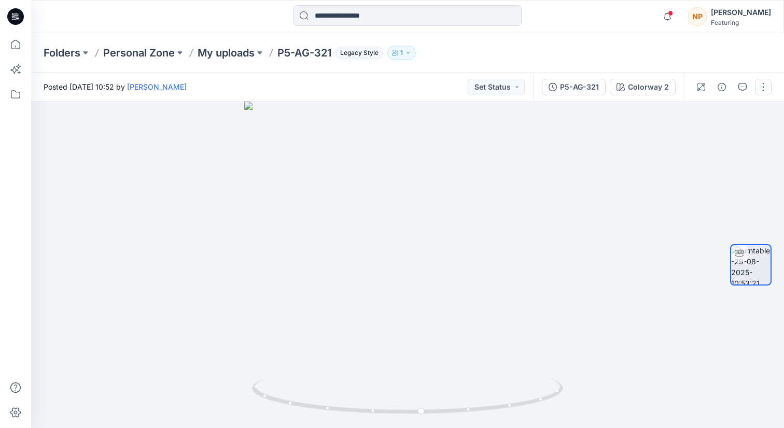
click at [765, 83] on button "button" at bounding box center [763, 87] width 17 height 17
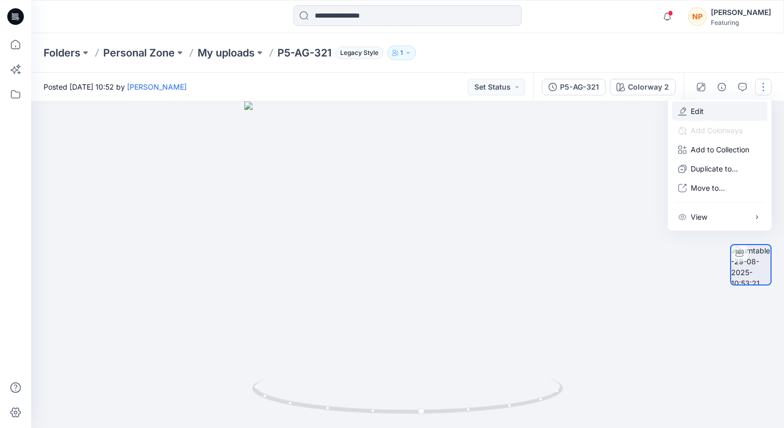
click at [724, 109] on button "Edit" at bounding box center [719, 111] width 95 height 19
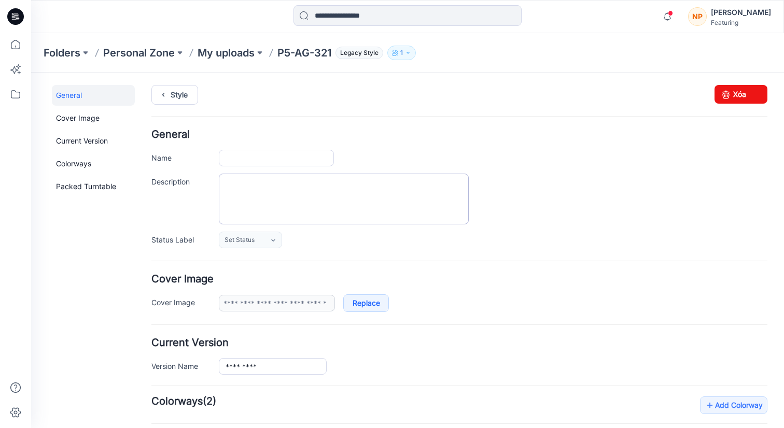
type input "*********"
type input "**********"
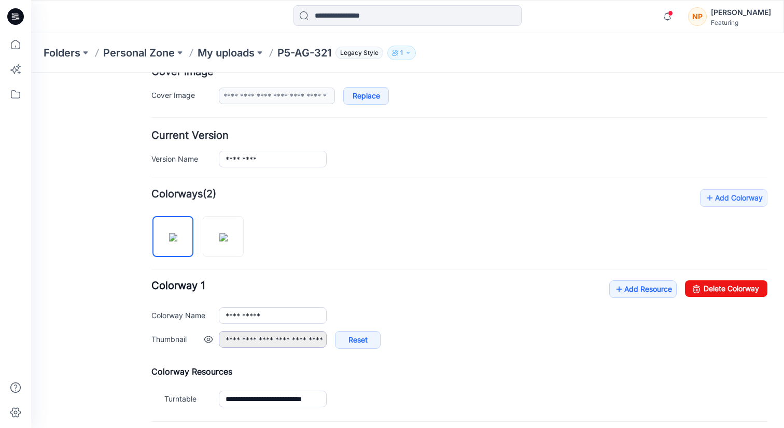
scroll to position [307, 0]
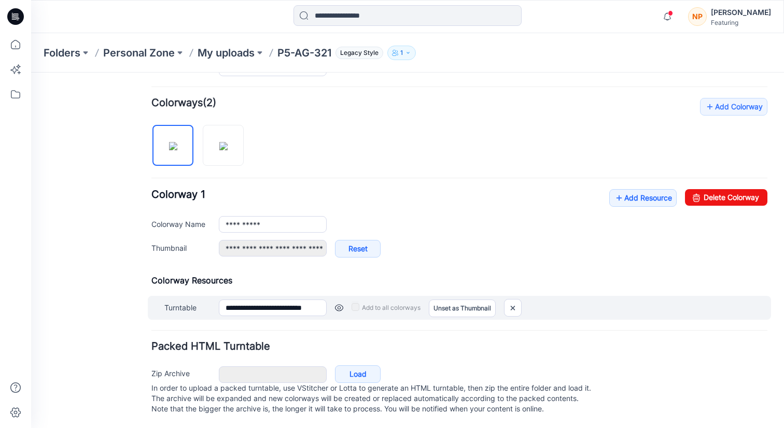
click at [351, 300] on div "Add to all colorways Set as Thumbnail Unset as Thumbnail" at bounding box center [547, 308] width 441 height 17
click at [359, 300] on label "Add to all colorways" at bounding box center [386, 308] width 69 height 17
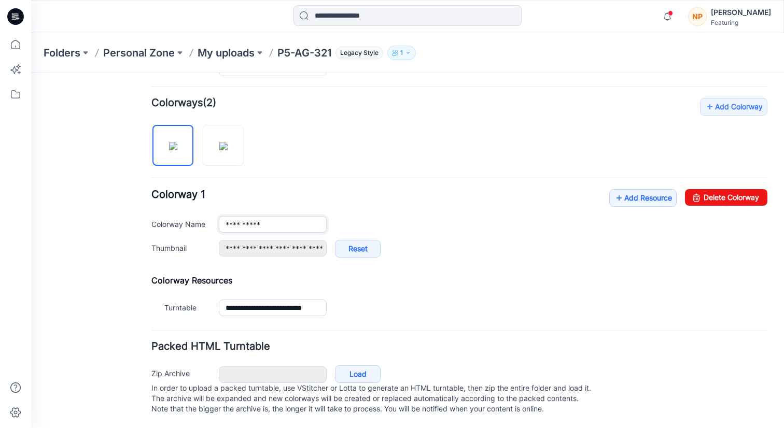
click at [294, 216] on input "**********" at bounding box center [273, 224] width 108 height 17
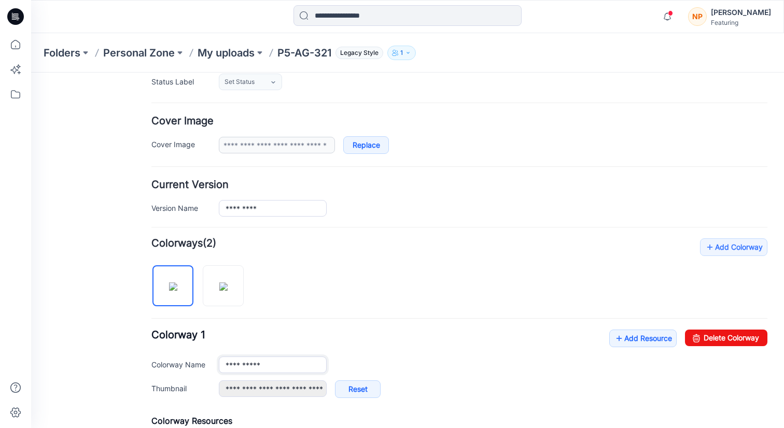
scroll to position [151, 0]
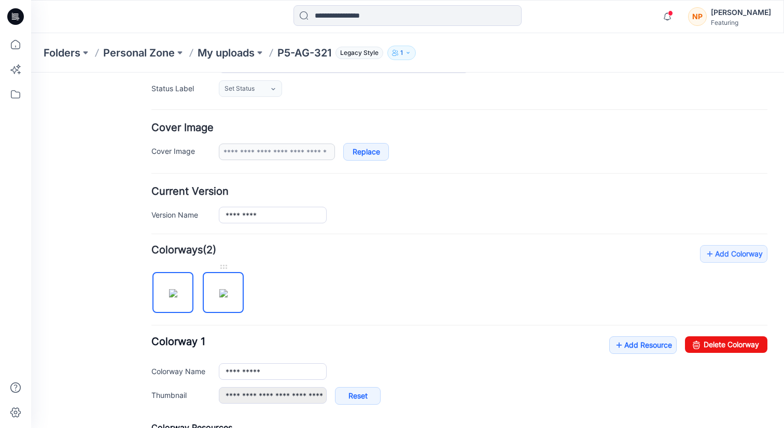
click at [228, 289] on img at bounding box center [223, 293] width 8 height 8
type input "**********"
click at [273, 207] on input "*********" at bounding box center [273, 215] width 108 height 17
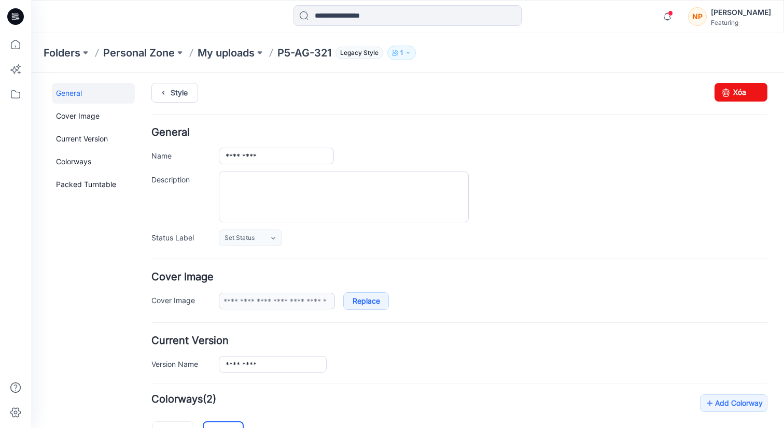
scroll to position [0, 0]
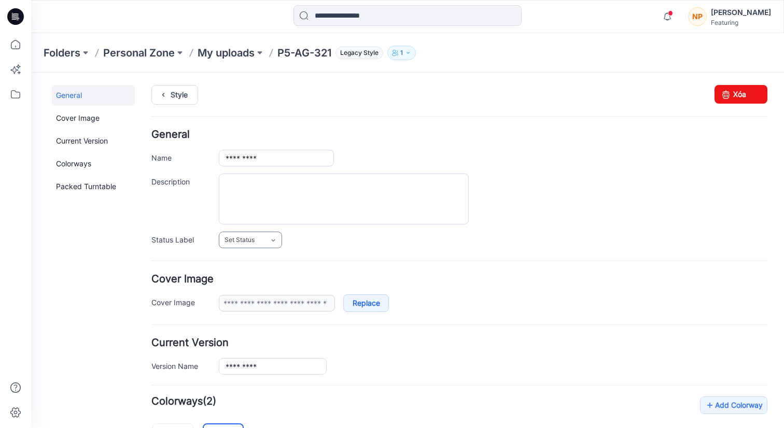
click at [250, 243] on span "Set Status" at bounding box center [240, 240] width 30 height 10
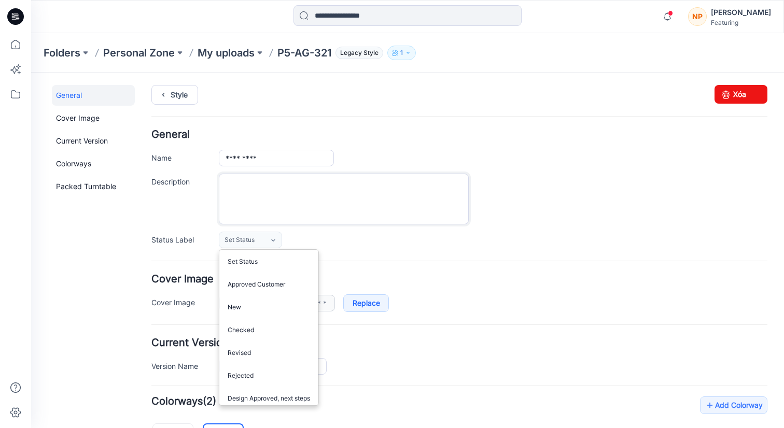
click at [264, 207] on textarea "Description" at bounding box center [344, 199] width 250 height 51
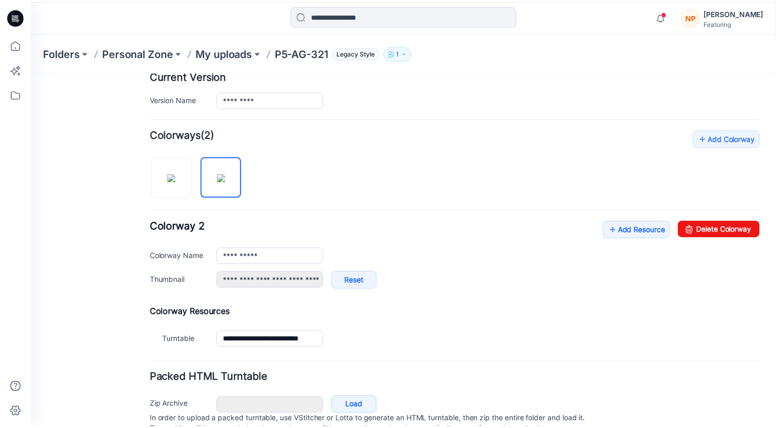
scroll to position [307, 0]
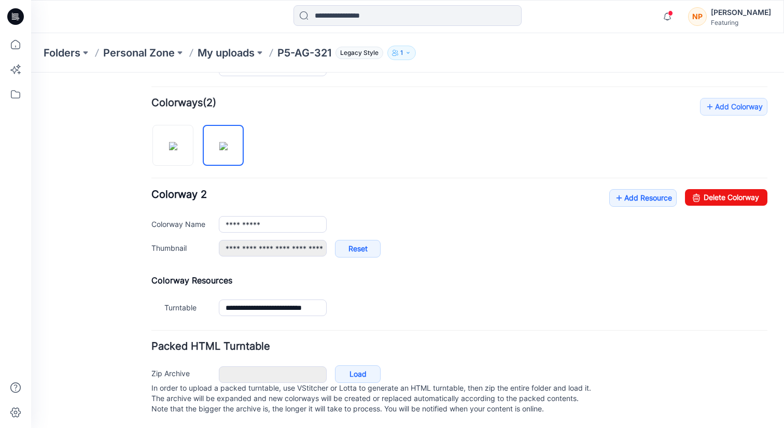
click at [315, 57] on p "P5-AG-321" at bounding box center [304, 53] width 54 height 15
click at [244, 56] on p "My uploads" at bounding box center [226, 53] width 57 height 15
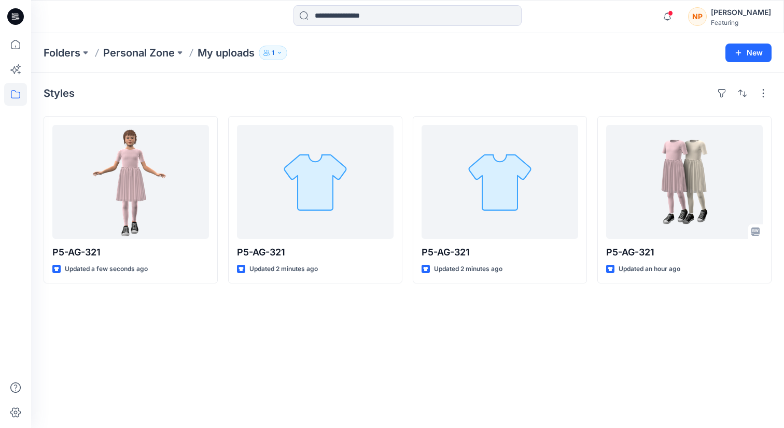
click at [241, 303] on div "Styles P5-AG-321 Updated a few seconds ago P5-AG-321 Updated 2 minutes ago P5-A…" at bounding box center [407, 251] width 753 height 356
click at [23, 48] on icon at bounding box center [15, 44] width 23 height 23
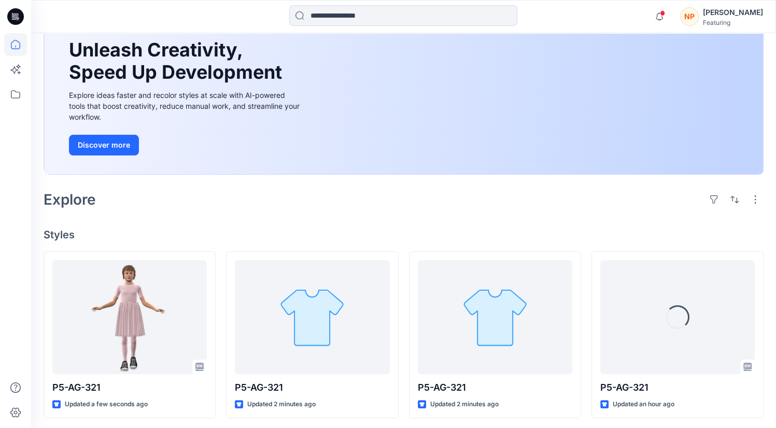
scroll to position [94, 0]
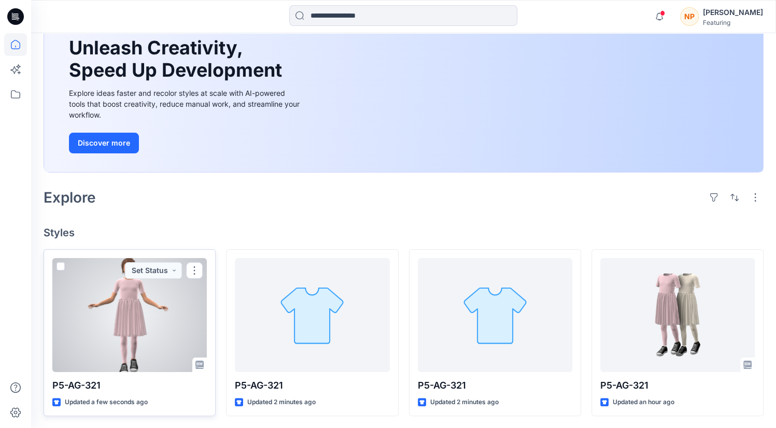
click at [142, 333] on div at bounding box center [129, 315] width 155 height 114
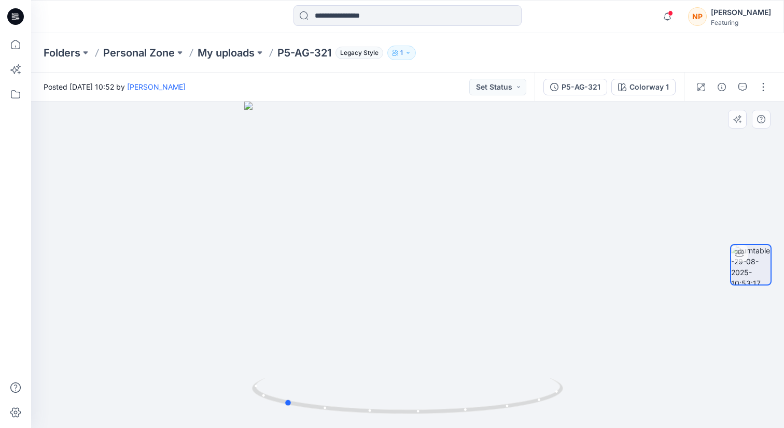
drag, startPoint x: 453, startPoint y: 227, endPoint x: 348, endPoint y: 234, distance: 104.5
click at [348, 234] on div at bounding box center [407, 265] width 753 height 327
drag, startPoint x: 411, startPoint y: 299, endPoint x: 534, endPoint y: 300, distance: 123.4
click at [534, 300] on div at bounding box center [407, 265] width 753 height 327
click at [673, 21] on icon "button" at bounding box center [668, 16] width 20 height 21
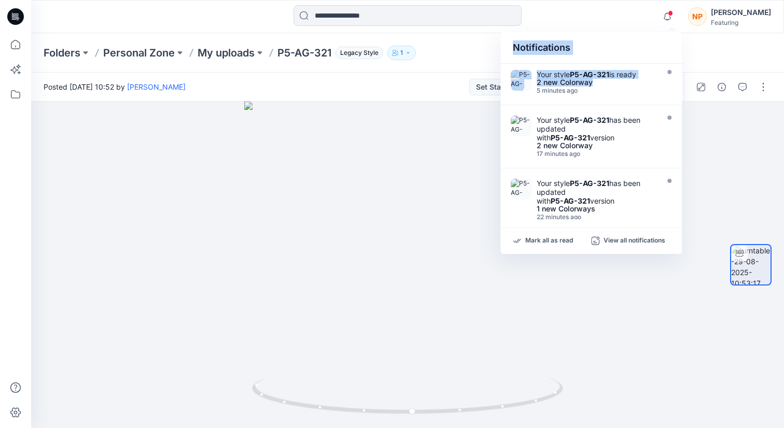
drag, startPoint x: 622, startPoint y: 79, endPoint x: 638, endPoint y: 26, distance: 55.8
click at [638, 26] on div "Notifications Your style P5-AG-321 is ready 2 new Colorway 5 minutes ago Your s…" at bounding box center [407, 16] width 752 height 23
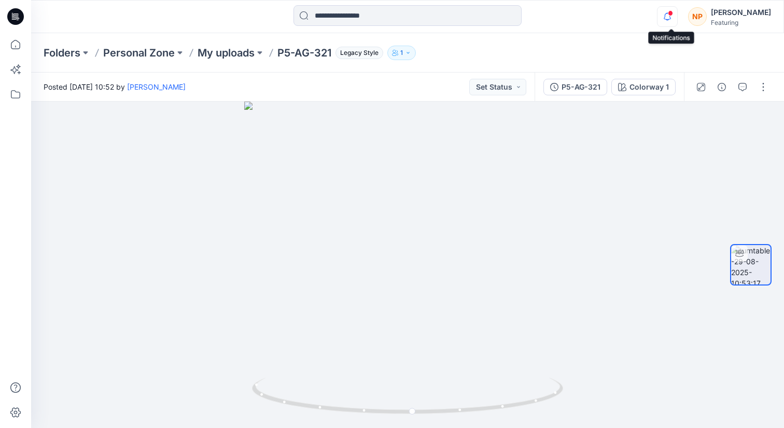
click at [671, 19] on icon "button" at bounding box center [667, 16] width 7 height 7
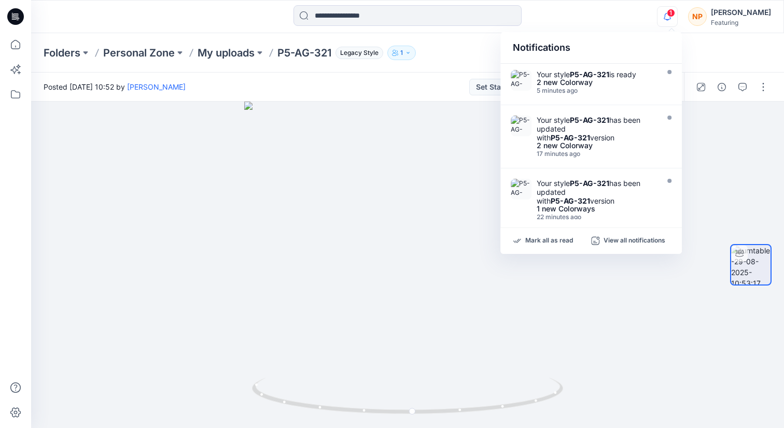
click at [668, 25] on icon "button" at bounding box center [668, 16] width 20 height 21
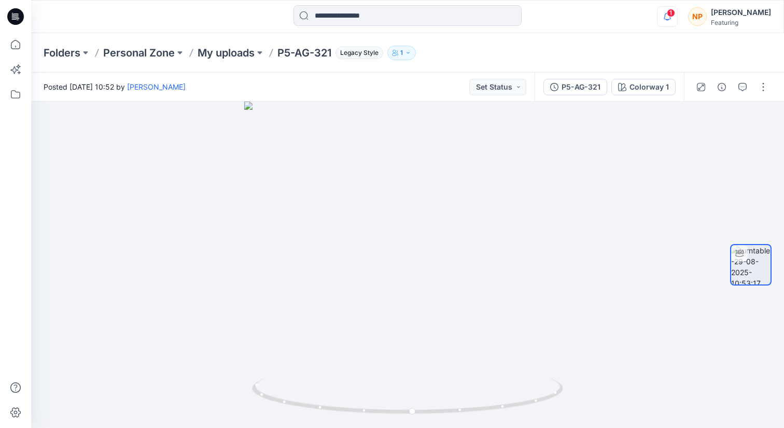
click at [668, 23] on icon "button" at bounding box center [668, 16] width 20 height 21
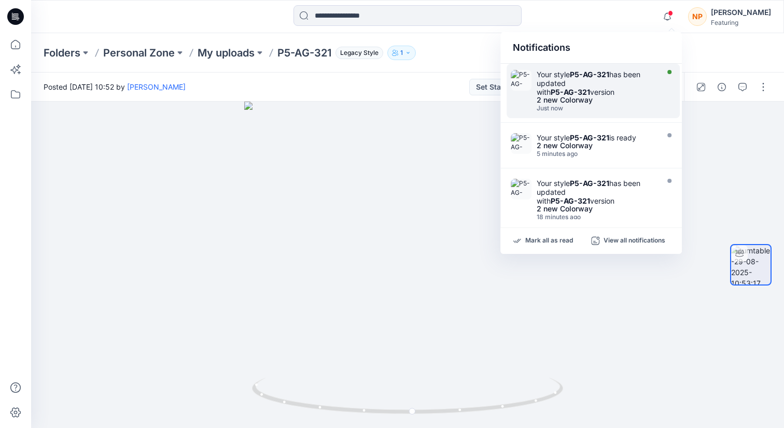
click at [612, 83] on div "Your style P5-AG-321 has been updated with P5-AG-321 version" at bounding box center [596, 83] width 119 height 26
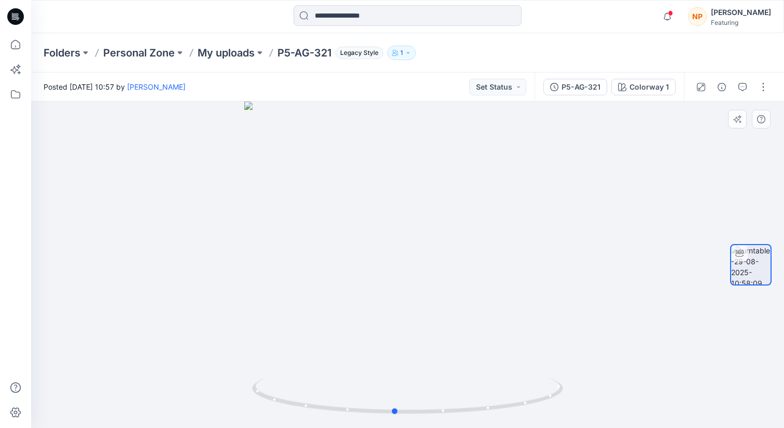
drag, startPoint x: 458, startPoint y: 278, endPoint x: 445, endPoint y: 288, distance: 16.0
click at [445, 288] on div at bounding box center [407, 265] width 753 height 327
drag, startPoint x: 450, startPoint y: 288, endPoint x: 182, endPoint y: 336, distance: 272.4
click at [182, 336] on div at bounding box center [407, 265] width 753 height 327
drag, startPoint x: 419, startPoint y: 274, endPoint x: 399, endPoint y: 305, distance: 37.5
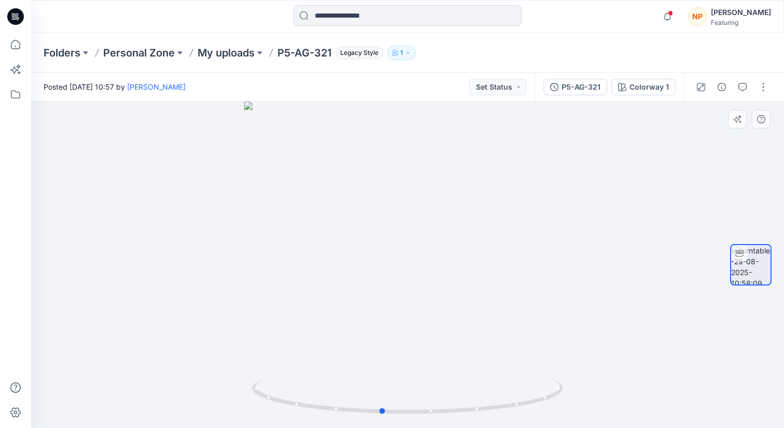
click at [399, 305] on div at bounding box center [407, 265] width 753 height 327
drag, startPoint x: 408, startPoint y: 246, endPoint x: 404, endPoint y: 287, distance: 41.6
click at [404, 287] on div at bounding box center [407, 265] width 753 height 327
drag, startPoint x: 427, startPoint y: 246, endPoint x: 348, endPoint y: 289, distance: 90.3
click at [336, 306] on div at bounding box center [407, 265] width 753 height 327
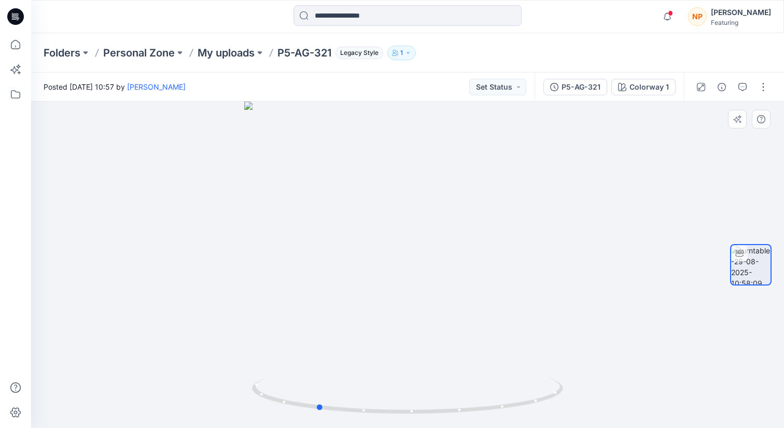
drag, startPoint x: 396, startPoint y: 214, endPoint x: 393, endPoint y: 299, distance: 85.6
click at [393, 299] on div at bounding box center [407, 265] width 753 height 327
drag, startPoint x: 396, startPoint y: 295, endPoint x: 411, endPoint y: 223, distance: 73.6
click at [411, 225] on div at bounding box center [407, 265] width 753 height 327
drag, startPoint x: 411, startPoint y: 223, endPoint x: 402, endPoint y: 310, distance: 87.1
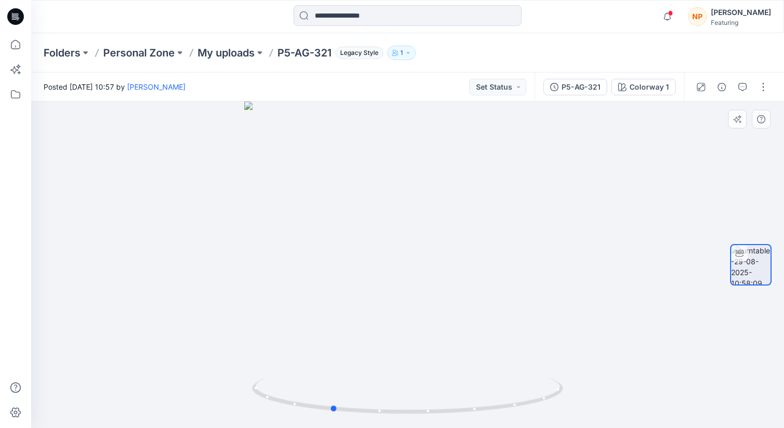
click at [409, 303] on div at bounding box center [407, 265] width 753 height 327
drag, startPoint x: 408, startPoint y: 278, endPoint x: 414, endPoint y: 240, distance: 38.9
click at [413, 244] on div at bounding box center [407, 265] width 753 height 327
drag, startPoint x: 415, startPoint y: 233, endPoint x: 398, endPoint y: 278, distance: 48.3
click at [397, 274] on div at bounding box center [407, 265] width 753 height 327
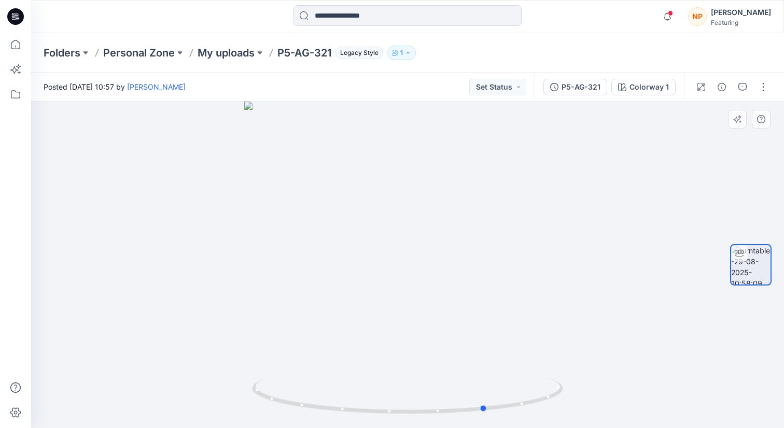
drag, startPoint x: 436, startPoint y: 328, endPoint x: 317, endPoint y: 321, distance: 119.0
click at [317, 322] on div at bounding box center [407, 265] width 753 height 327
drag, startPoint x: 480, startPoint y: 333, endPoint x: 399, endPoint y: 364, distance: 86.8
click at [315, 360] on div at bounding box center [407, 265] width 753 height 327
drag, startPoint x: 478, startPoint y: 366, endPoint x: 303, endPoint y: 366, distance: 174.8
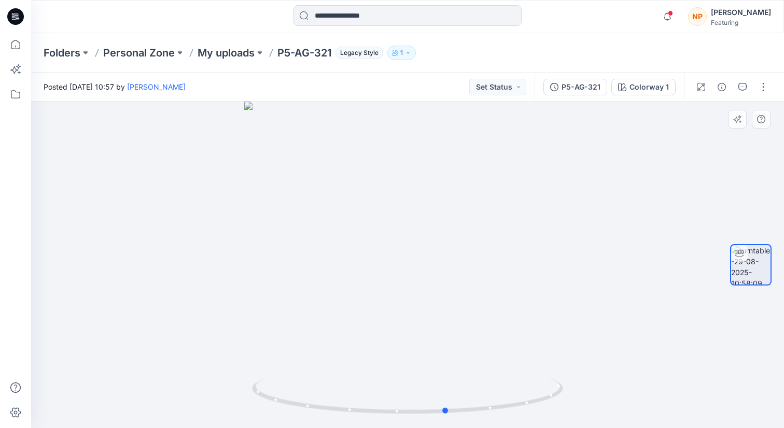
click at [303, 366] on div at bounding box center [407, 265] width 753 height 327
click at [747, 274] on img at bounding box center [750, 264] width 39 height 39
click at [15, 93] on icon at bounding box center [15, 94] width 23 height 23
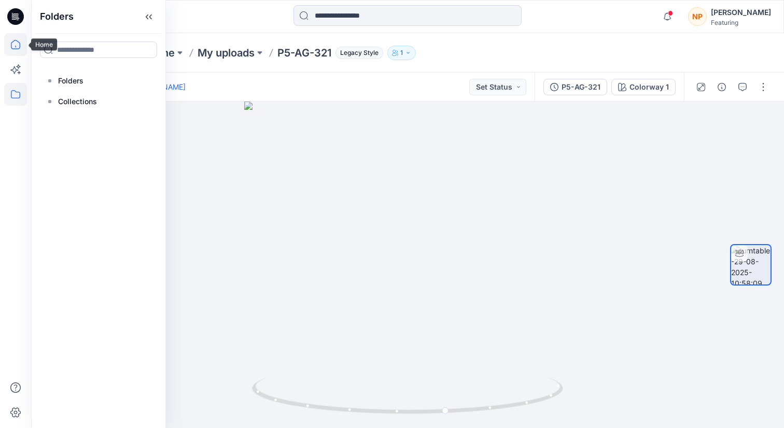
click at [19, 41] on icon at bounding box center [15, 44] width 23 height 23
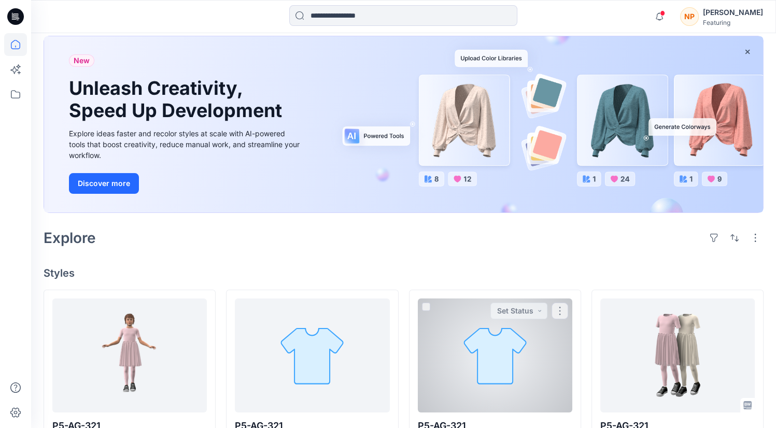
scroll to position [94, 0]
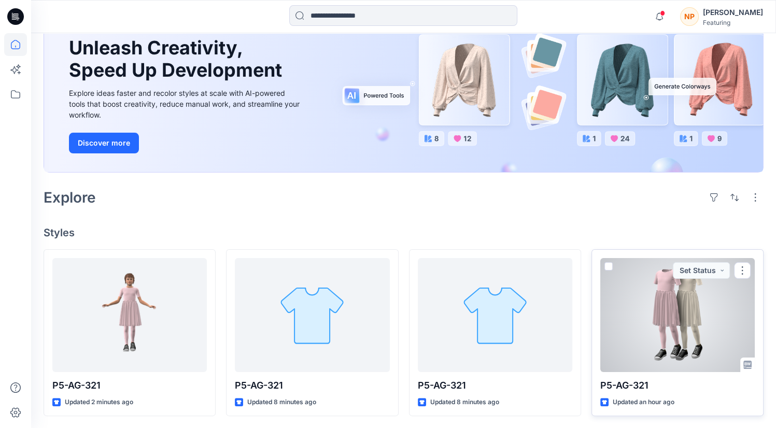
click at [655, 325] on div at bounding box center [678, 315] width 155 height 114
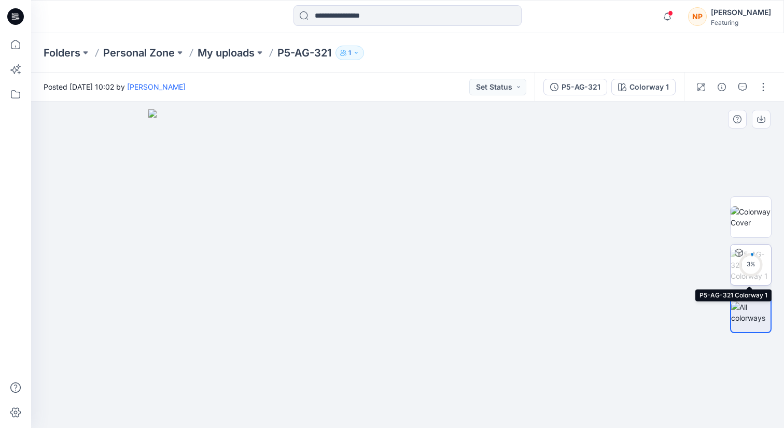
click at [747, 272] on circle at bounding box center [751, 265] width 21 height 21
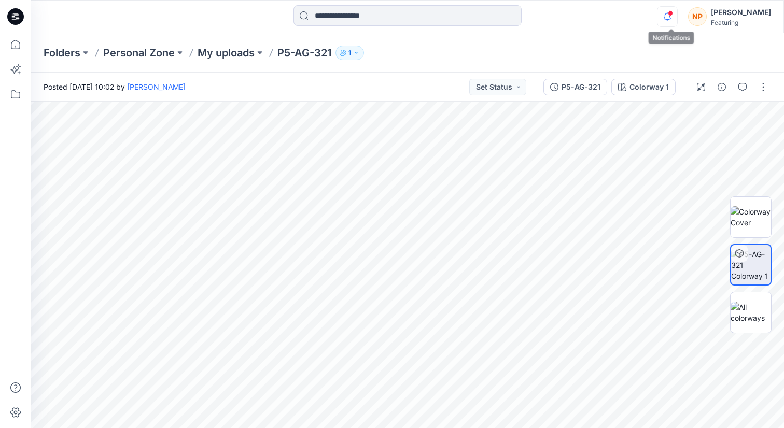
click at [677, 19] on icon "button" at bounding box center [668, 16] width 20 height 21
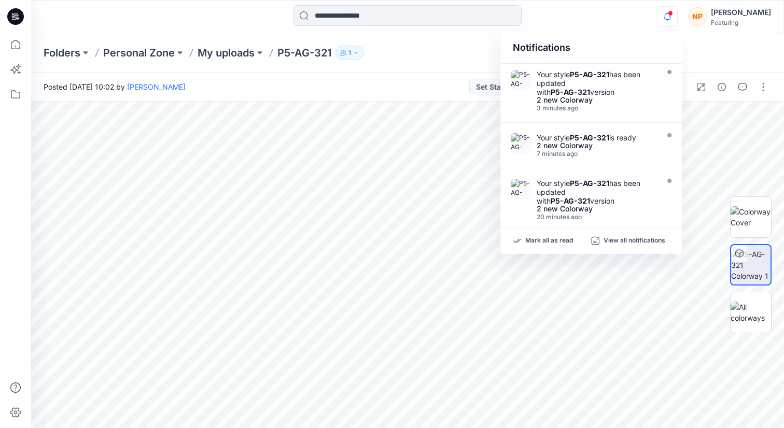
click at [636, 34] on div "Notifications" at bounding box center [591, 48] width 182 height 32
click at [9, 51] on icon at bounding box center [15, 44] width 23 height 23
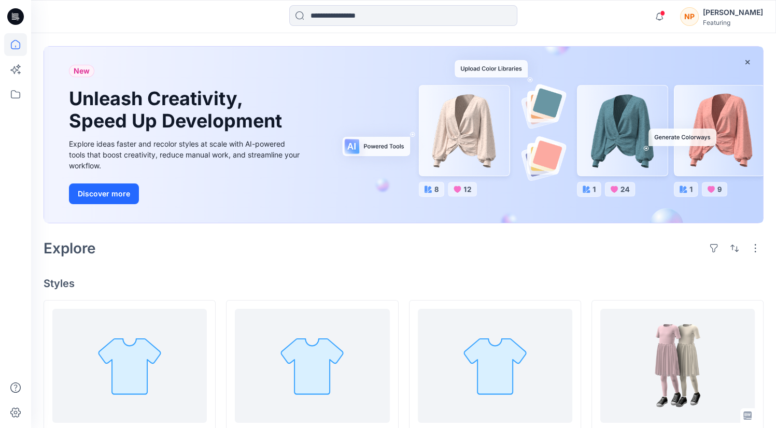
scroll to position [94, 0]
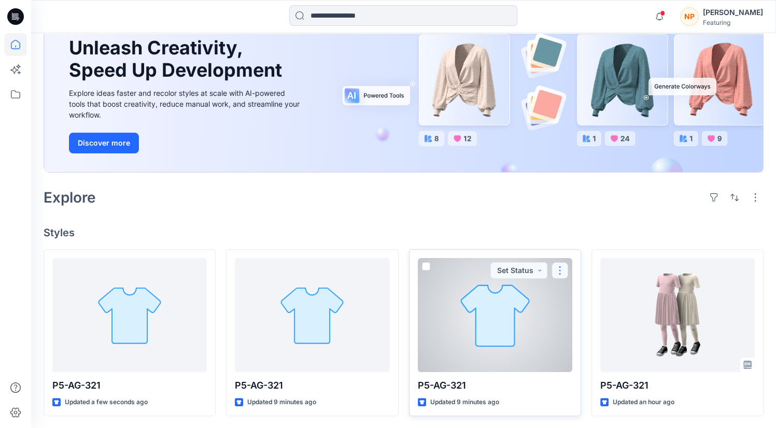
click at [556, 273] on button "button" at bounding box center [560, 270] width 17 height 17
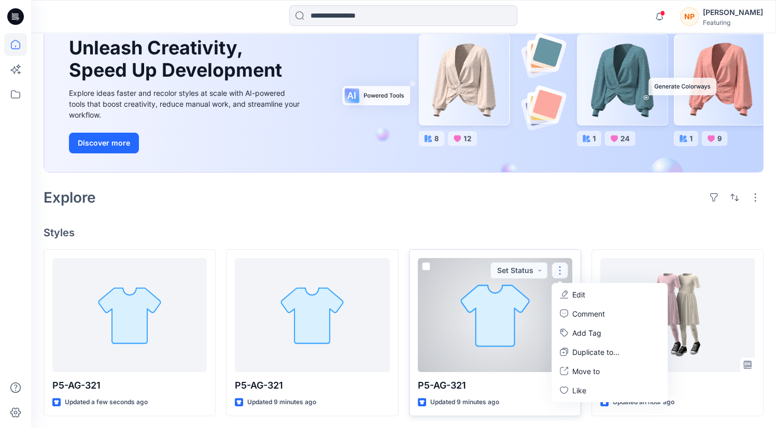
click at [566, 295] on icon "button" at bounding box center [564, 294] width 8 height 8
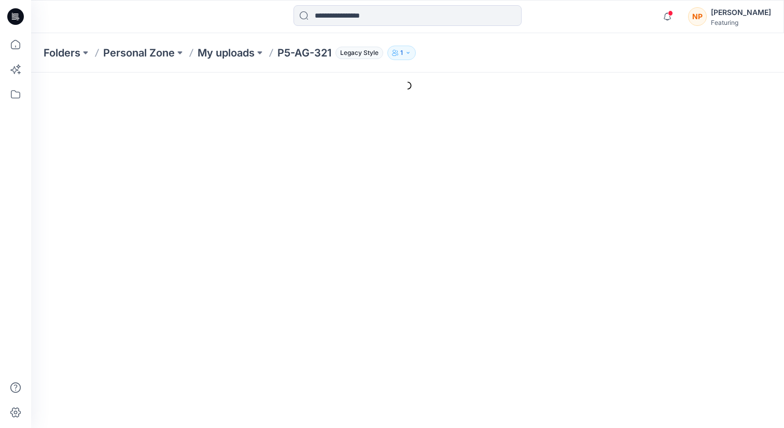
type input "*********"
type input "**********"
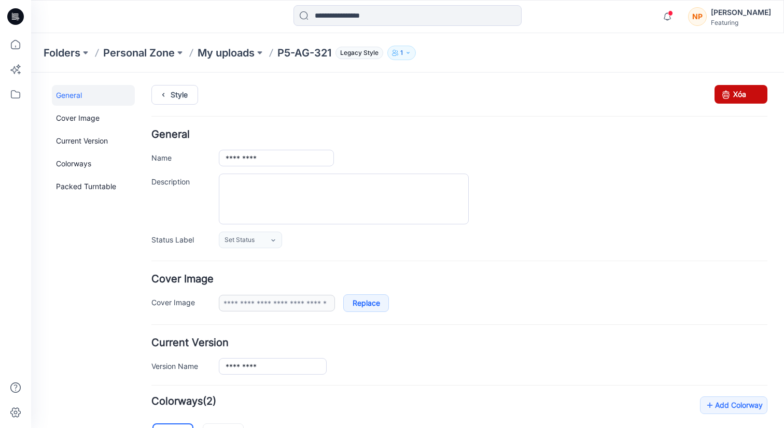
drag, startPoint x: 726, startPoint y: 99, endPoint x: 475, endPoint y: 132, distance: 253.2
click at [726, 99] on link "Xóa" at bounding box center [741, 94] width 53 height 19
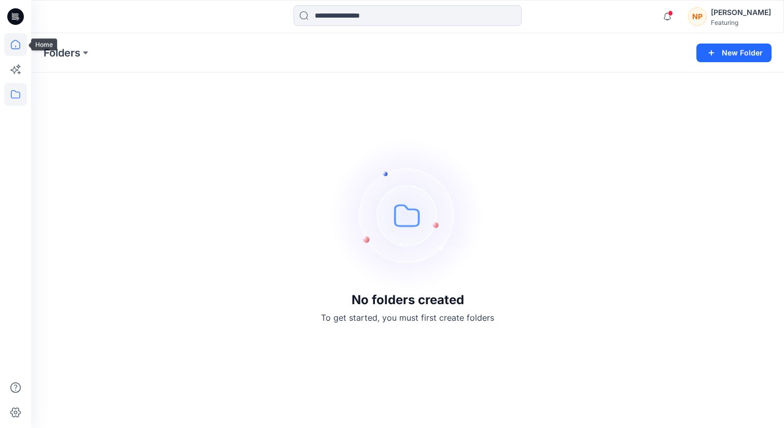
click at [17, 51] on icon at bounding box center [15, 44] width 23 height 23
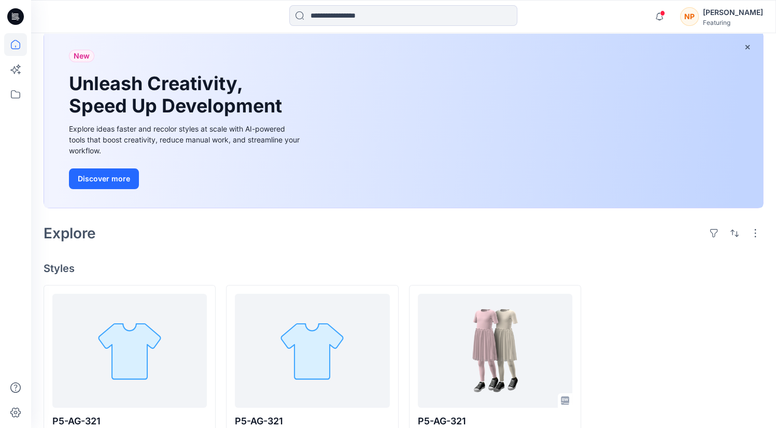
scroll to position [94, 0]
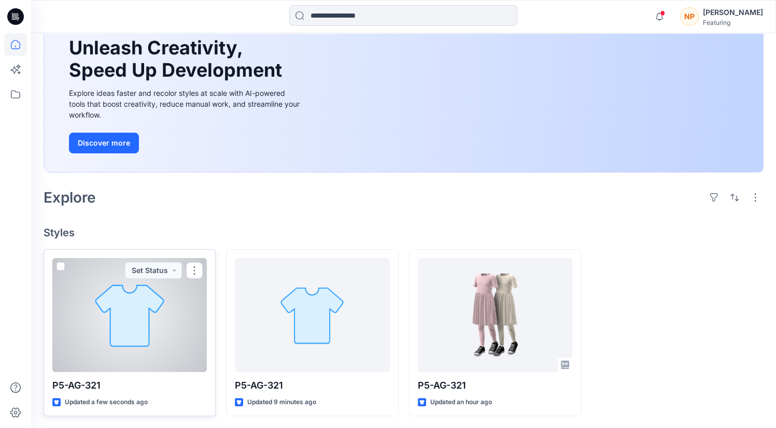
click at [145, 332] on div at bounding box center [129, 315] width 155 height 114
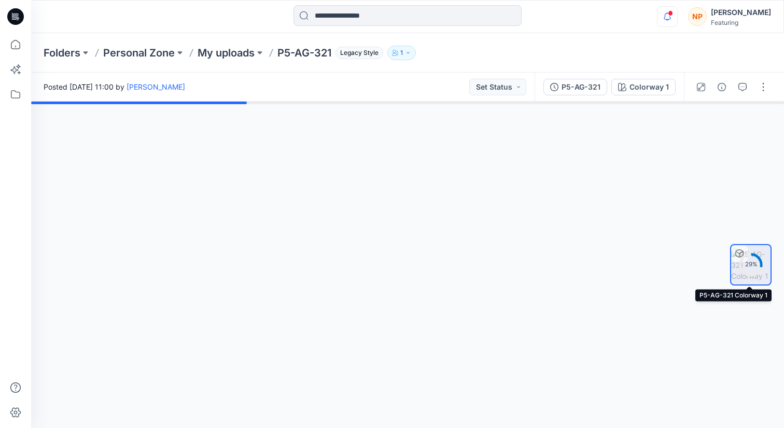
click at [671, 19] on icon "button" at bounding box center [667, 16] width 7 height 7
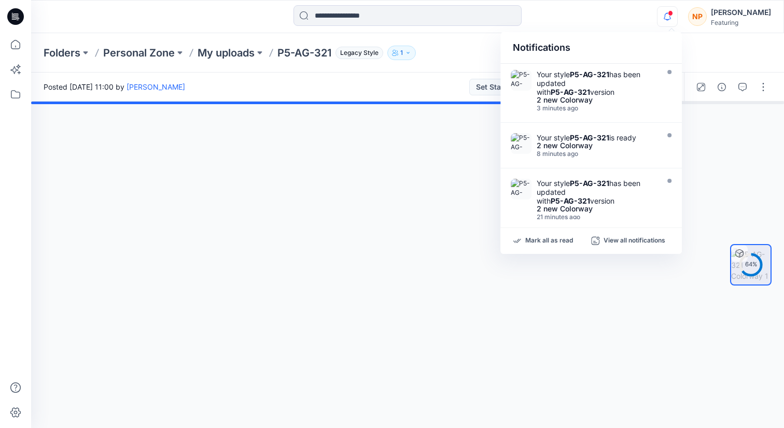
click at [650, 15] on div "Notifications Your style P5-AG-321 has been updated with P5-AG-321 version 2 ne…" at bounding box center [407, 16] width 752 height 23
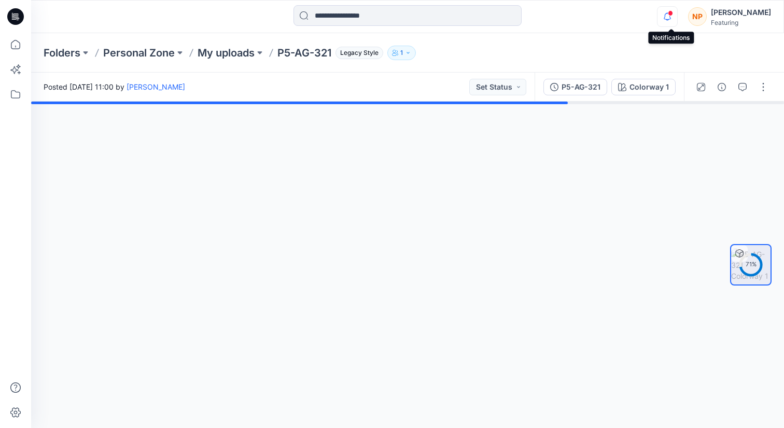
click at [664, 16] on icon "button" at bounding box center [668, 16] width 20 height 21
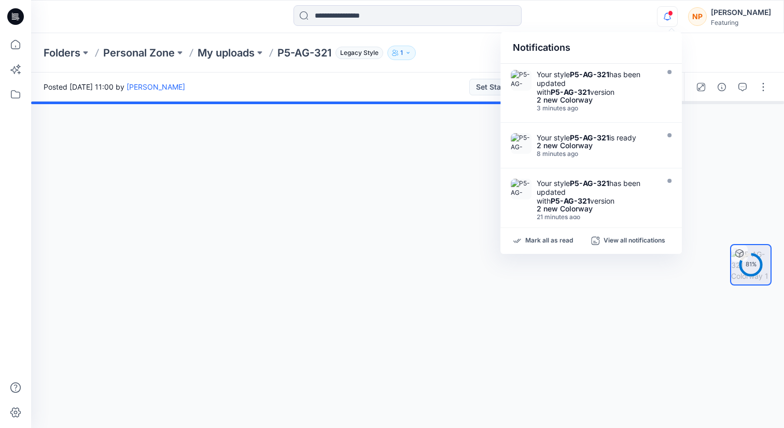
click at [647, 20] on div "Notifications Your style P5-AG-321 has been updated with P5-AG-321 version 2 ne…" at bounding box center [407, 16] width 752 height 23
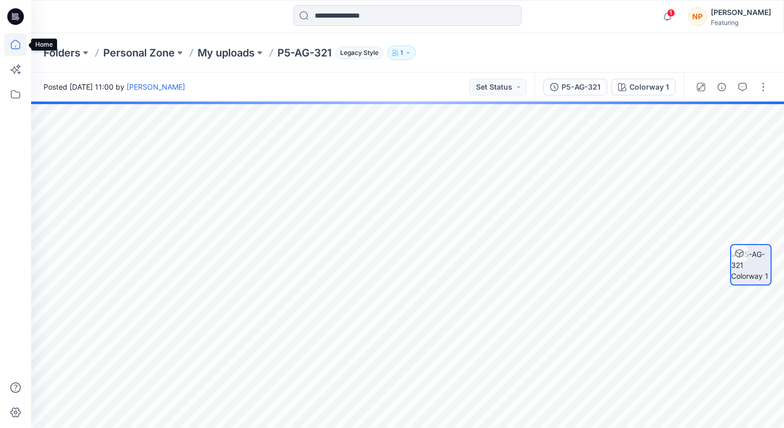
click at [14, 47] on icon at bounding box center [15, 44] width 23 height 23
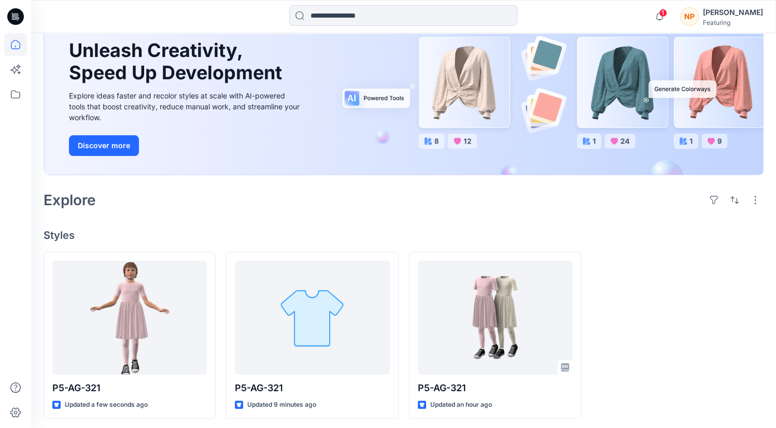
scroll to position [94, 0]
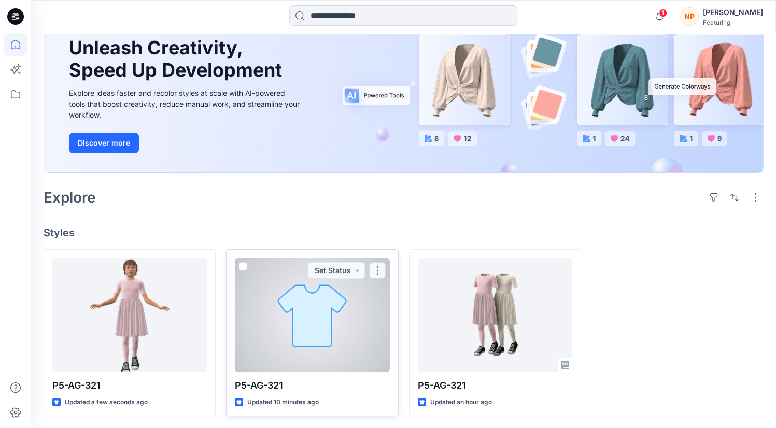
click at [378, 274] on button "button" at bounding box center [377, 270] width 17 height 17
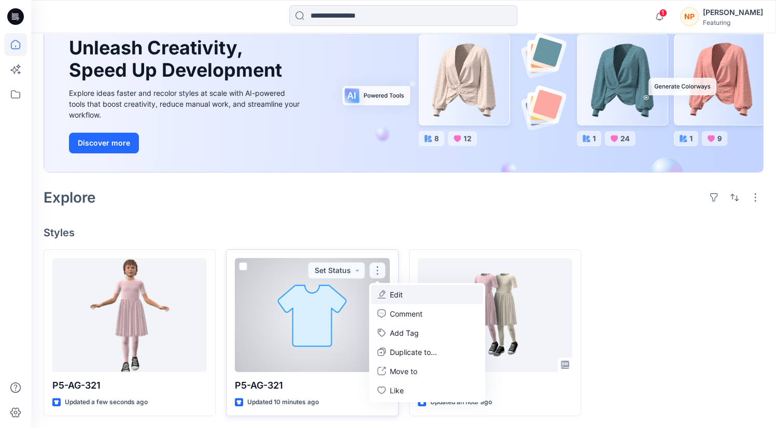
click at [392, 293] on p "Edit" at bounding box center [396, 294] width 13 height 11
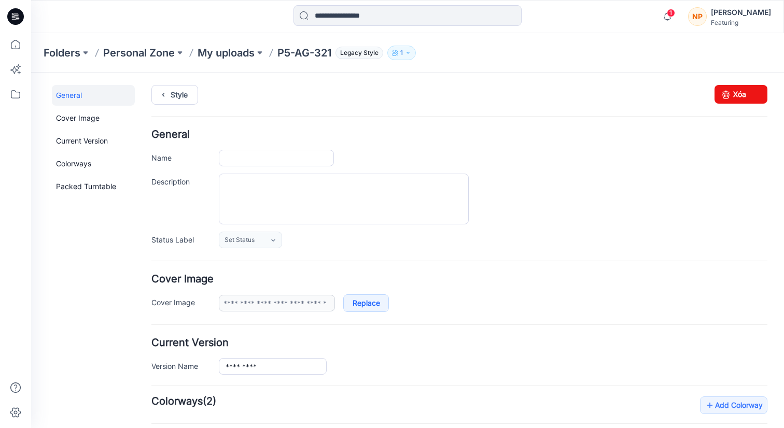
type input "*********"
type input "**********"
click at [737, 95] on link "Xóa" at bounding box center [741, 94] width 53 height 19
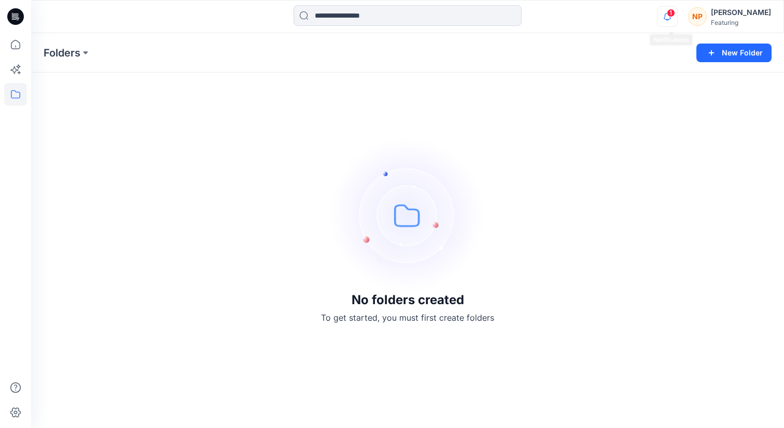
click at [671, 17] on icon "button" at bounding box center [668, 16] width 20 height 21
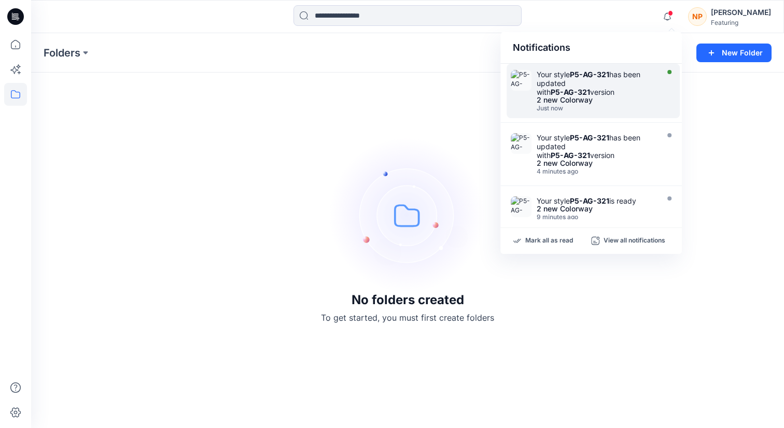
click at [603, 87] on div "Your style P5-AG-321 has been updated with P5-AG-321 version" at bounding box center [596, 83] width 119 height 26
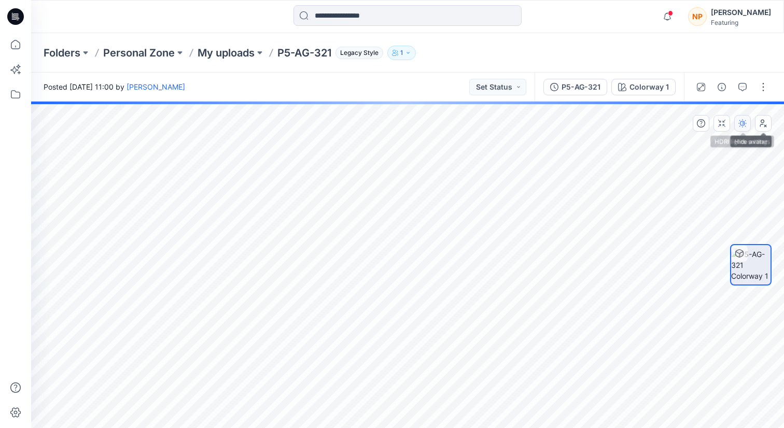
click at [746, 128] on button "button" at bounding box center [742, 123] width 17 height 17
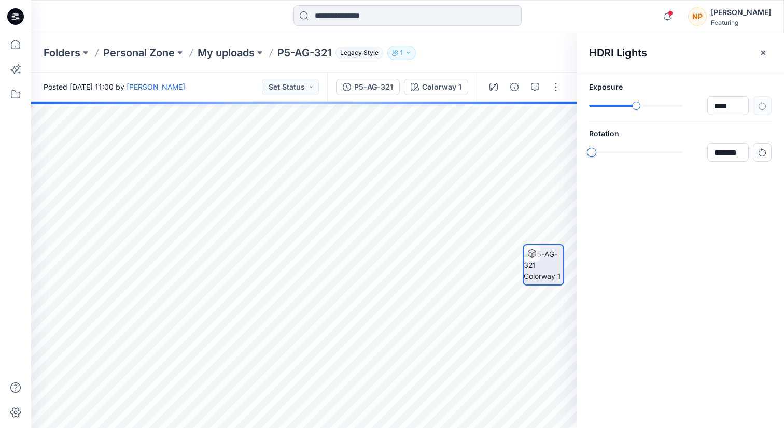
type input "*******"
click at [596, 162] on div "Exposure **** Rotation *******" at bounding box center [680, 121] width 207 height 97
drag, startPoint x: 643, startPoint y: 109, endPoint x: 647, endPoint y: 104, distance: 6.2
click at [650, 107] on div "****" at bounding box center [680, 105] width 183 height 19
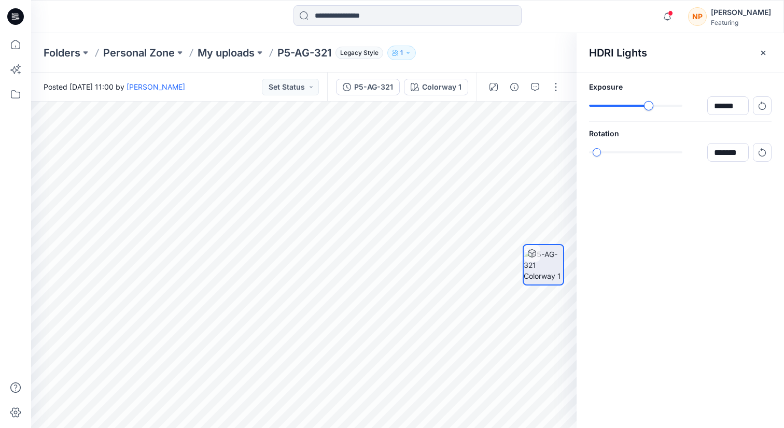
type input "******"
click at [648, 112] on div "******" at bounding box center [680, 105] width 183 height 19
type input "****"
click at [637, 157] on div "****" at bounding box center [680, 152] width 183 height 19
click at [764, 52] on icon "button" at bounding box center [763, 53] width 8 height 8
